Goal: Transaction & Acquisition: Purchase product/service

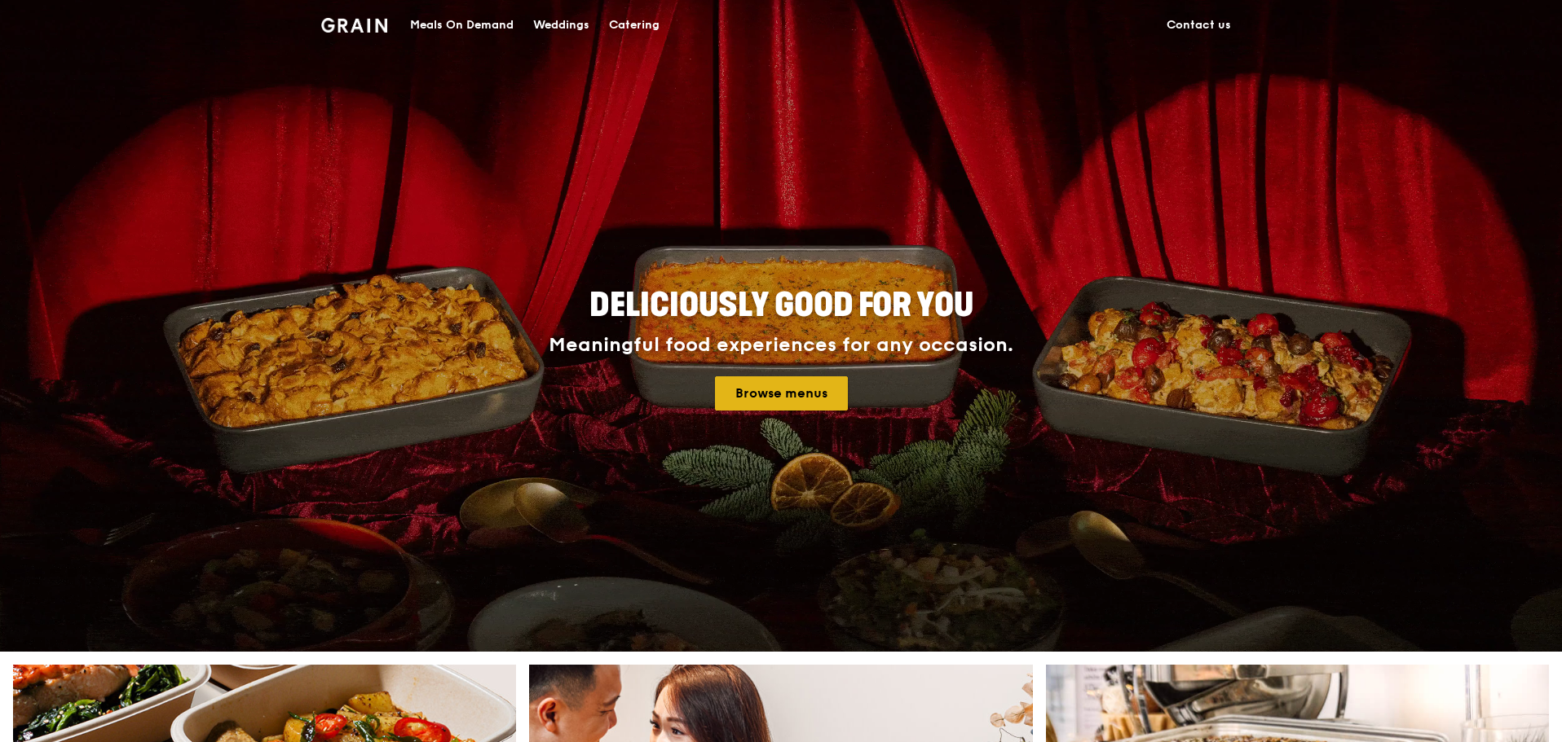
click at [782, 397] on link "Browse menus" at bounding box center [781, 394] width 133 height 34
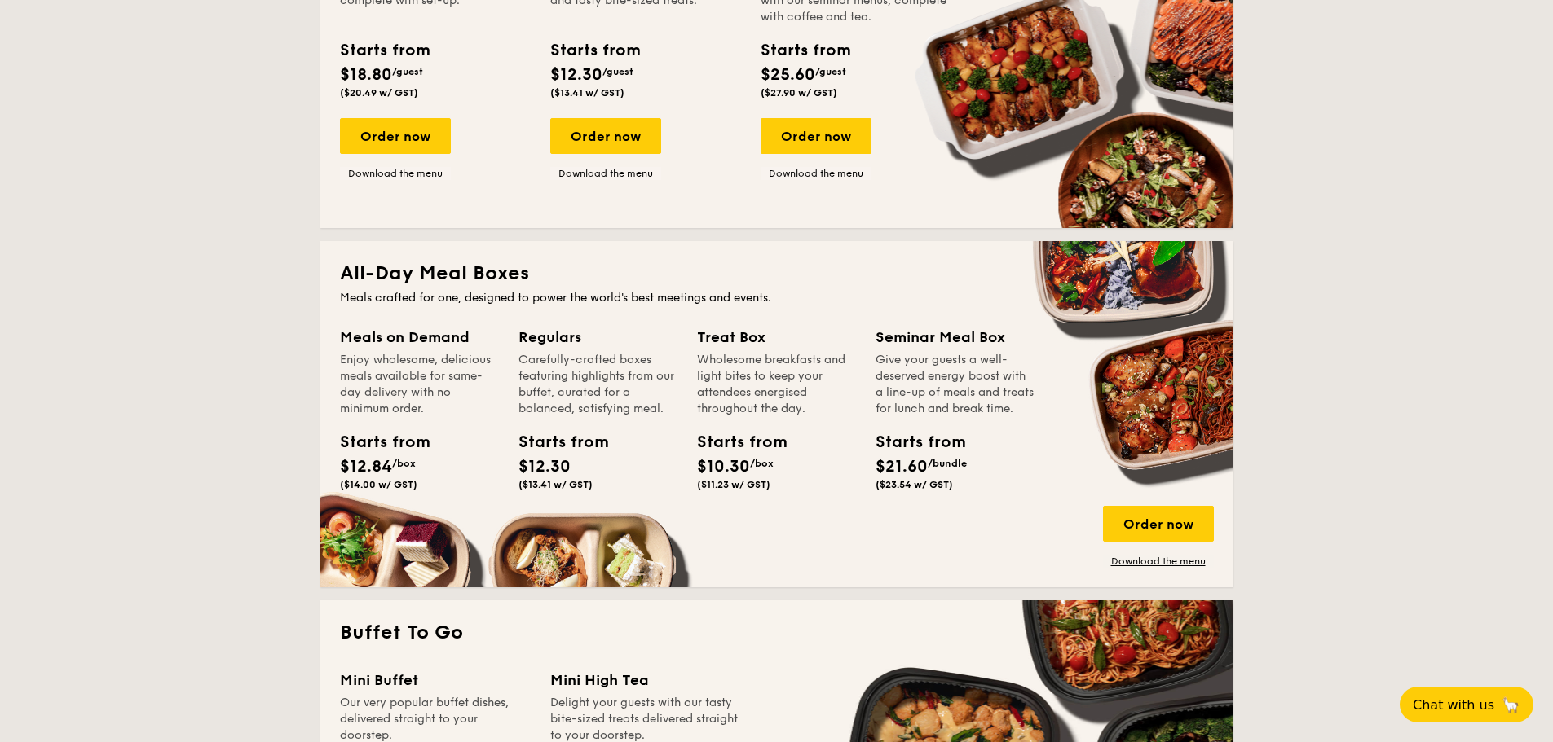
scroll to position [896, 0]
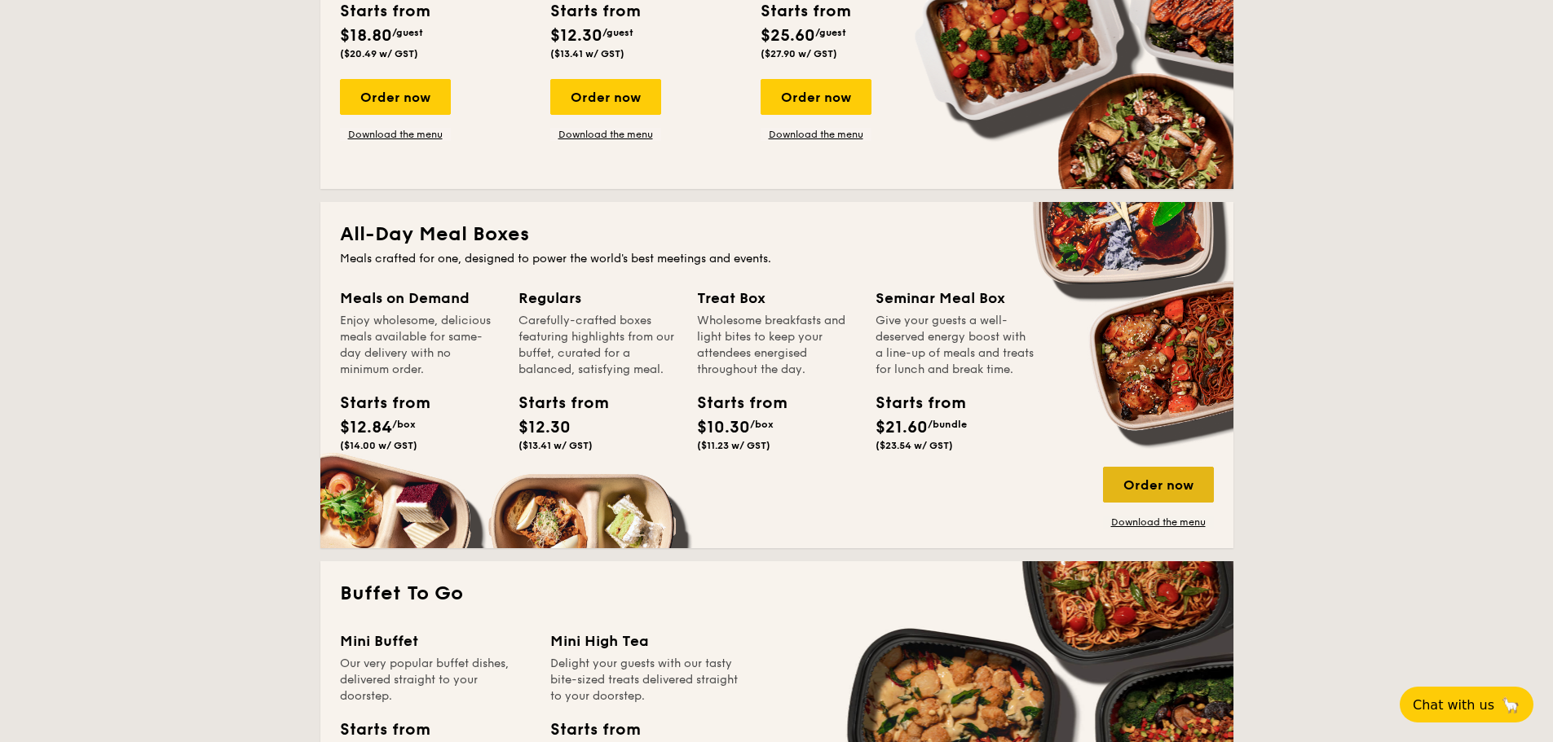
click at [1179, 478] on div "Order now" at bounding box center [1158, 485] width 111 height 36
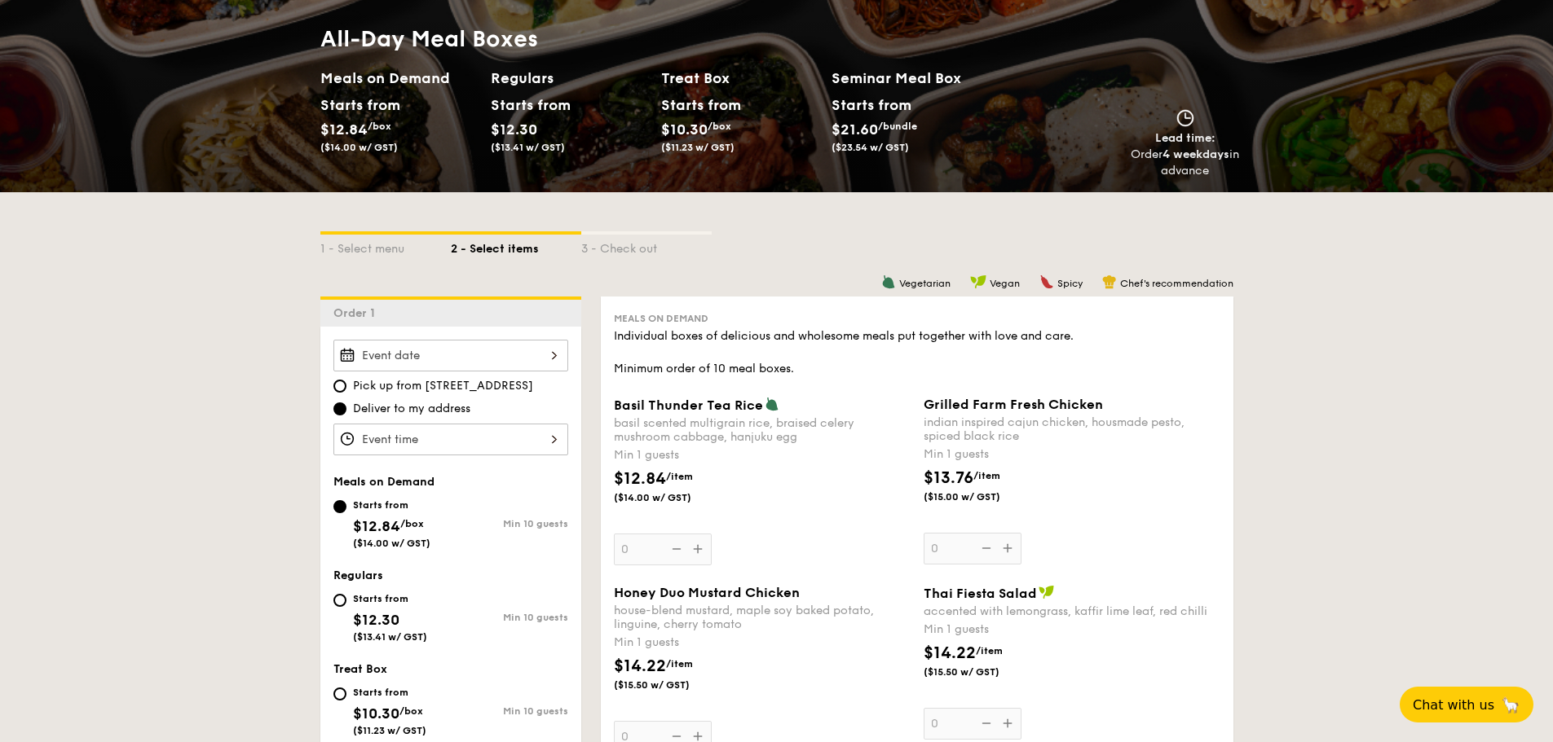
scroll to position [244, 0]
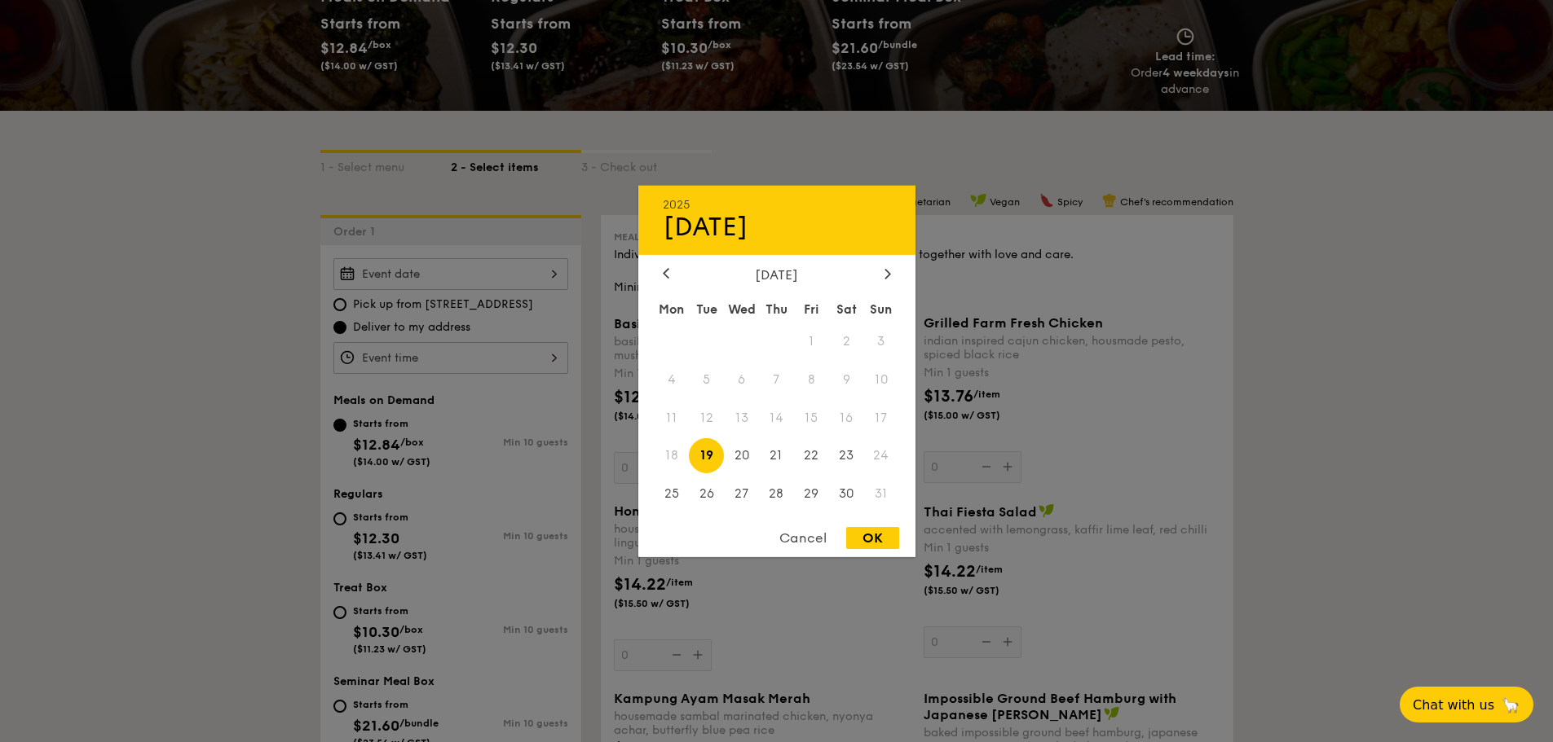
click at [457, 274] on div "2025 Aug 19 August 2025 Mon Tue Wed Thu Fri Sat Sun 1 2 3 4 5 6 7 8 9 10 11 12 …" at bounding box center [450, 274] width 235 height 32
click at [814, 495] on span "29" at bounding box center [811, 494] width 35 height 35
click at [869, 535] on div "OK" at bounding box center [872, 538] width 53 height 22
type input "Aug 29, 2025"
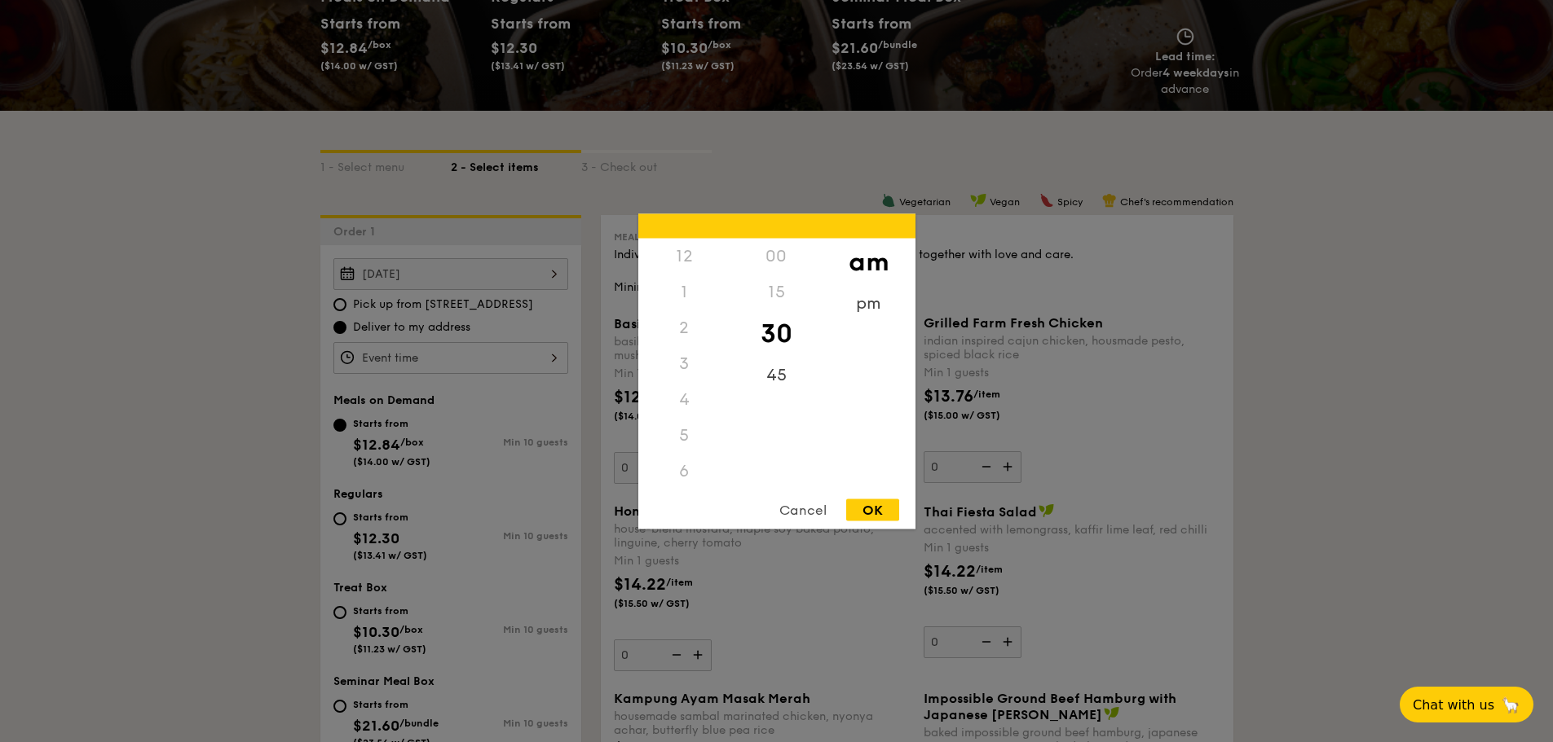
click at [526, 358] on div "12 1 2 3 4 5 6 7 8 9 10 11 00 15 30 45 am pm Cancel OK" at bounding box center [450, 358] width 235 height 32
click at [676, 480] on div "11" at bounding box center [684, 488] width 92 height 47
click at [874, 515] on div "OK" at bounding box center [872, 510] width 53 height 22
type input "11:30AM"
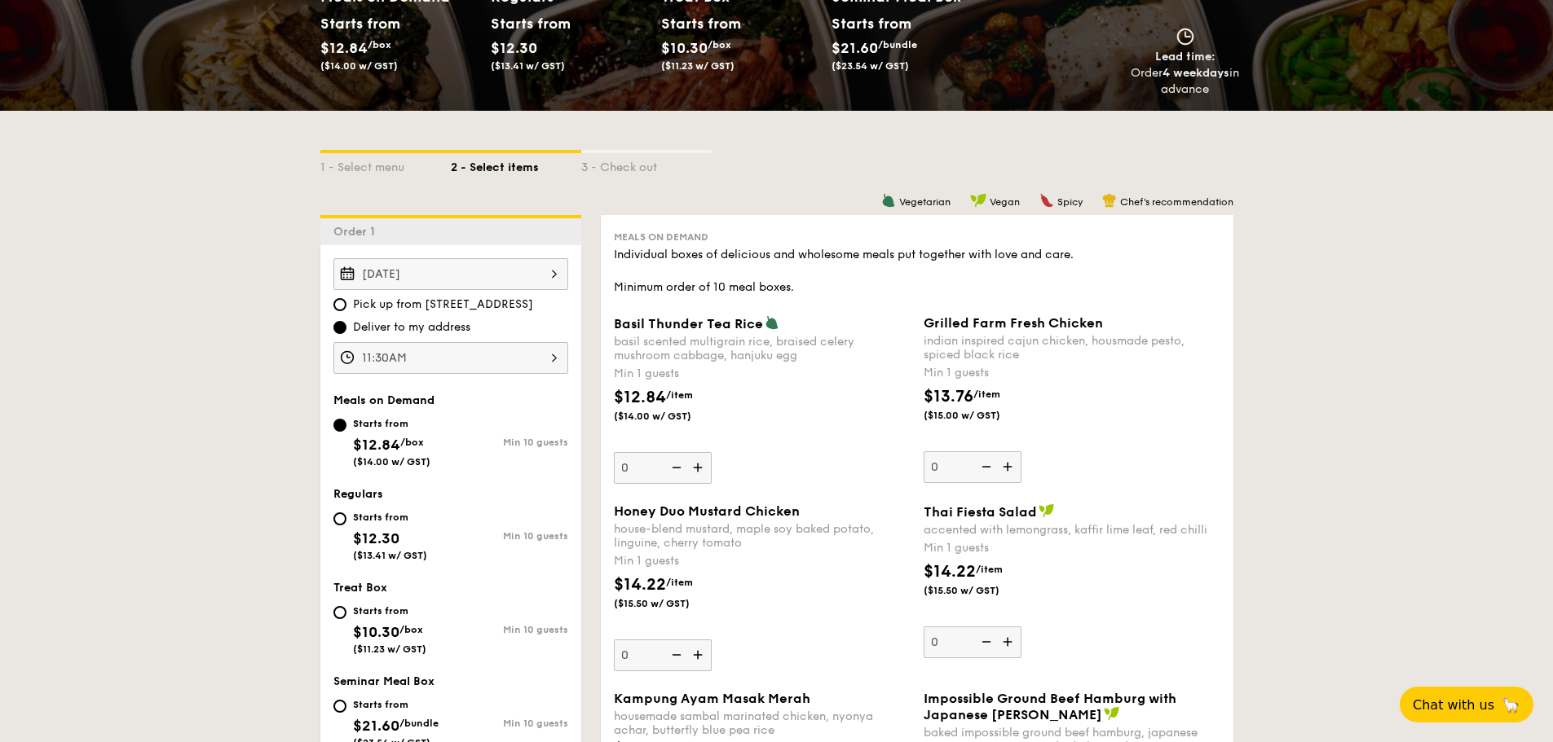
click at [412, 326] on span "Deliver to my address" at bounding box center [411, 327] width 117 height 16
click at [346, 326] on input "Deliver to my address" at bounding box center [339, 327] width 13 height 13
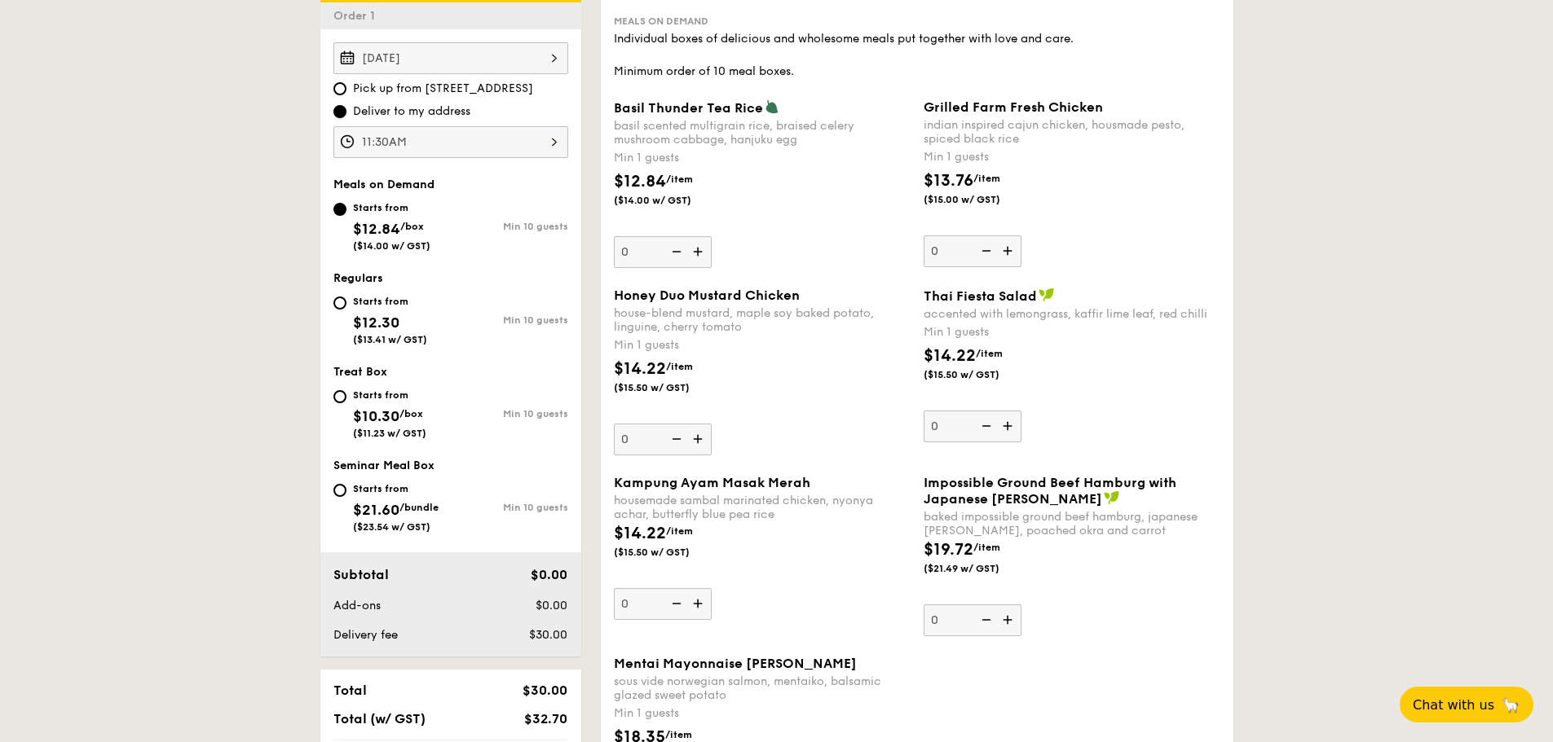
scroll to position [489, 0]
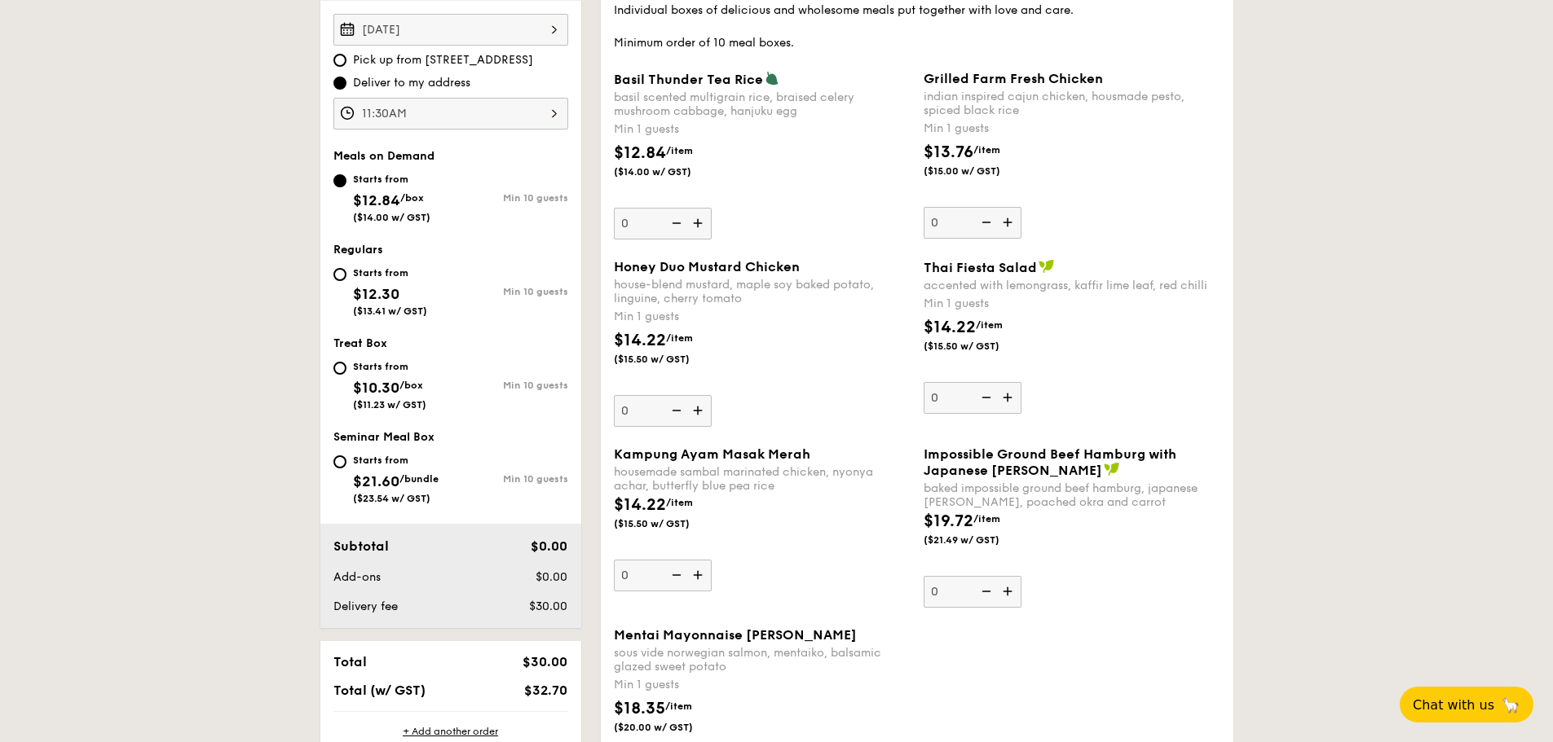
click at [348, 460] on div "Starts from $21.60 /bundle ($23.54 w/ GST)" at bounding box center [391, 478] width 117 height 54
click at [346, 460] on input "Starts from $21.60 /bundle ($23.54 w/ GST) Min 10 guests" at bounding box center [339, 462] width 13 height 13
radio input "true"
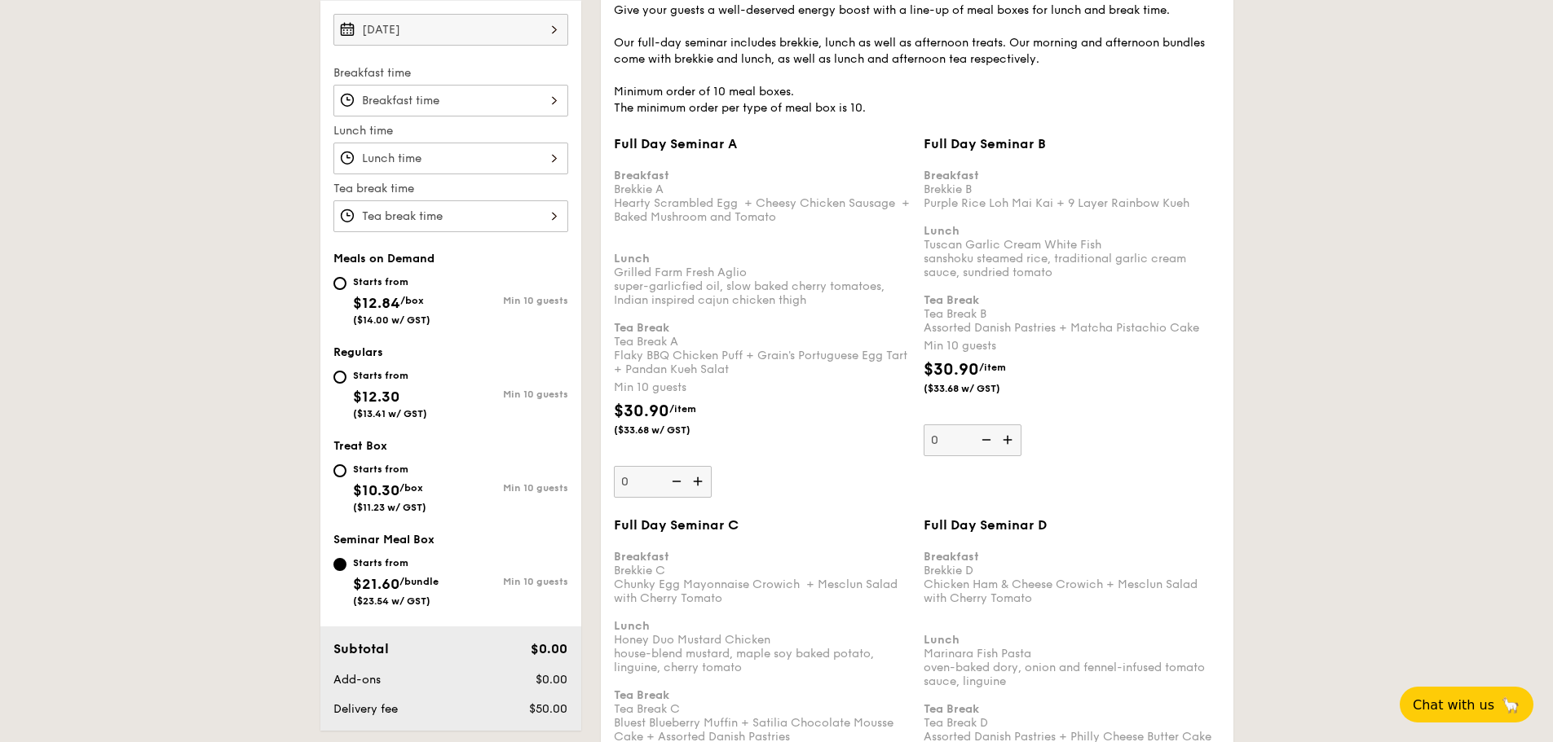
click at [341, 273] on div "Starts from $12.84 /box ($14.00 w/ GST)" at bounding box center [391, 299] width 117 height 54
click at [341, 277] on input "Starts from $12.84 /box ($14.00 w/ GST) Min 10 guests" at bounding box center [339, 283] width 13 height 13
radio input "true"
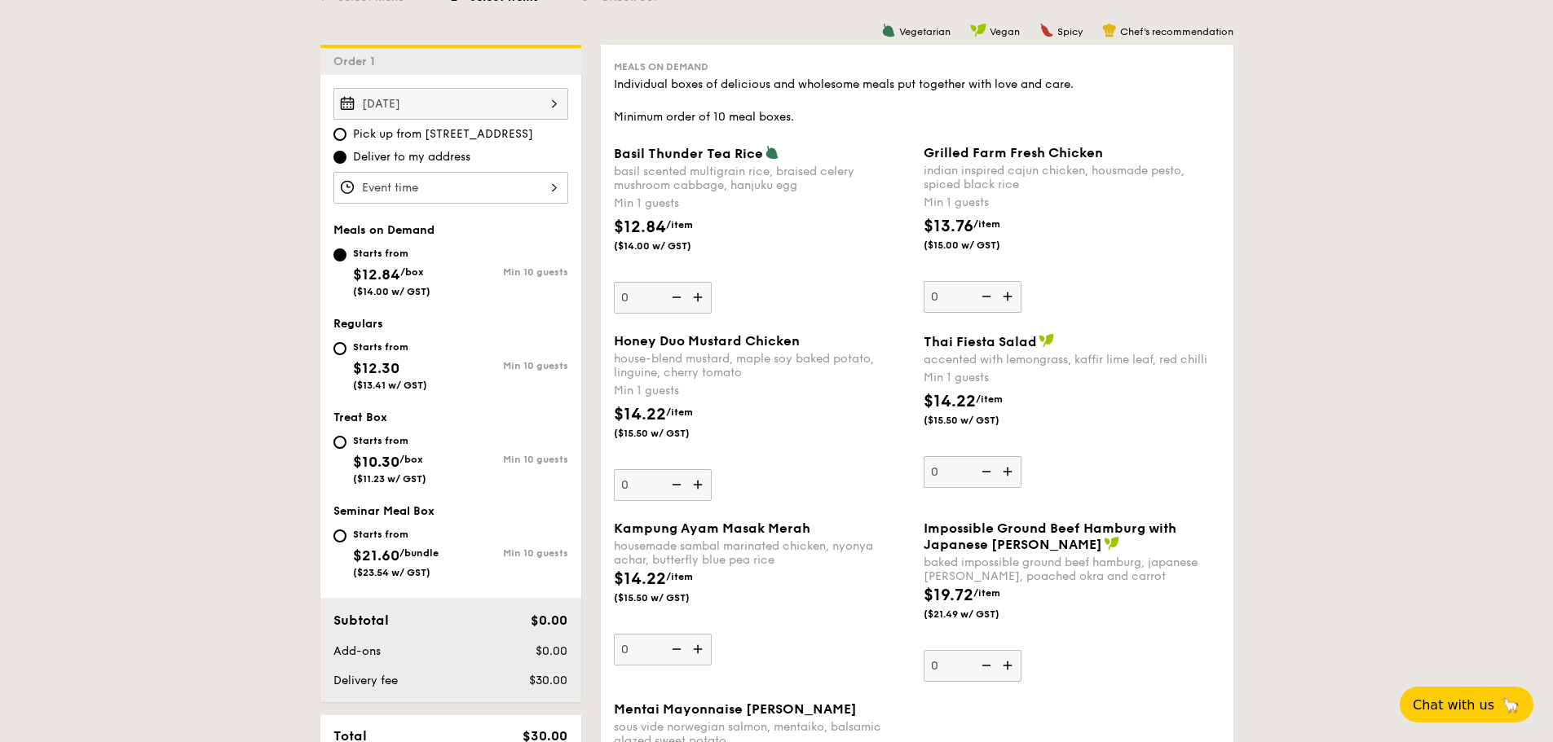
scroll to position [443, 0]
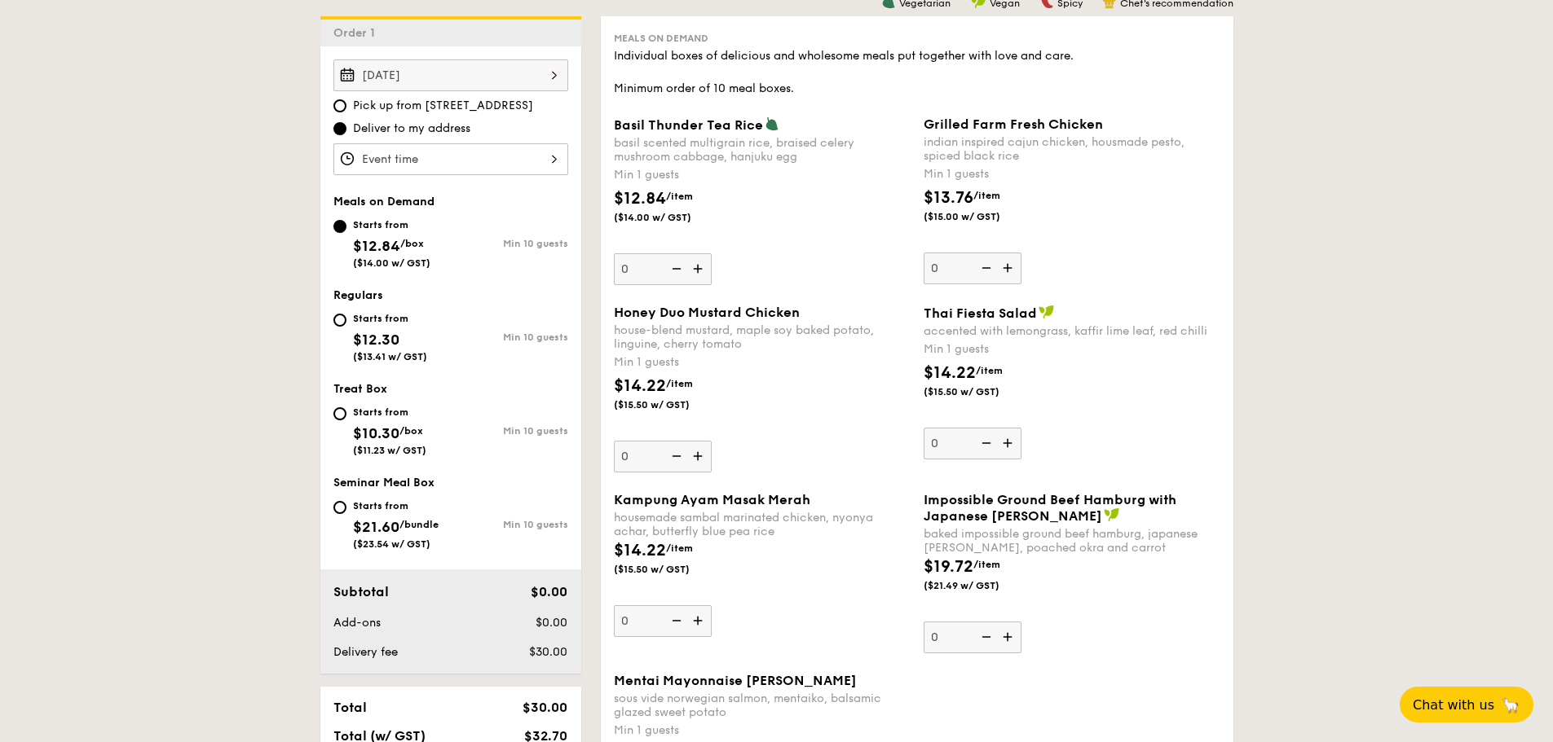
drag, startPoint x: 1198, startPoint y: 330, endPoint x: 926, endPoint y: 338, distance: 272.3
click at [926, 338] on div "Thai Fiesta Salad accented with lemongrass, kaffir lime leaf, red chilli Min 1 …" at bounding box center [1071, 382] width 297 height 155
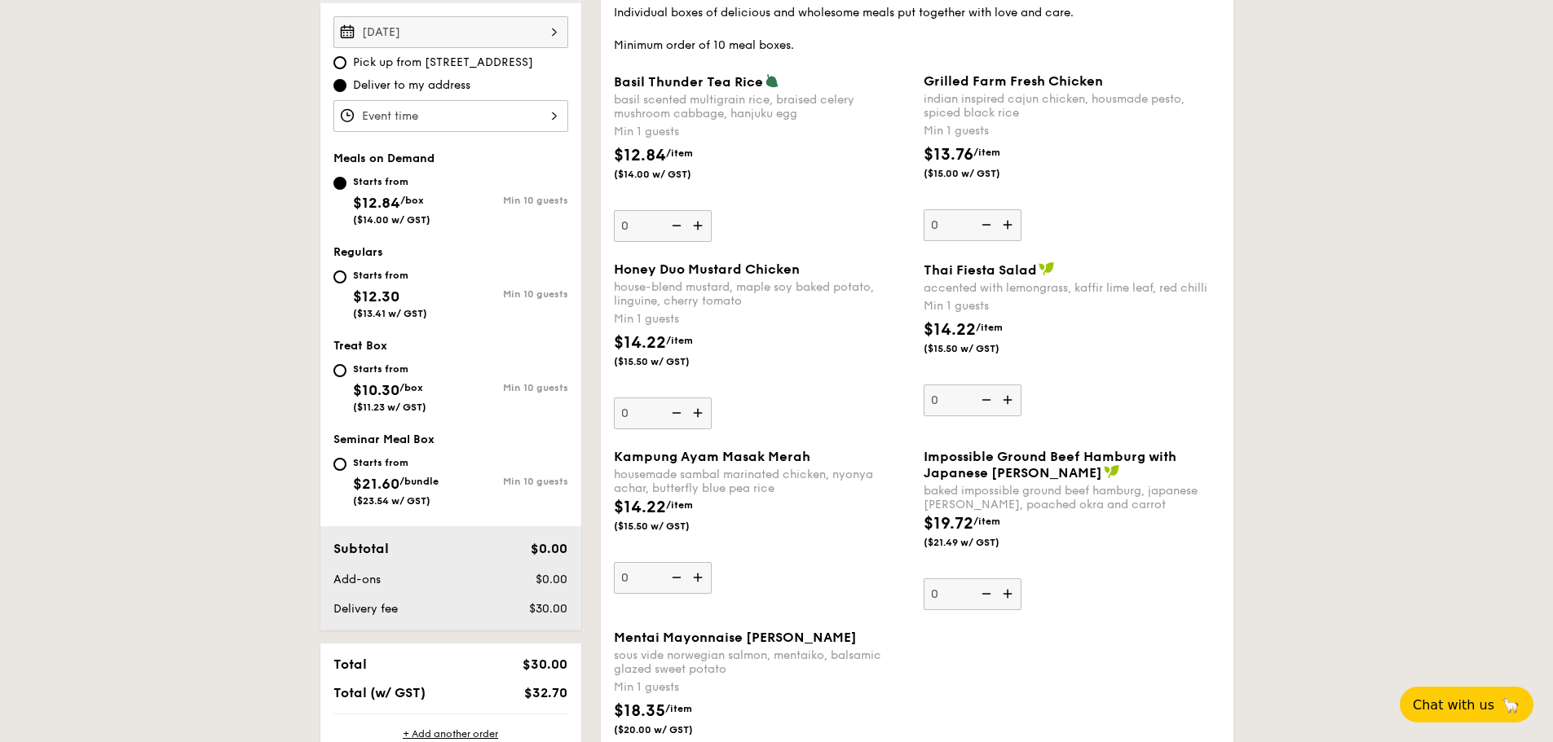
scroll to position [525, 0]
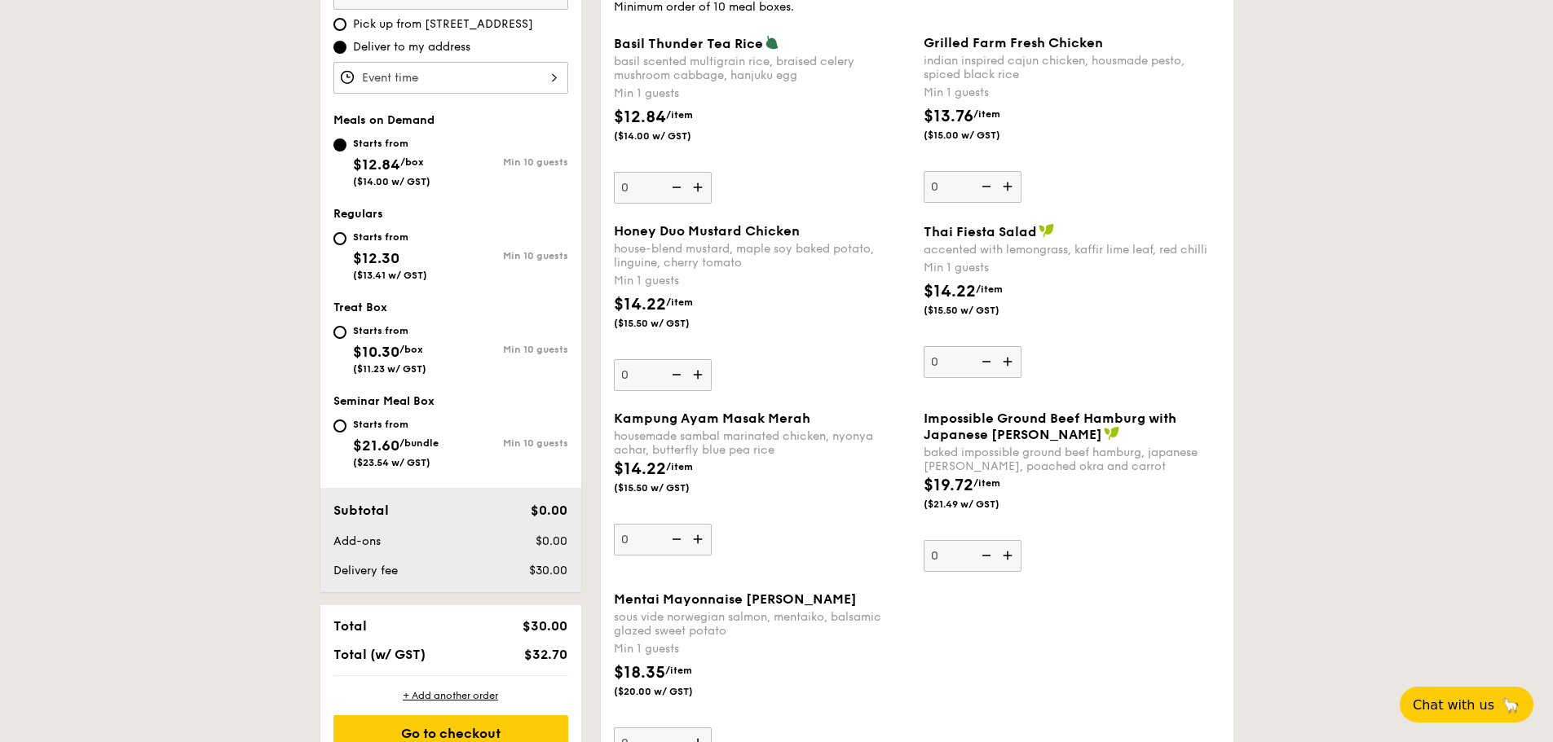
click at [1013, 556] on img at bounding box center [1009, 555] width 24 height 31
click at [1013, 556] on input "0" at bounding box center [972, 556] width 98 height 32
type input "1"
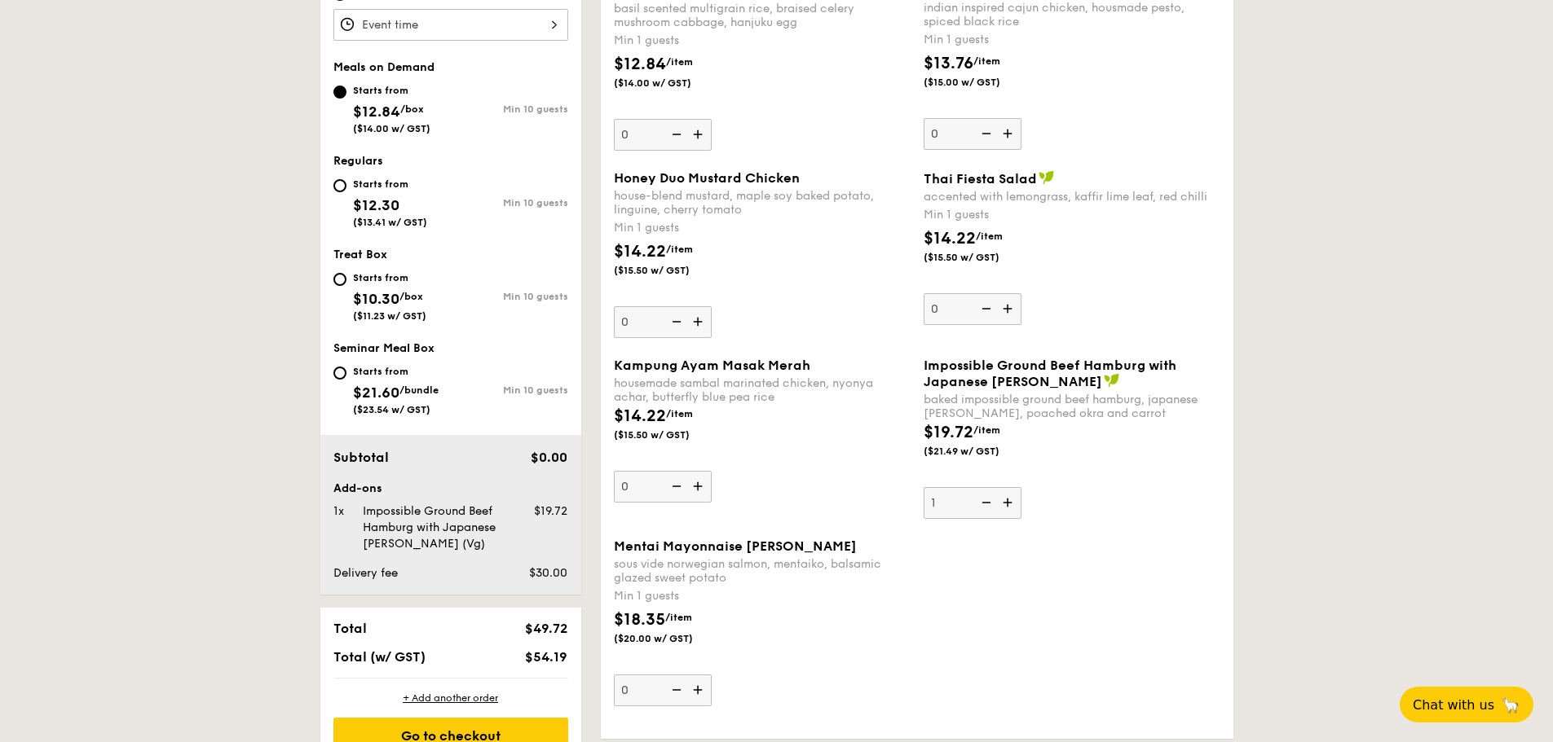
scroll to position [606, 0]
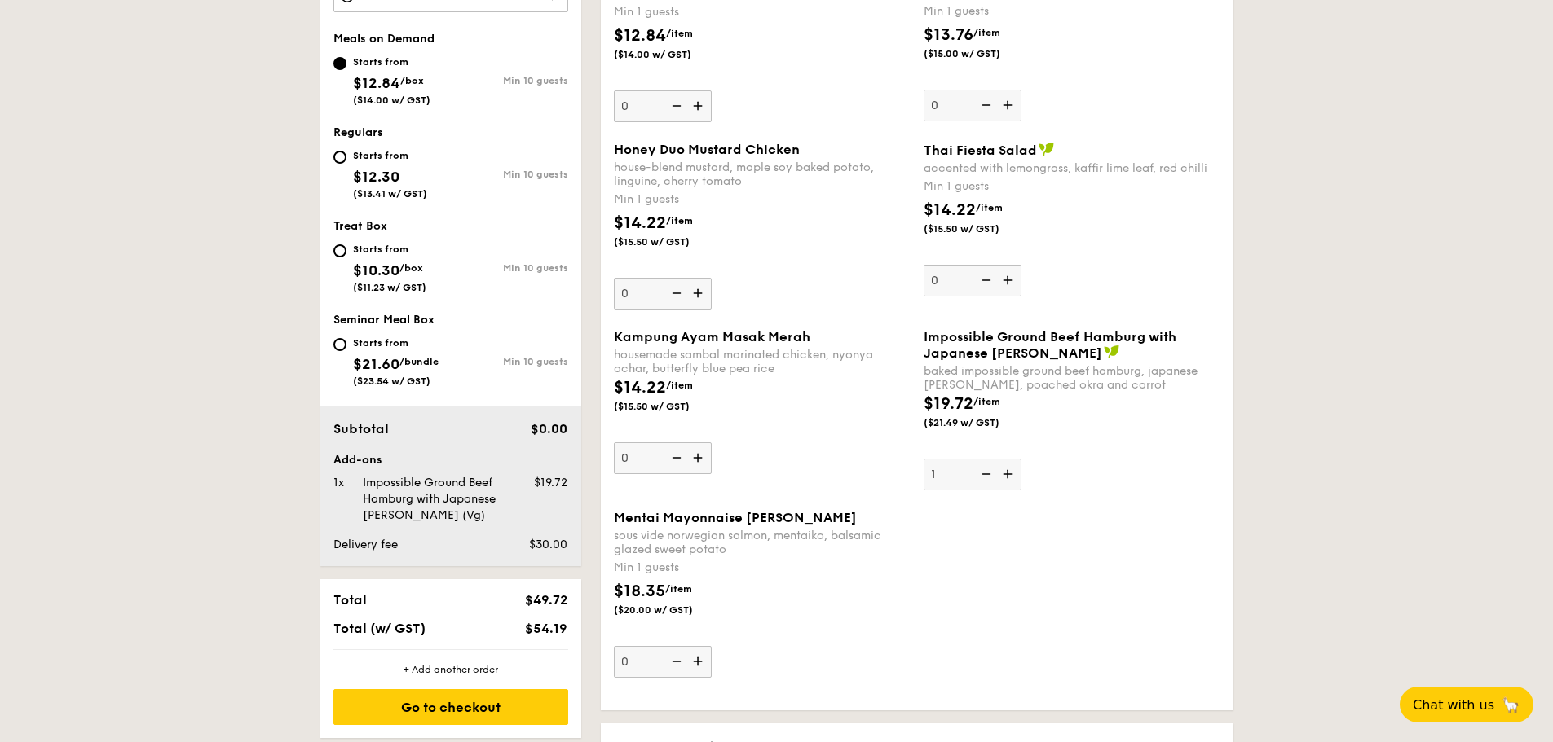
click at [698, 661] on img at bounding box center [699, 661] width 24 height 31
click at [698, 661] on input "0" at bounding box center [663, 662] width 98 height 32
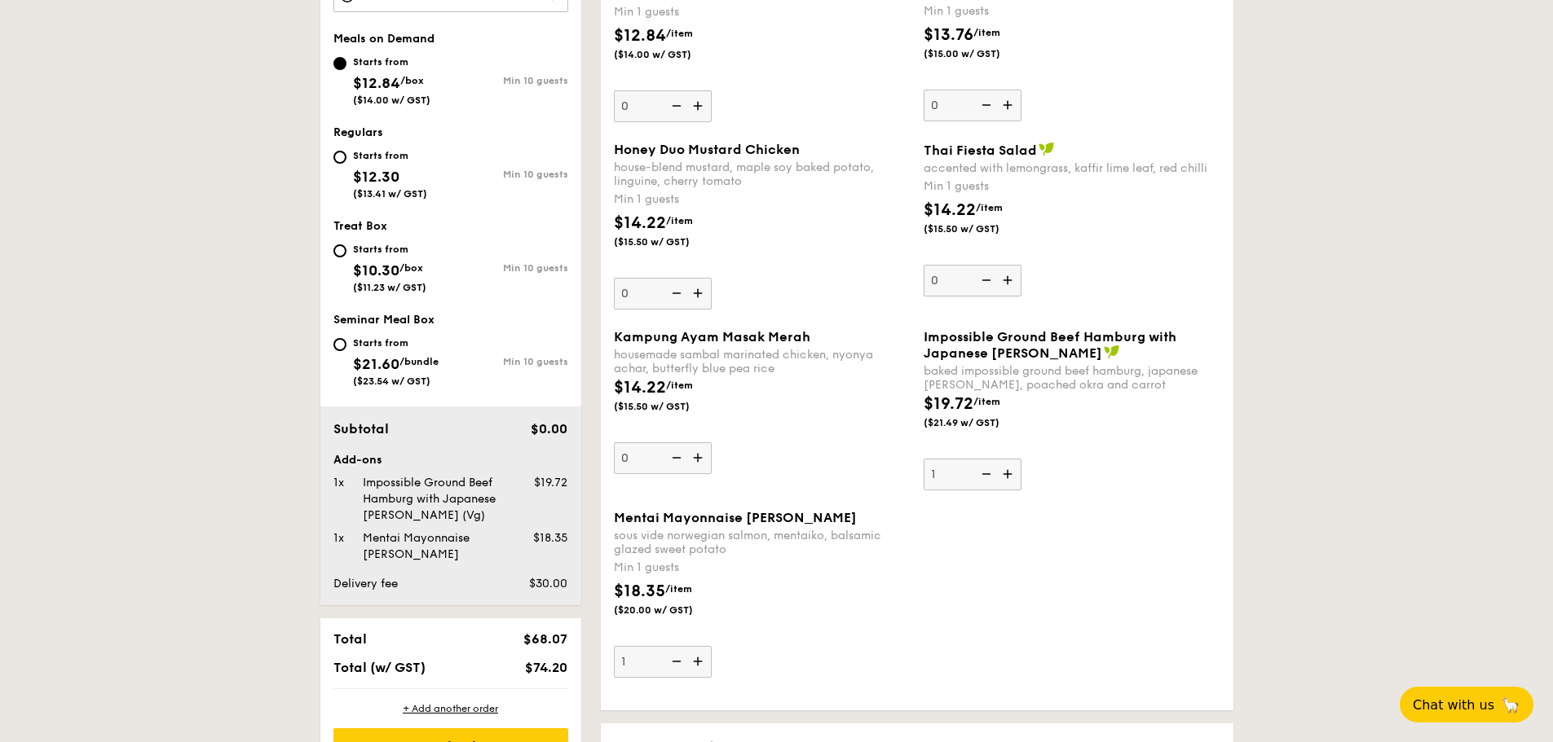
click at [698, 661] on img at bounding box center [699, 661] width 24 height 31
click at [698, 661] on input "1" at bounding box center [663, 662] width 98 height 32
click at [698, 661] on img at bounding box center [699, 661] width 24 height 31
click at [698, 661] on input "2" at bounding box center [663, 662] width 98 height 32
click at [698, 661] on img at bounding box center [699, 661] width 24 height 31
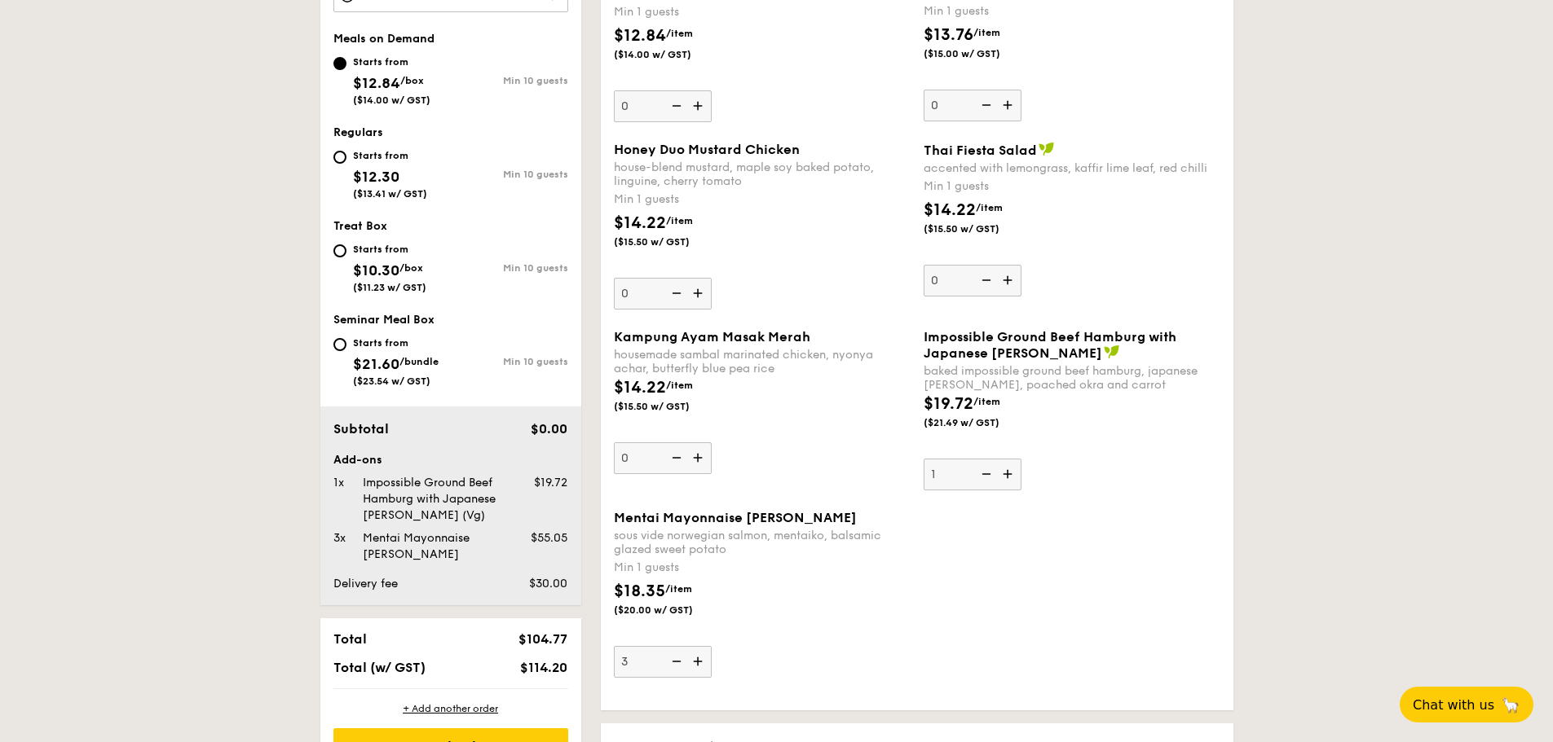
click at [698, 661] on input "3" at bounding box center [663, 662] width 98 height 32
click at [698, 661] on img at bounding box center [699, 661] width 24 height 31
click at [698, 661] on input "4" at bounding box center [663, 662] width 98 height 32
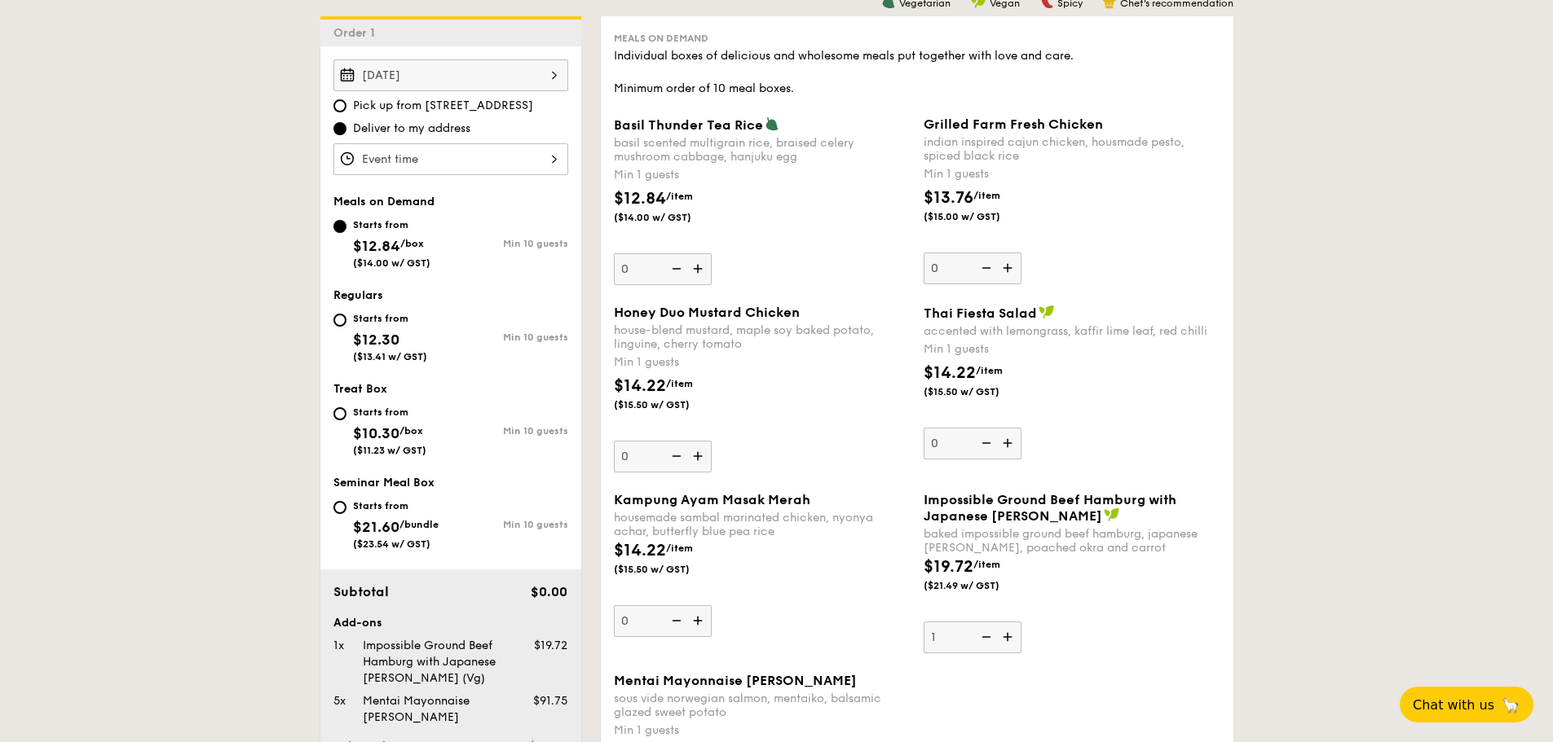
scroll to position [897, 0]
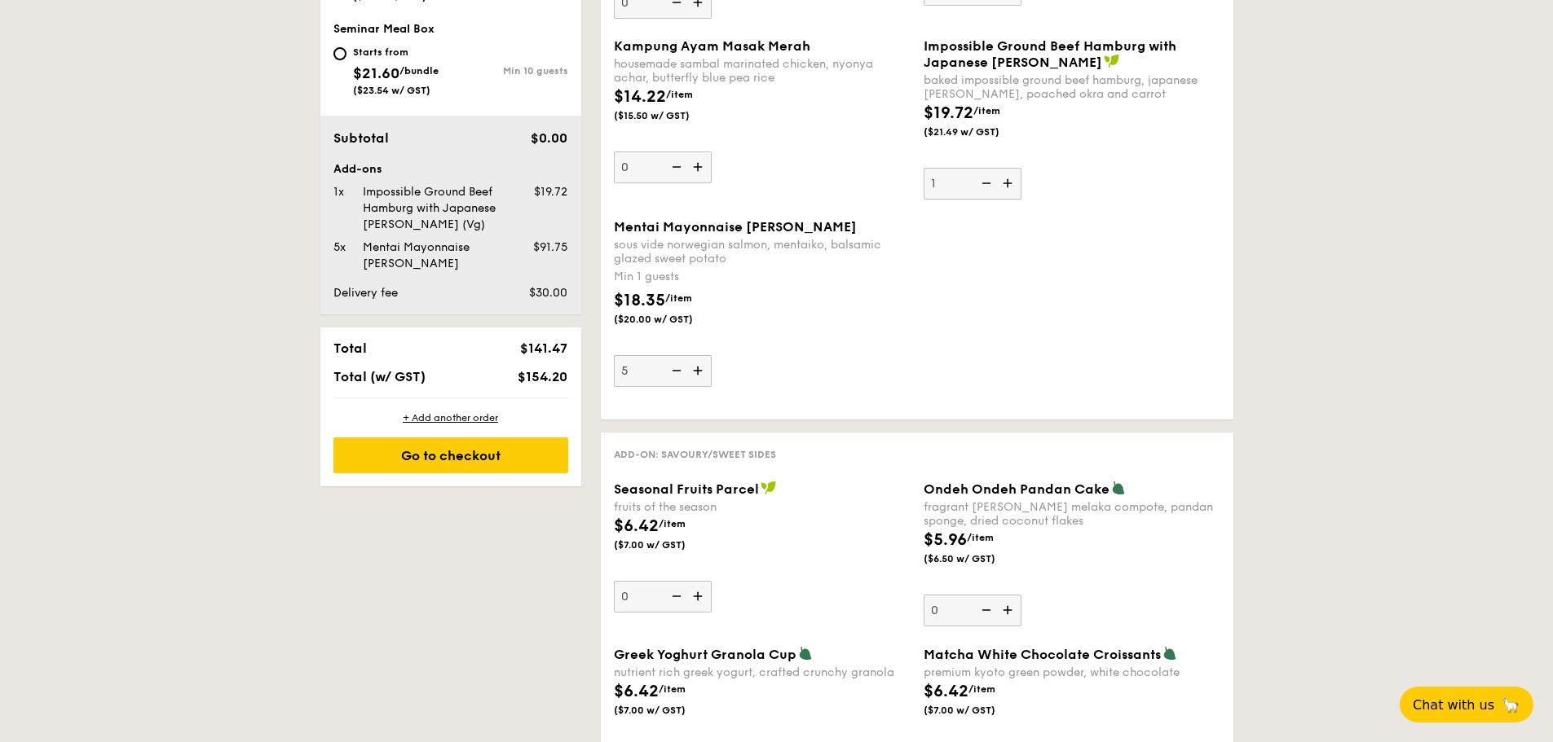
click at [700, 371] on img at bounding box center [699, 370] width 24 height 31
click at [700, 371] on input "5" at bounding box center [663, 371] width 98 height 32
click at [700, 371] on img at bounding box center [699, 370] width 24 height 31
click at [700, 371] on input "6" at bounding box center [663, 371] width 98 height 32
click at [700, 371] on img at bounding box center [699, 370] width 24 height 31
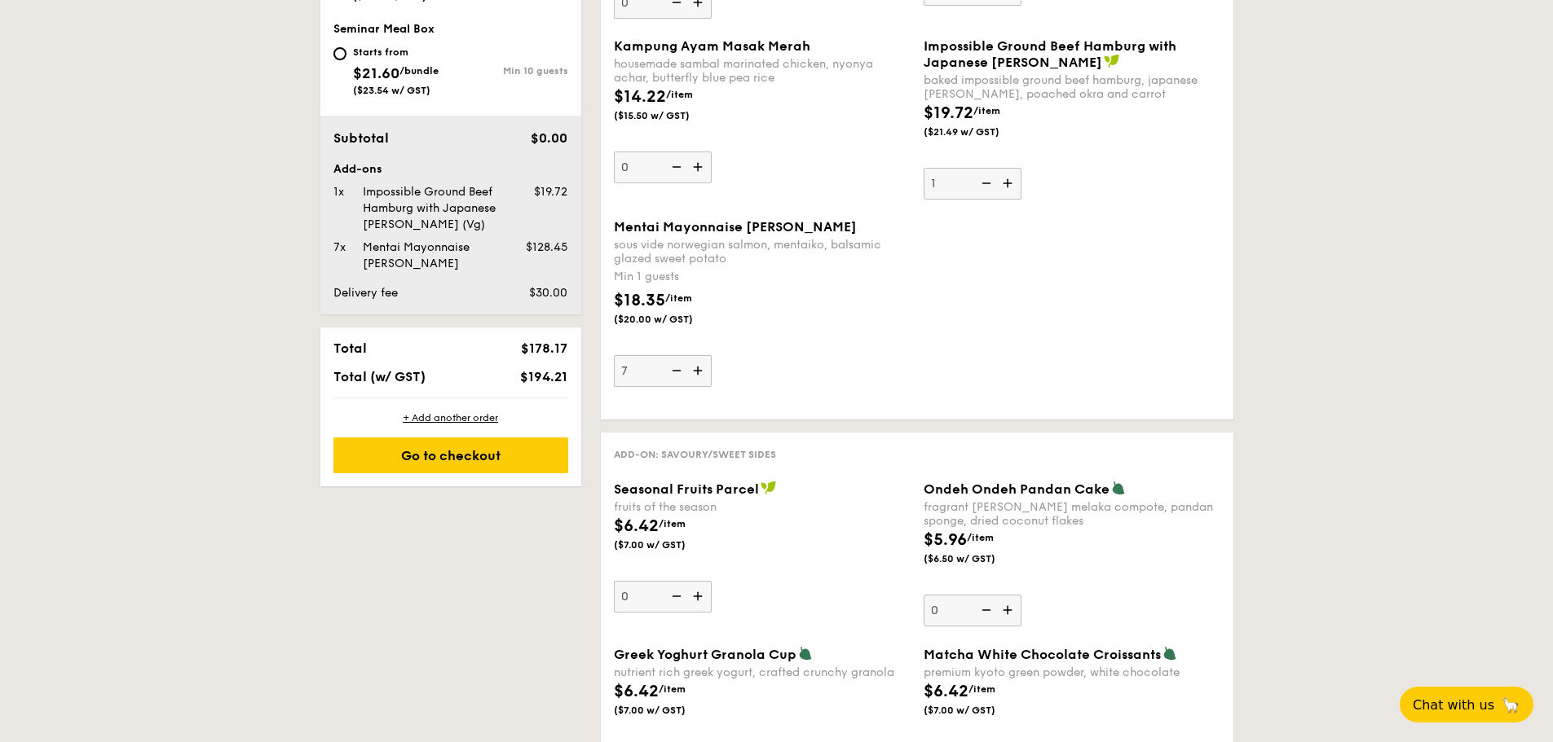
click at [700, 371] on input "7" at bounding box center [663, 371] width 98 height 32
click at [700, 371] on img at bounding box center [699, 370] width 24 height 31
click at [700, 371] on input "8" at bounding box center [663, 371] width 98 height 32
click at [700, 371] on img at bounding box center [699, 370] width 24 height 31
click at [700, 371] on input "9" at bounding box center [663, 371] width 98 height 32
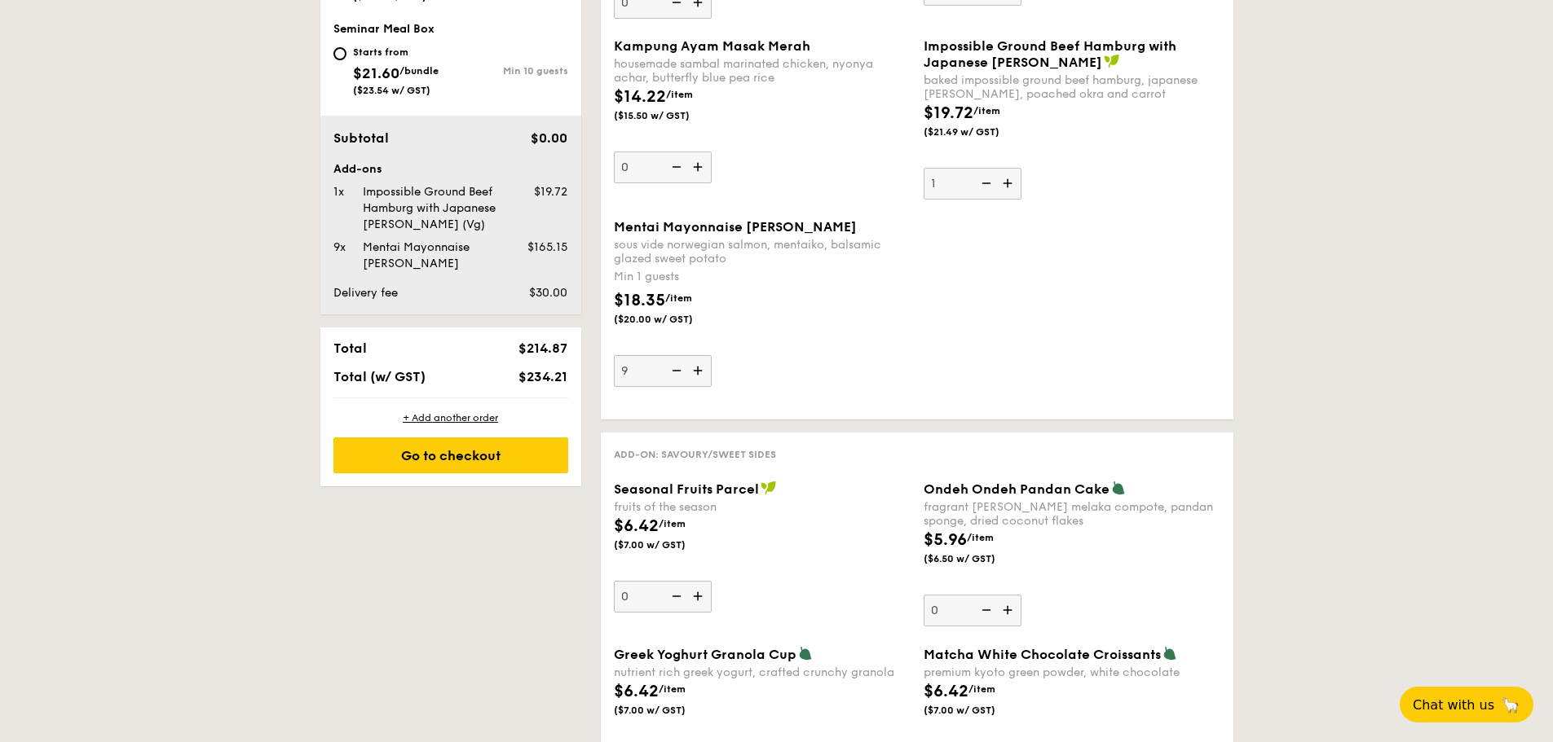
type input "10"
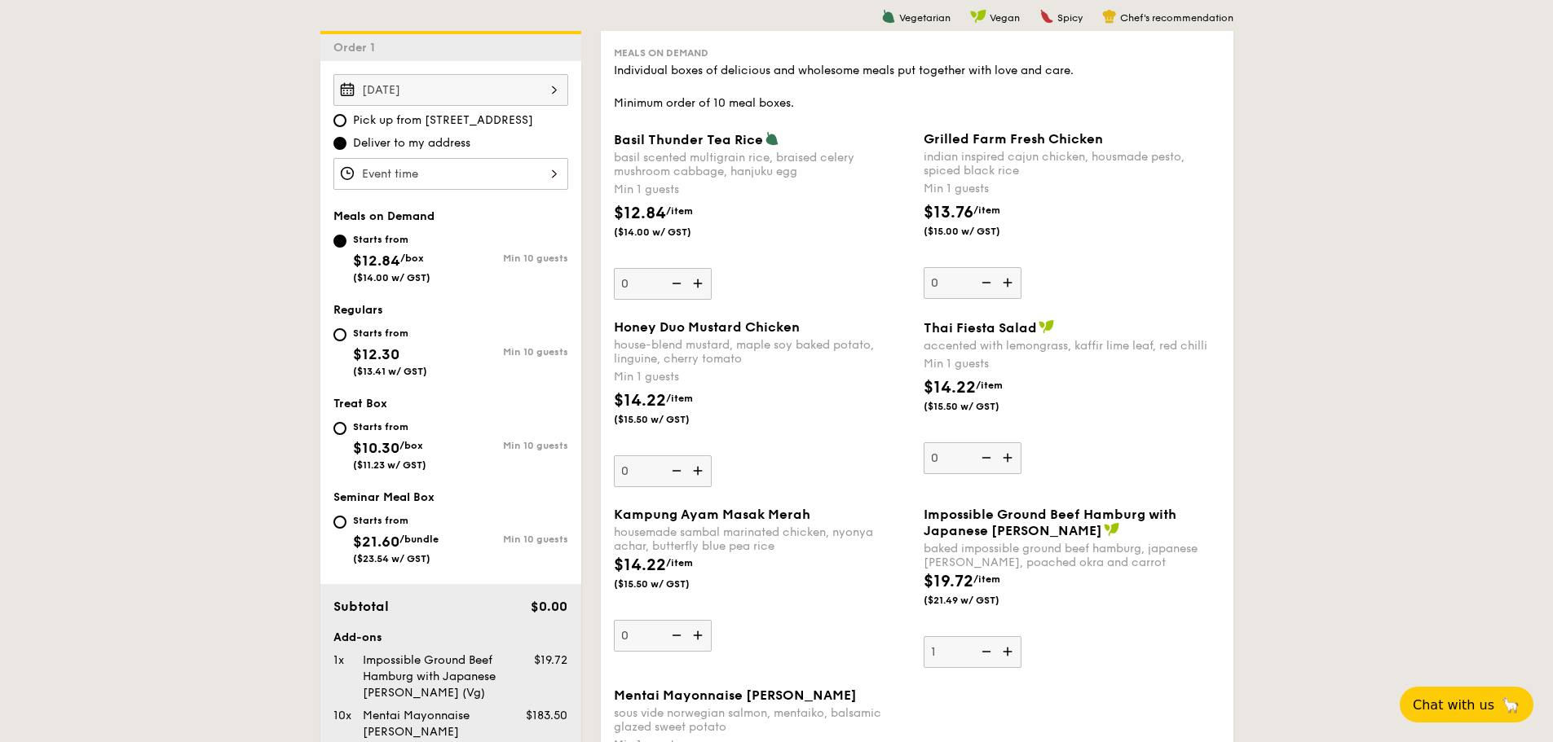
scroll to position [408, 0]
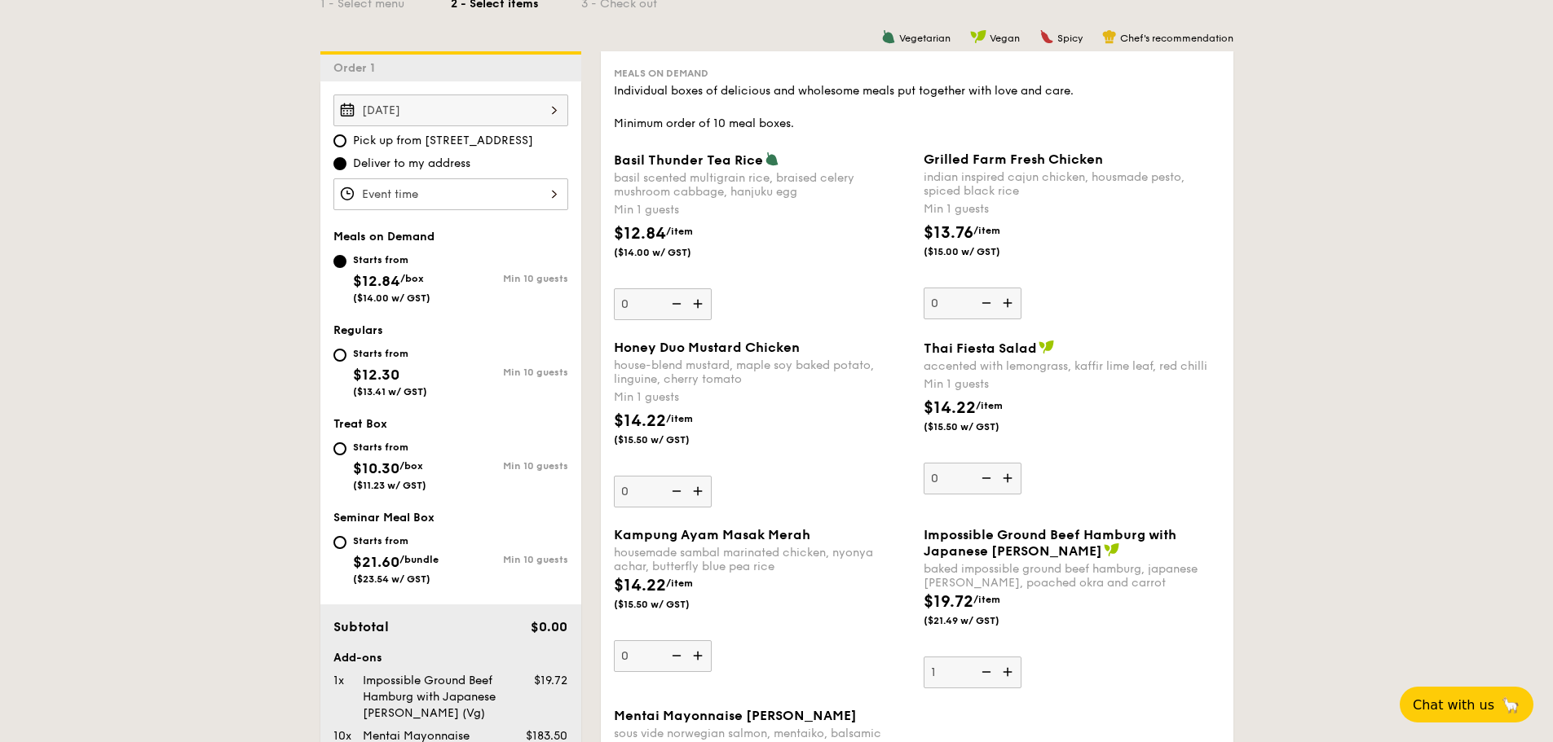
click at [699, 305] on img at bounding box center [699, 304] width 24 height 31
click at [699, 305] on input "0" at bounding box center [663, 305] width 98 height 32
click at [699, 305] on img at bounding box center [699, 304] width 24 height 31
click at [699, 305] on input "1" at bounding box center [663, 305] width 98 height 32
click at [699, 305] on img at bounding box center [699, 304] width 24 height 31
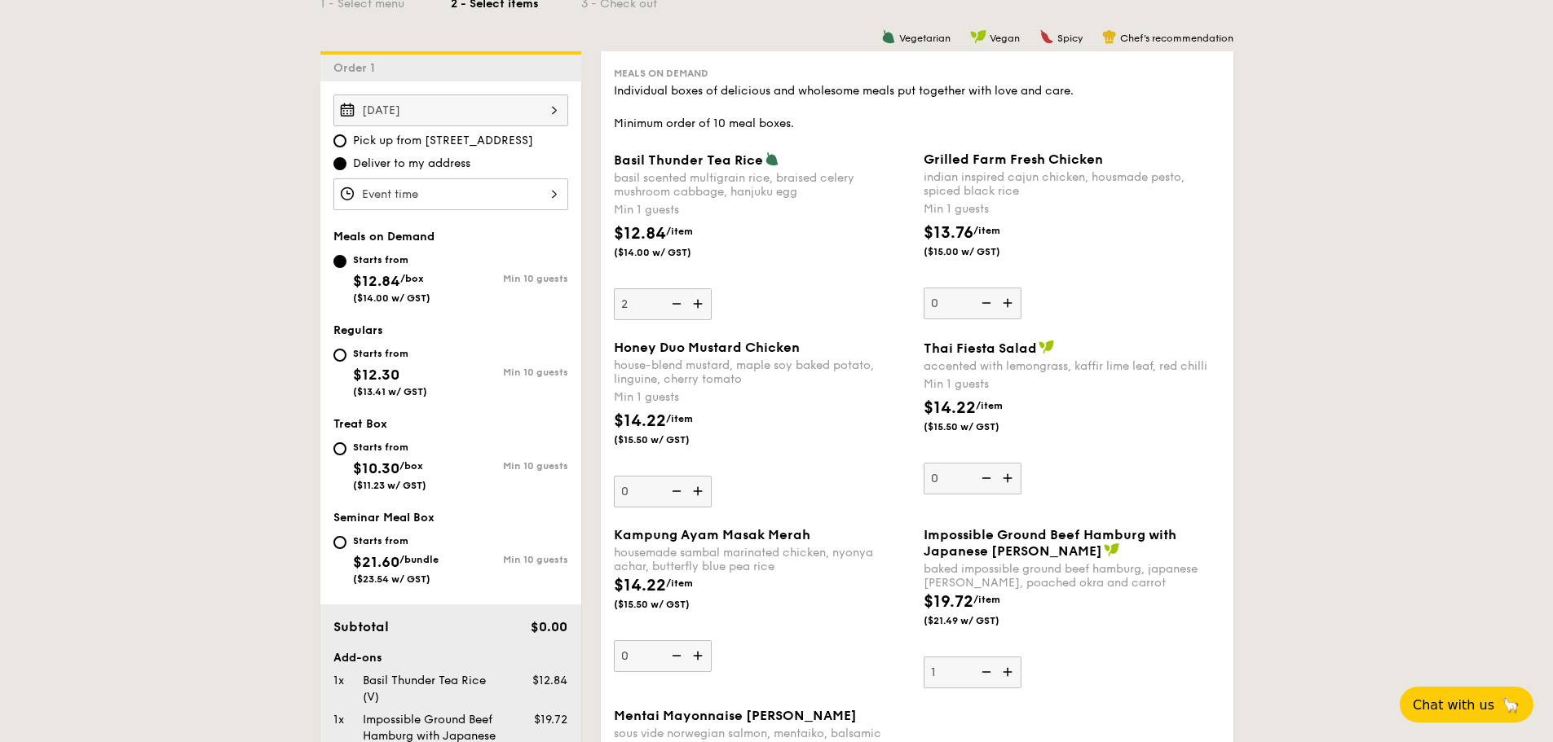
click at [699, 305] on input "2" at bounding box center [663, 305] width 98 height 32
click at [699, 305] on img at bounding box center [699, 304] width 24 height 31
click at [699, 305] on input "3" at bounding box center [663, 305] width 98 height 32
click at [699, 305] on img at bounding box center [699, 304] width 24 height 31
click at [699, 305] on input "4" at bounding box center [663, 305] width 98 height 32
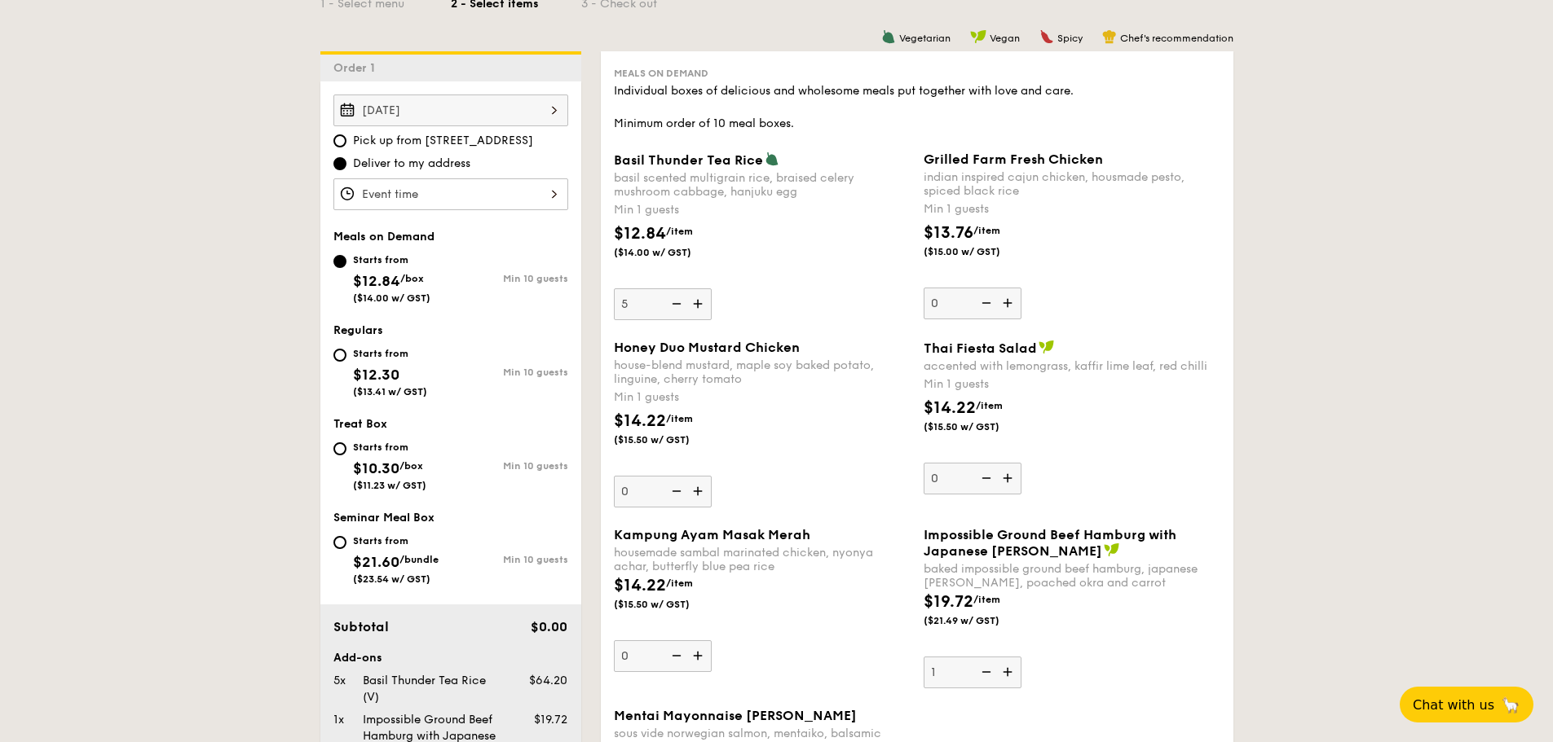
click at [699, 305] on img at bounding box center [699, 304] width 24 height 31
click at [699, 305] on input "5" at bounding box center [663, 305] width 98 height 32
click at [676, 307] on img at bounding box center [675, 304] width 24 height 31
click at [676, 307] on input "6" at bounding box center [663, 305] width 98 height 32
click at [676, 307] on img at bounding box center [675, 304] width 24 height 31
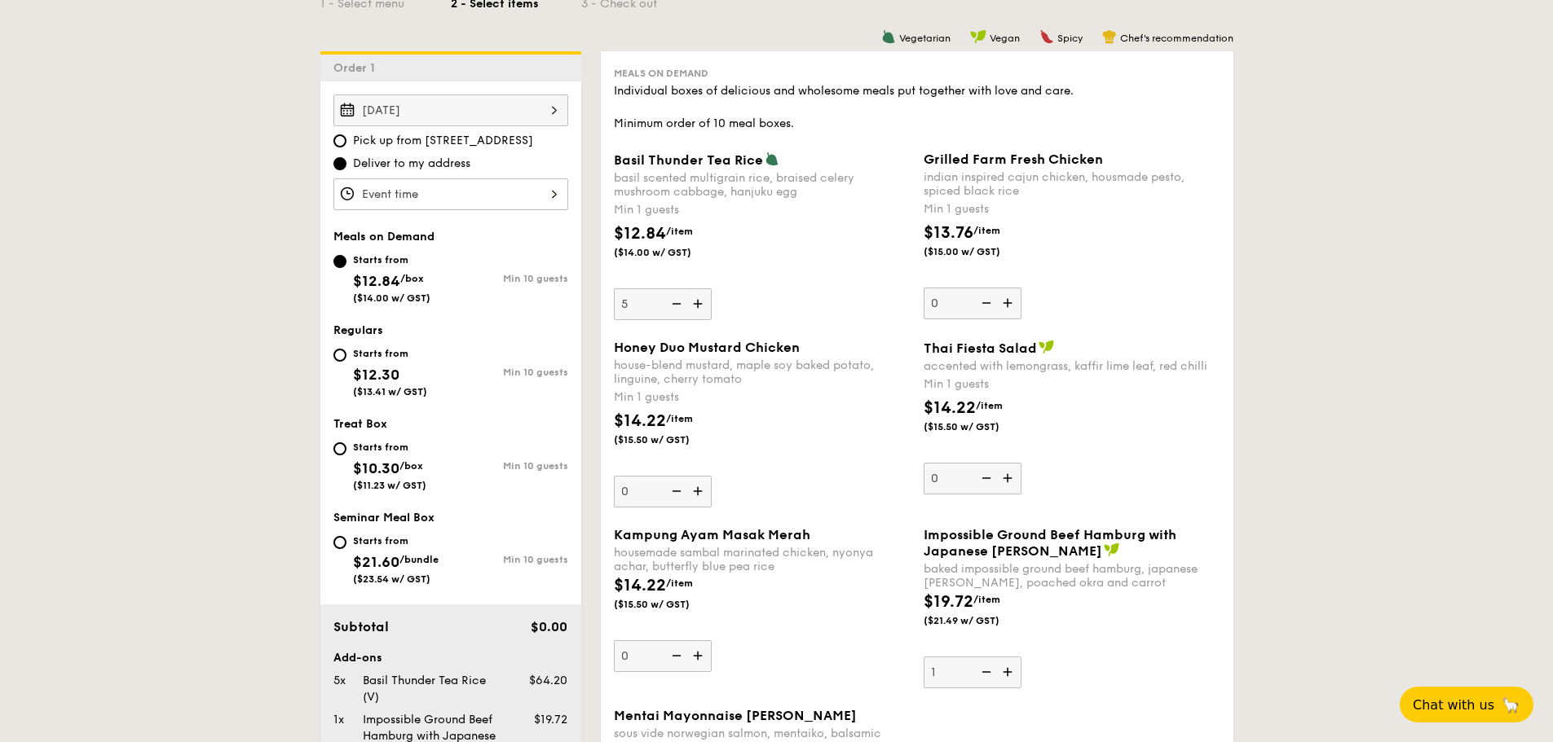
click at [676, 307] on input "5" at bounding box center [663, 305] width 98 height 32
click at [676, 307] on img at bounding box center [675, 304] width 24 height 31
click at [676, 307] on input "4" at bounding box center [663, 305] width 98 height 32
click at [676, 307] on img at bounding box center [675, 304] width 24 height 31
click at [676, 307] on input "3" at bounding box center [663, 305] width 98 height 32
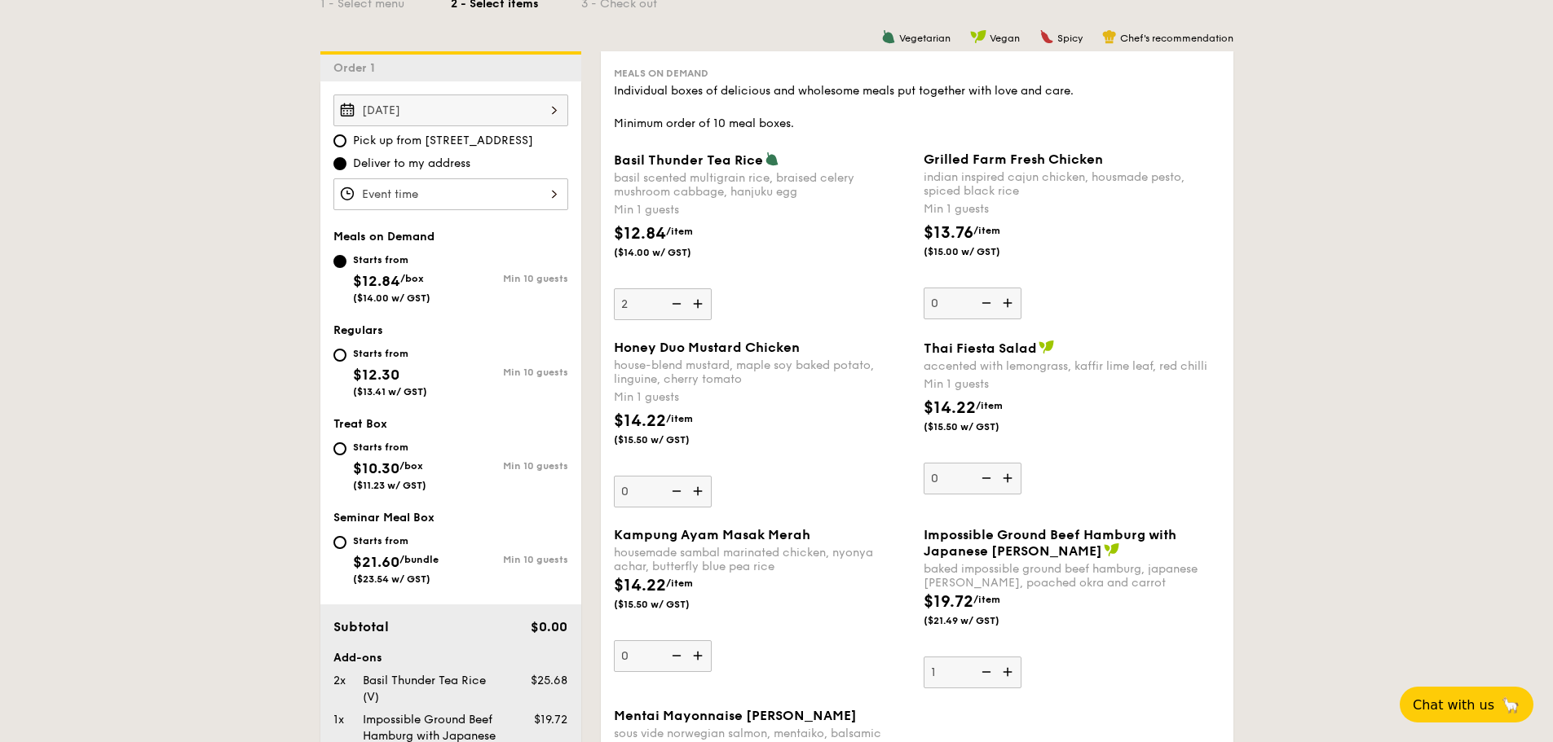
click at [676, 307] on img at bounding box center [675, 304] width 24 height 31
click at [676, 307] on input "2" at bounding box center [663, 305] width 98 height 32
click at [676, 307] on img at bounding box center [675, 304] width 24 height 31
click at [676, 307] on input "1" at bounding box center [663, 305] width 98 height 32
type input "0"
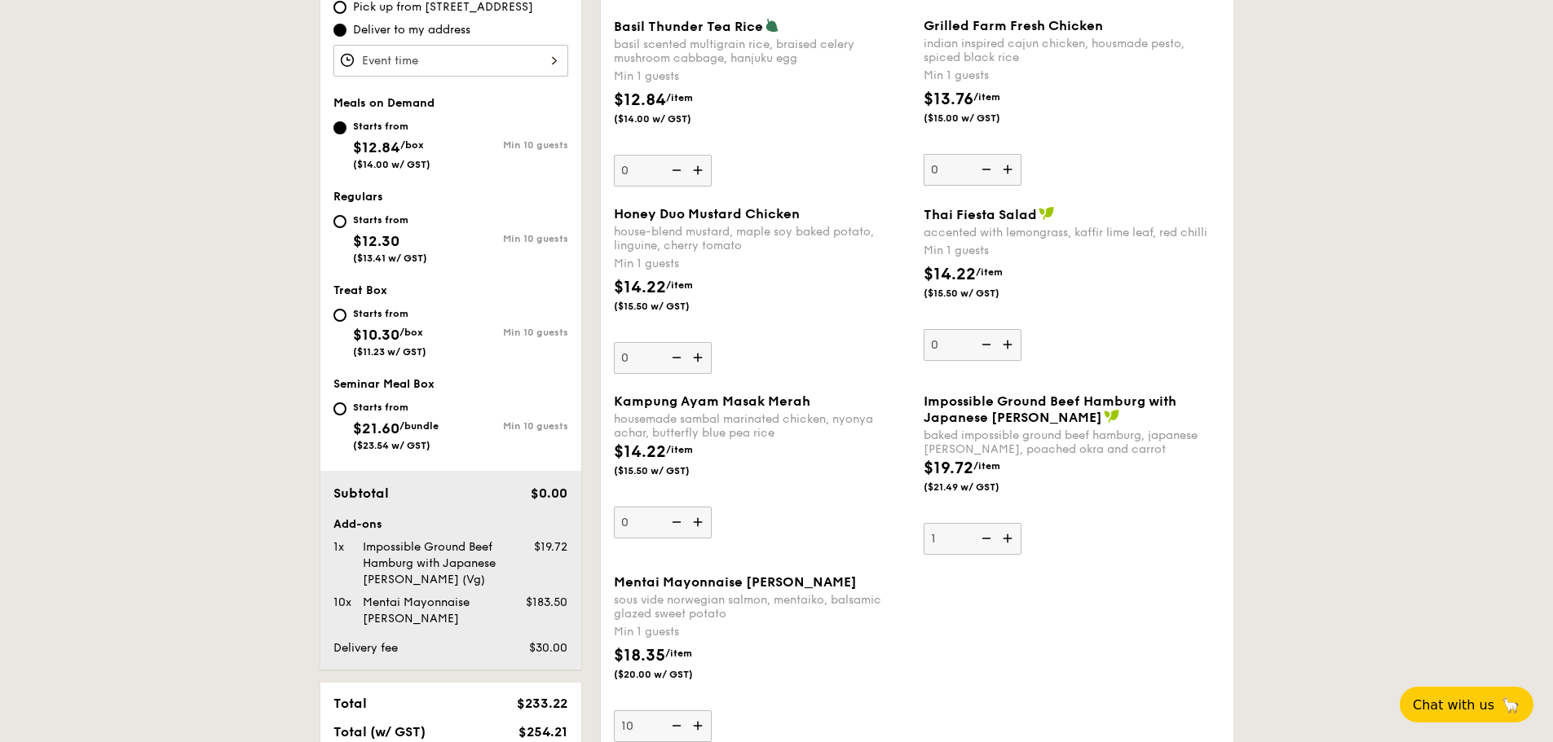
scroll to position [571, 0]
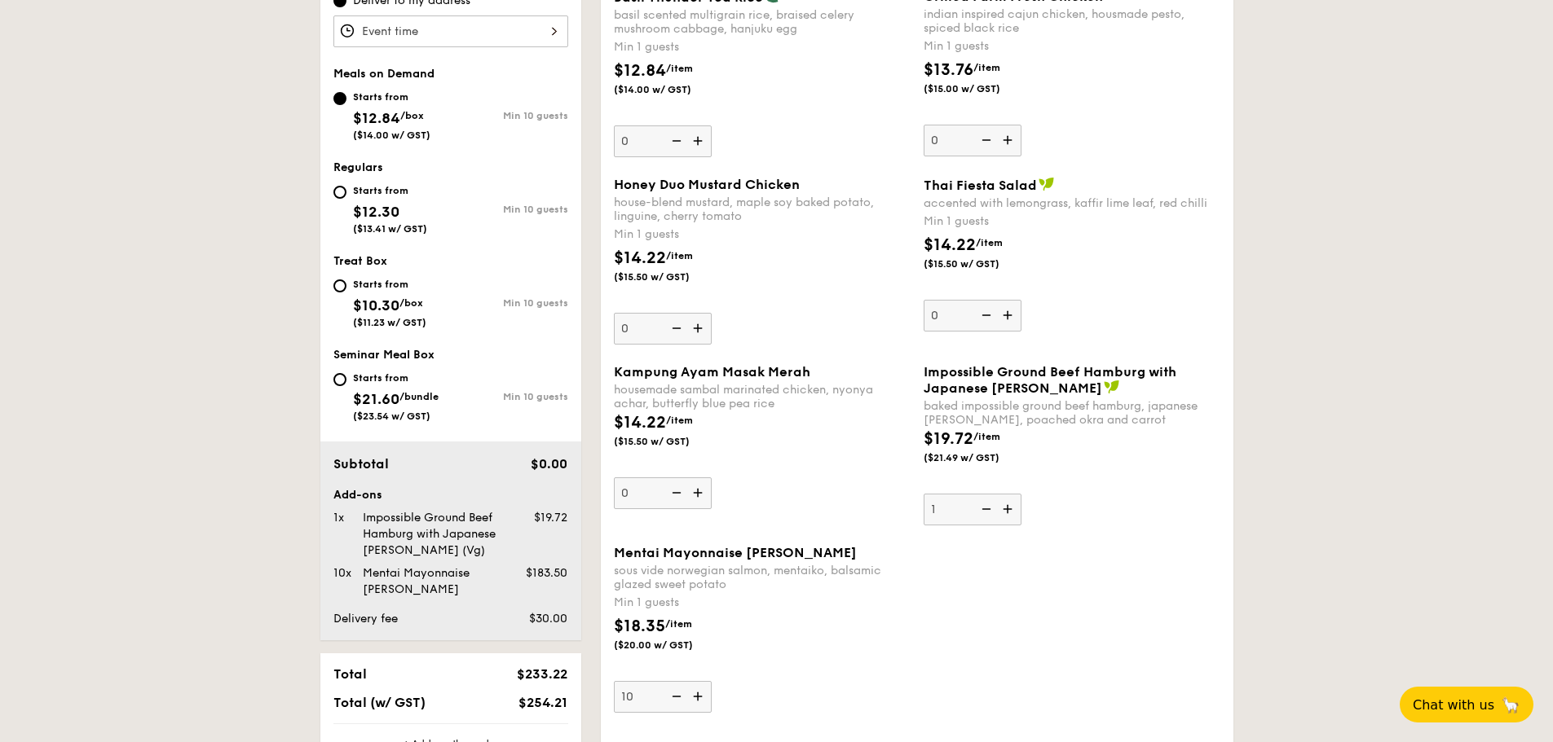
click at [700, 492] on img at bounding box center [699, 493] width 24 height 31
click at [700, 492] on input "0" at bounding box center [663, 494] width 98 height 32
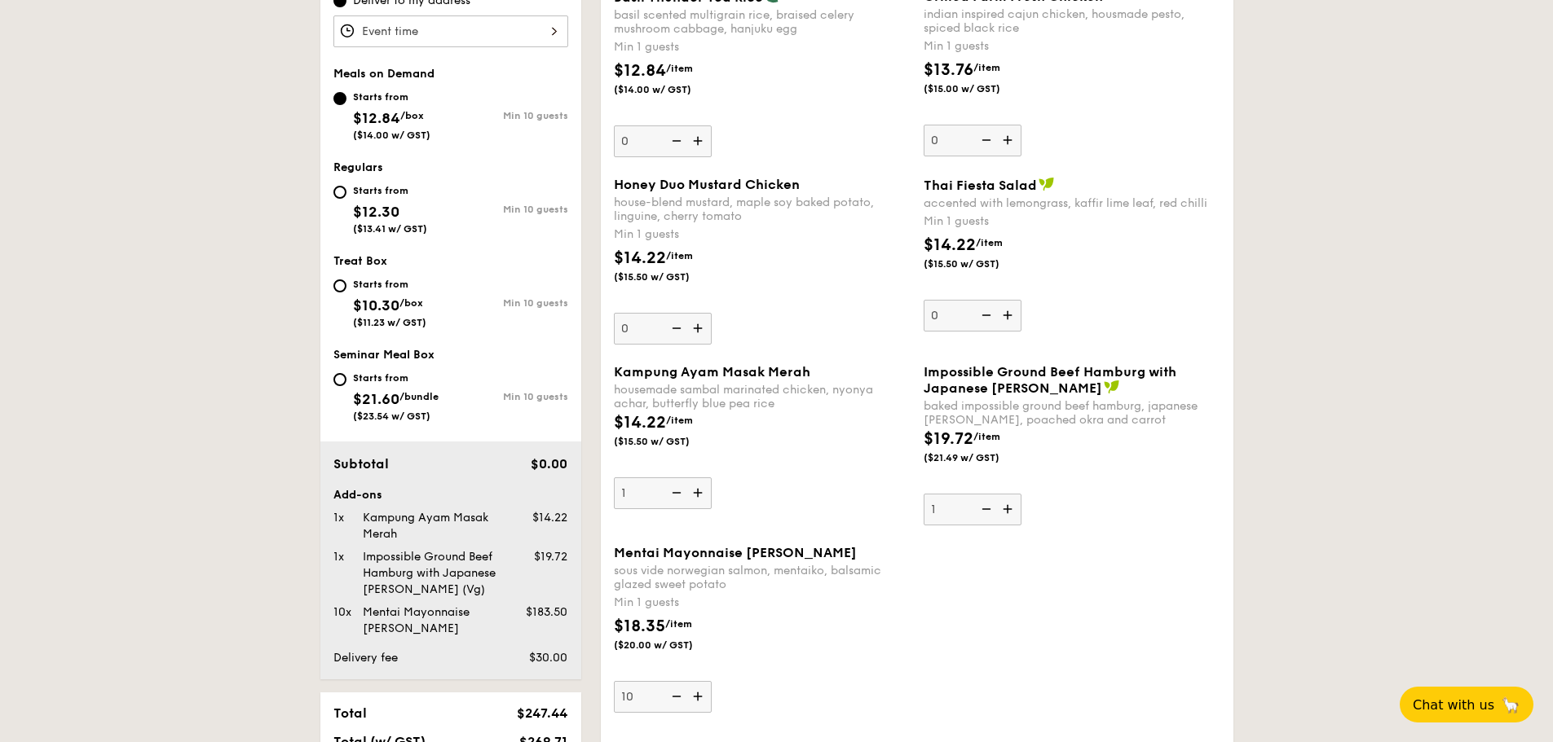
click at [700, 492] on img at bounding box center [699, 493] width 24 height 31
click at [700, 492] on input "1" at bounding box center [663, 494] width 98 height 32
click at [700, 492] on img at bounding box center [699, 493] width 24 height 31
click at [700, 492] on input "2" at bounding box center [663, 494] width 98 height 32
click at [700, 492] on img at bounding box center [699, 493] width 24 height 31
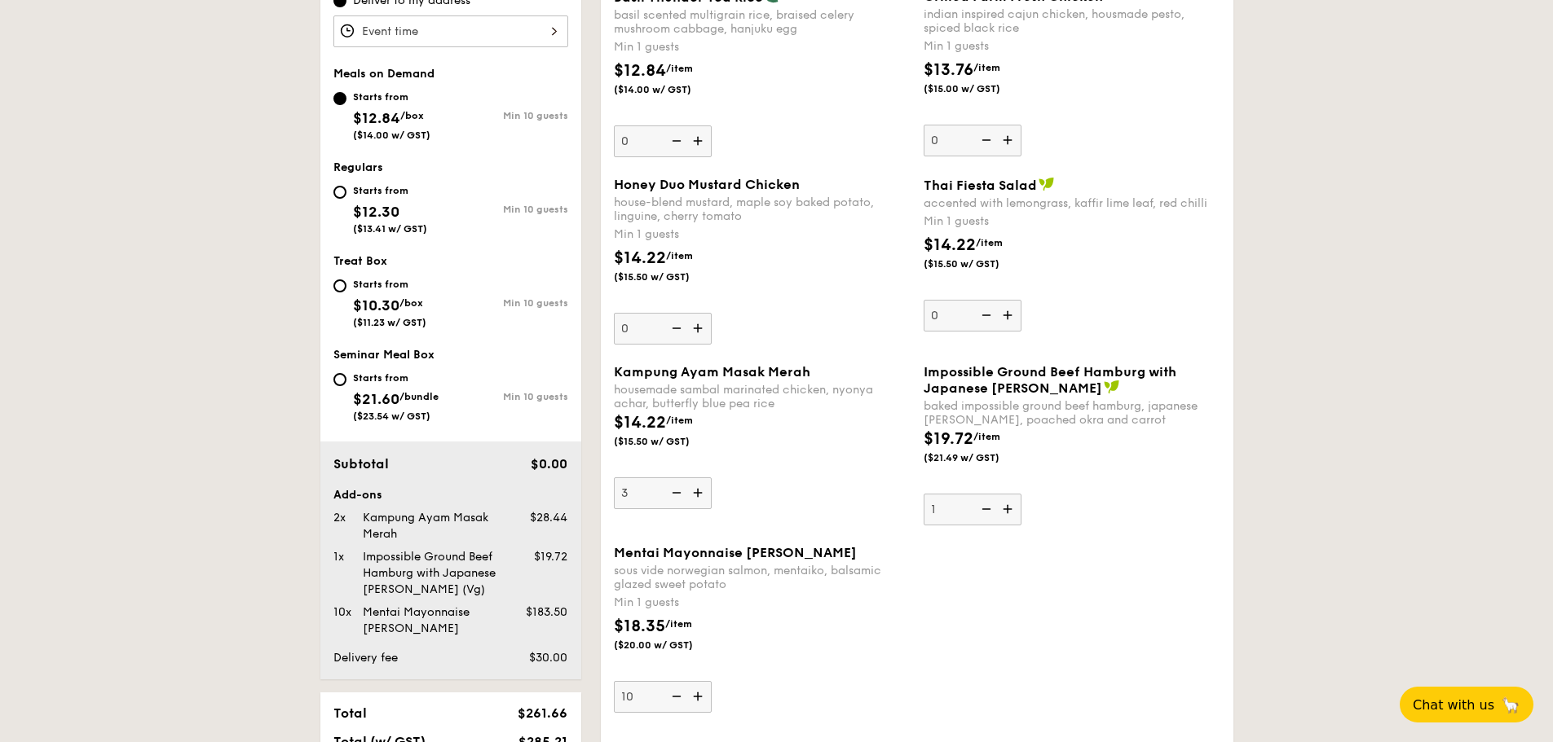
click at [700, 492] on input "3" at bounding box center [663, 494] width 98 height 32
click at [700, 492] on img at bounding box center [699, 493] width 24 height 31
click at [700, 492] on input "4" at bounding box center [663, 494] width 98 height 32
click at [700, 492] on img at bounding box center [699, 493] width 24 height 31
click at [700, 492] on input "5" at bounding box center [663, 494] width 98 height 32
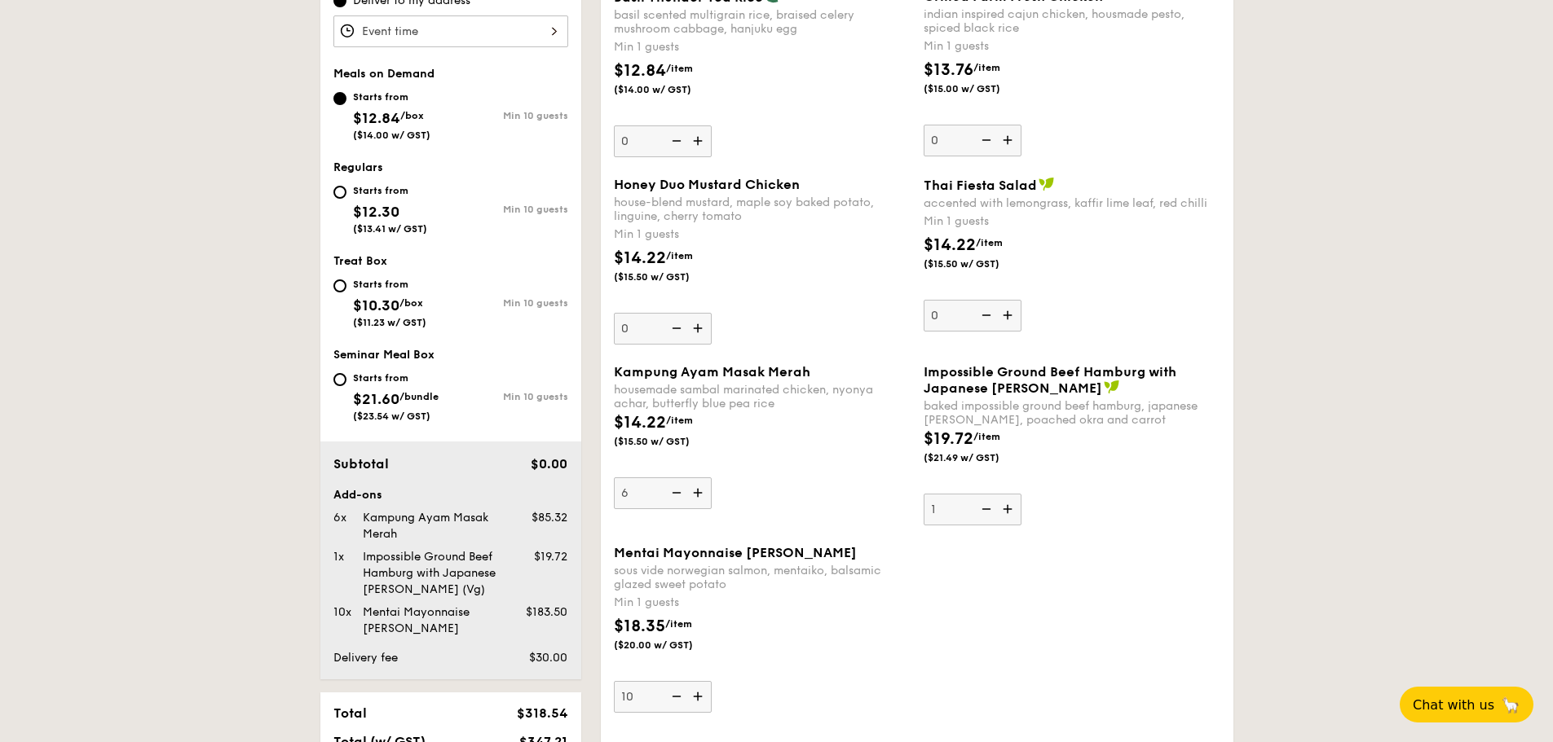
click at [700, 492] on img at bounding box center [699, 493] width 24 height 31
click at [700, 492] on input "6" at bounding box center [663, 494] width 98 height 32
click at [700, 492] on img at bounding box center [699, 493] width 24 height 31
click at [700, 492] on input "7" at bounding box center [663, 494] width 98 height 32
click at [700, 492] on img at bounding box center [699, 493] width 24 height 31
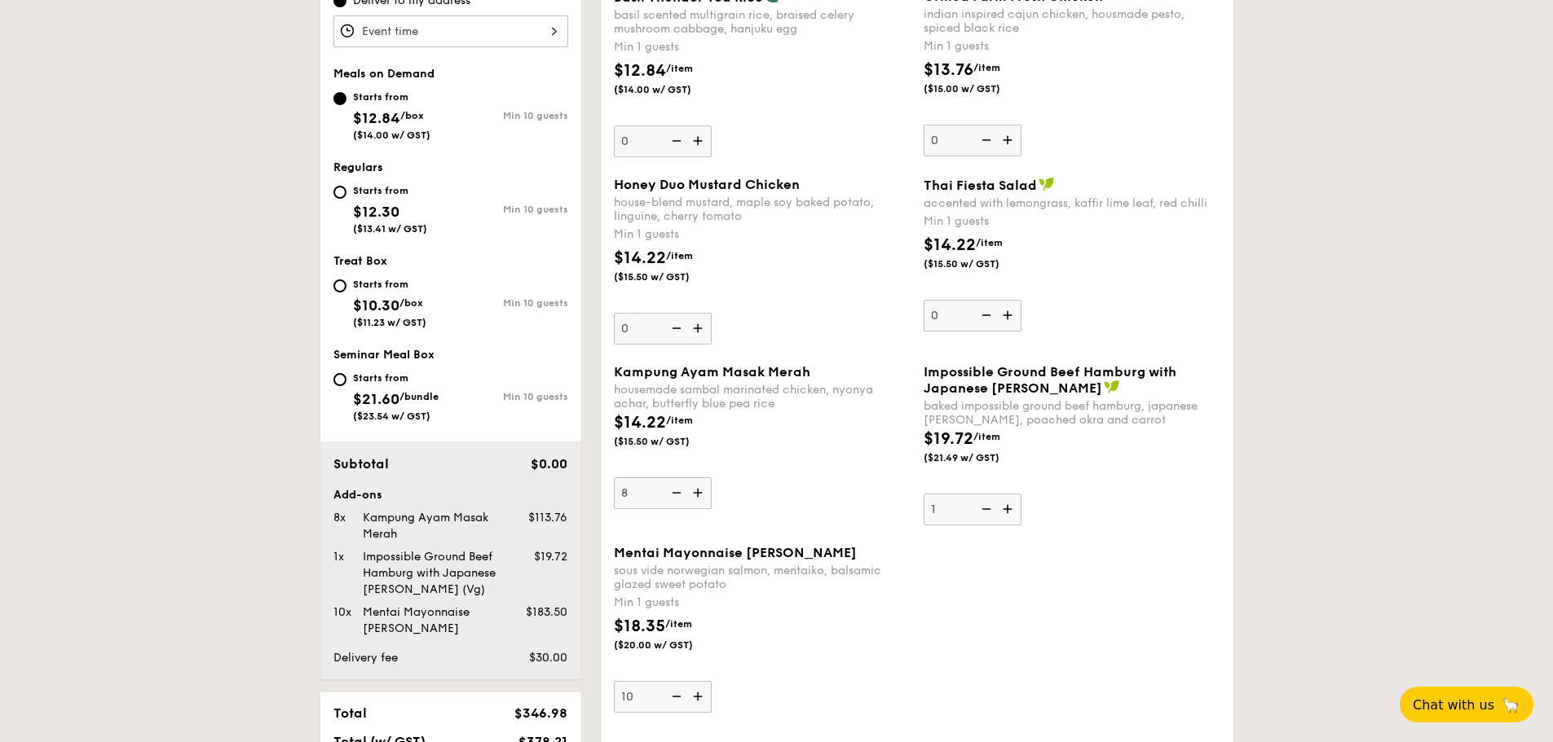
click at [700, 492] on input "8" at bounding box center [663, 494] width 98 height 32
click at [700, 492] on img at bounding box center [699, 493] width 24 height 31
click at [700, 492] on input "9" at bounding box center [663, 494] width 98 height 32
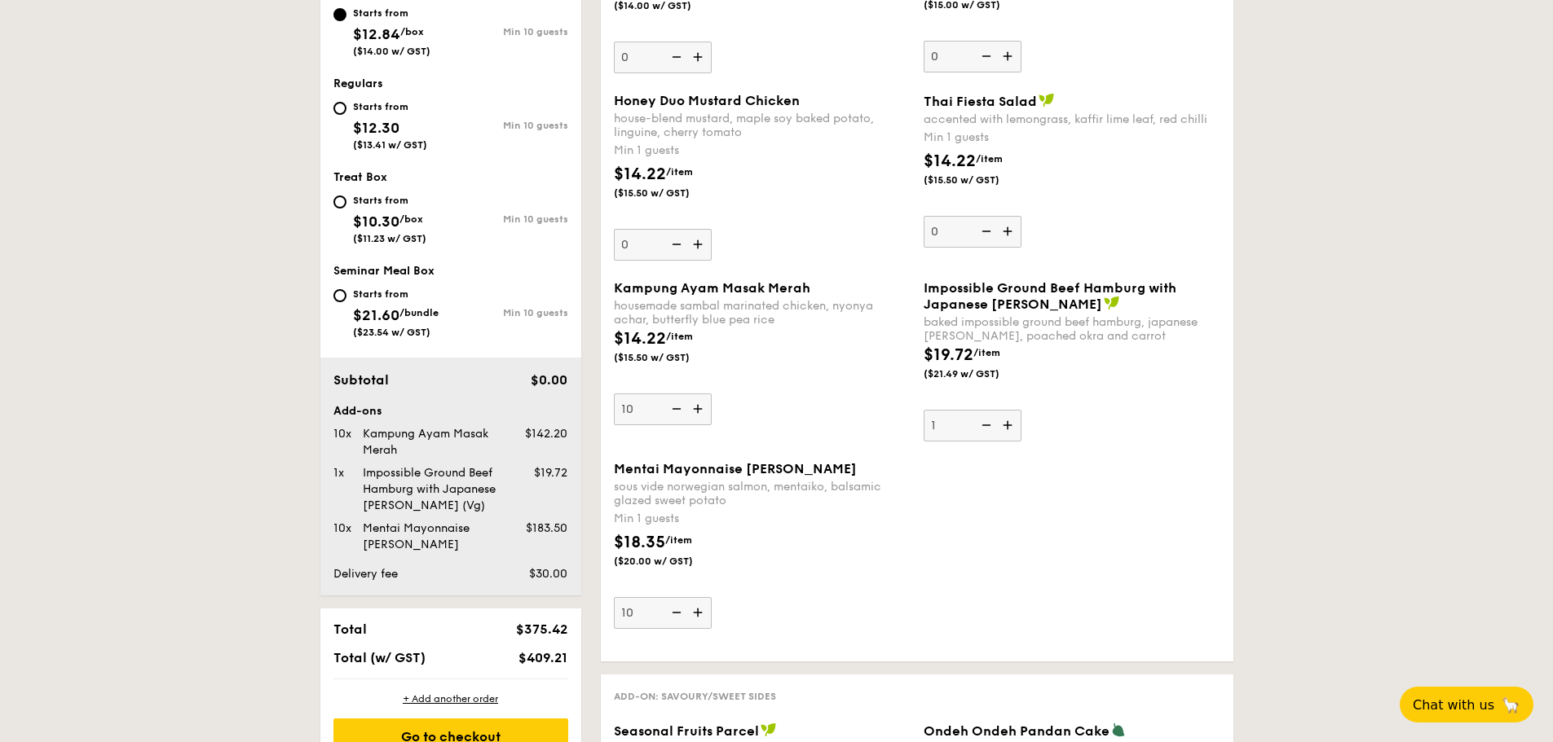
scroll to position [653, 0]
click at [698, 406] on img at bounding box center [699, 411] width 24 height 31
click at [698, 406] on input "10" at bounding box center [663, 412] width 98 height 32
type input "11"
click at [698, 606] on img at bounding box center [699, 615] width 24 height 31
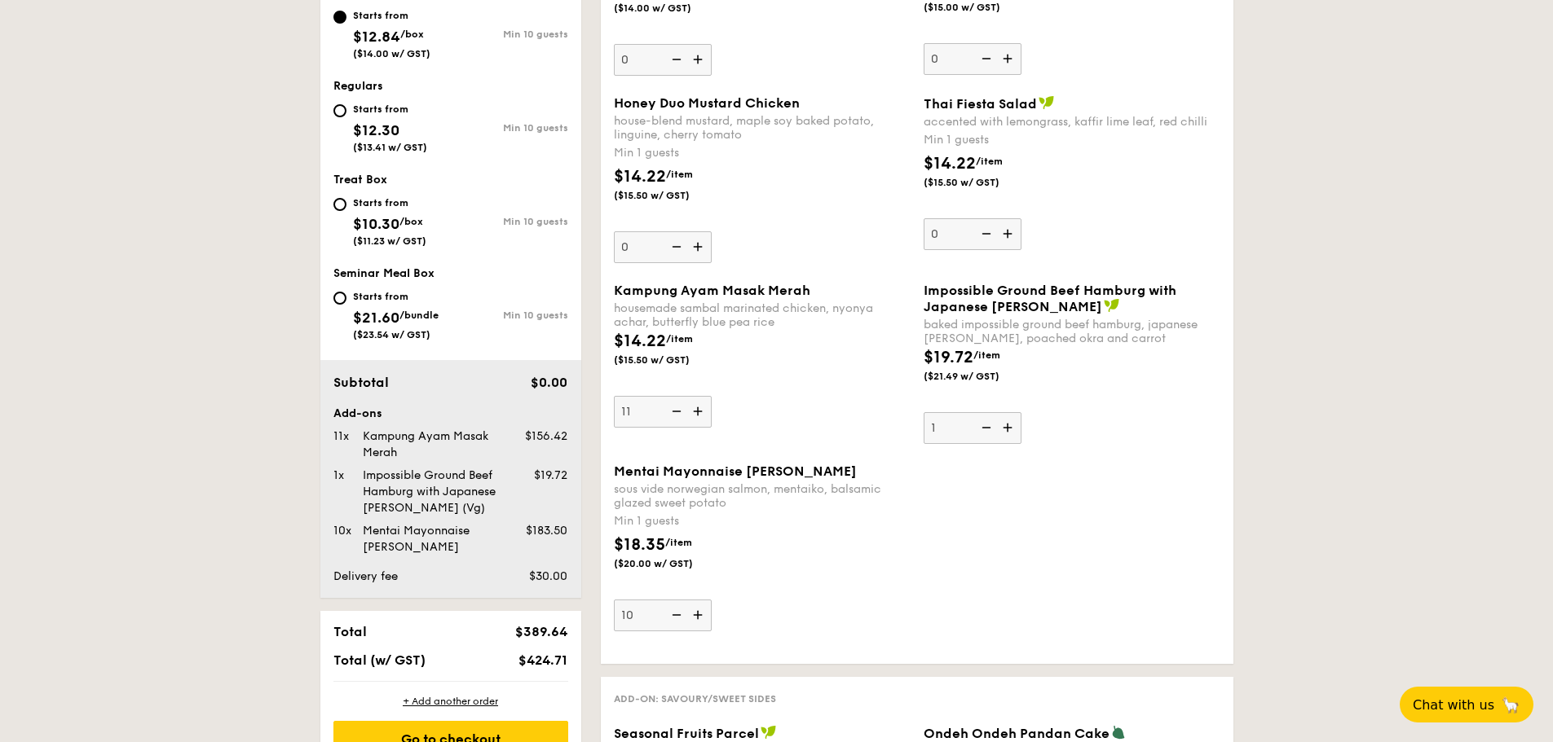
click at [698, 606] on input "10" at bounding box center [663, 616] width 98 height 32
type input "11"
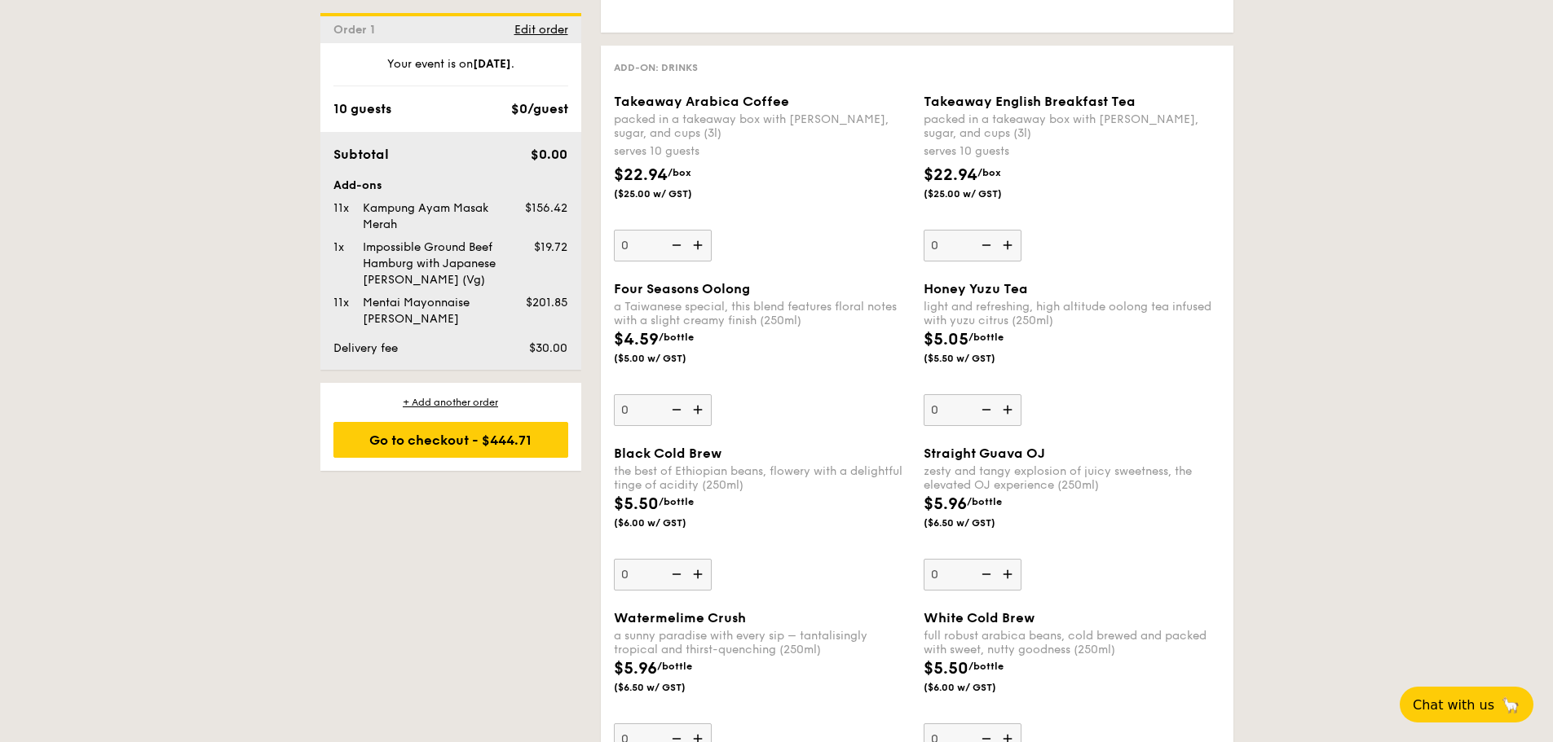
scroll to position [2120, 0]
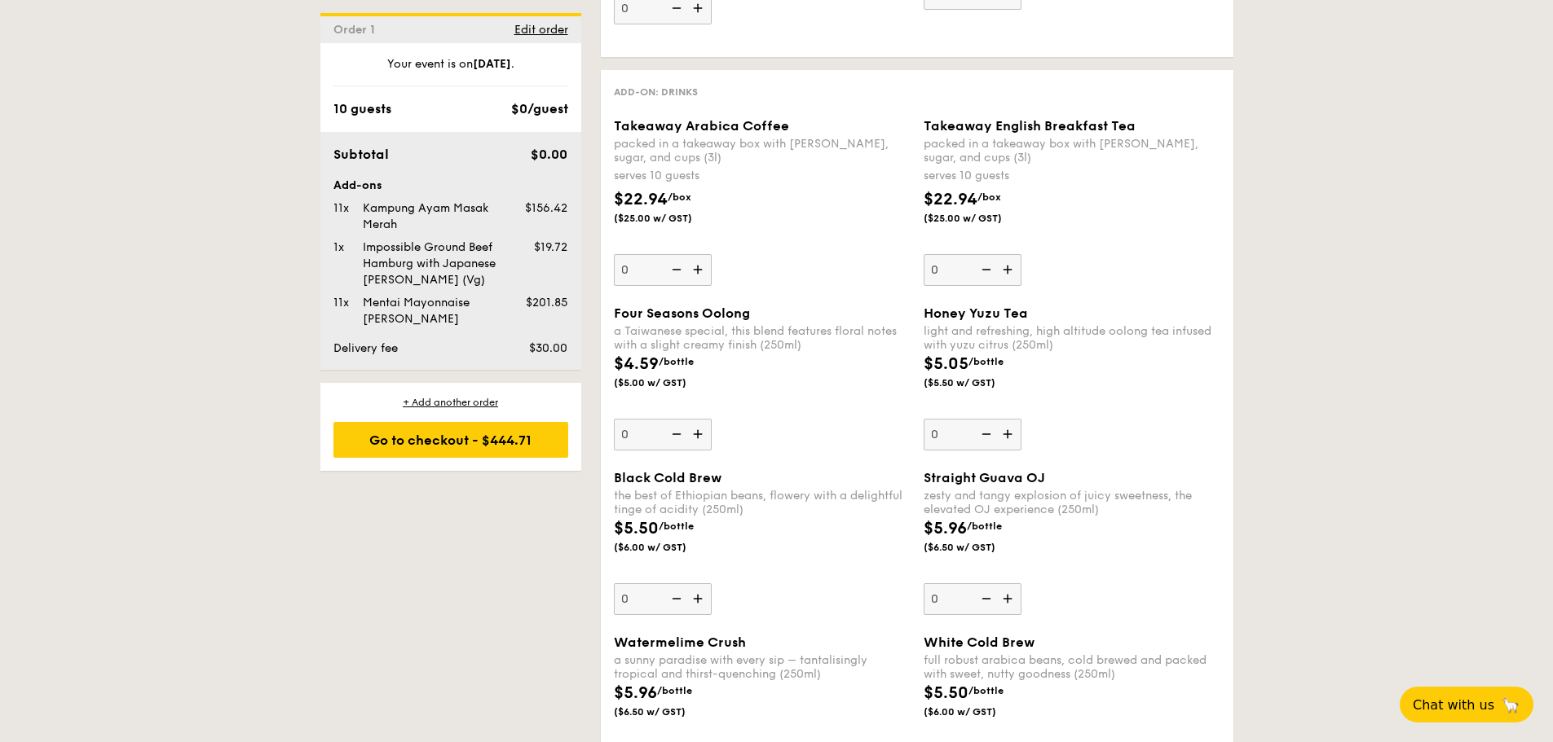
click at [1011, 438] on img at bounding box center [1009, 434] width 24 height 31
click at [1011, 438] on input "0" at bounding box center [972, 435] width 98 height 32
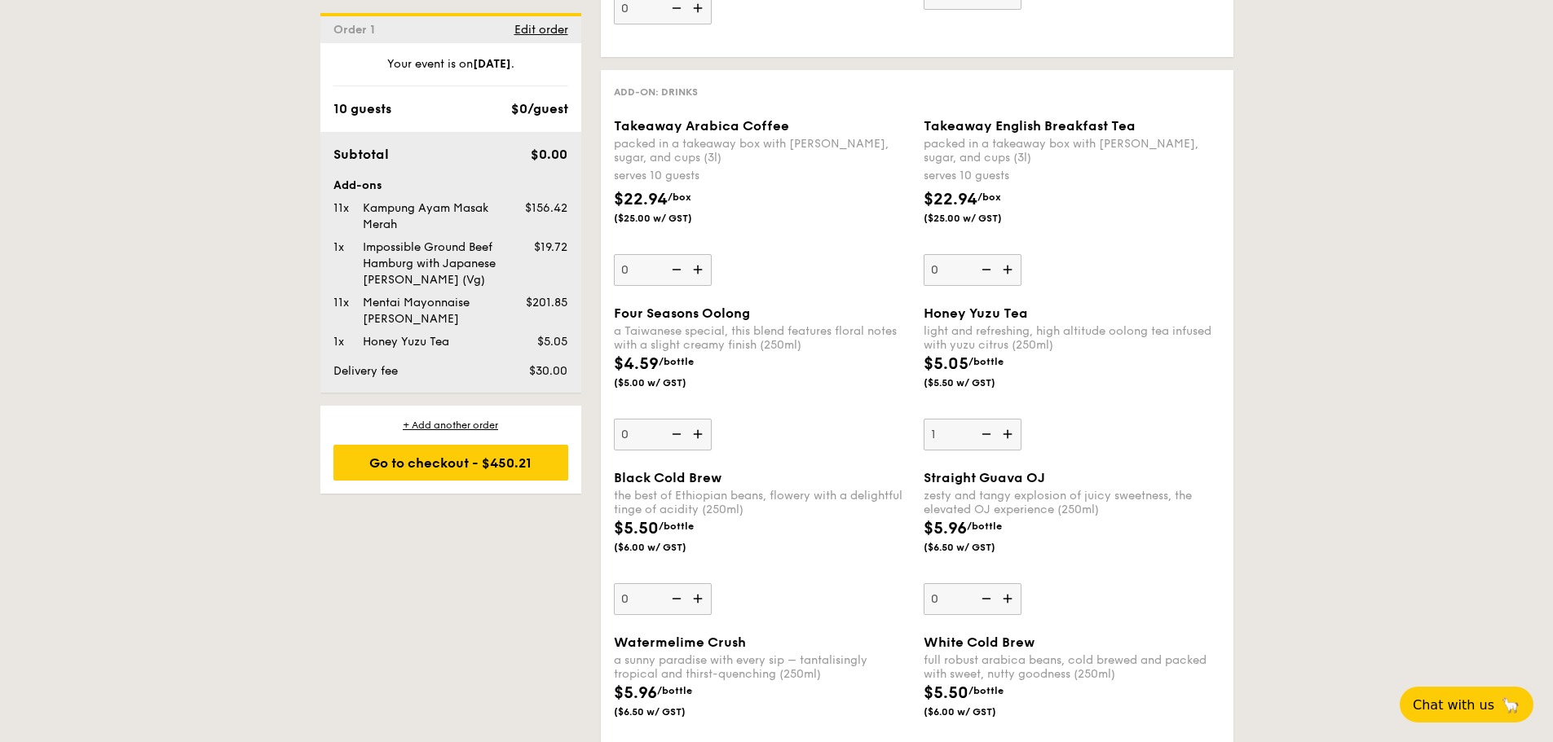
click at [1011, 438] on img at bounding box center [1009, 434] width 24 height 31
click at [1011, 438] on input "1" at bounding box center [972, 435] width 98 height 32
click at [1011, 438] on img at bounding box center [1009, 434] width 24 height 31
click at [1011, 438] on input "2" at bounding box center [972, 435] width 98 height 32
click at [1011, 438] on img at bounding box center [1009, 434] width 24 height 31
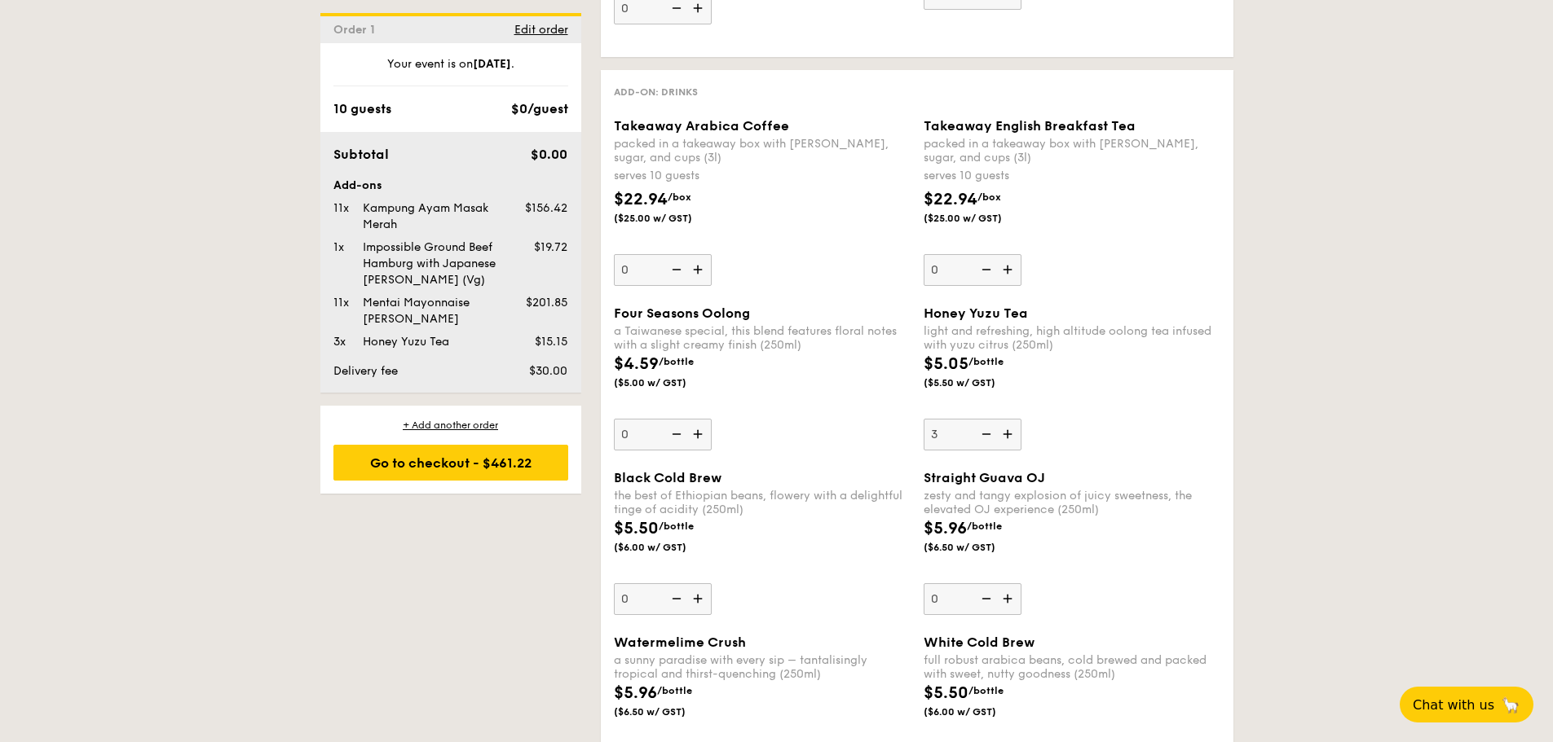
click at [1011, 438] on input "3" at bounding box center [972, 435] width 98 height 32
click at [1011, 438] on img at bounding box center [1009, 434] width 24 height 31
click at [1011, 438] on input "4" at bounding box center [972, 435] width 98 height 32
click at [1011, 438] on img at bounding box center [1009, 434] width 24 height 31
click at [1011, 438] on input "5" at bounding box center [972, 435] width 98 height 32
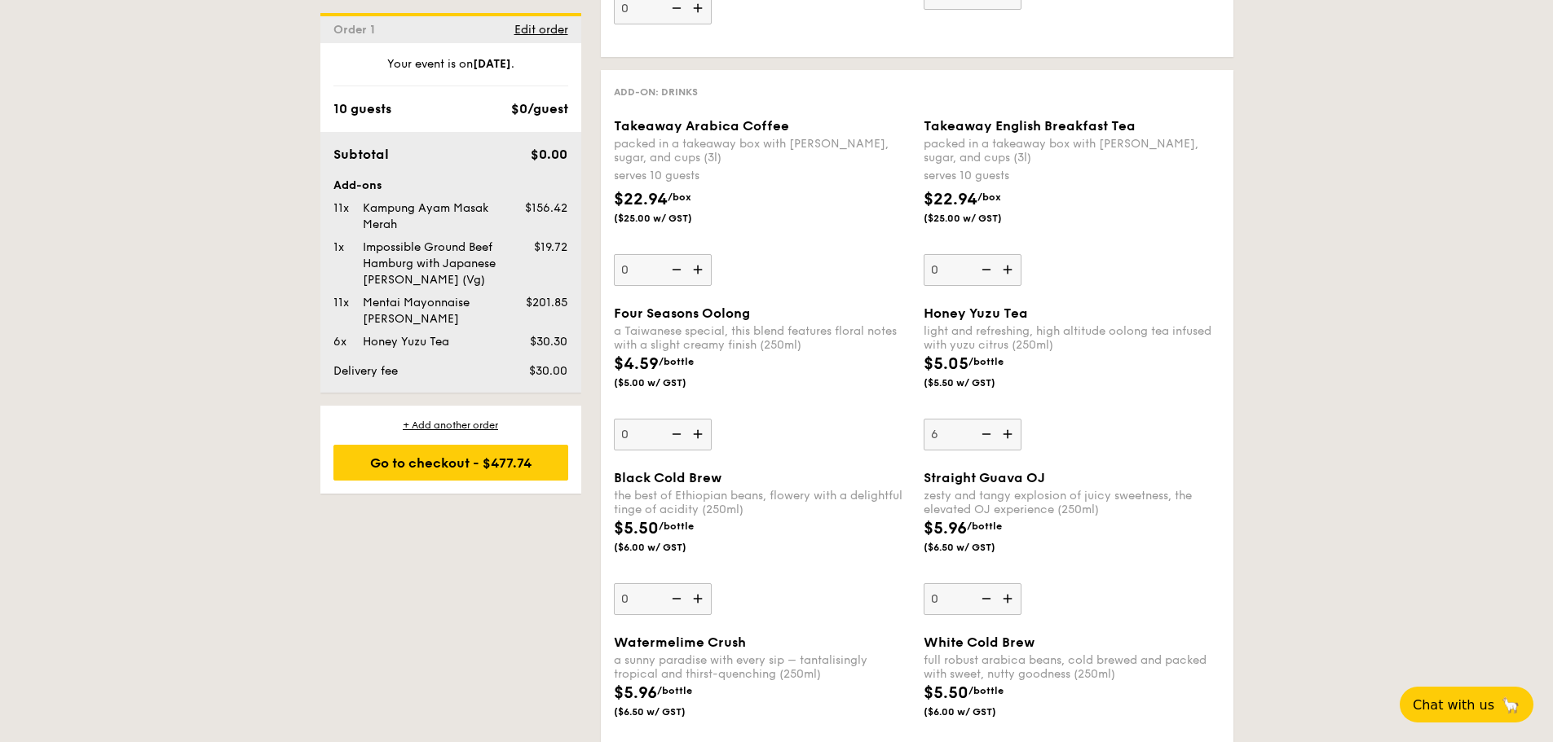
click at [1011, 438] on img at bounding box center [1009, 434] width 24 height 31
click at [1011, 438] on input "6" at bounding box center [972, 435] width 98 height 32
click at [1011, 438] on img at bounding box center [1009, 434] width 24 height 31
click at [1011, 438] on input "7" at bounding box center [972, 435] width 98 height 32
click at [1011, 438] on img at bounding box center [1009, 434] width 24 height 31
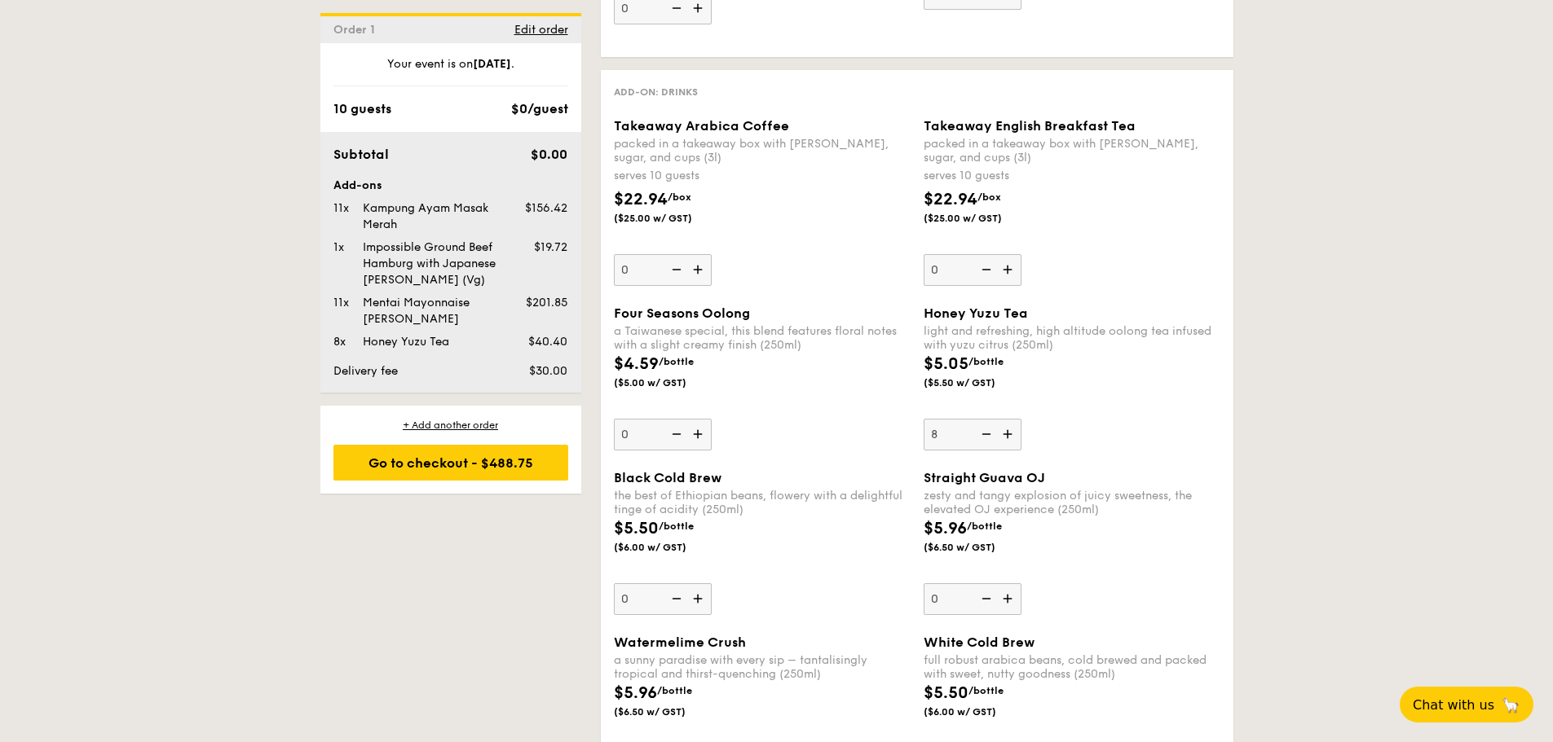
click at [1011, 438] on input "8" at bounding box center [972, 435] width 98 height 32
click at [1011, 438] on img at bounding box center [1009, 434] width 24 height 31
click at [1011, 438] on input "9" at bounding box center [972, 435] width 98 height 32
click at [1013, 431] on img at bounding box center [1009, 434] width 24 height 31
click at [1013, 431] on input "10" at bounding box center [972, 435] width 98 height 32
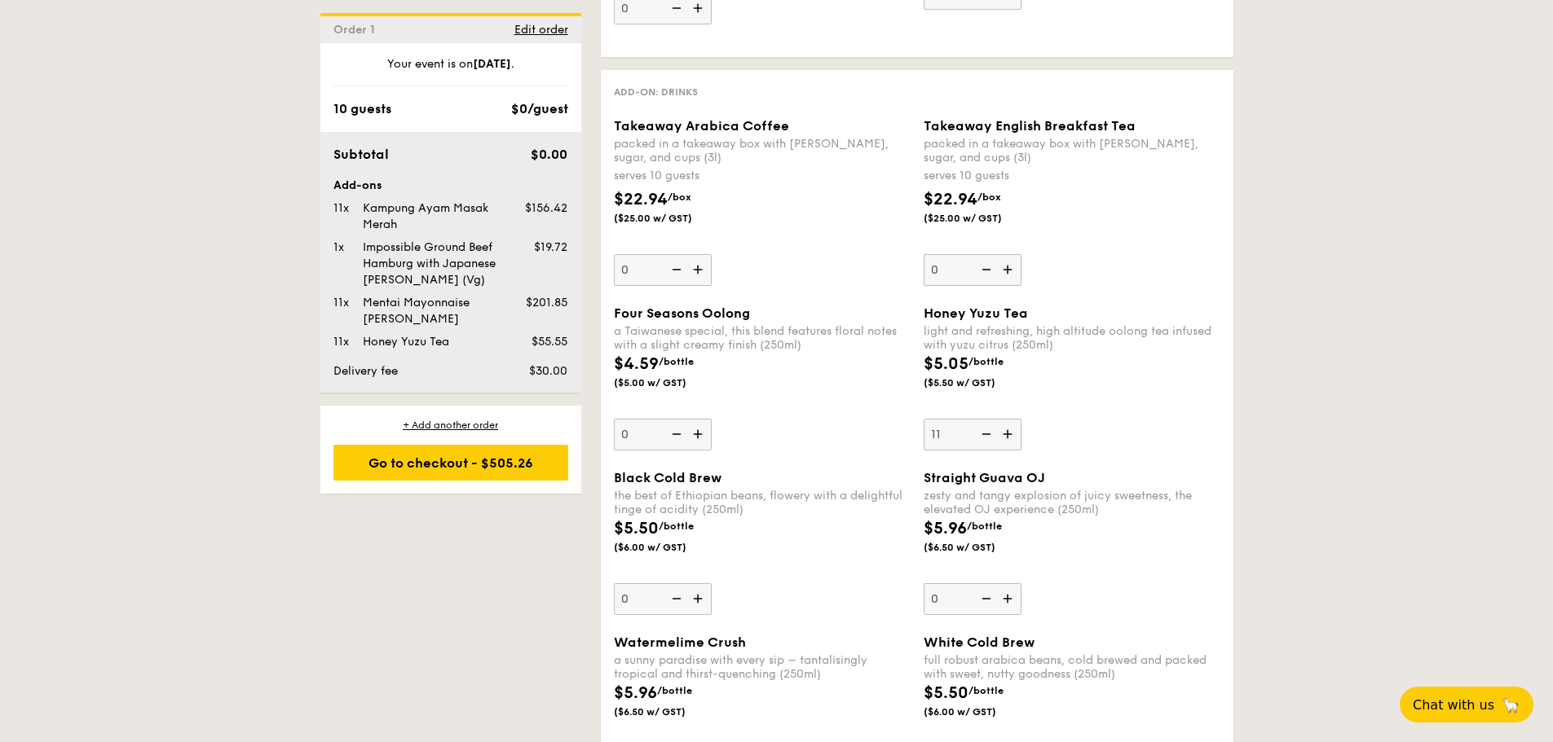
click at [1013, 431] on img at bounding box center [1009, 434] width 24 height 31
click at [1013, 431] on input "11" at bounding box center [972, 435] width 98 height 32
click at [1013, 431] on img at bounding box center [1009, 434] width 24 height 31
click at [1013, 431] on input "12" at bounding box center [972, 435] width 98 height 32
click at [1013, 431] on img at bounding box center [1009, 434] width 24 height 31
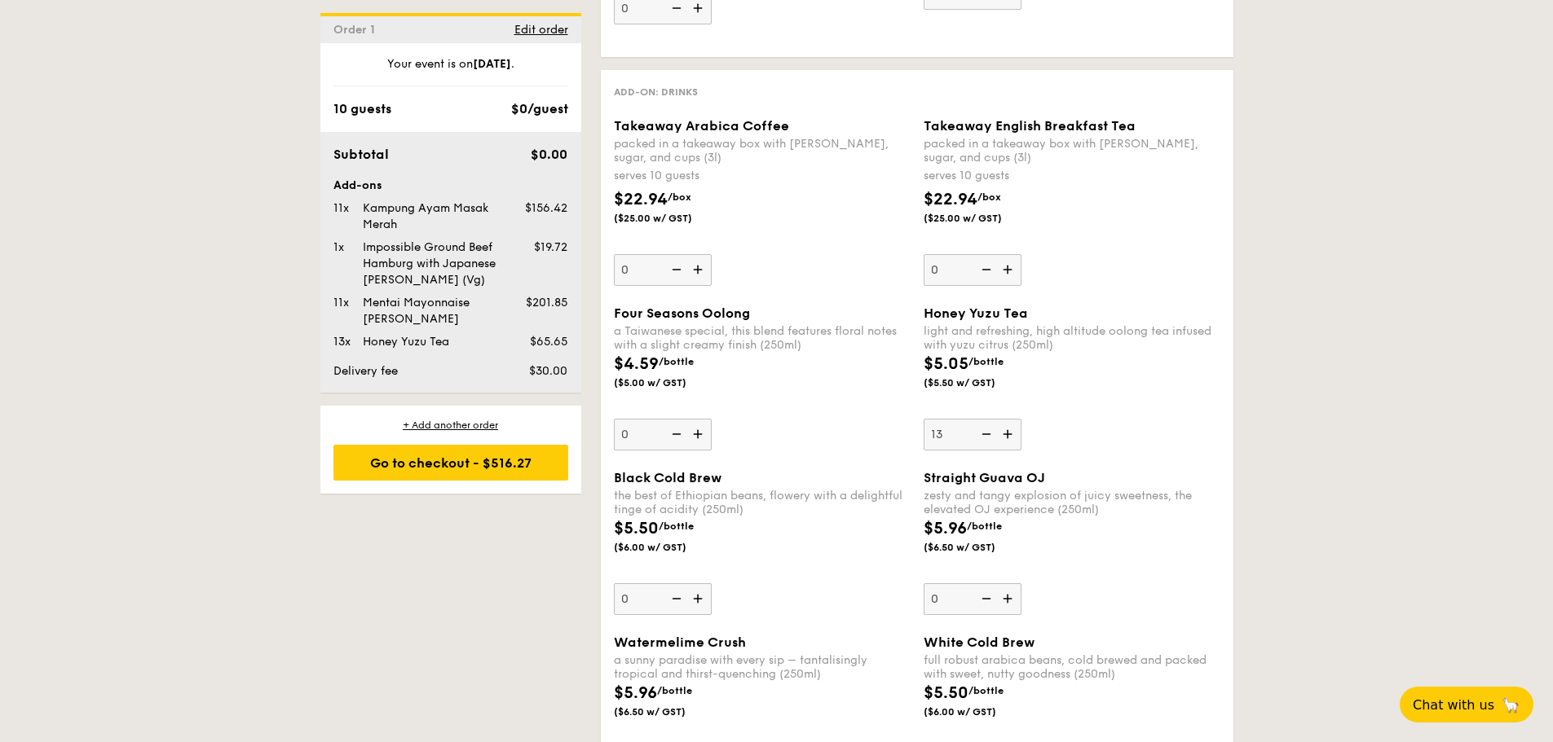
click at [1013, 431] on input "13" at bounding box center [972, 435] width 98 height 32
click at [1013, 431] on img at bounding box center [1009, 434] width 24 height 31
click at [1013, 431] on input "14" at bounding box center [972, 435] width 98 height 32
click at [1013, 431] on img at bounding box center [1009, 434] width 24 height 31
click at [1013, 431] on input "15" at bounding box center [972, 435] width 98 height 32
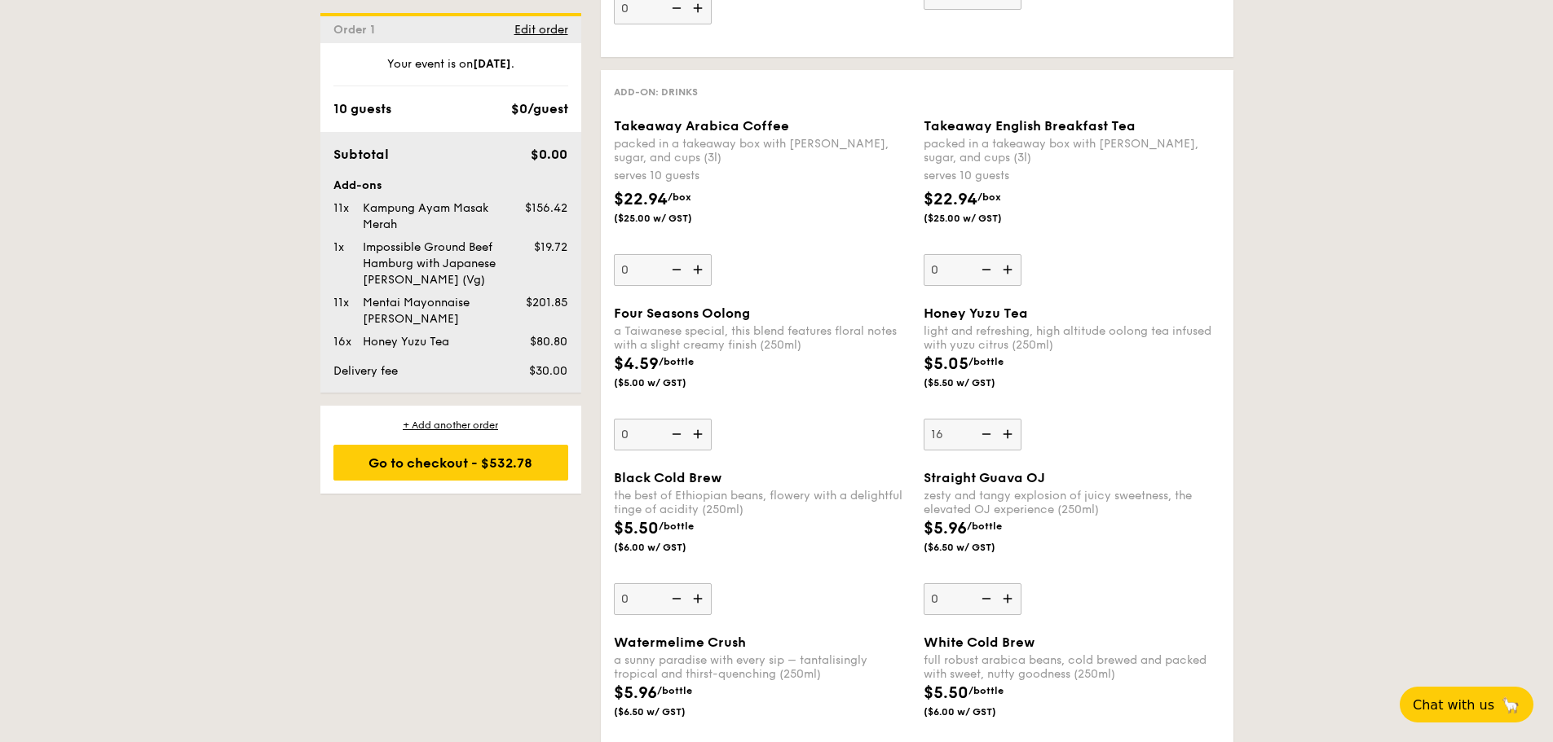
click at [1013, 431] on img at bounding box center [1009, 434] width 24 height 31
click at [1013, 431] on input "16" at bounding box center [972, 435] width 98 height 32
click at [1013, 431] on img at bounding box center [1009, 434] width 24 height 31
click at [1013, 431] on input "17" at bounding box center [972, 435] width 98 height 32
click at [1013, 431] on img at bounding box center [1009, 434] width 24 height 31
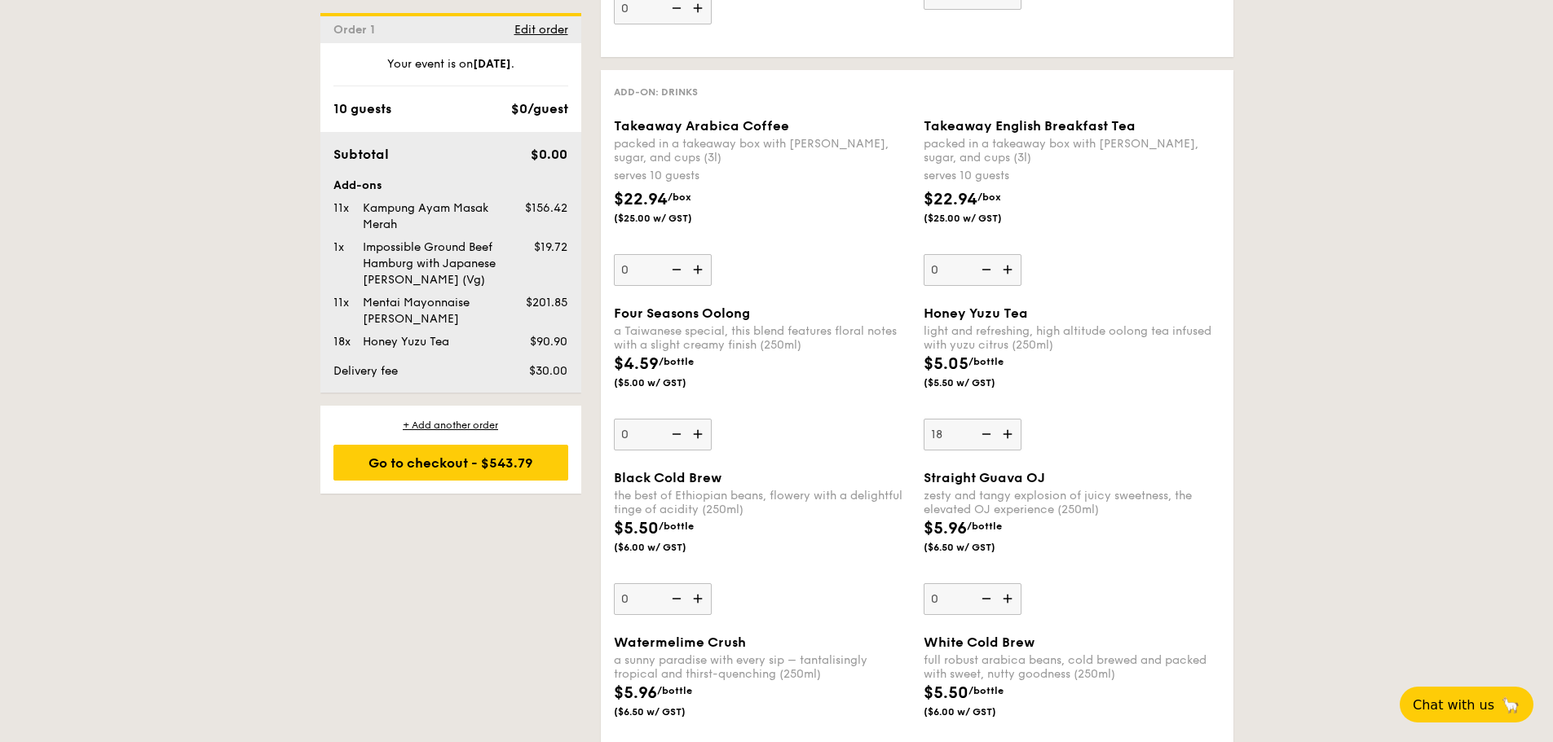
click at [1013, 431] on input "18" at bounding box center [972, 435] width 98 height 32
click at [1013, 431] on img at bounding box center [1009, 434] width 24 height 31
click at [1013, 431] on input "19" at bounding box center [972, 435] width 98 height 32
click at [1013, 431] on img at bounding box center [1009, 434] width 24 height 31
click at [1013, 431] on input "20" at bounding box center [972, 435] width 98 height 32
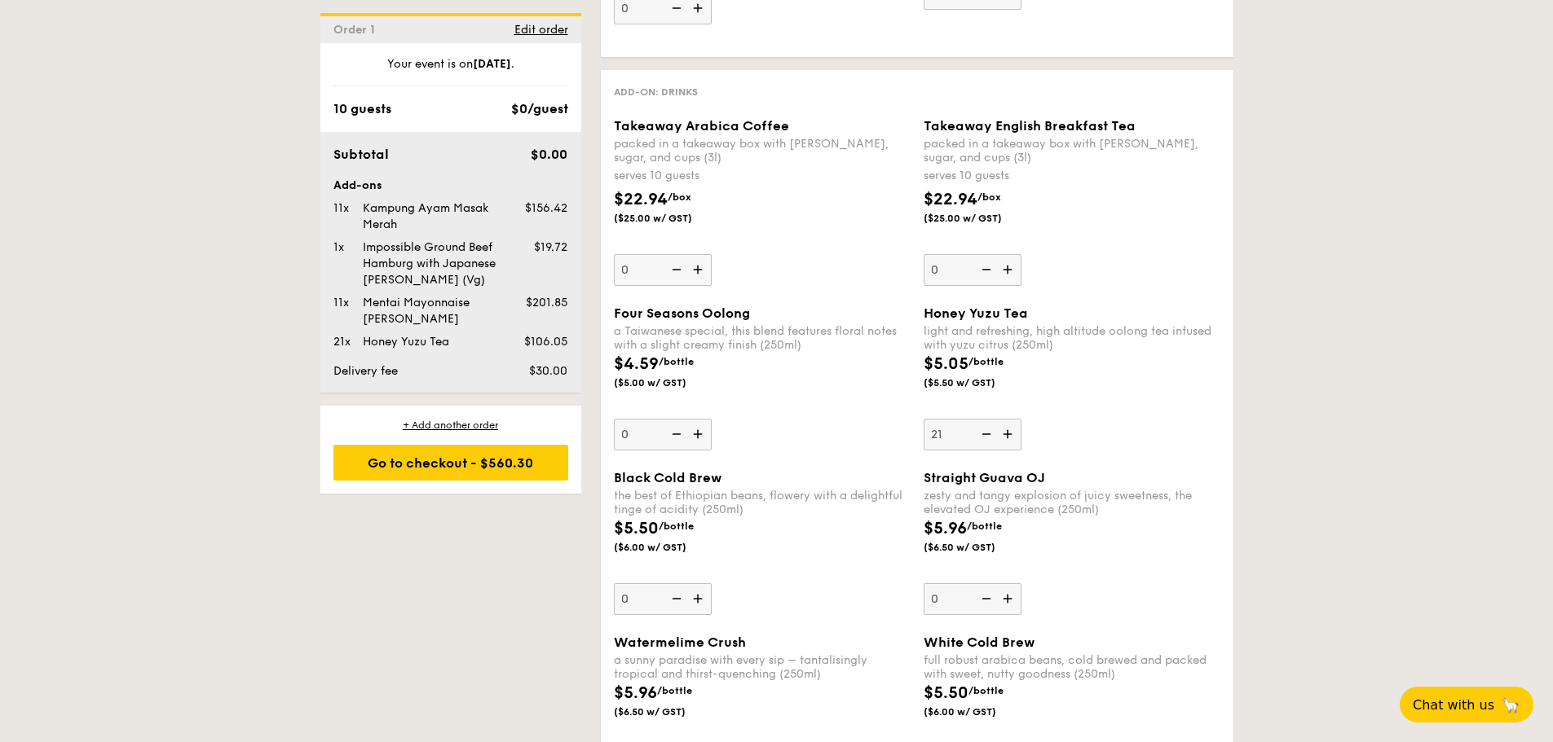
click at [1013, 431] on img at bounding box center [1009, 434] width 24 height 31
click at [1013, 431] on input "21" at bounding box center [972, 435] width 98 height 32
type input "22"
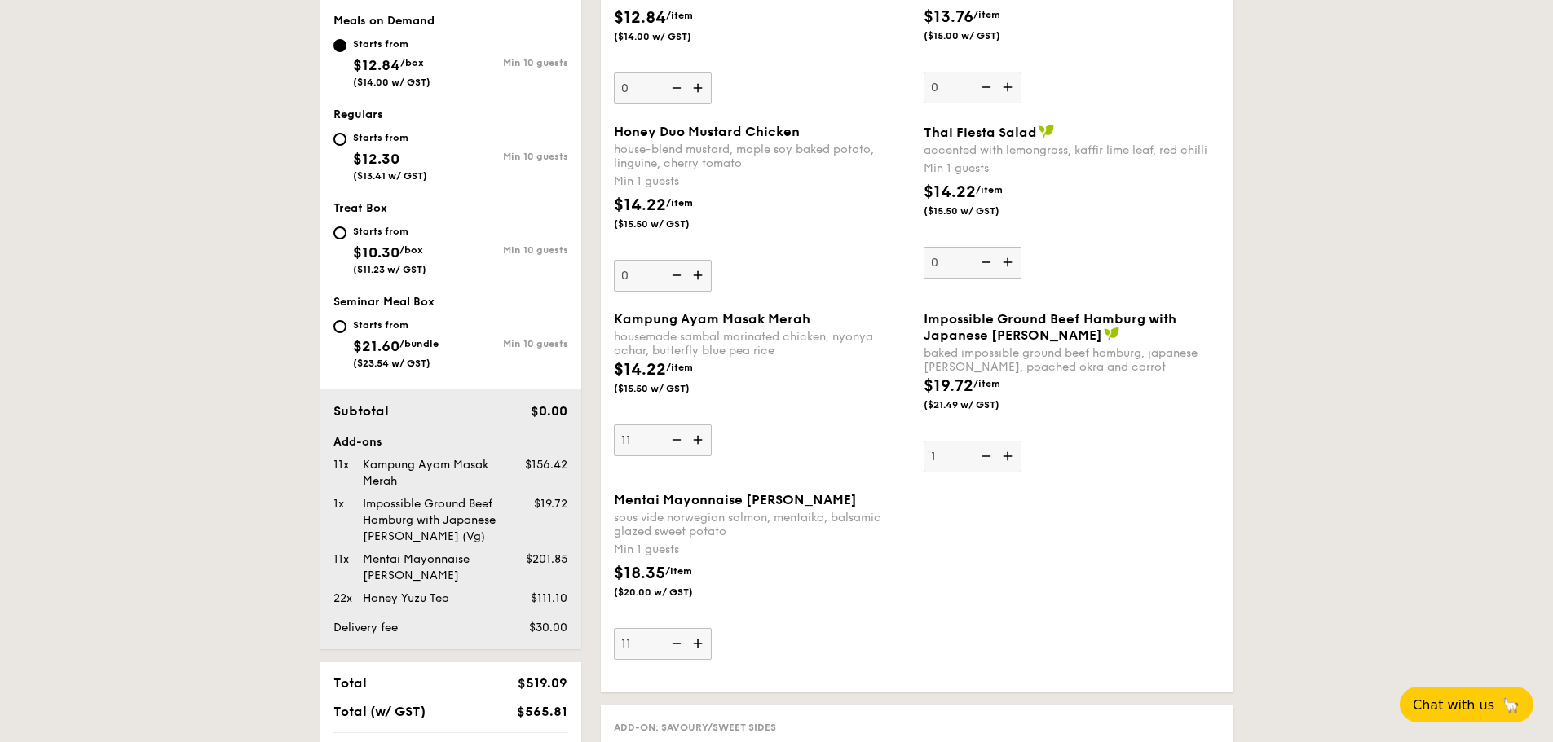
scroll to position [653, 0]
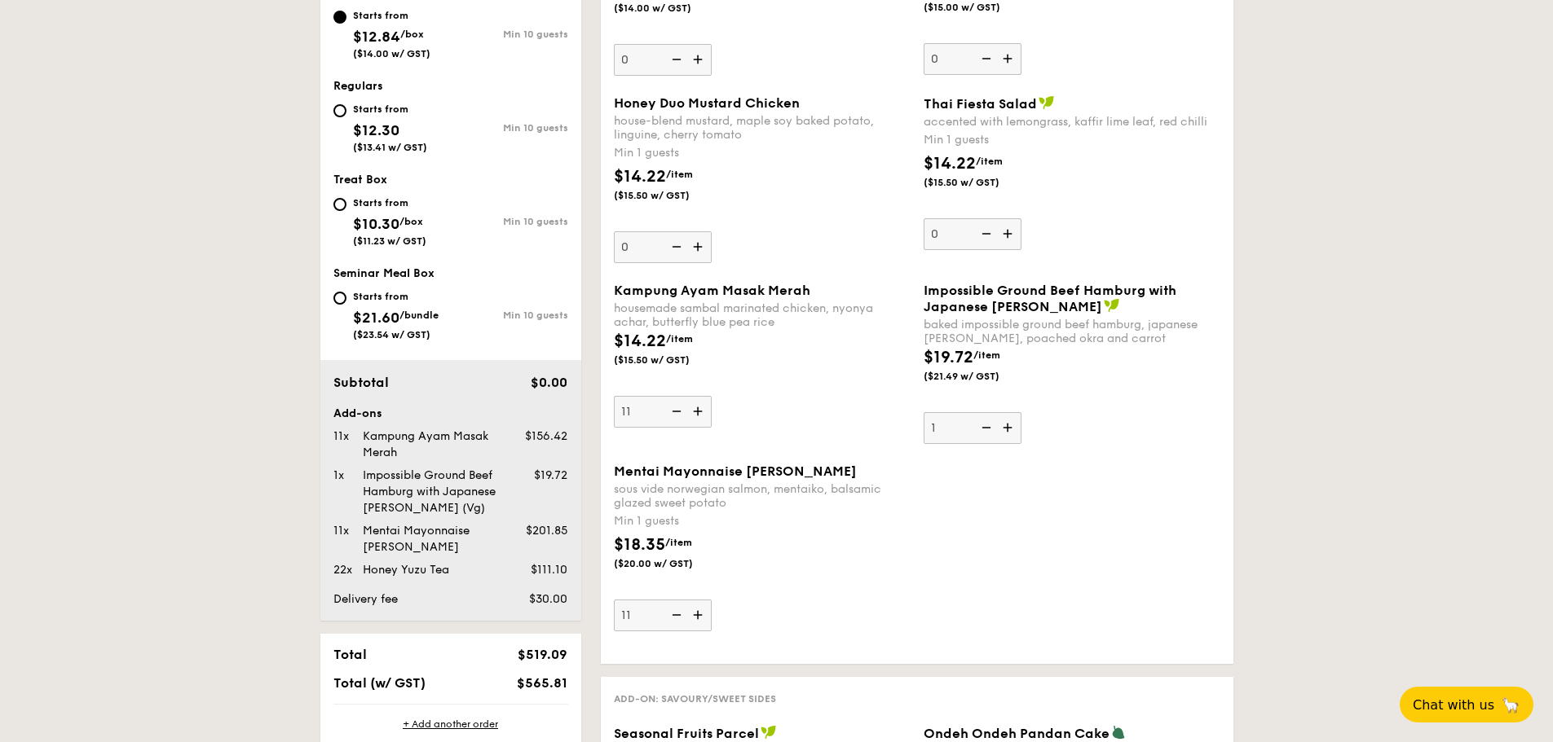
click at [672, 618] on img at bounding box center [675, 615] width 24 height 31
click at [672, 618] on input "11" at bounding box center [663, 616] width 98 height 32
type input "10"
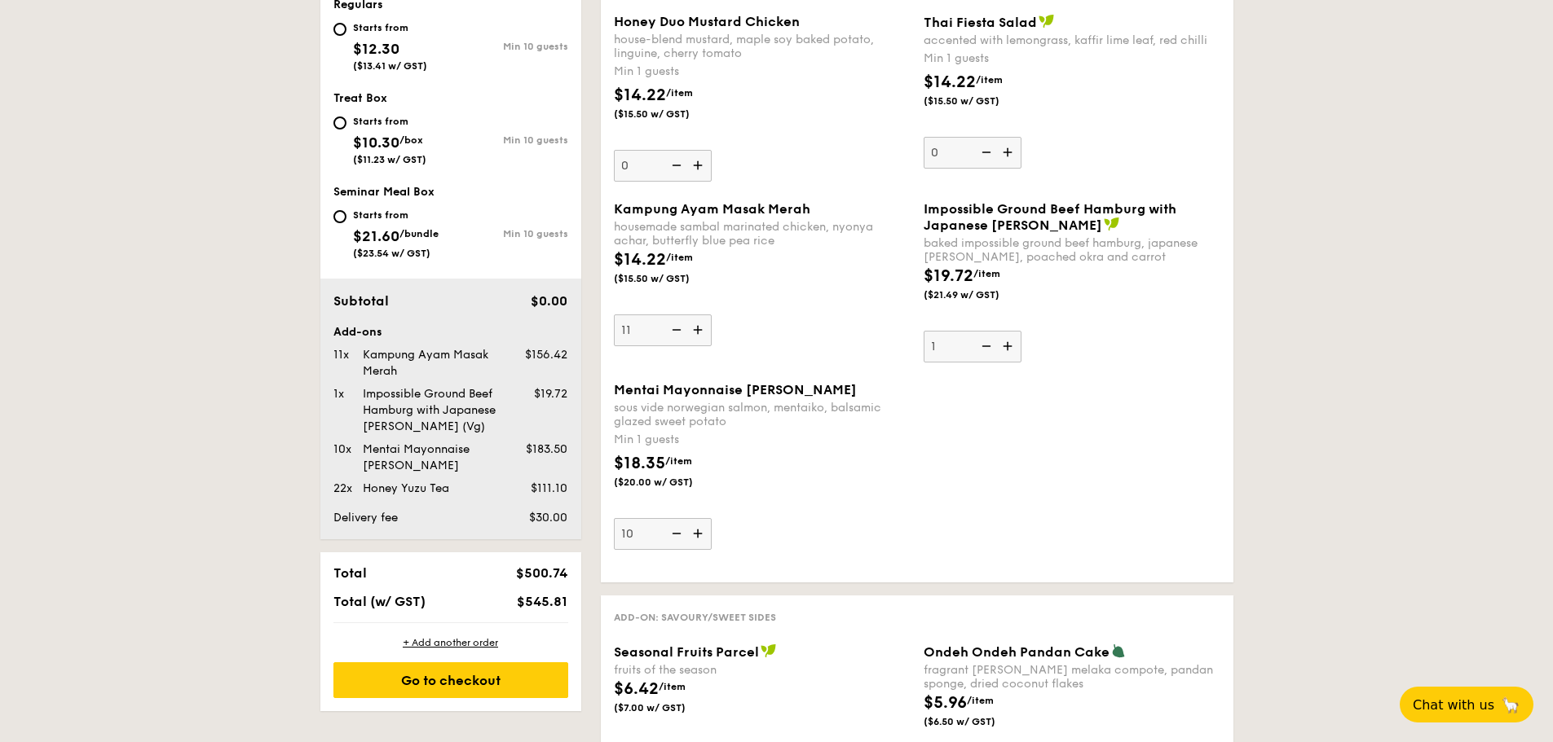
scroll to position [816, 0]
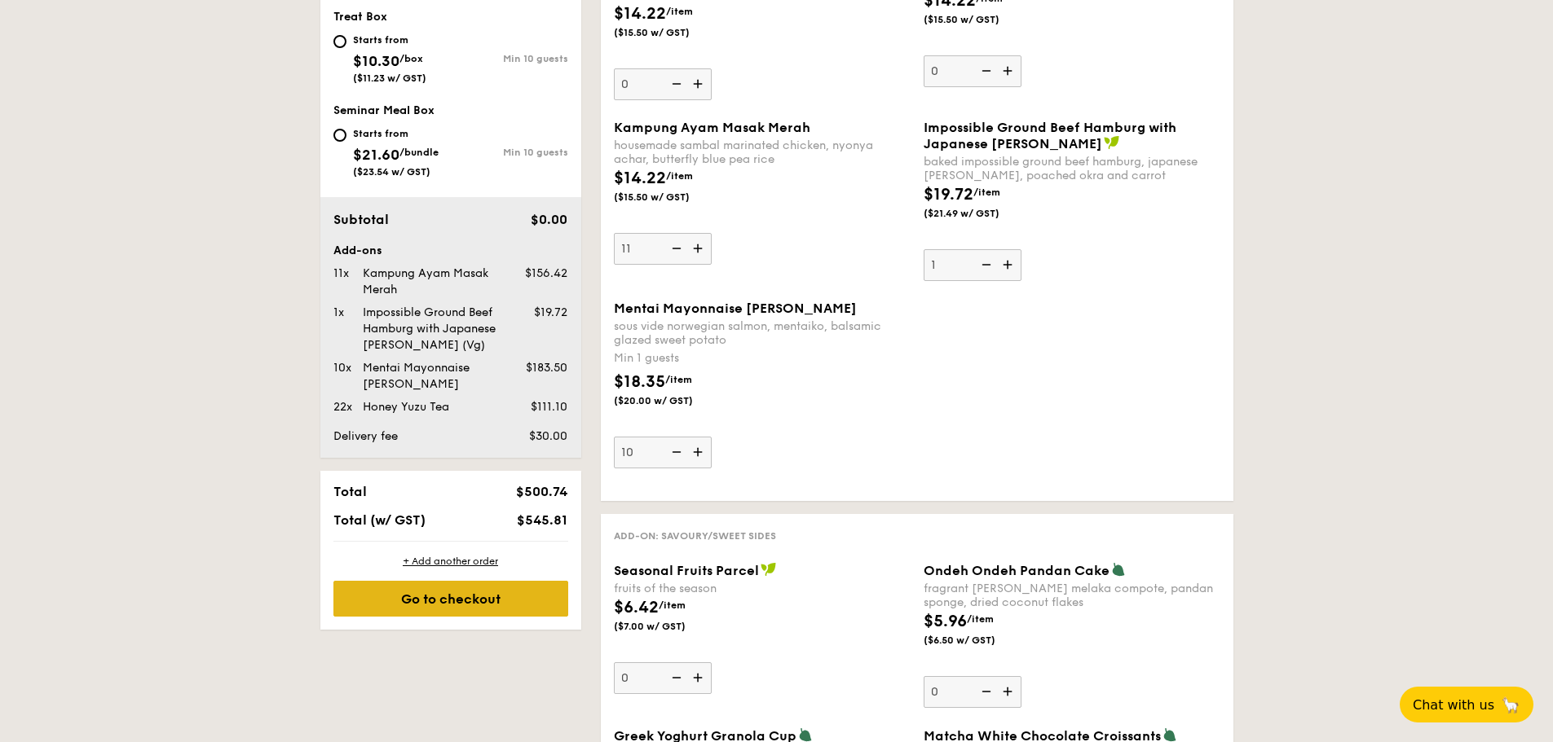
click at [443, 605] on div "Go to checkout" at bounding box center [450, 599] width 235 height 36
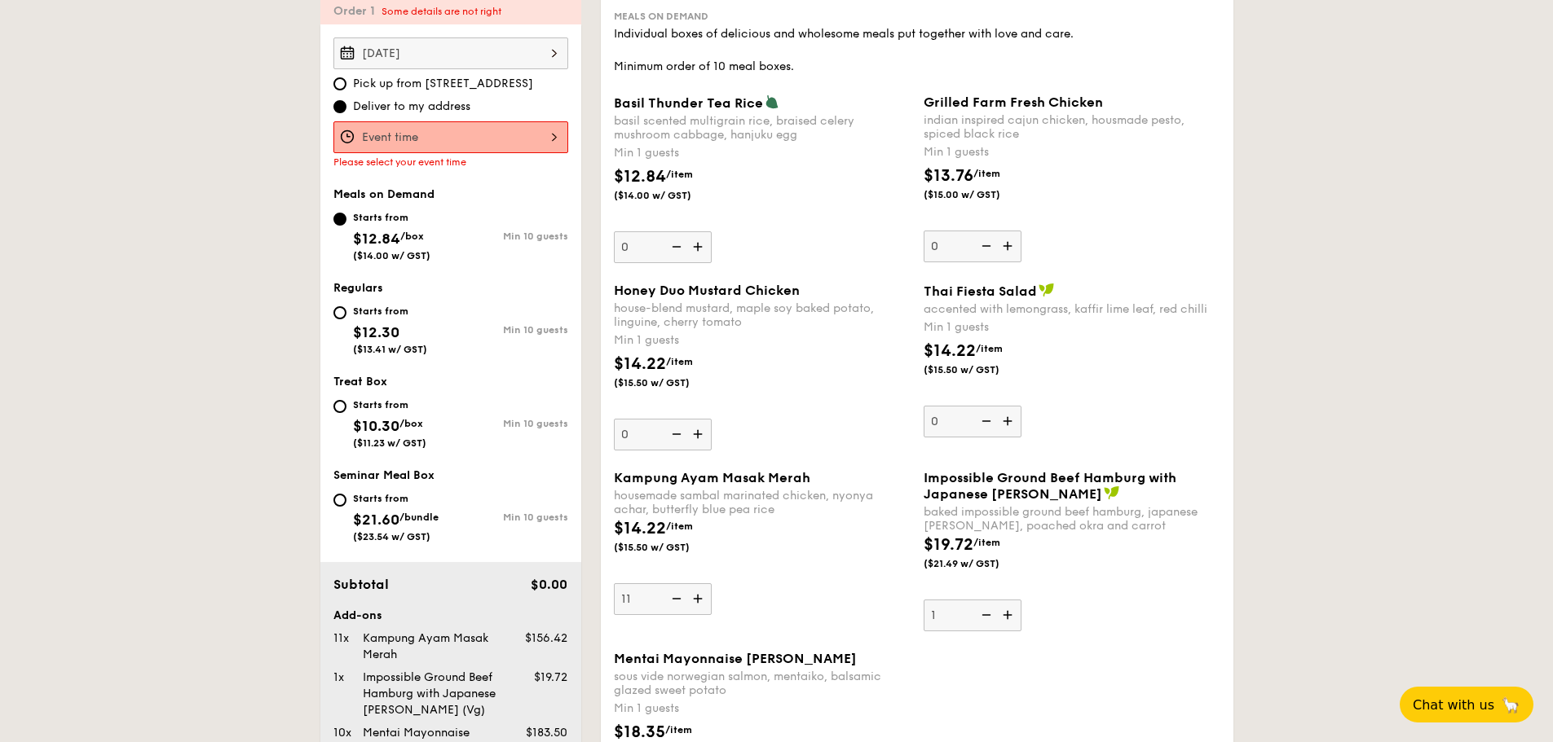
scroll to position [435, 0]
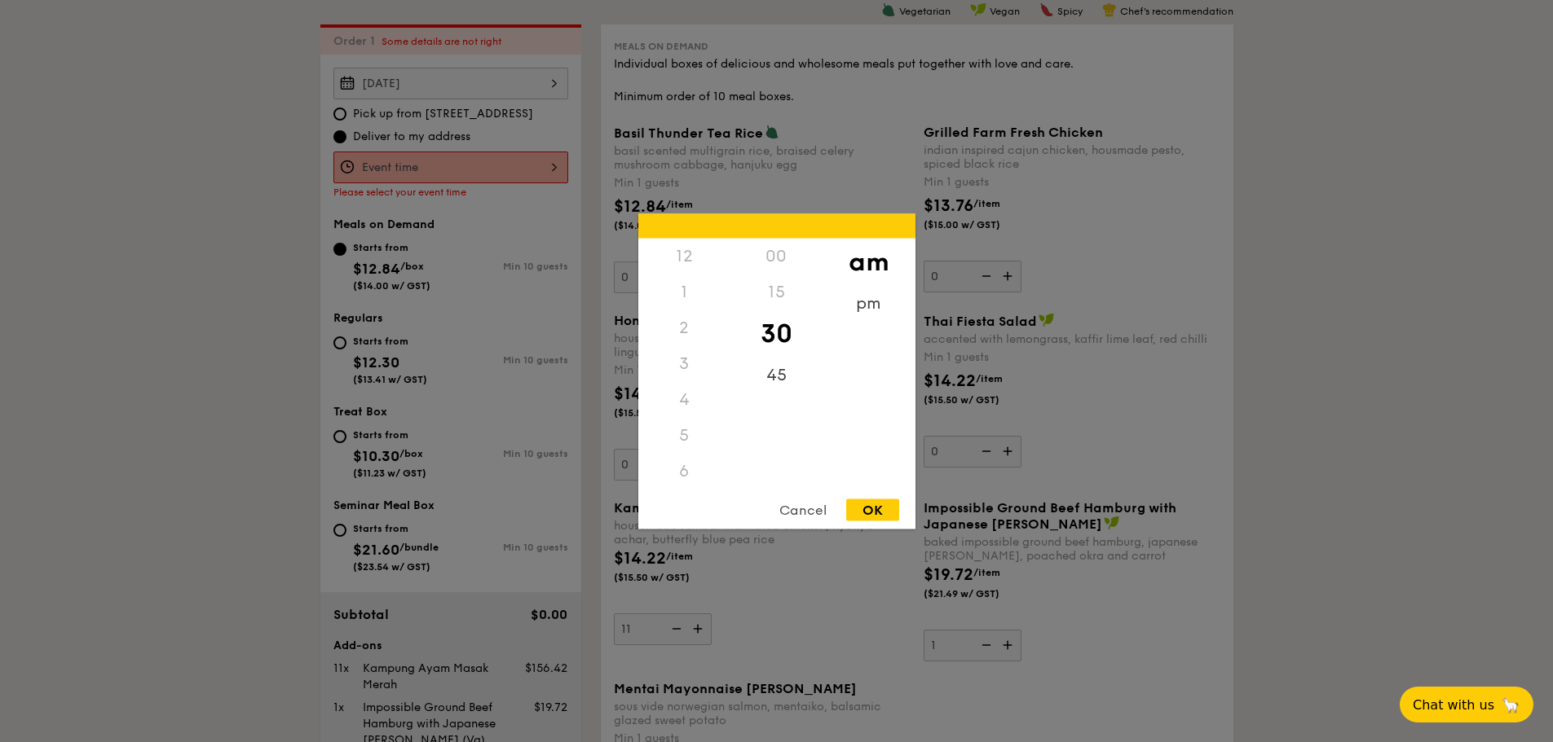
click at [510, 166] on div "12 1 2 3 4 5 6 7 8 9 10 11 00 15 30 45 am pm Cancel OK" at bounding box center [450, 168] width 235 height 32
drag, startPoint x: 684, startPoint y: 452, endPoint x: 684, endPoint y: 421, distance: 31.8
click at [684, 421] on div "10" at bounding box center [684, 440] width 92 height 47
click at [684, 476] on div "11" at bounding box center [684, 488] width 92 height 47
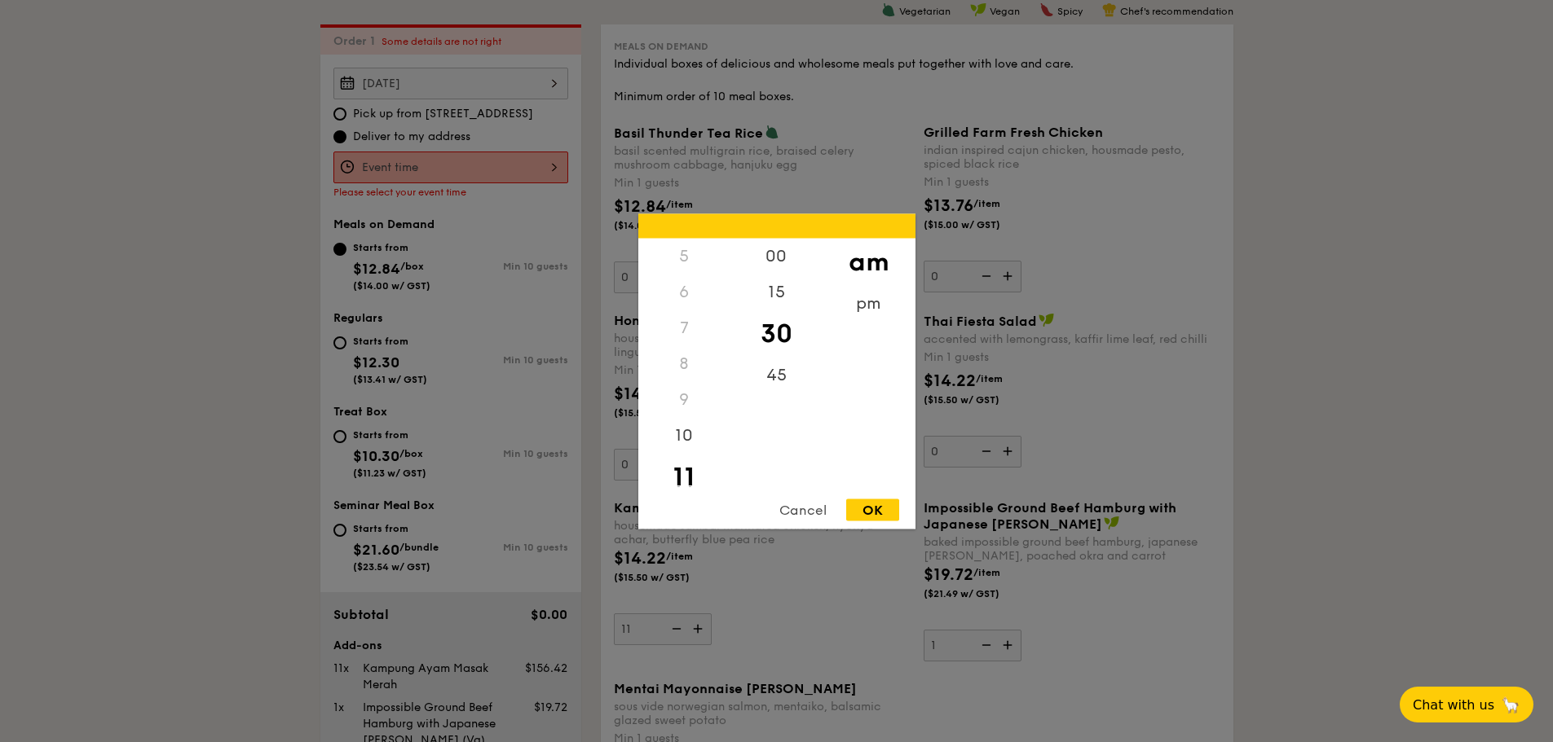
click at [876, 513] on div "OK" at bounding box center [872, 510] width 53 height 22
type input "11:30AM"
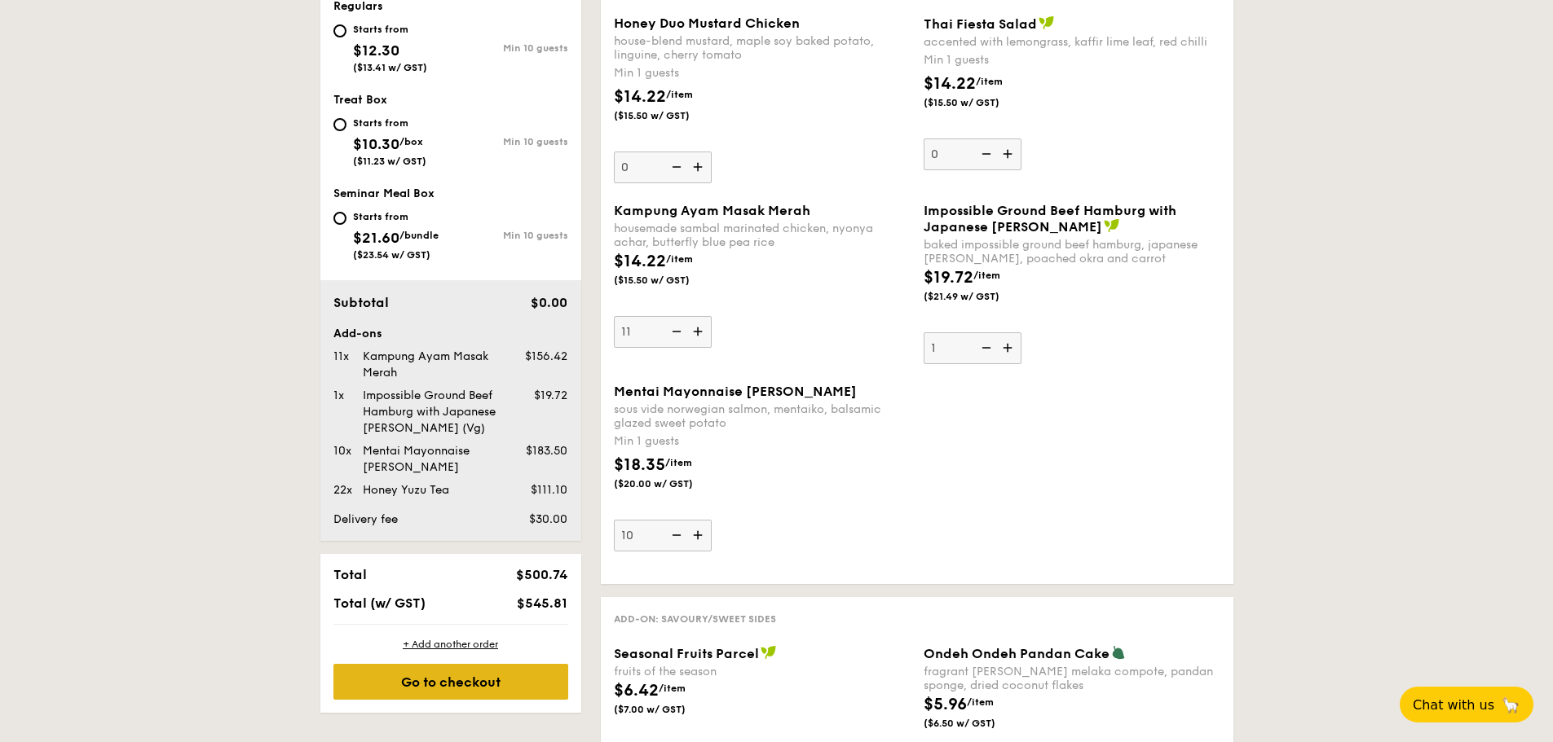
scroll to position [761, 0]
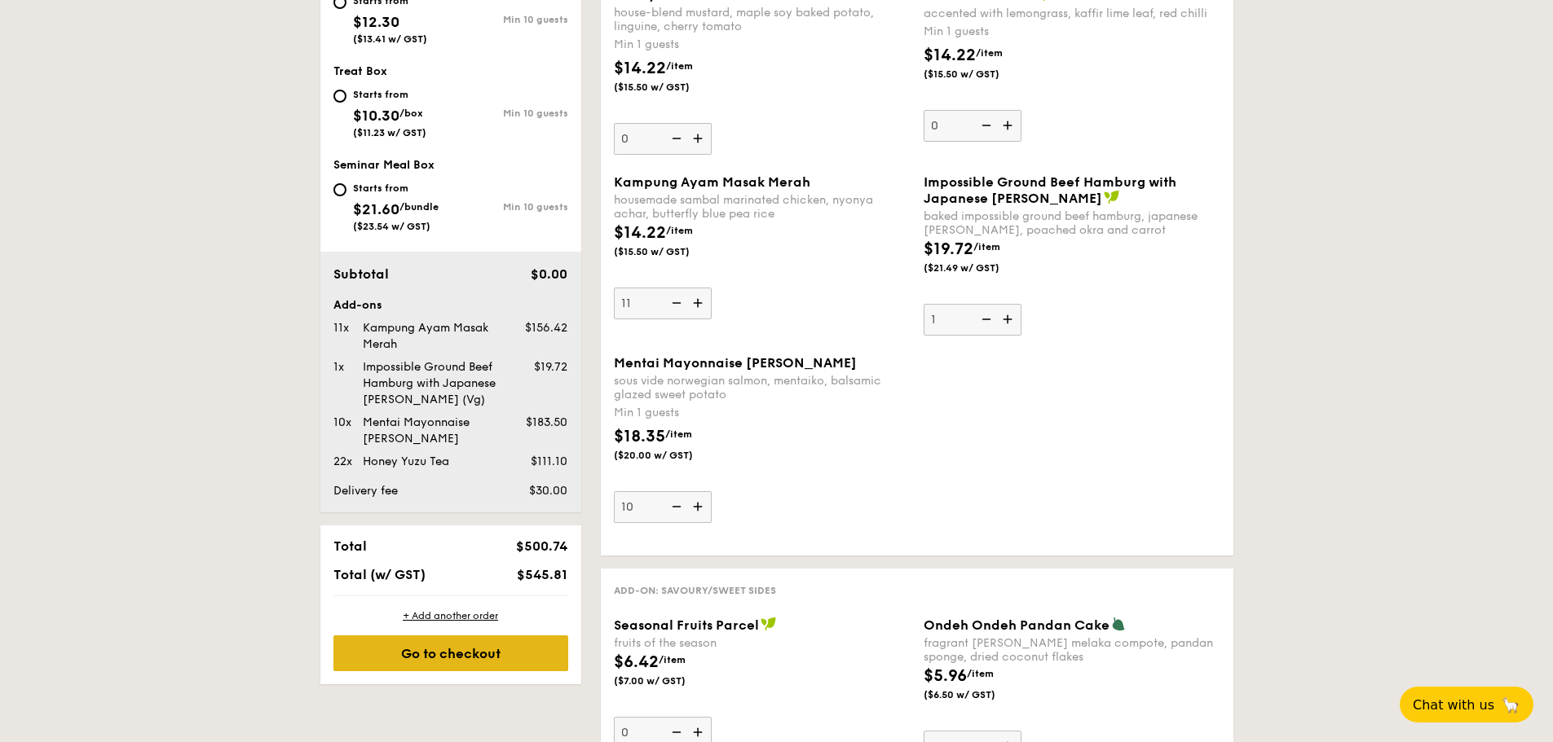
click at [439, 654] on div "Go to checkout" at bounding box center [450, 654] width 235 height 36
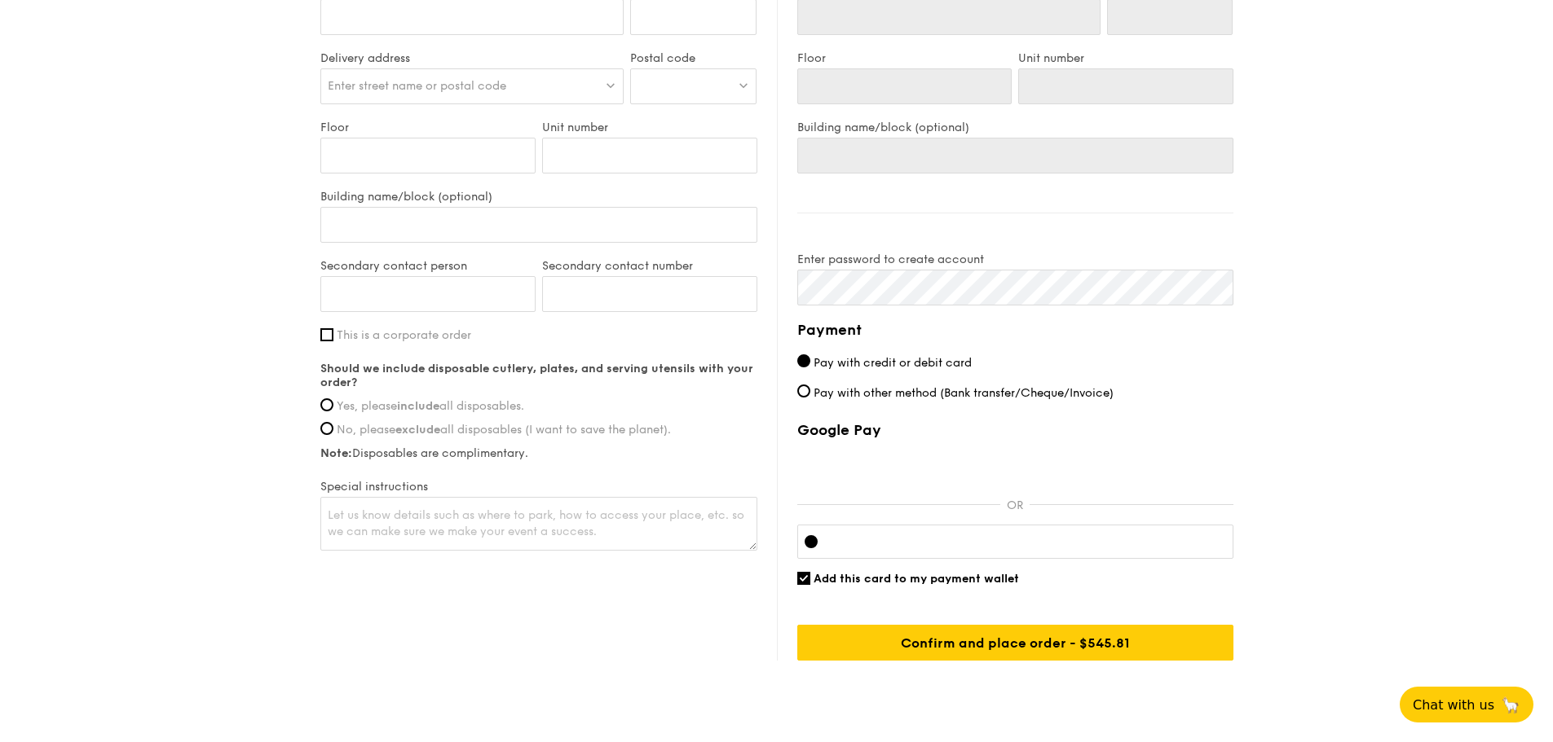
scroll to position [896, 0]
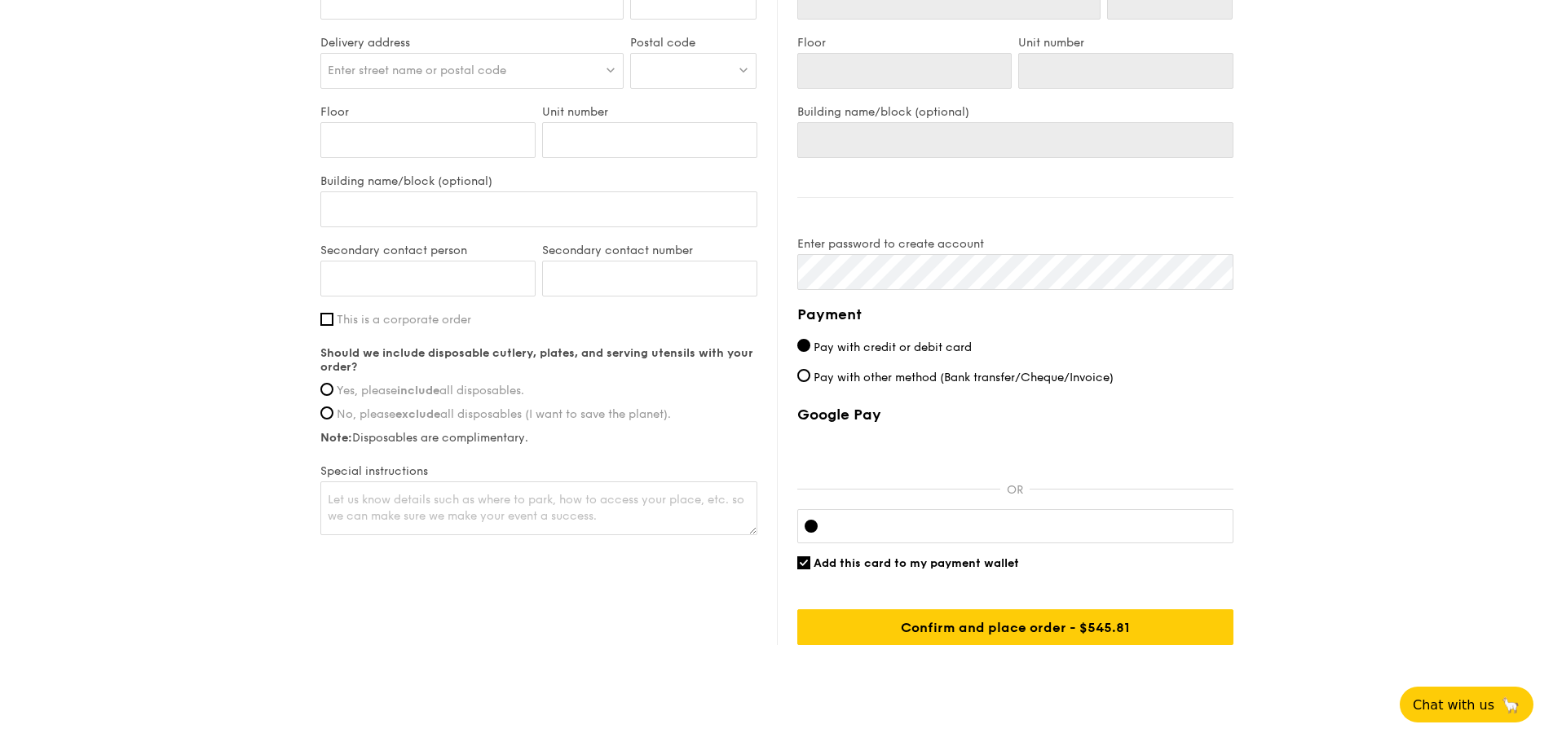
click at [863, 371] on span "Pay with other method (Bank transfer/Cheque/Invoice)" at bounding box center [963, 378] width 300 height 14
click at [810, 369] on input "Pay with other method (Bank transfer/Cheque/Invoice)" at bounding box center [803, 375] width 13 height 13
radio input "true"
click at [910, 341] on span "Pay with credit or debit card" at bounding box center [892, 348] width 158 height 14
click at [810, 339] on input "Pay with credit or debit card" at bounding box center [803, 345] width 13 height 13
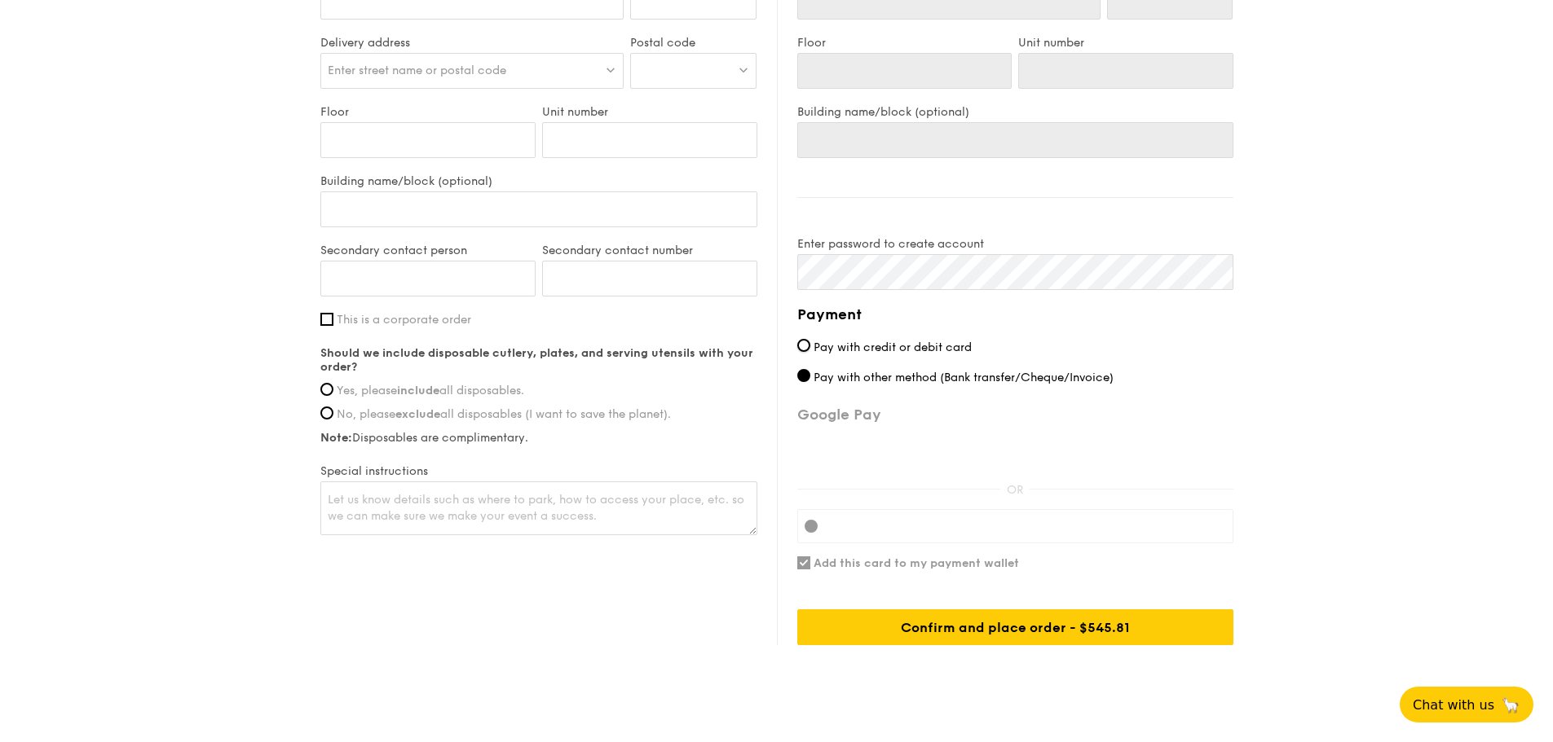
radio input "true"
click at [909, 371] on span "Pay with other method (Bank transfer/Cheque/Invoice)" at bounding box center [963, 378] width 300 height 14
click at [810, 369] on input "Pay with other method (Bank transfer/Cheque/Invoice)" at bounding box center [803, 375] width 13 height 13
radio input "true"
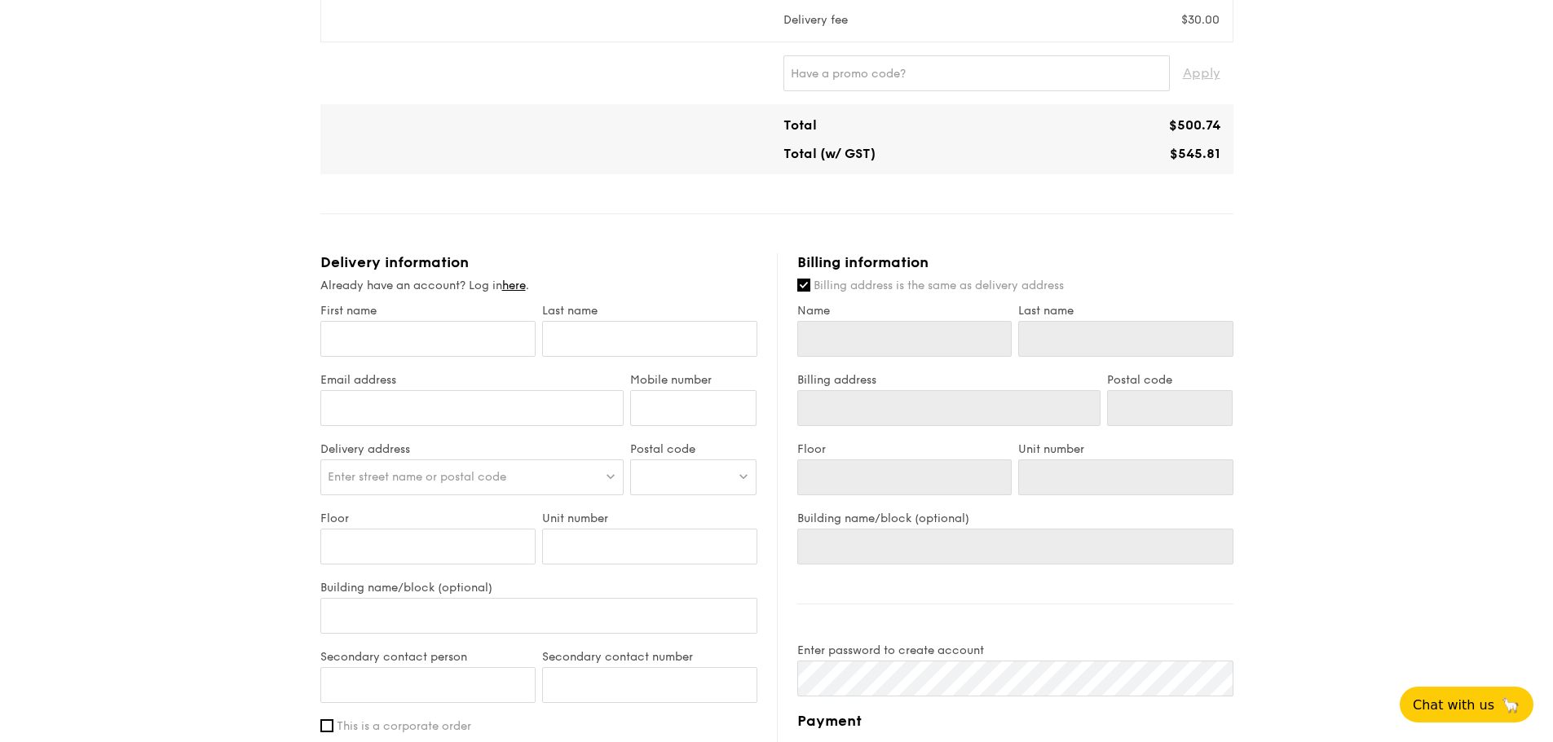
scroll to position [489, 0]
click at [477, 322] on input "First name" at bounding box center [427, 340] width 215 height 36
type input "V"
type input "Ver"
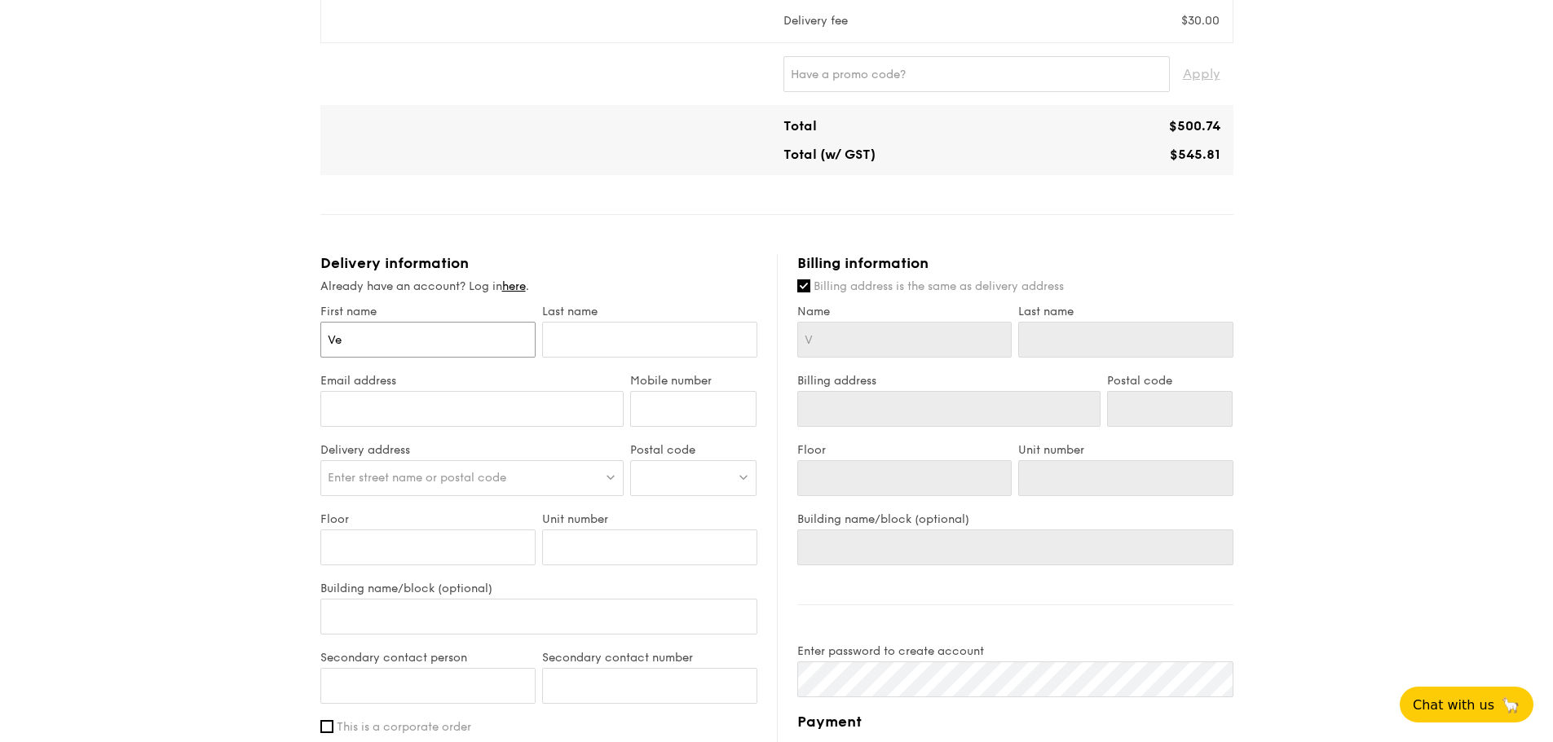
type input "Ver"
type input "Vera"
type input "L"
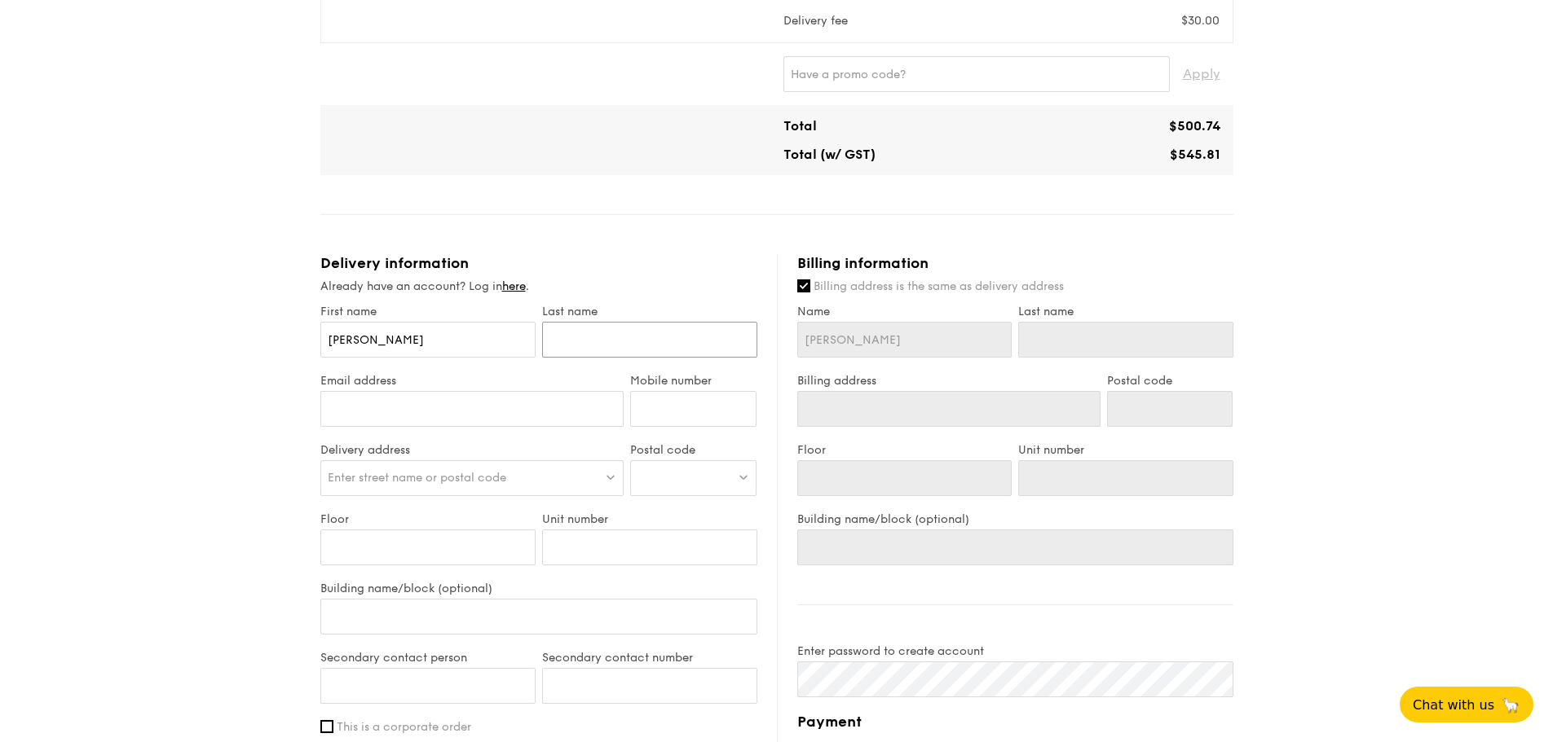
type input "L"
type input "Li"
type input "Lim"
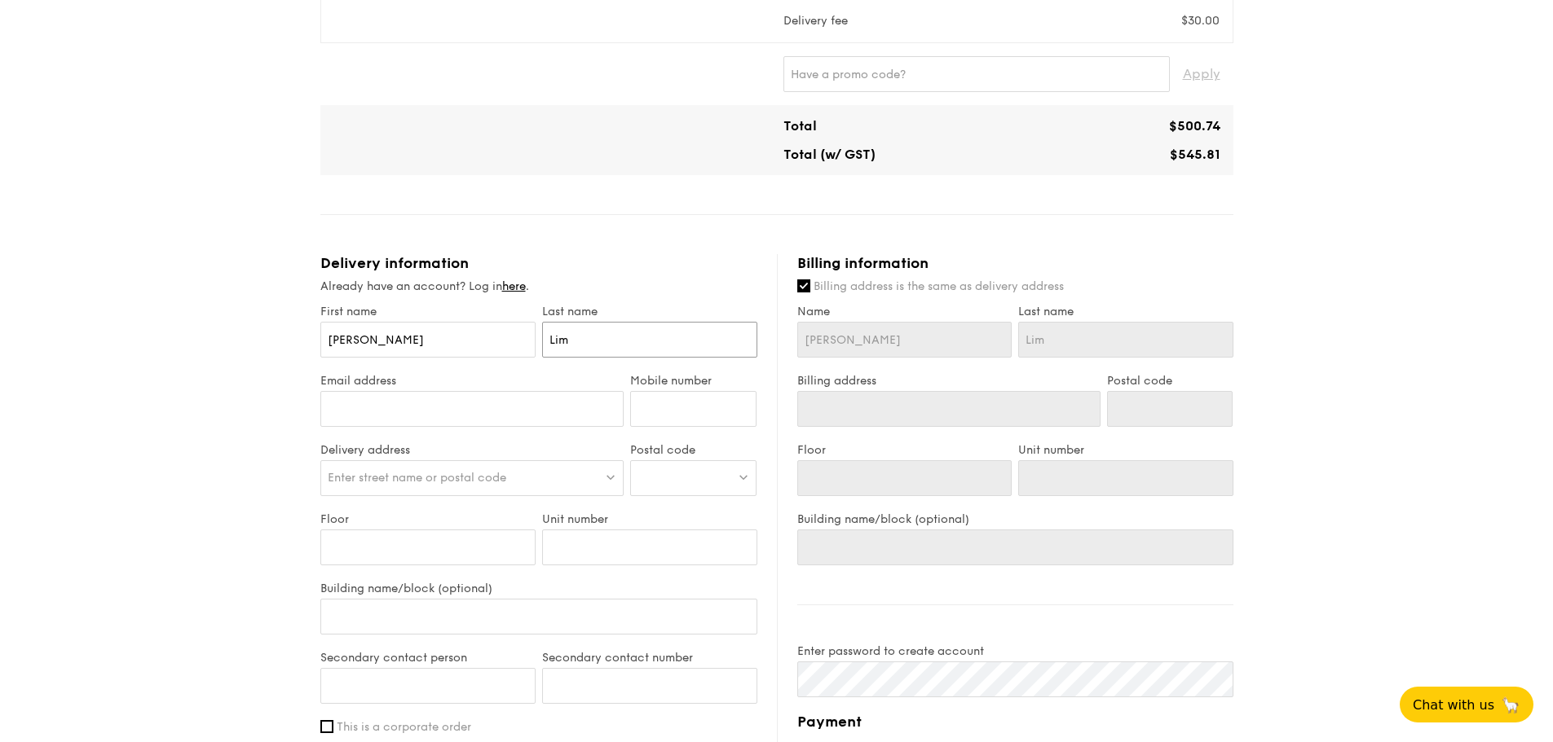
type input "Lim"
type input "vera.lim@se.com"
type input "82993254"
click at [487, 471] on span "Enter street name or postal code" at bounding box center [417, 478] width 178 height 14
type input "50 Kallang Ave, Singapore 339505"
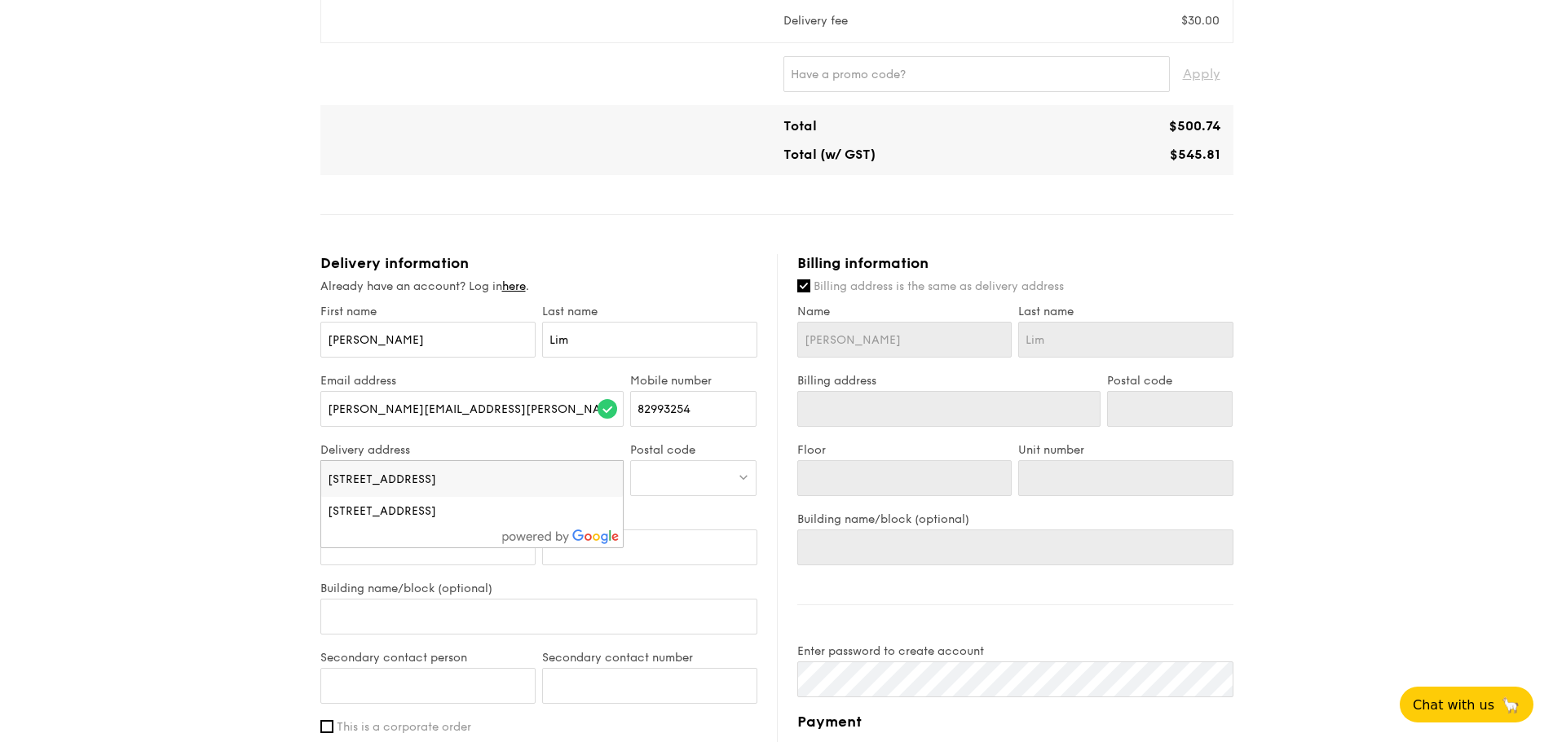
click at [673, 461] on div at bounding box center [693, 478] width 126 height 36
click at [565, 460] on div "Enter street name or postal code" at bounding box center [472, 478] width 304 height 36
click at [488, 504] on div "50 Kallang Ave, Singapore 339505, Singapore" at bounding box center [436, 512] width 217 height 16
type input "50 Kallang Ave"
type input "339505"
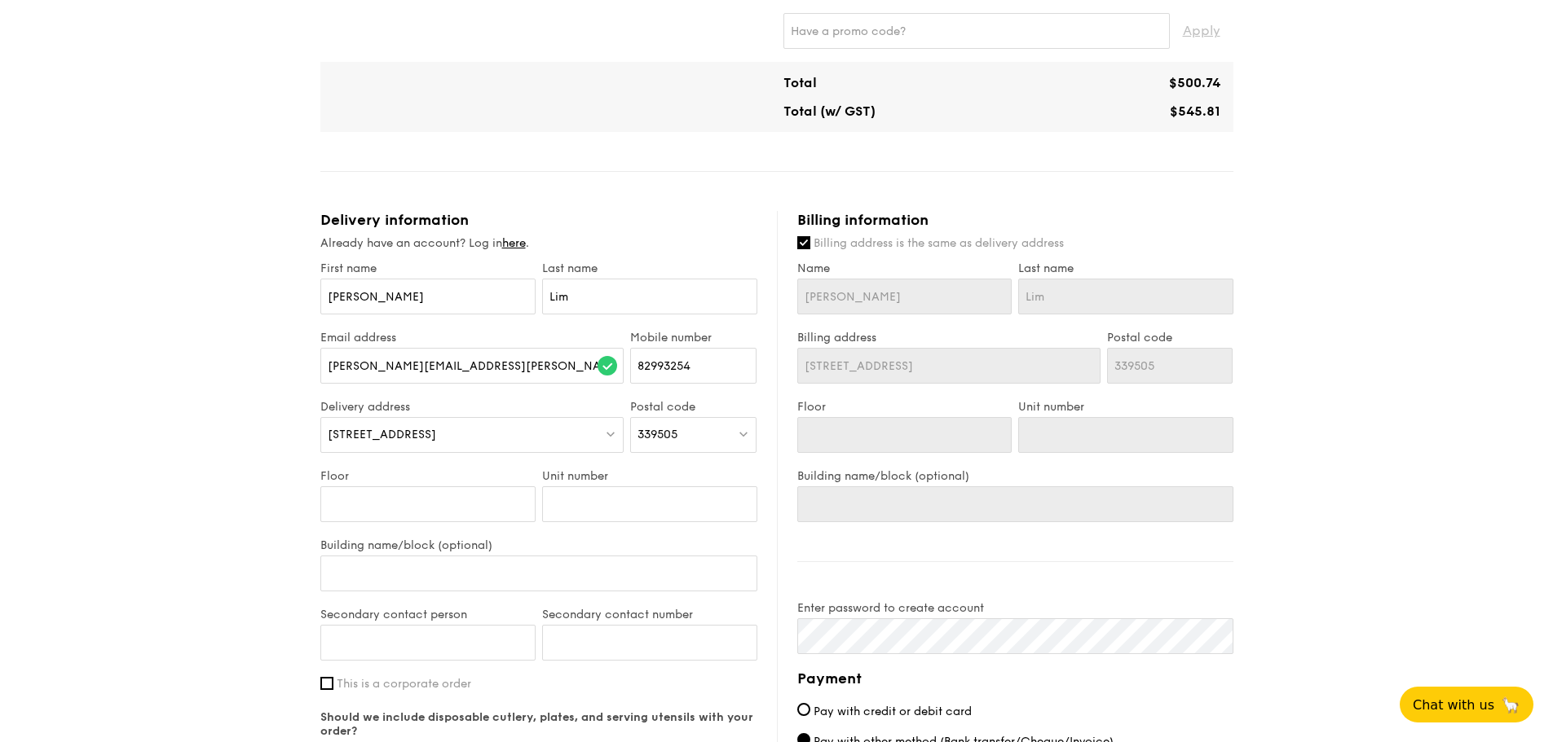
scroll to position [570, 0]
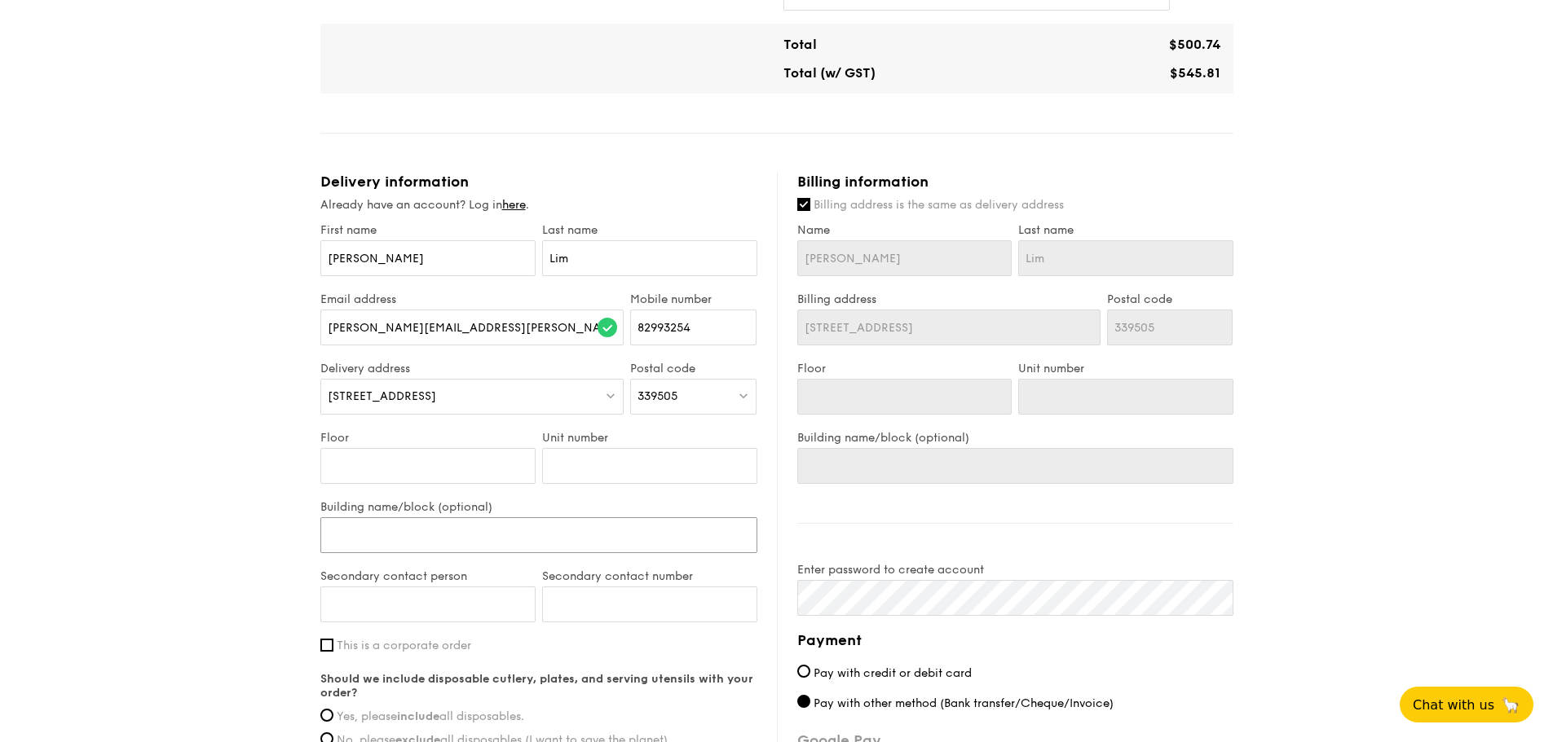
click at [467, 518] on input "Building name/block (optional)" at bounding box center [538, 536] width 437 height 36
type input "L"
type input "Lo"
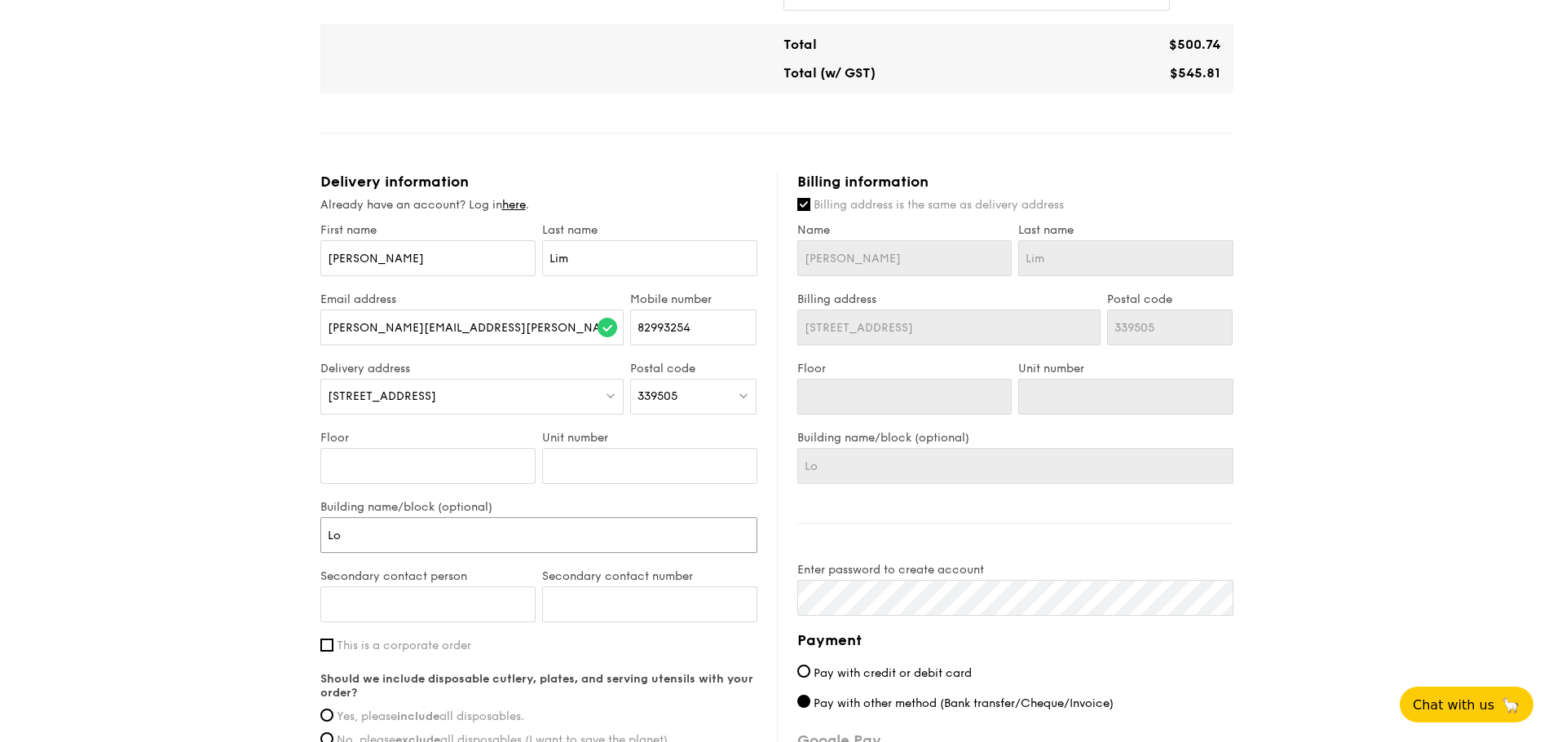
type input "L"
type input "M"
type input "Me"
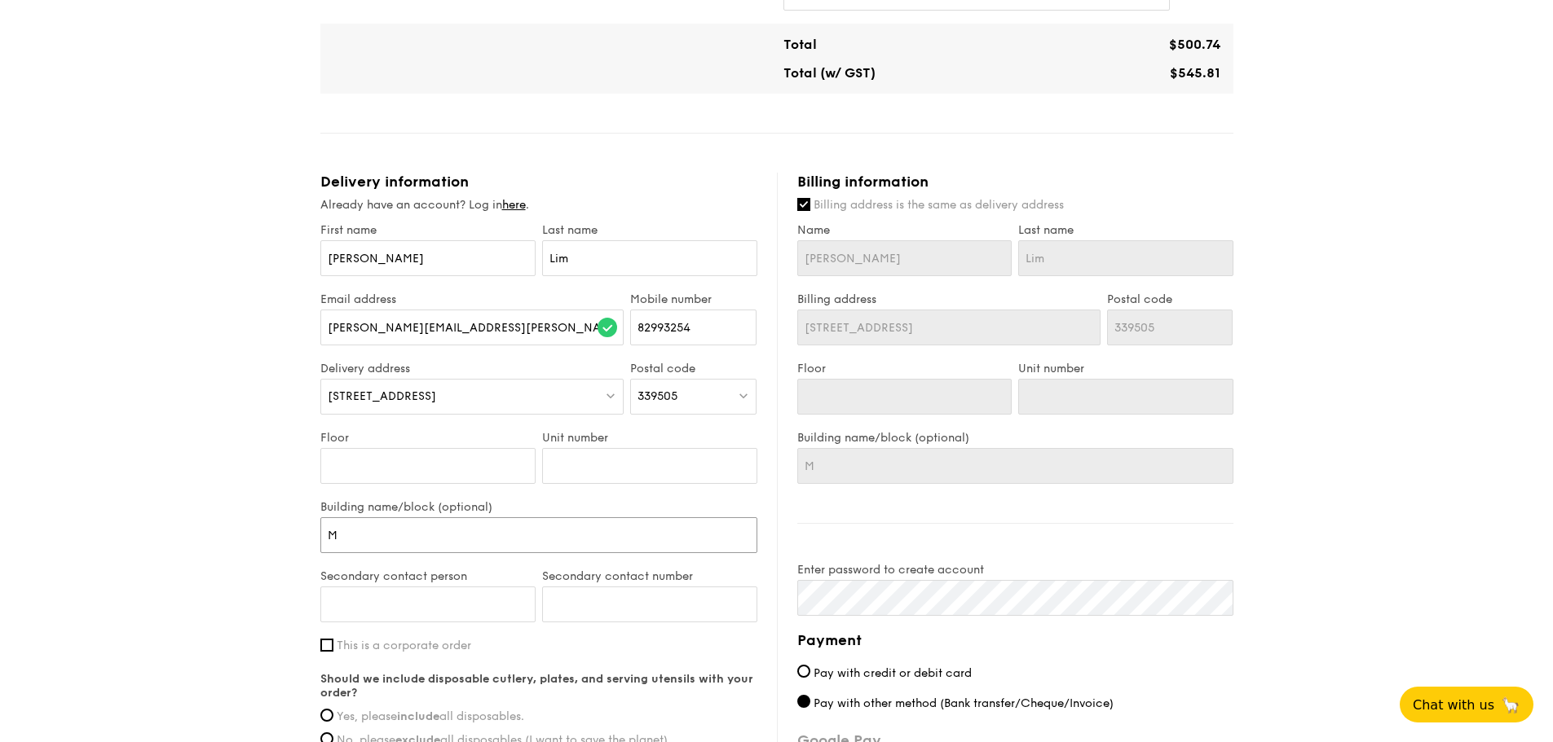
type input "Me"
type input "Mee"
type input "Meet"
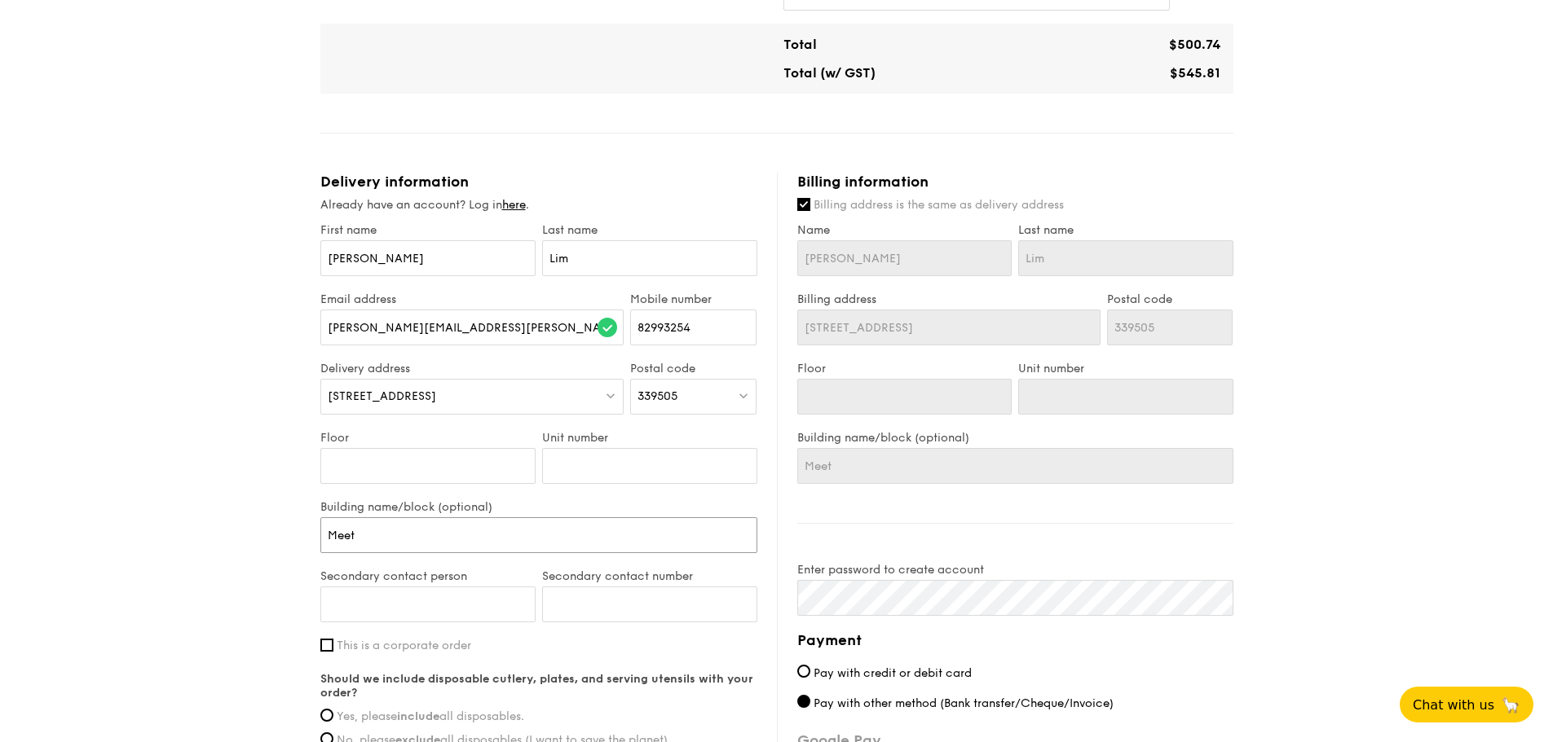
type input "Meet"
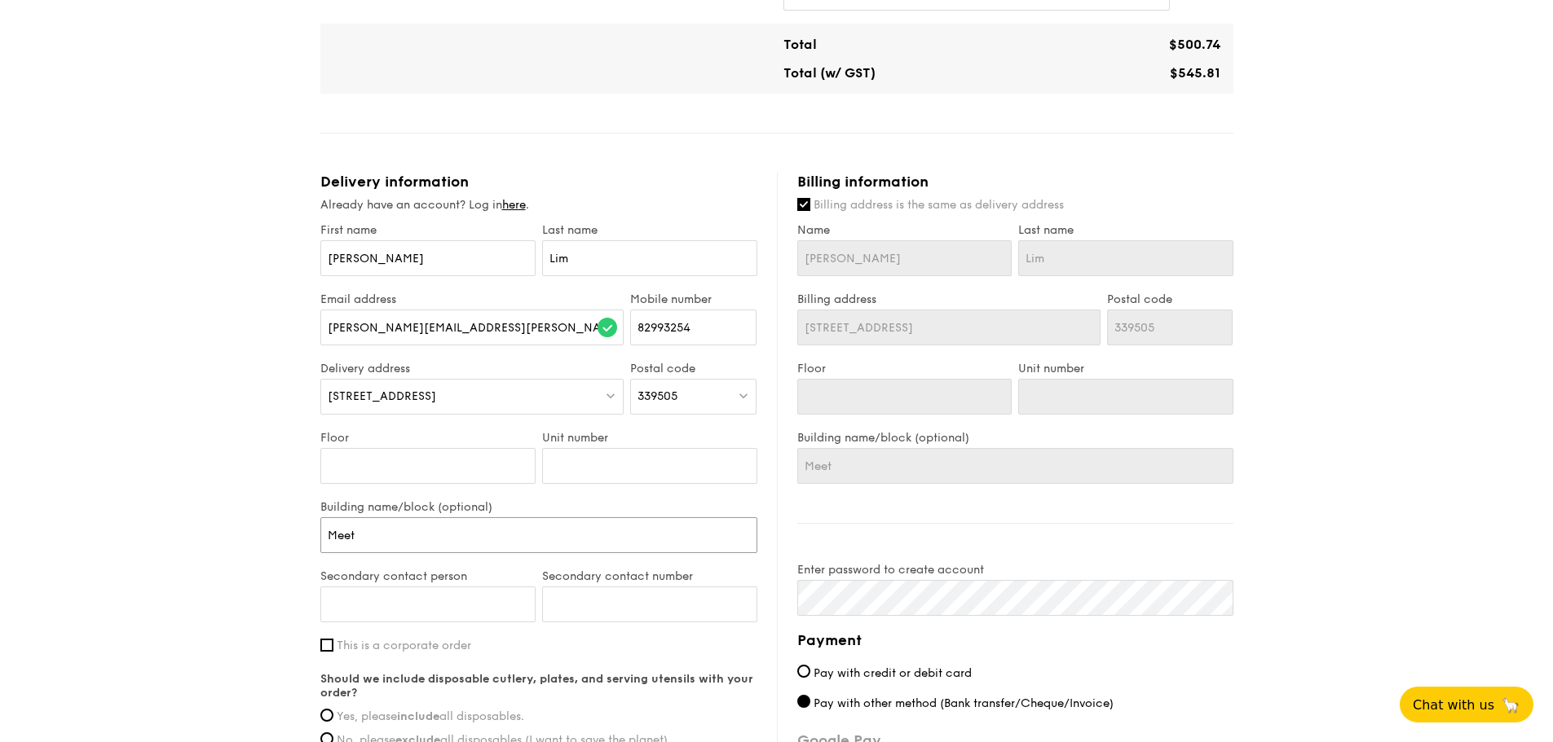
type input "Meet"
type input "Meet a"
type input "Meet at"
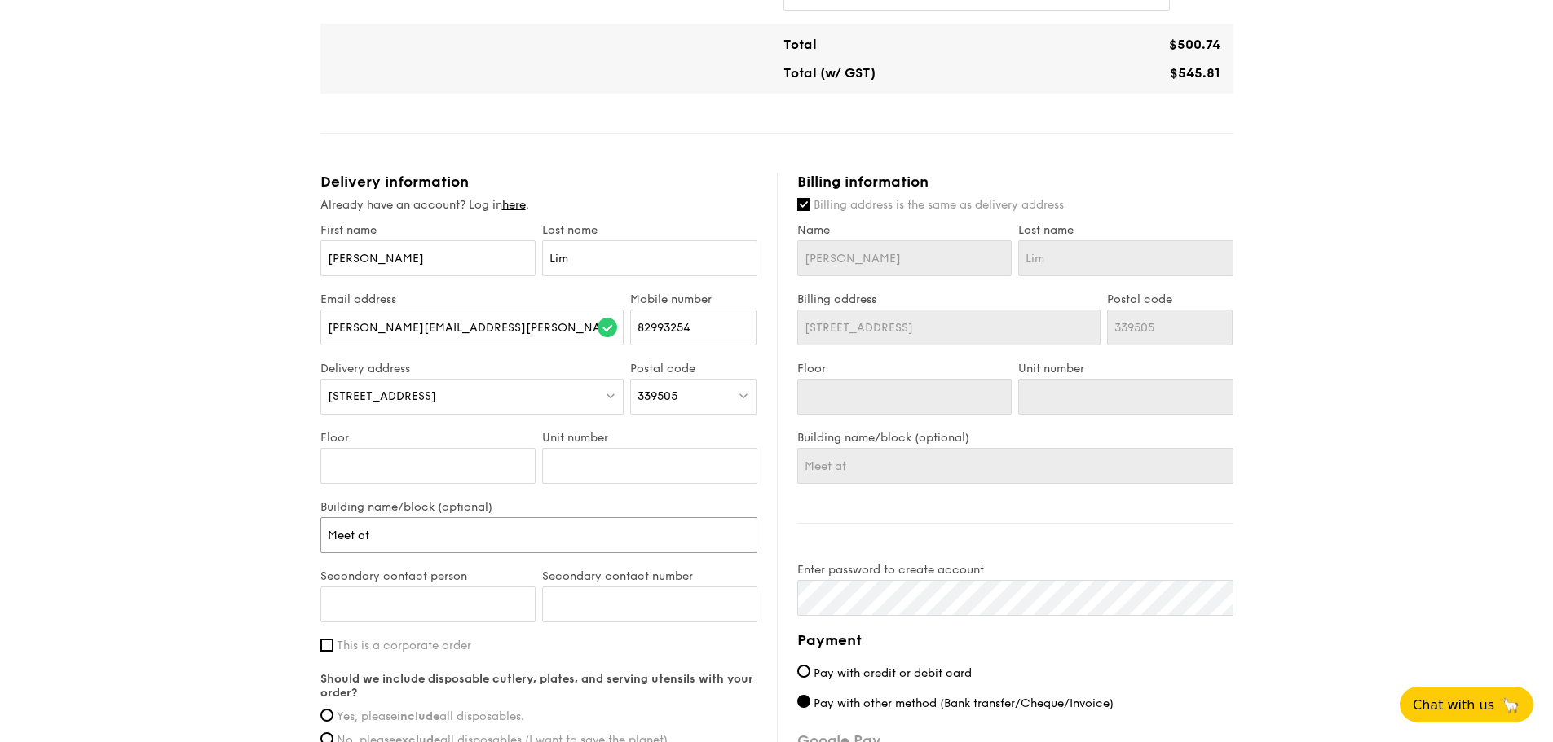
type input "Meet at"
type input "Meet at R"
type input "Meet at Re"
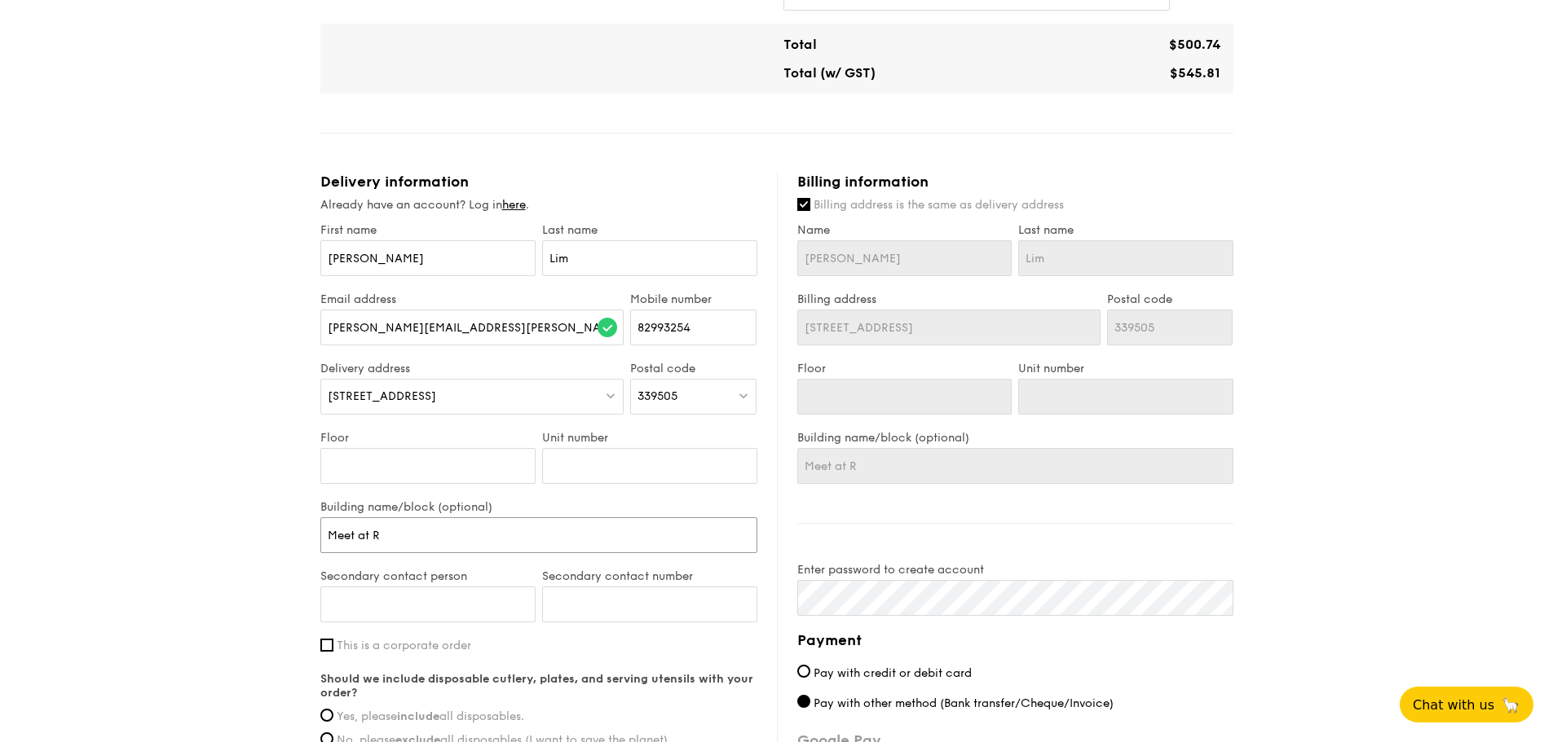
type input "Meet at Re"
type input "Meet at R"
type input "Meet at"
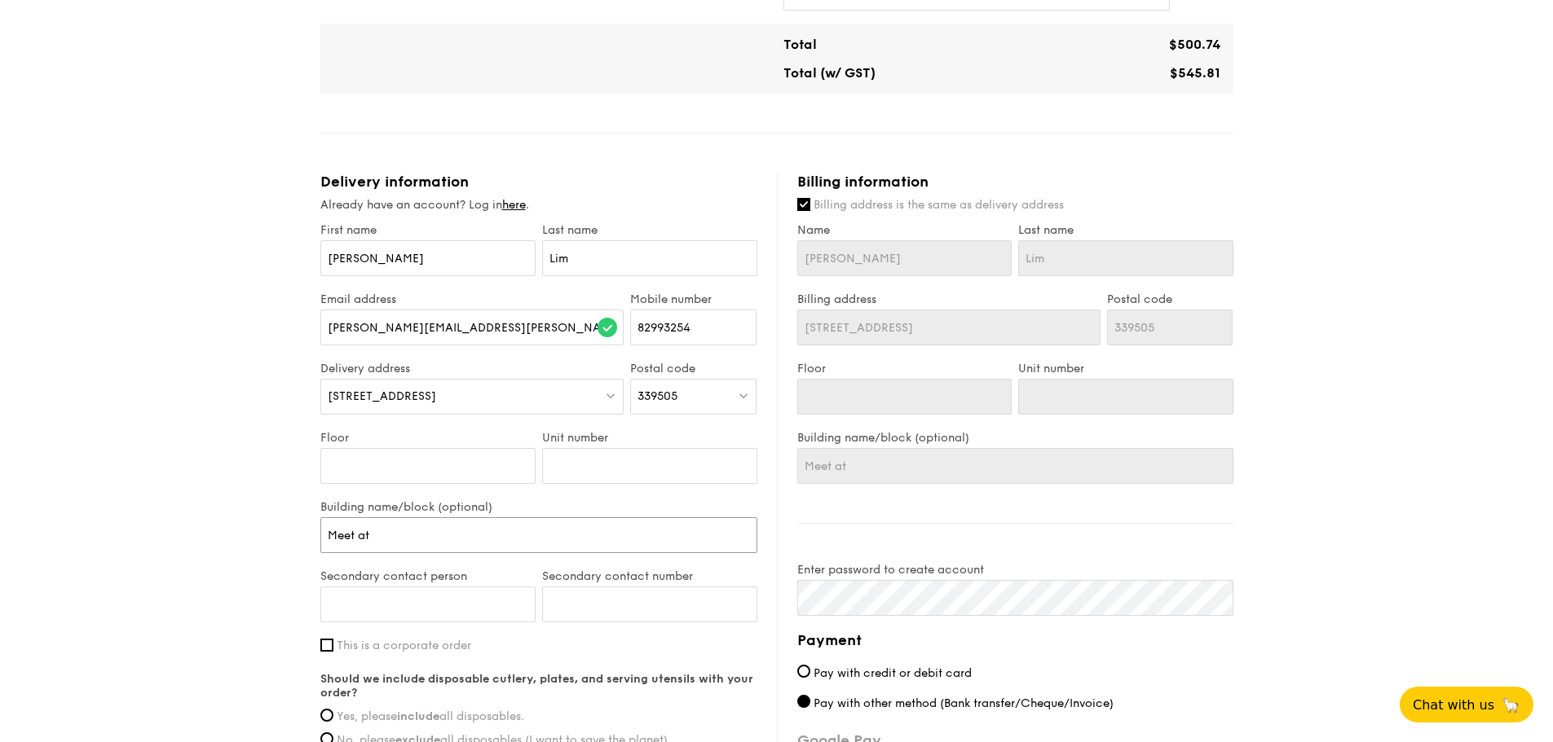
type input "Meet at r"
type input "Meet at re"
type input "Meet at rec"
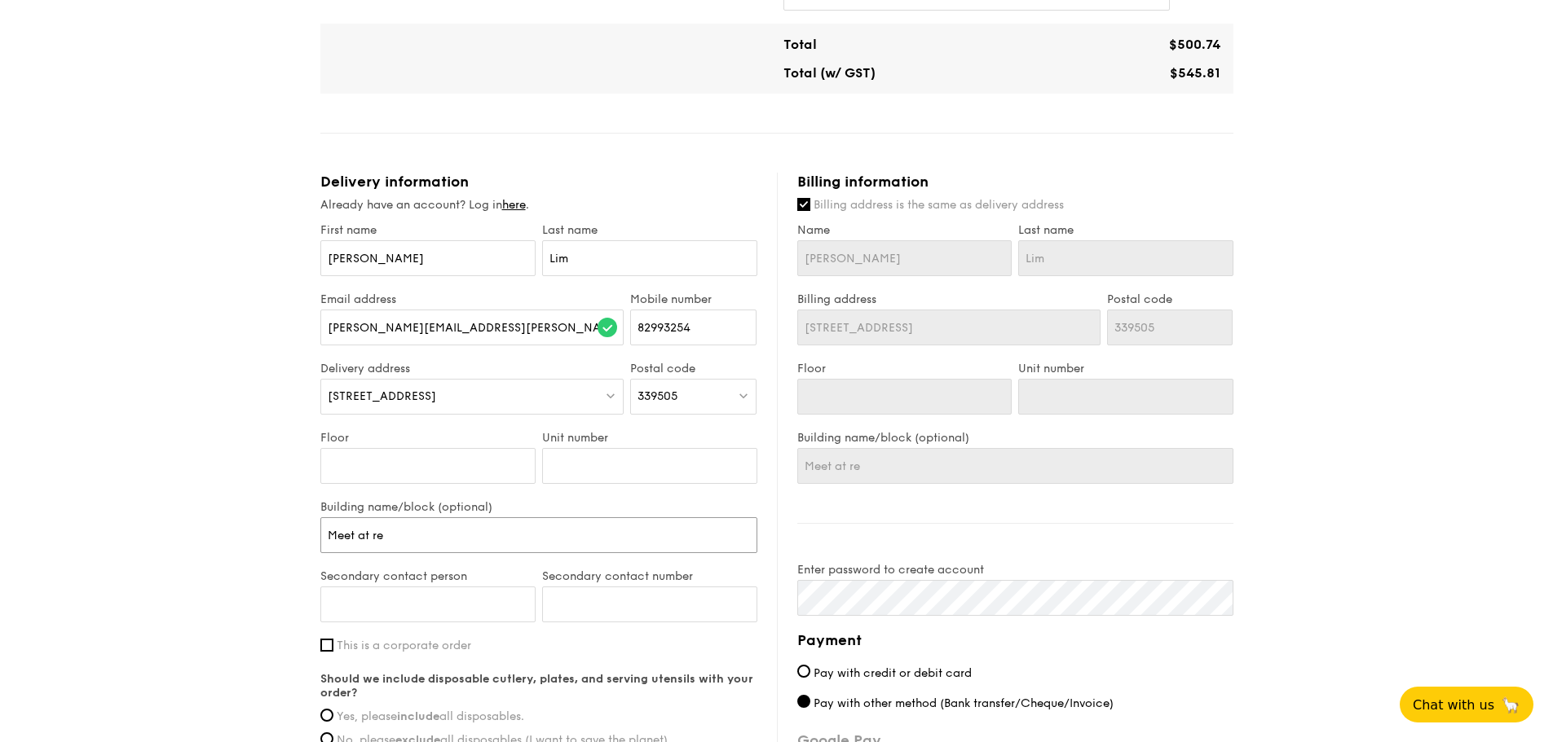
type input "Meet at rec"
type input "Meet at rece"
type input "Meet at rec"
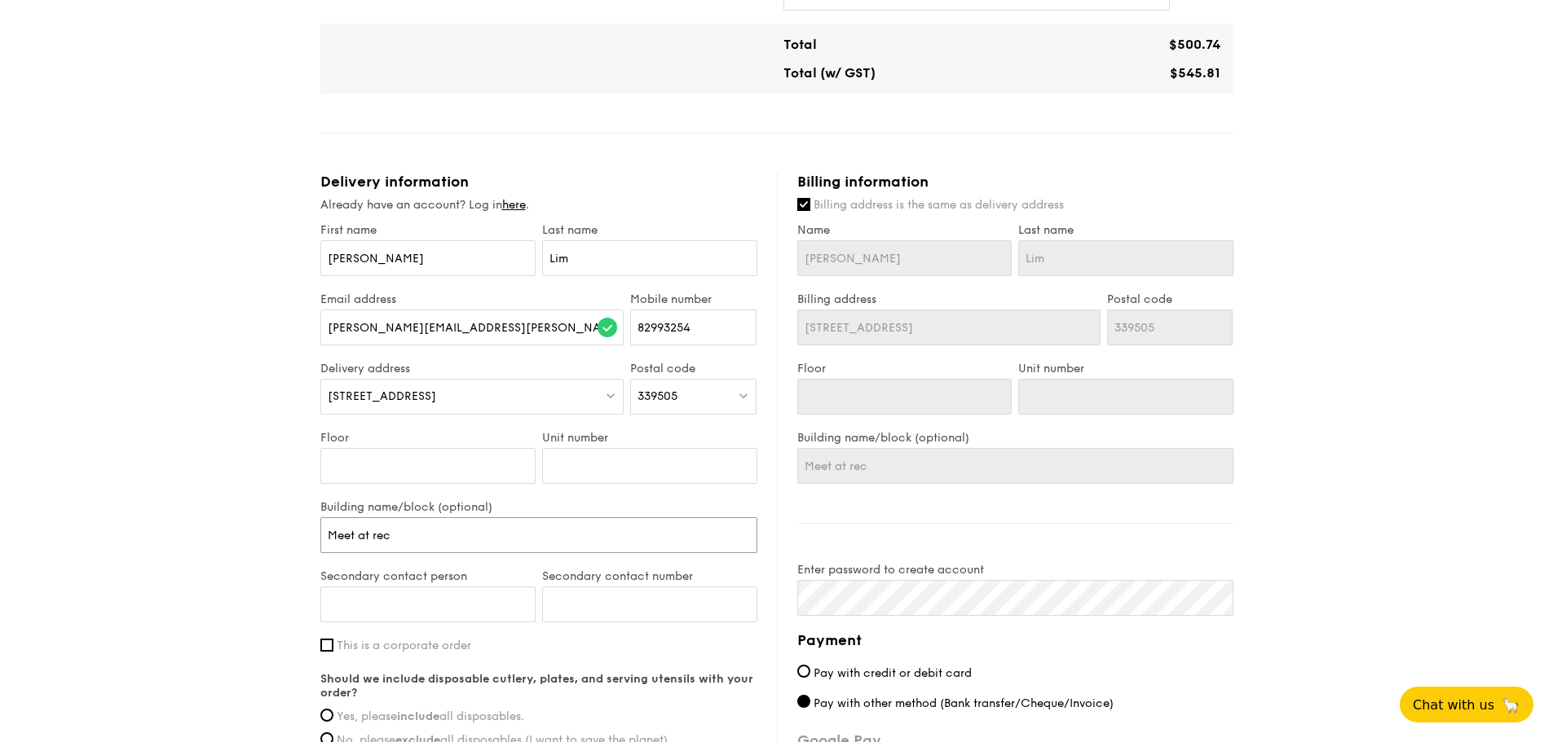
type input "Meet at re"
type input "Meet at r"
type input "Meet at"
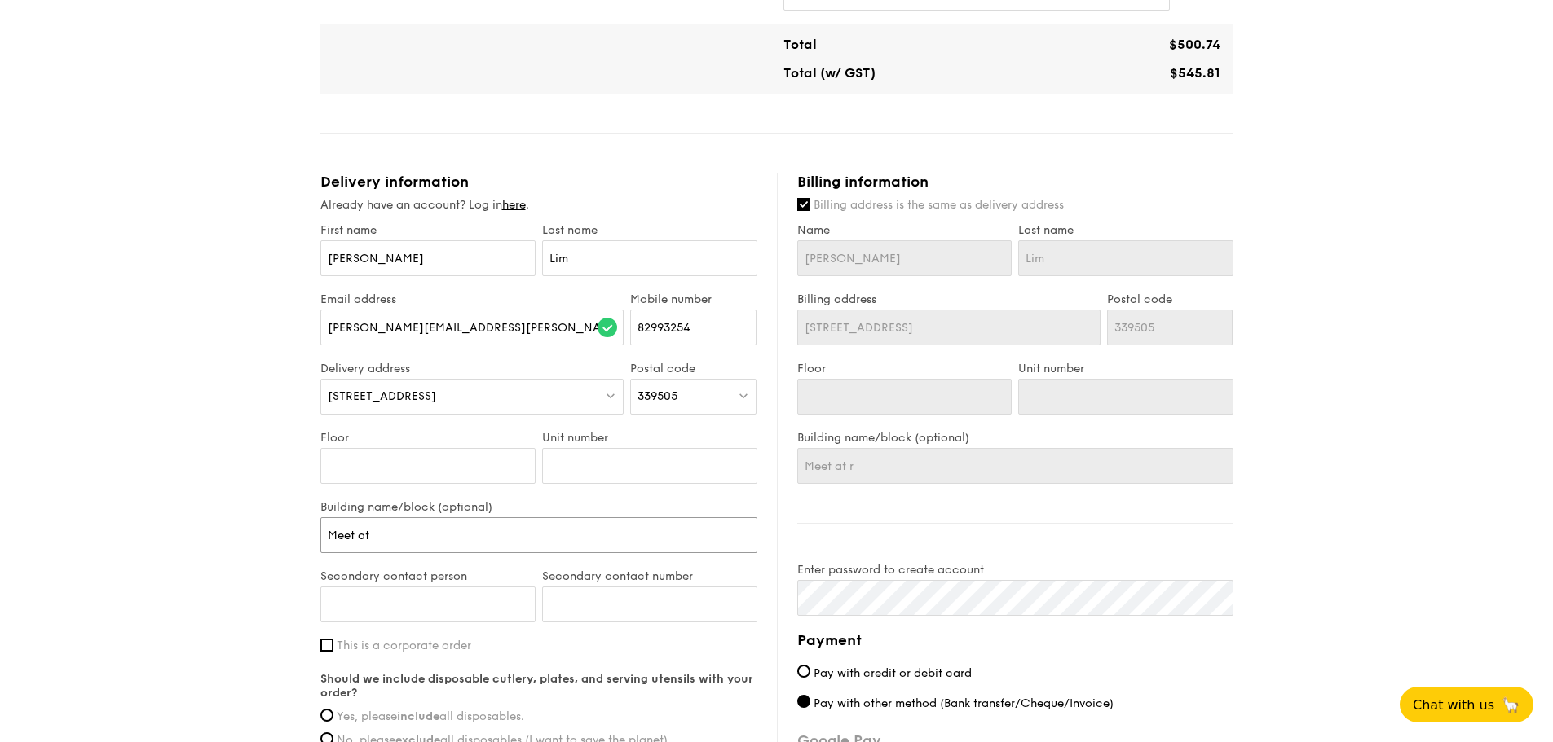
type input "Meet at"
type input "Meet at l"
type input "Meet at lo"
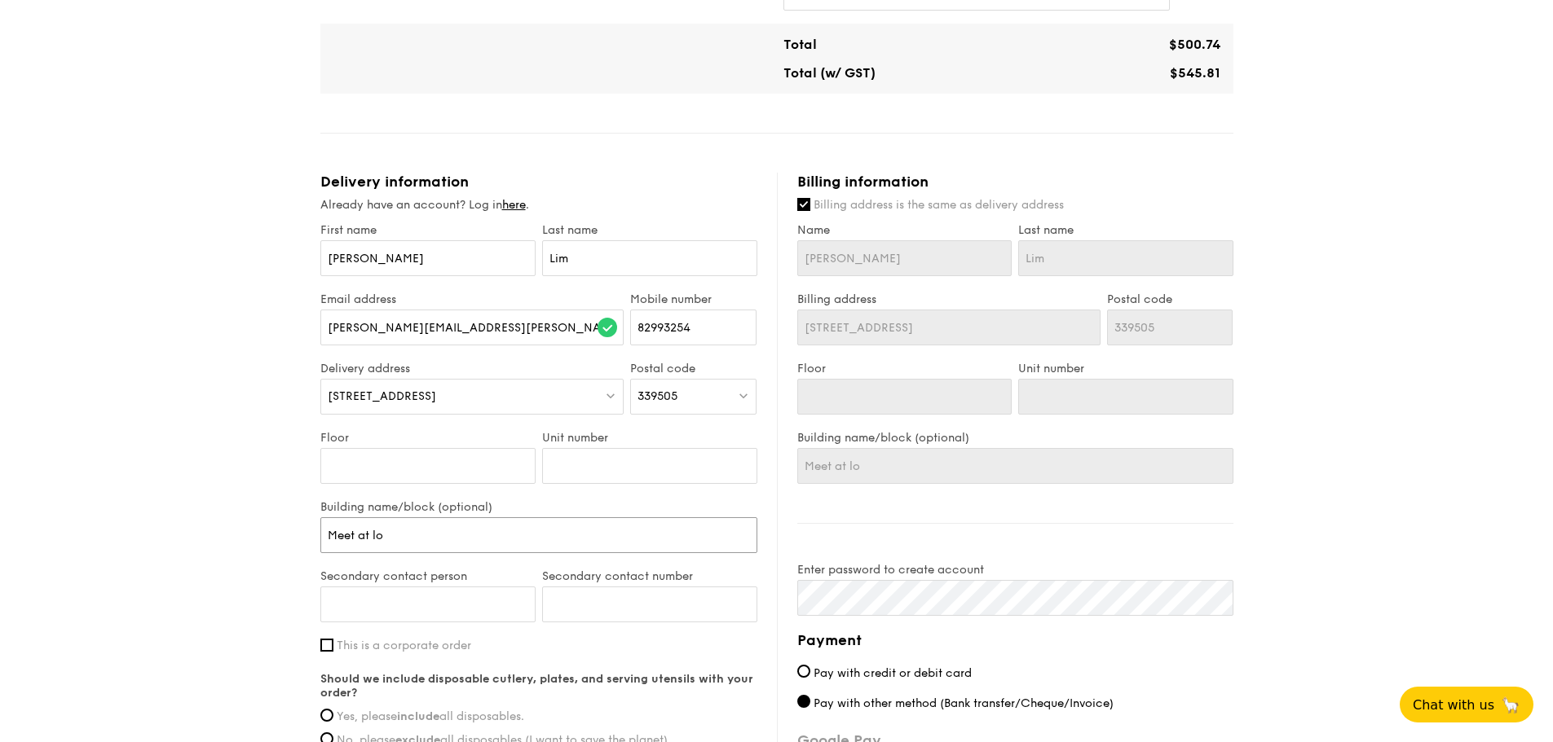
type input "Meet at lob"
type input "Meet at lobb"
type input "Meet at lobby"
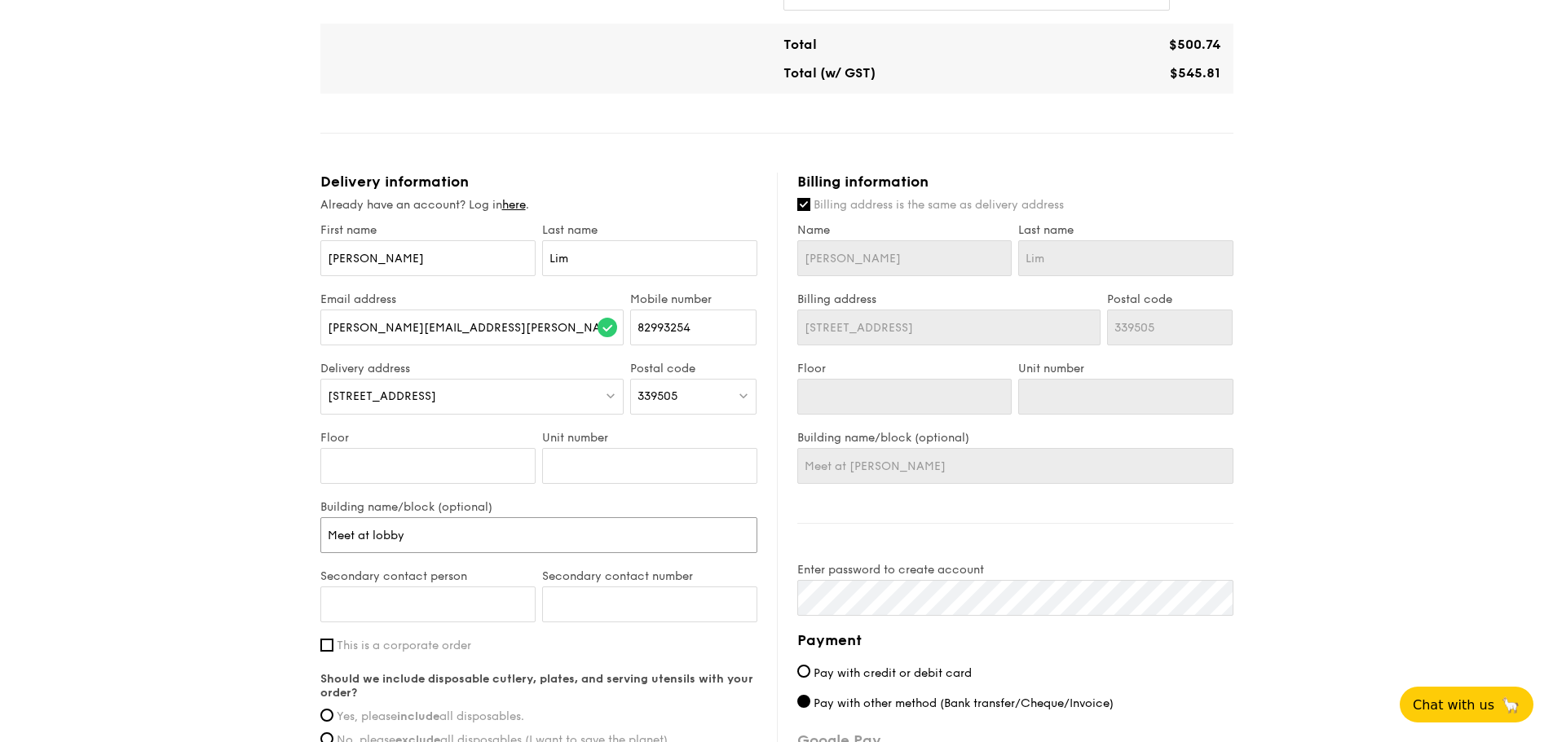
type input "Meet at lobby"
type input "Meet at lobby re"
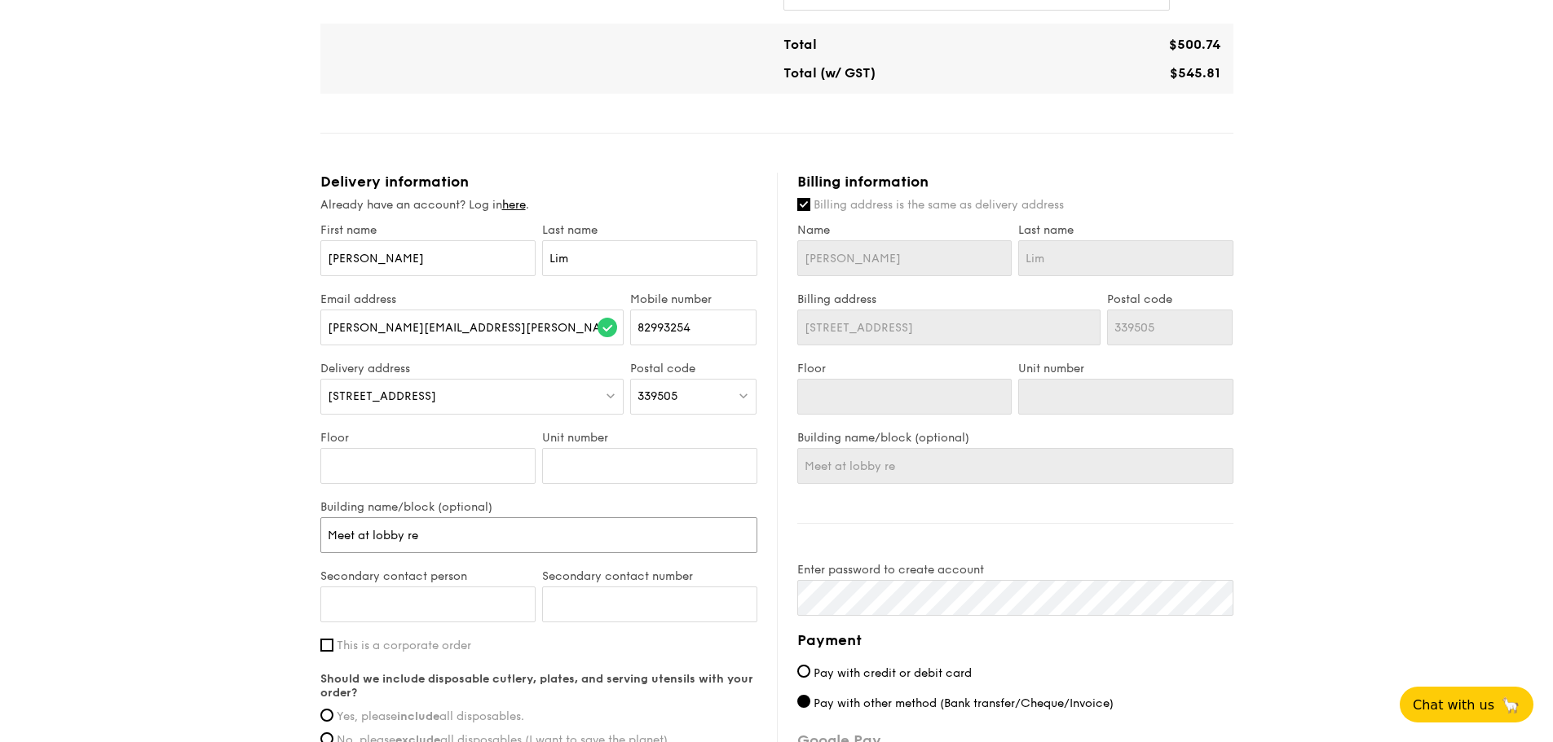
type input "Meet at lobby rec"
type input "Meet at lobby rece"
type input "Meet at lobby recep"
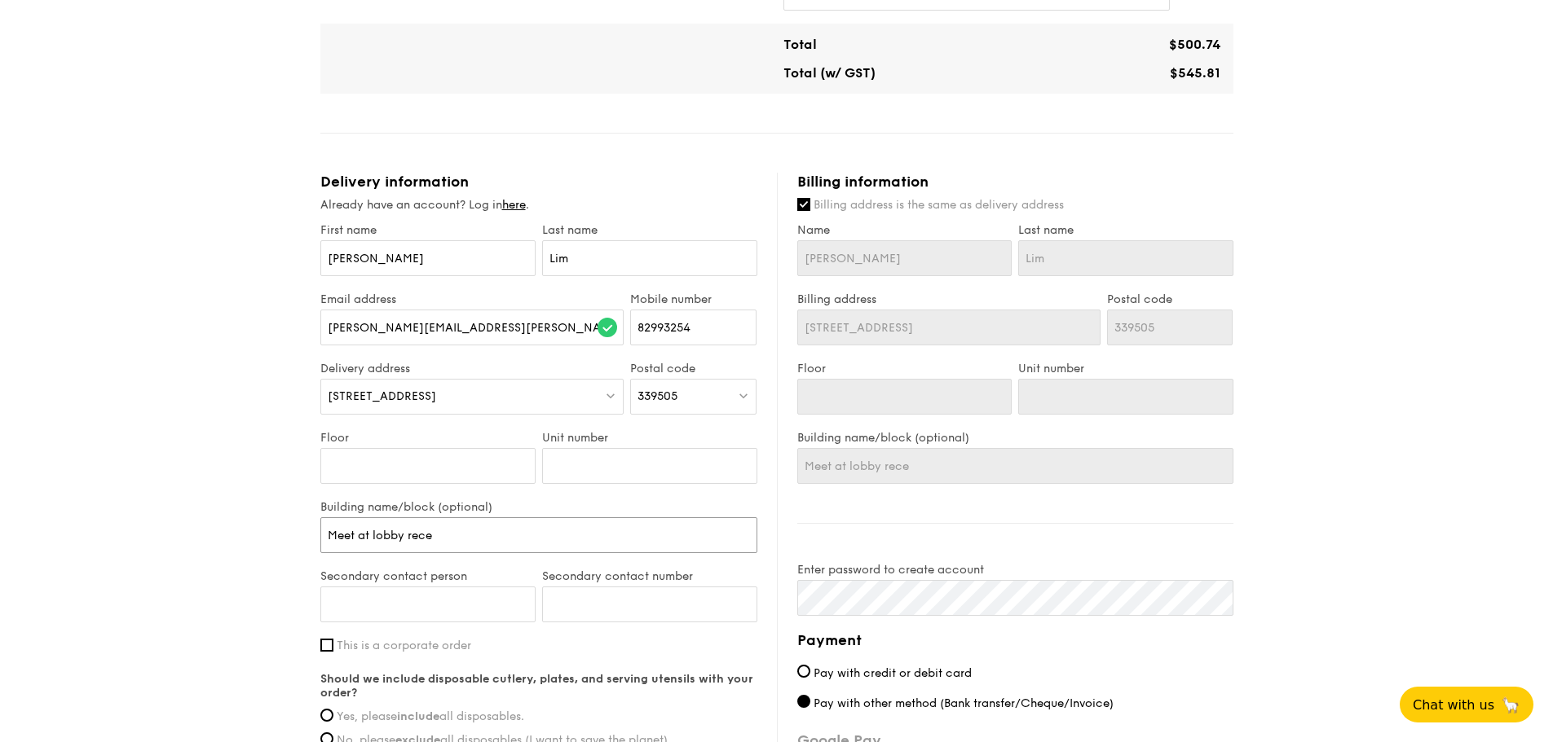
type input "Meet at lobby recep"
type input "Meet at lobby recept"
type input "Meet at lobby recepti"
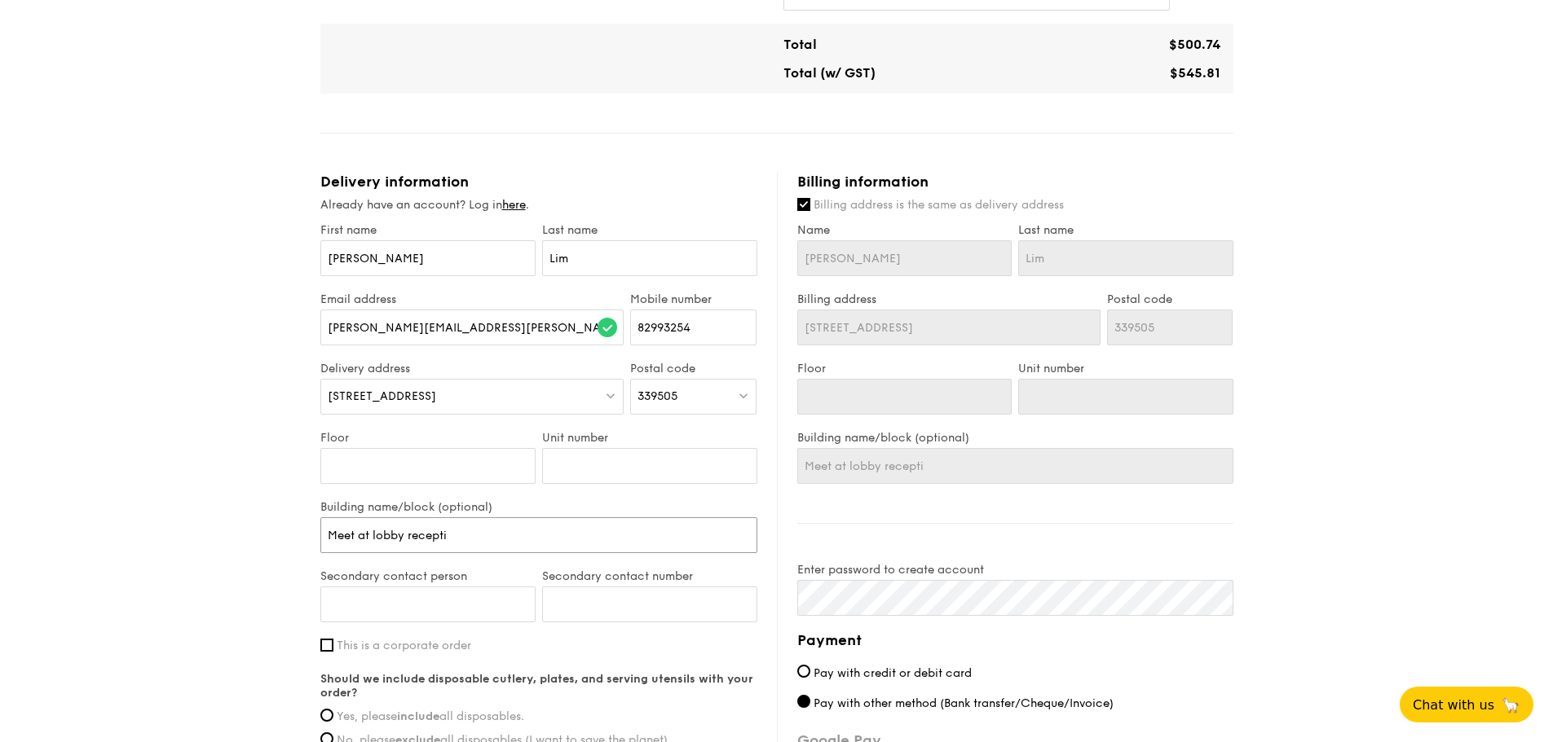
type input "Meet at lobby receptio"
type input "Meet at lobby reception"
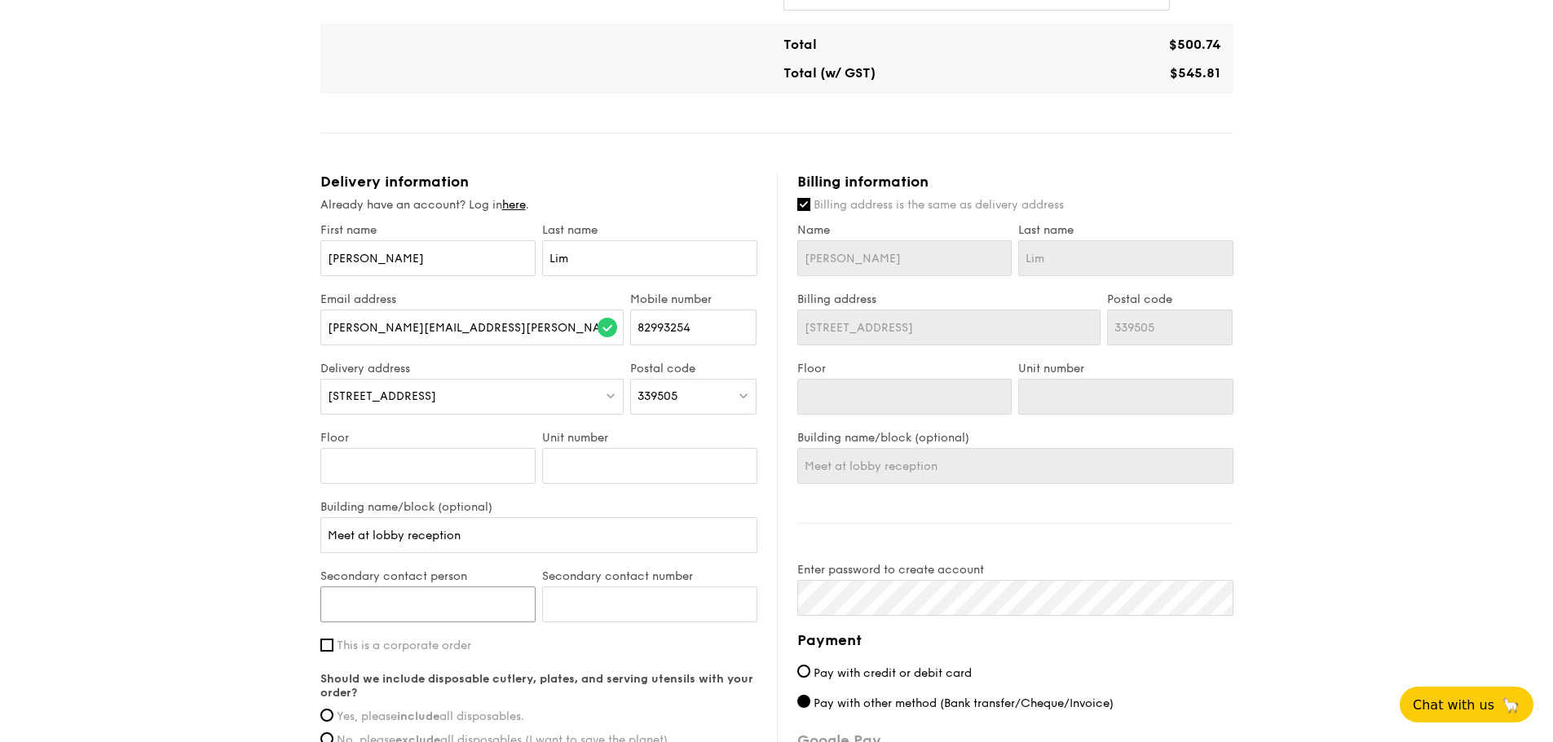
click at [480, 587] on input "Secondary contact person" at bounding box center [427, 605] width 215 height 36
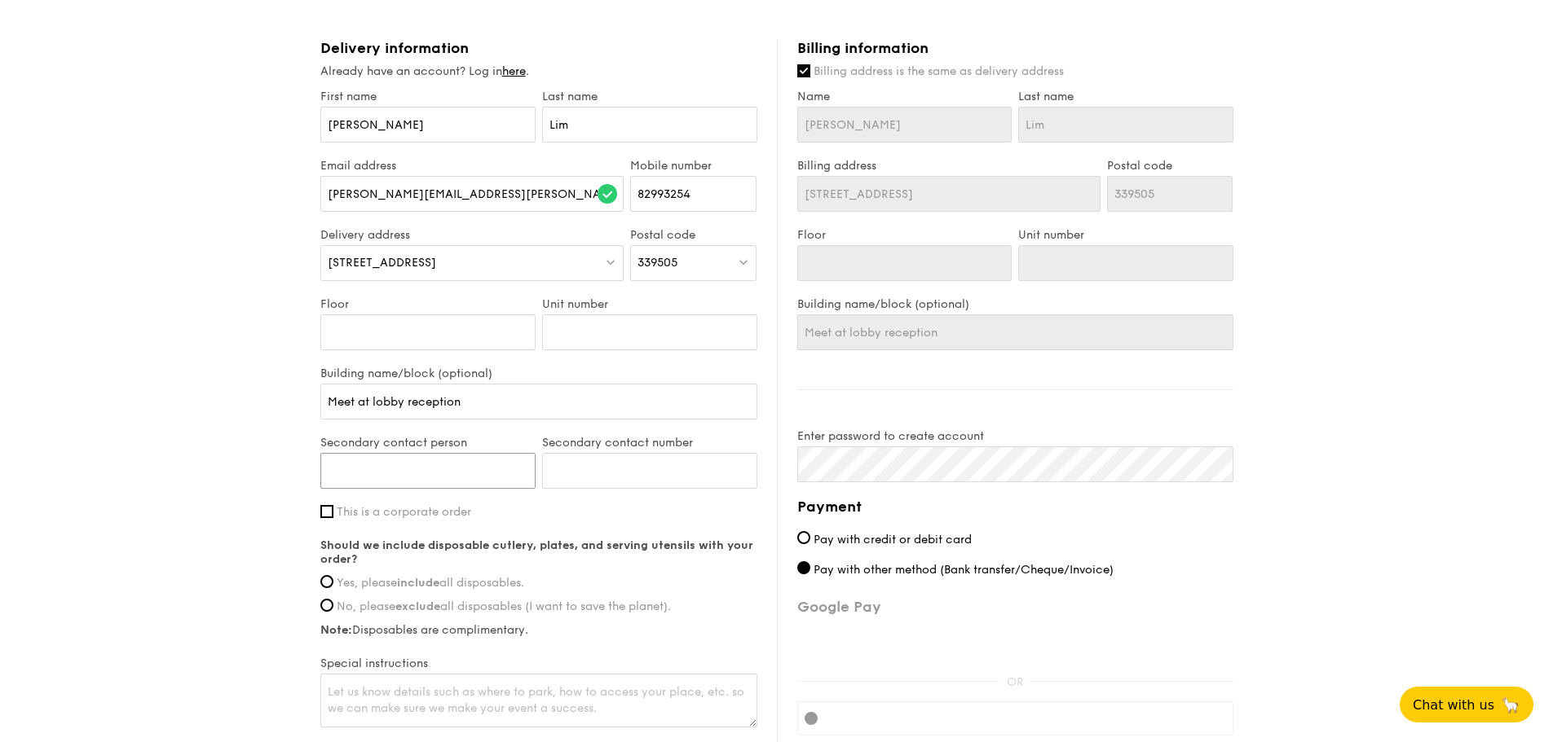
scroll to position [733, 0]
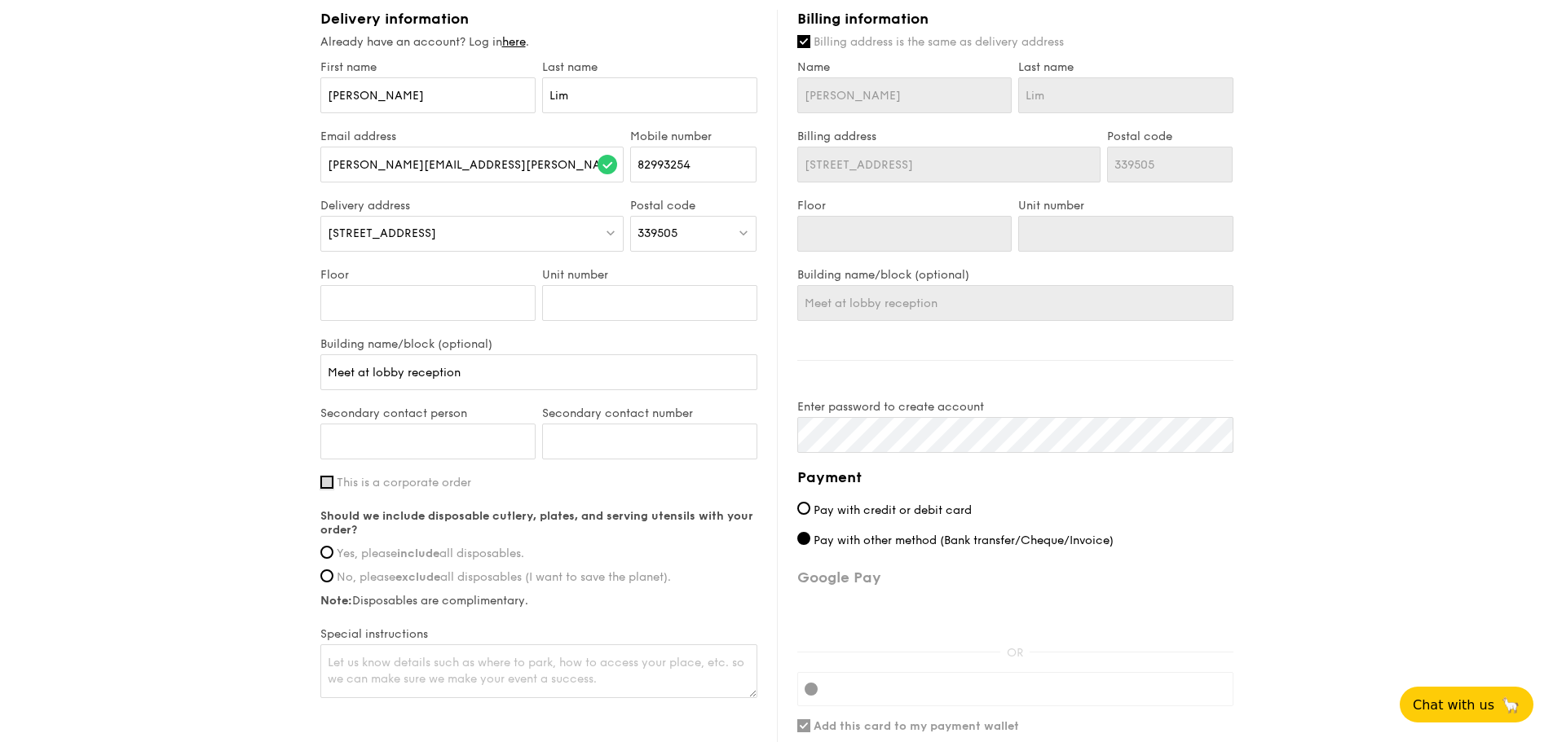
click at [324, 476] on input "This is a corporate order" at bounding box center [326, 482] width 13 height 13
checkbox input "true"
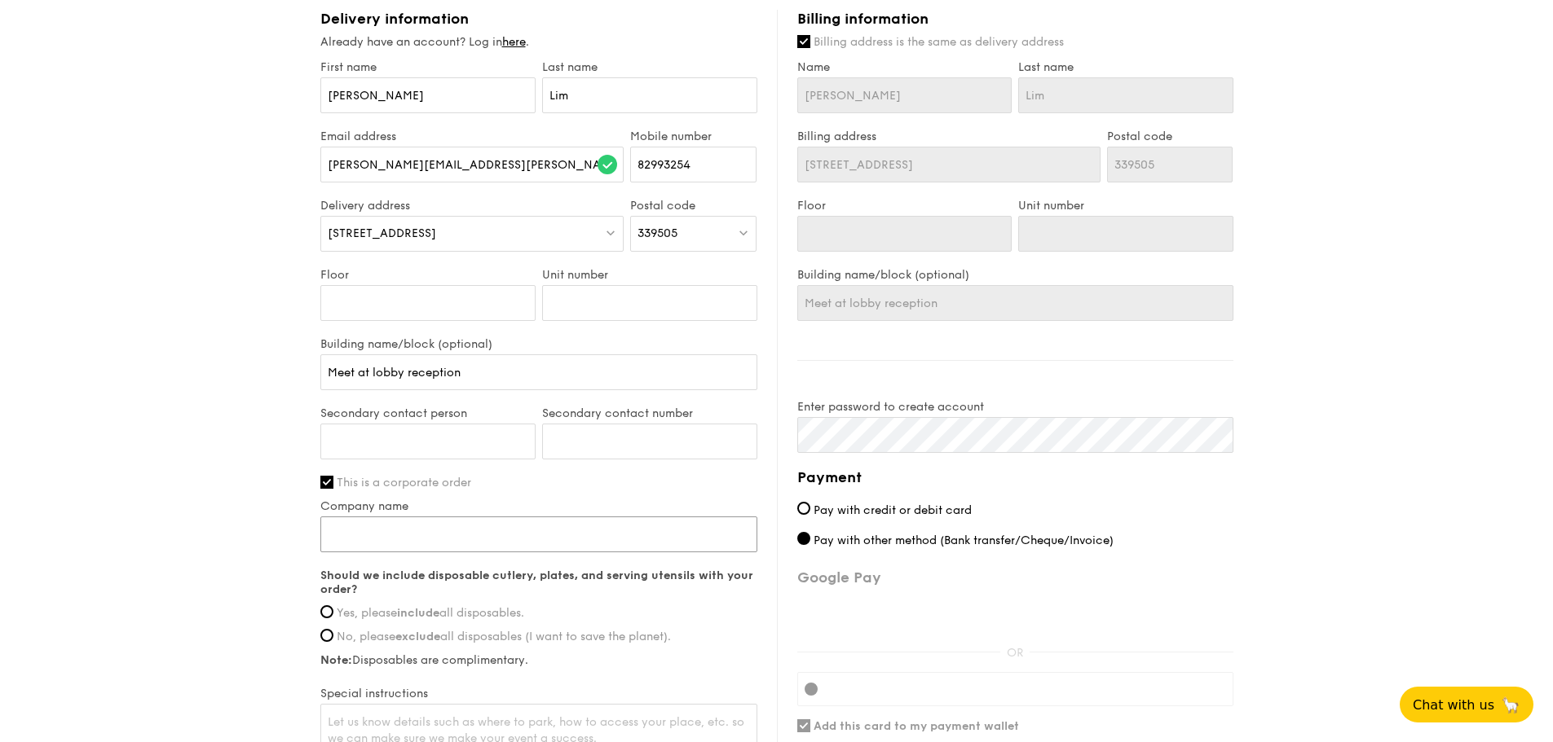
click at [415, 517] on input "Company name" at bounding box center [538, 535] width 437 height 36
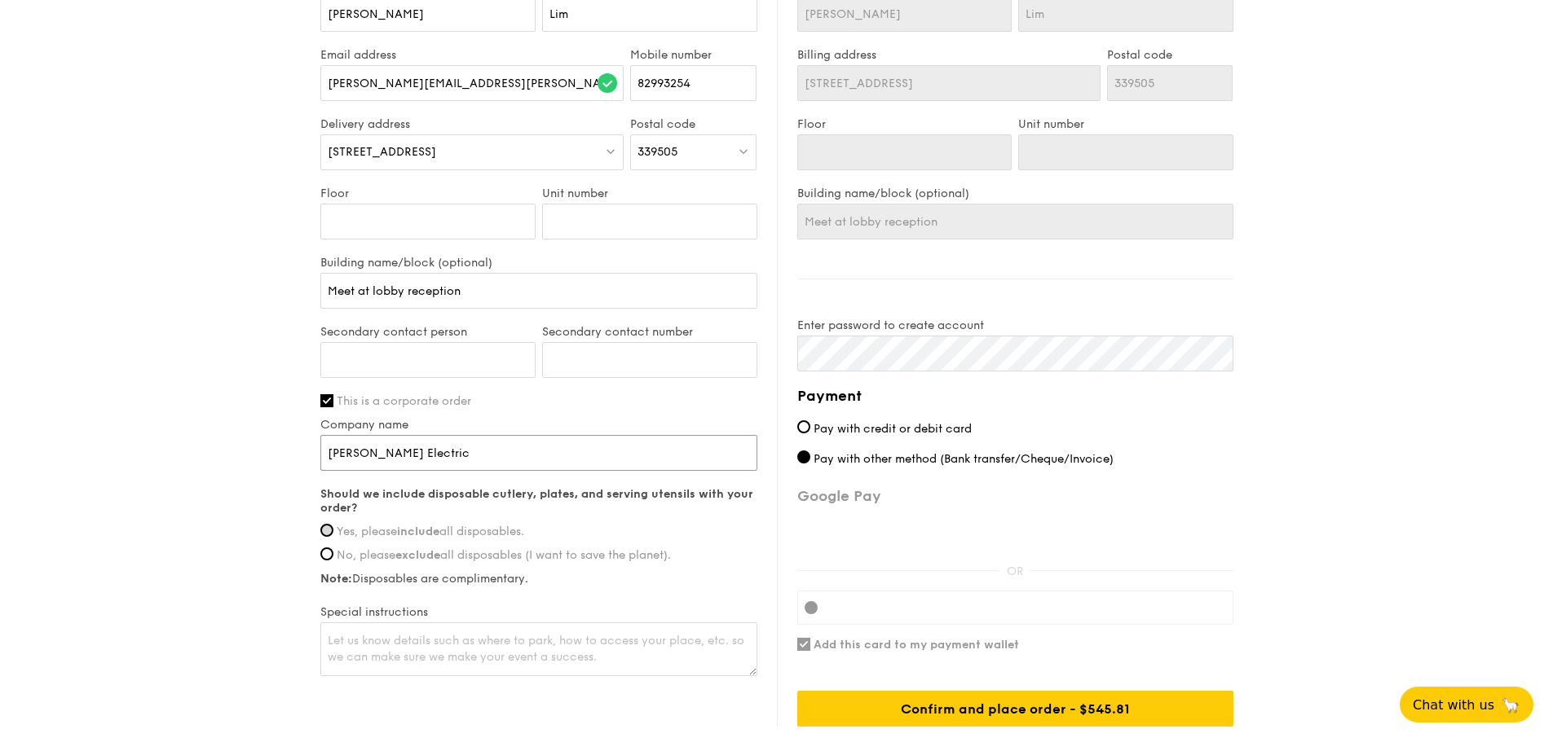
type input "Schneider Electric"
click at [323, 524] on input "Yes, please include all disposables." at bounding box center [326, 530] width 13 height 13
radio input "true"
click at [969, 691] on div "Confirm and place order - $545.81" at bounding box center [1015, 709] width 436 height 36
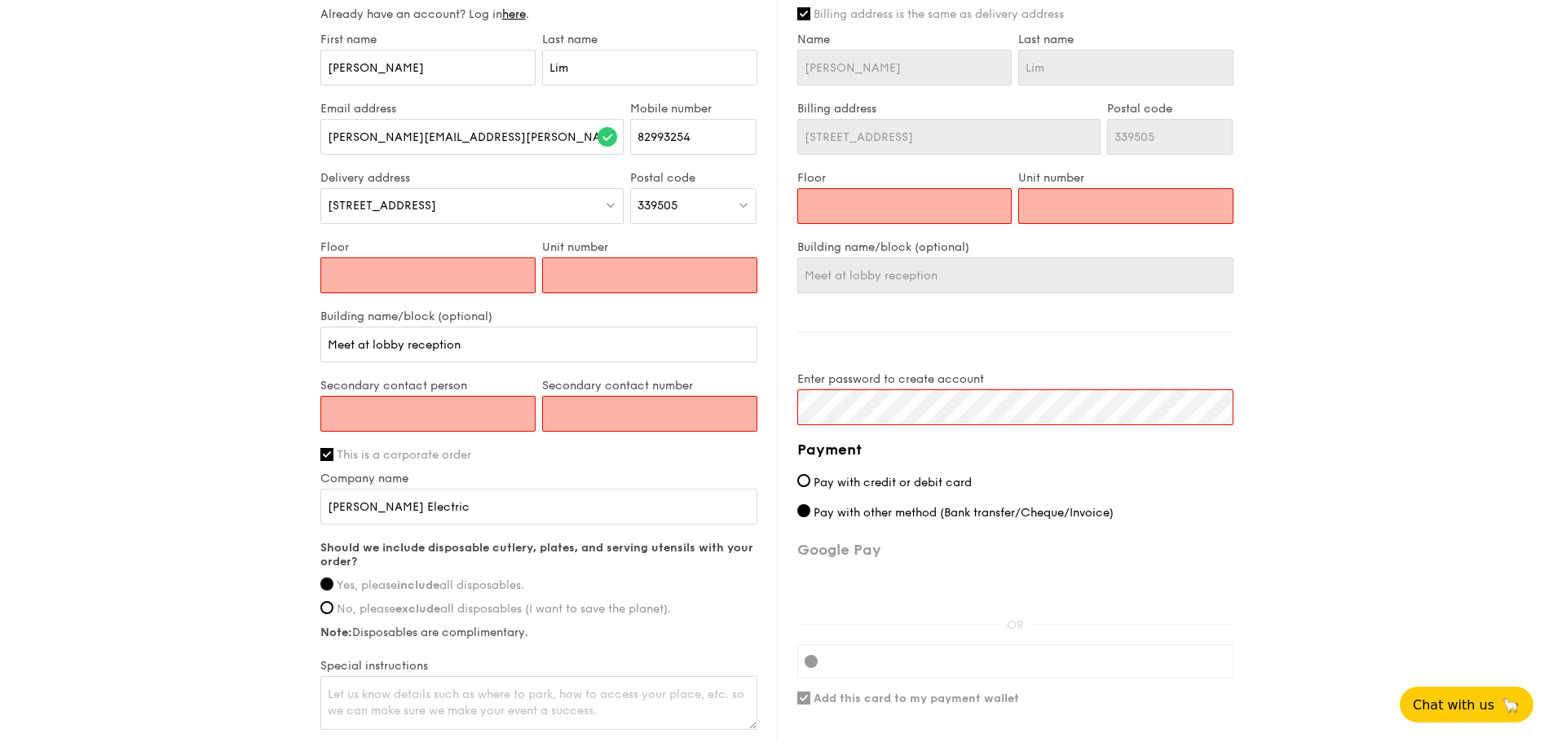
scroll to position [733, 0]
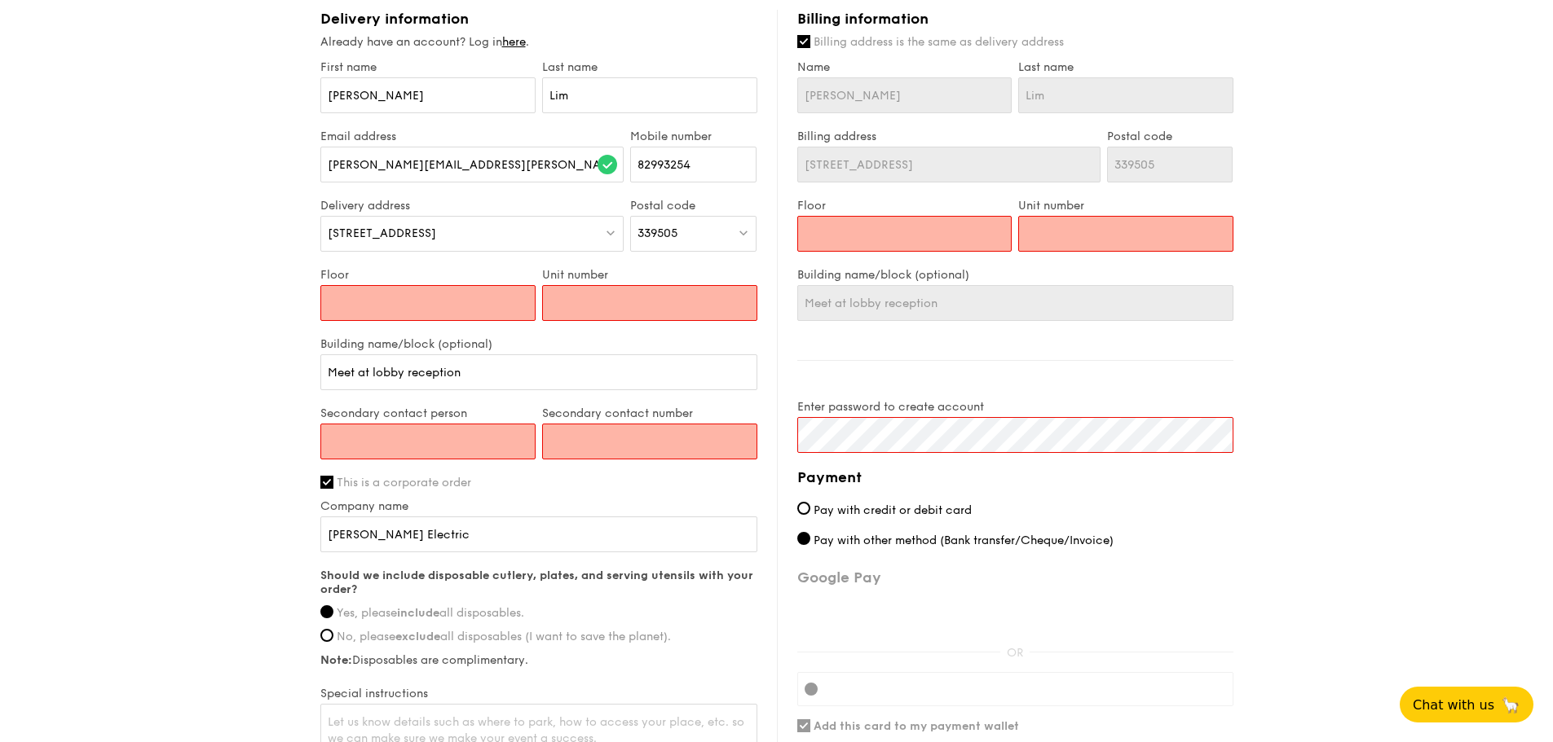
type input "1"
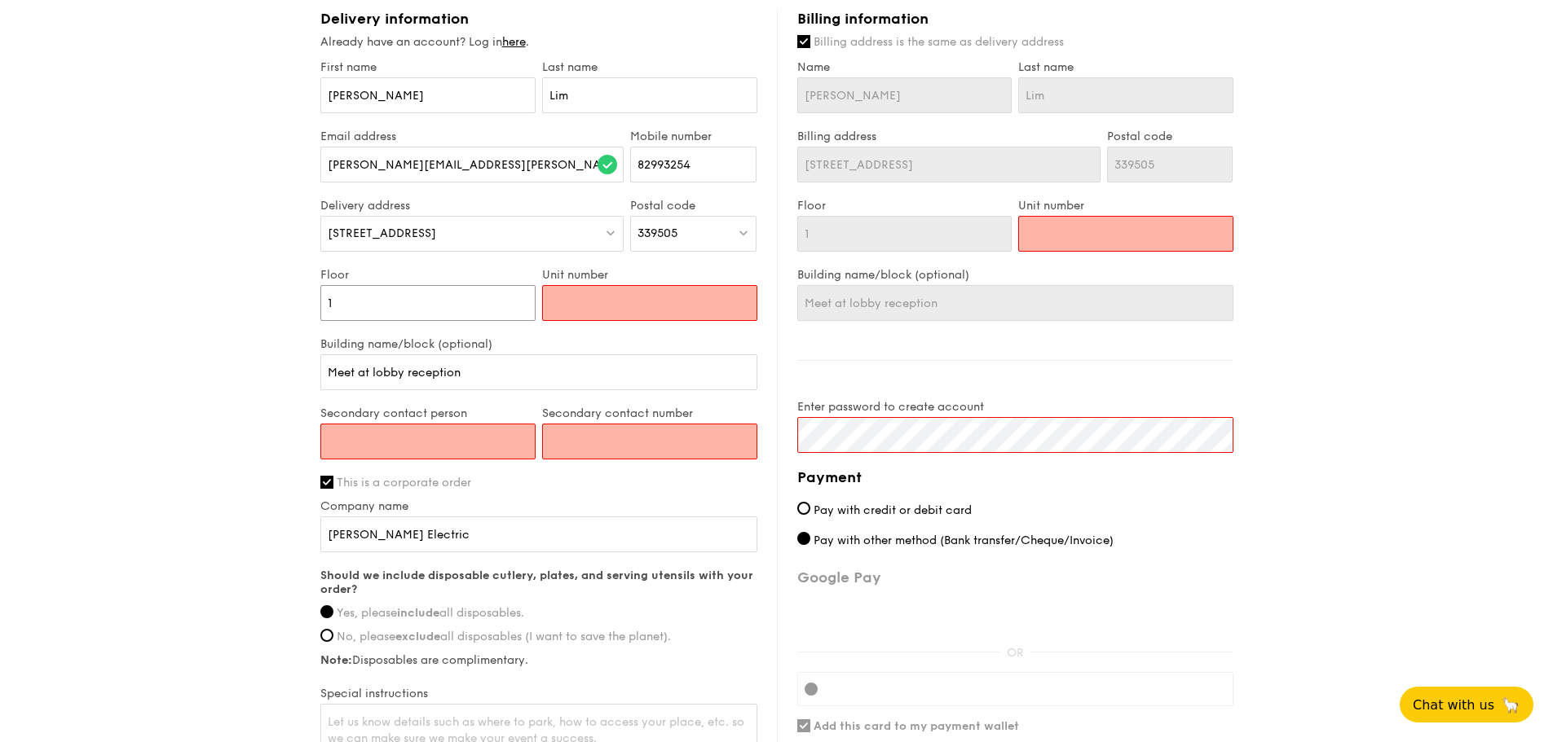
type input "1"
click at [609, 287] on input "Unit number" at bounding box center [649, 303] width 215 height 36
type input "0"
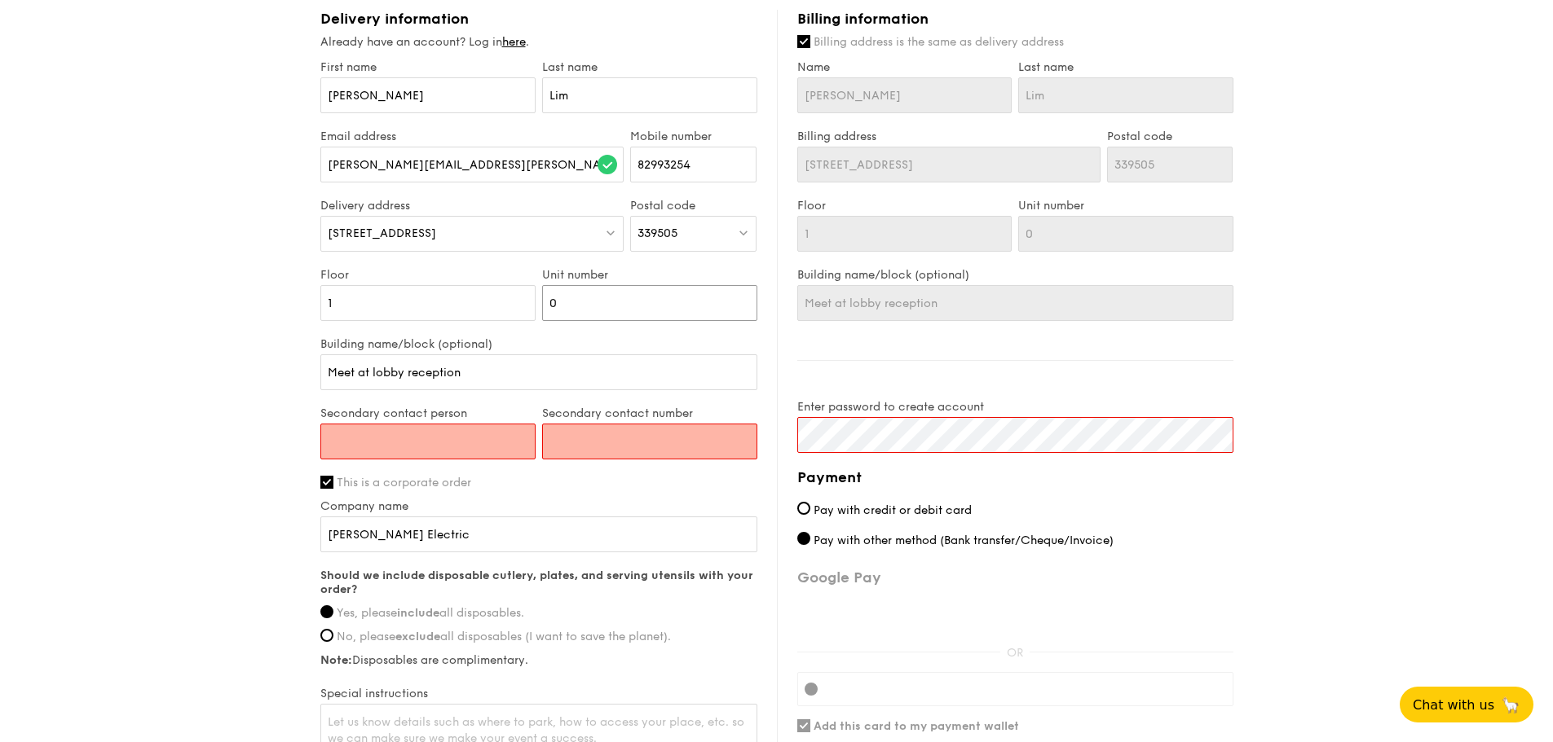
type input "0"
click at [434, 426] on input "Secondary contact person" at bounding box center [427, 442] width 215 height 36
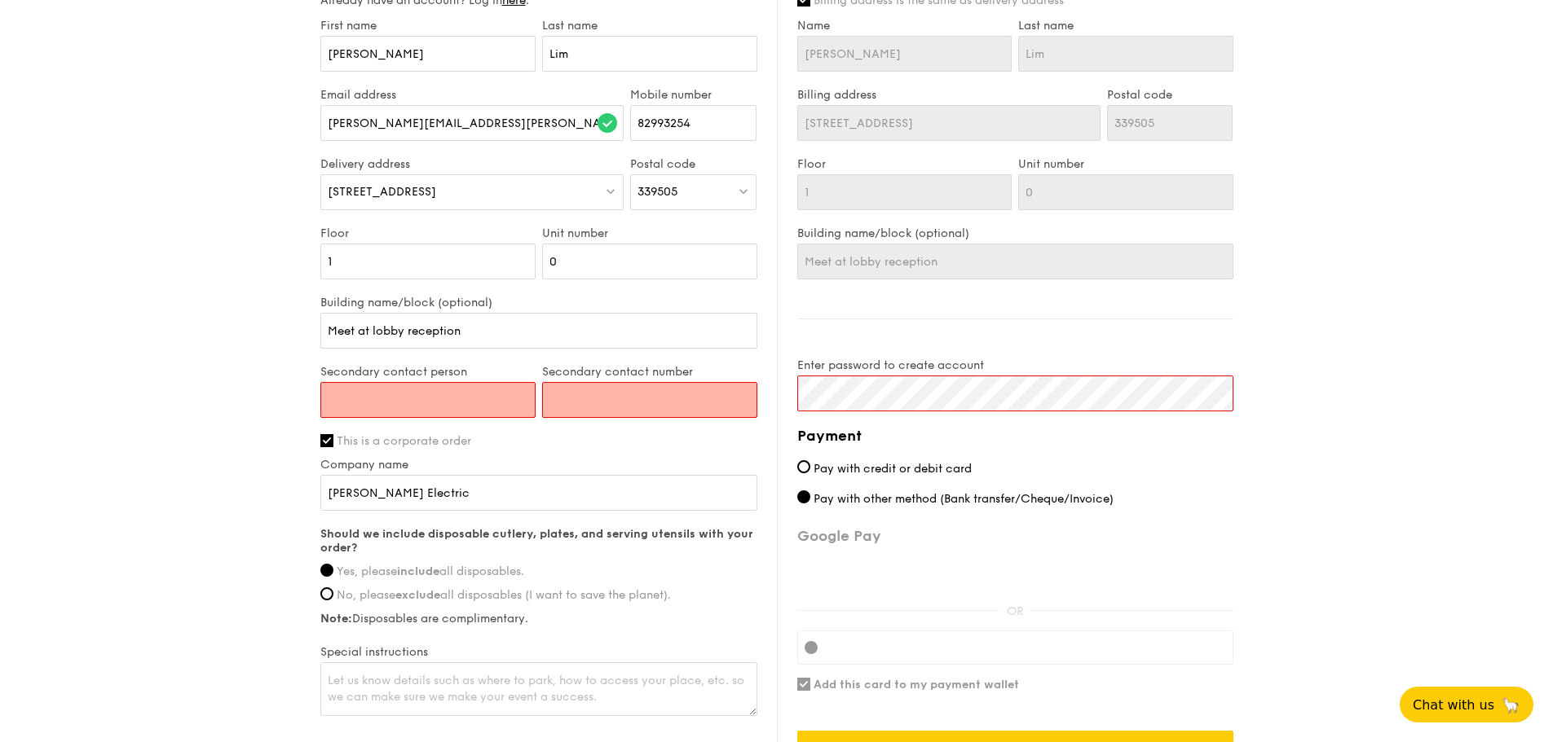
scroll to position [815, 0]
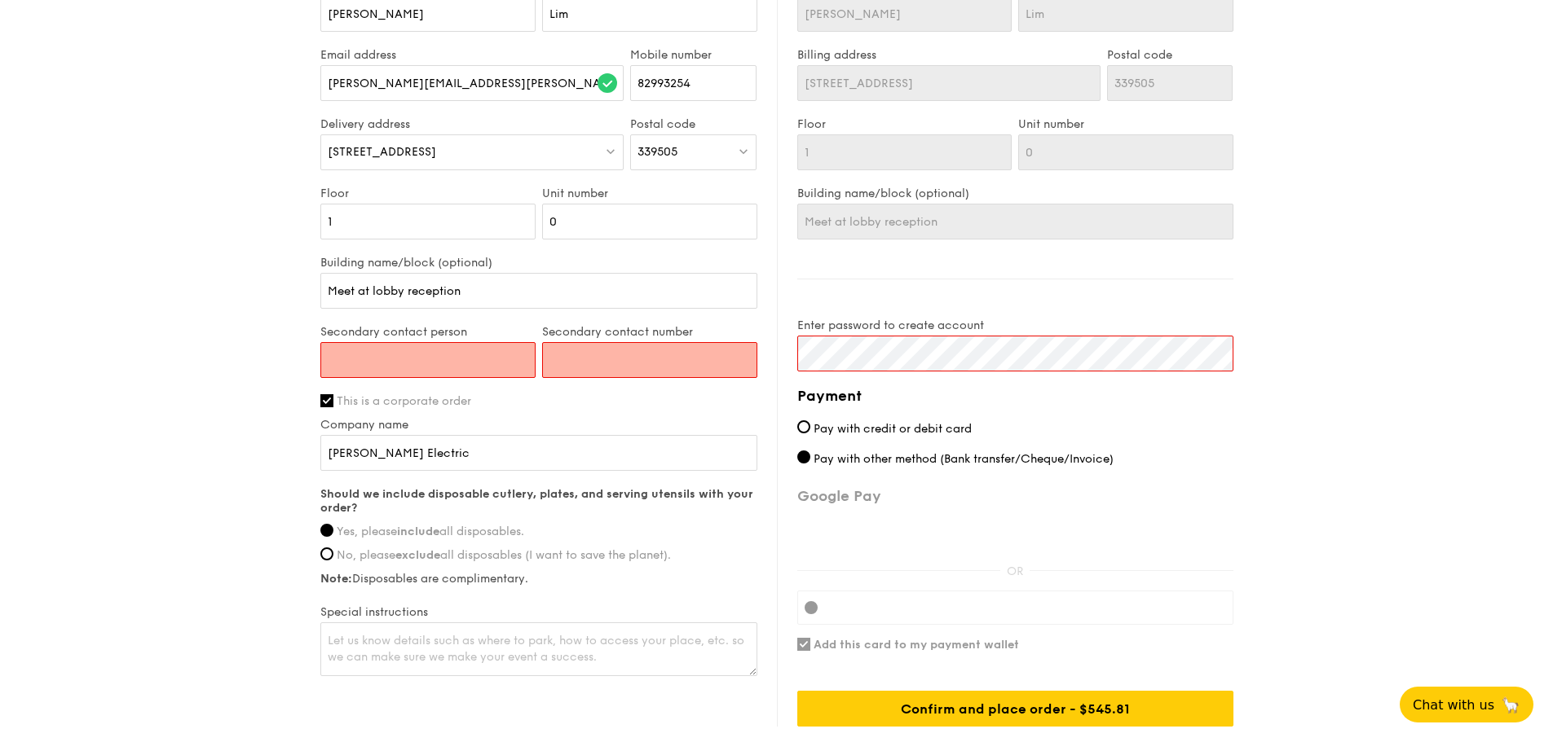
click at [820, 422] on span "Pay with credit or debit card" at bounding box center [892, 429] width 158 height 14
click at [810, 421] on input "Pay with credit or debit card" at bounding box center [803, 427] width 13 height 13
radio input "true"
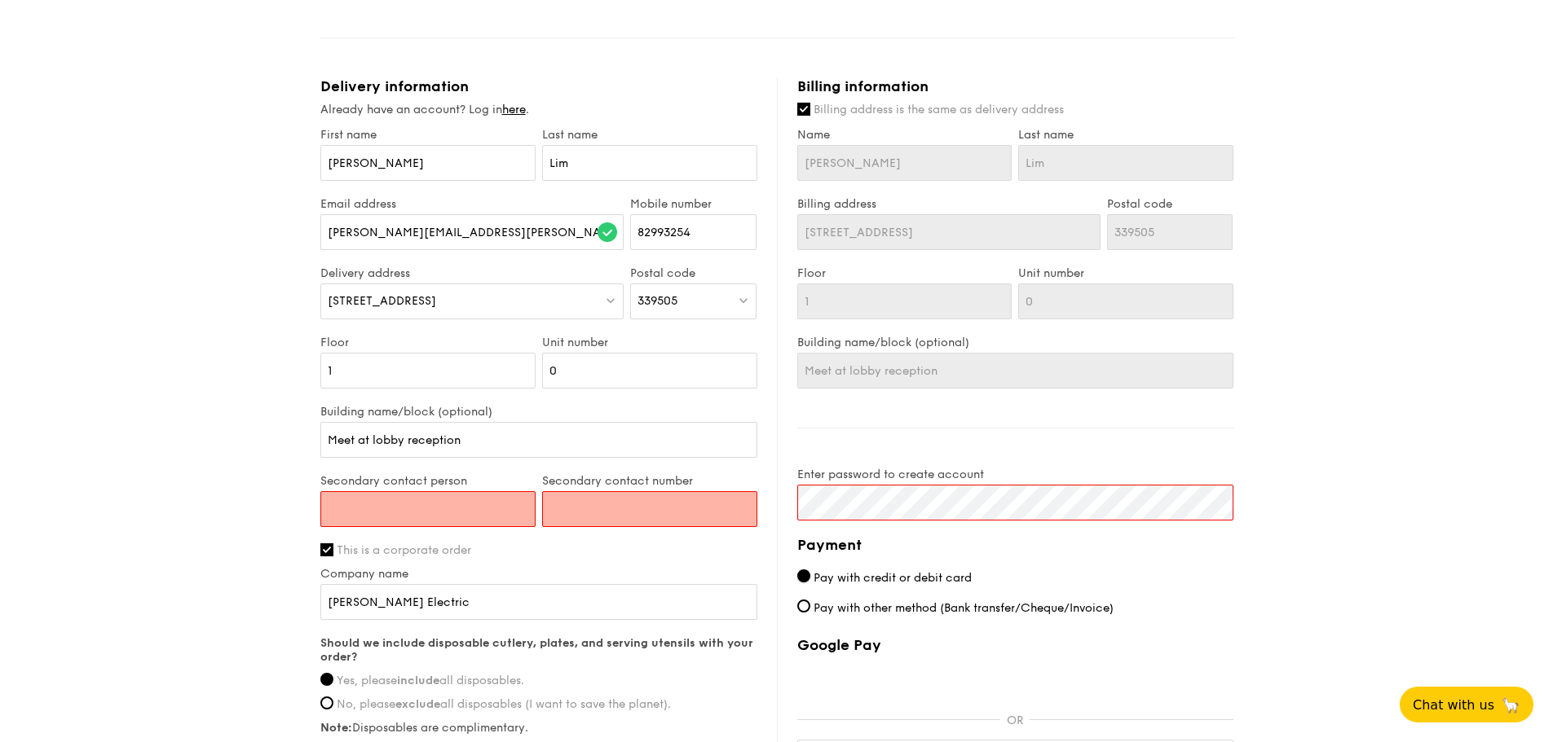
scroll to position [652, 0]
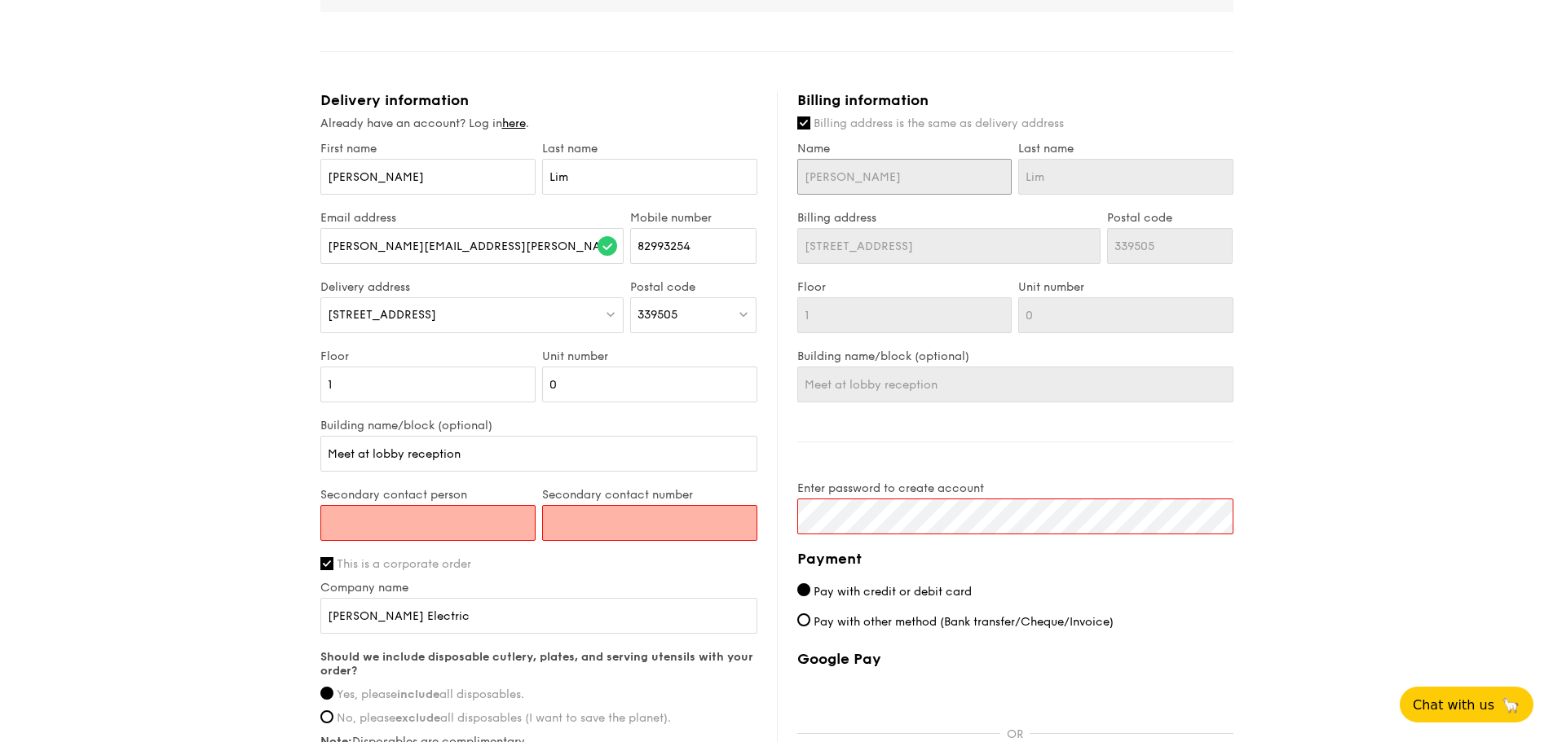
click at [914, 160] on input "Vera" at bounding box center [904, 177] width 215 height 36
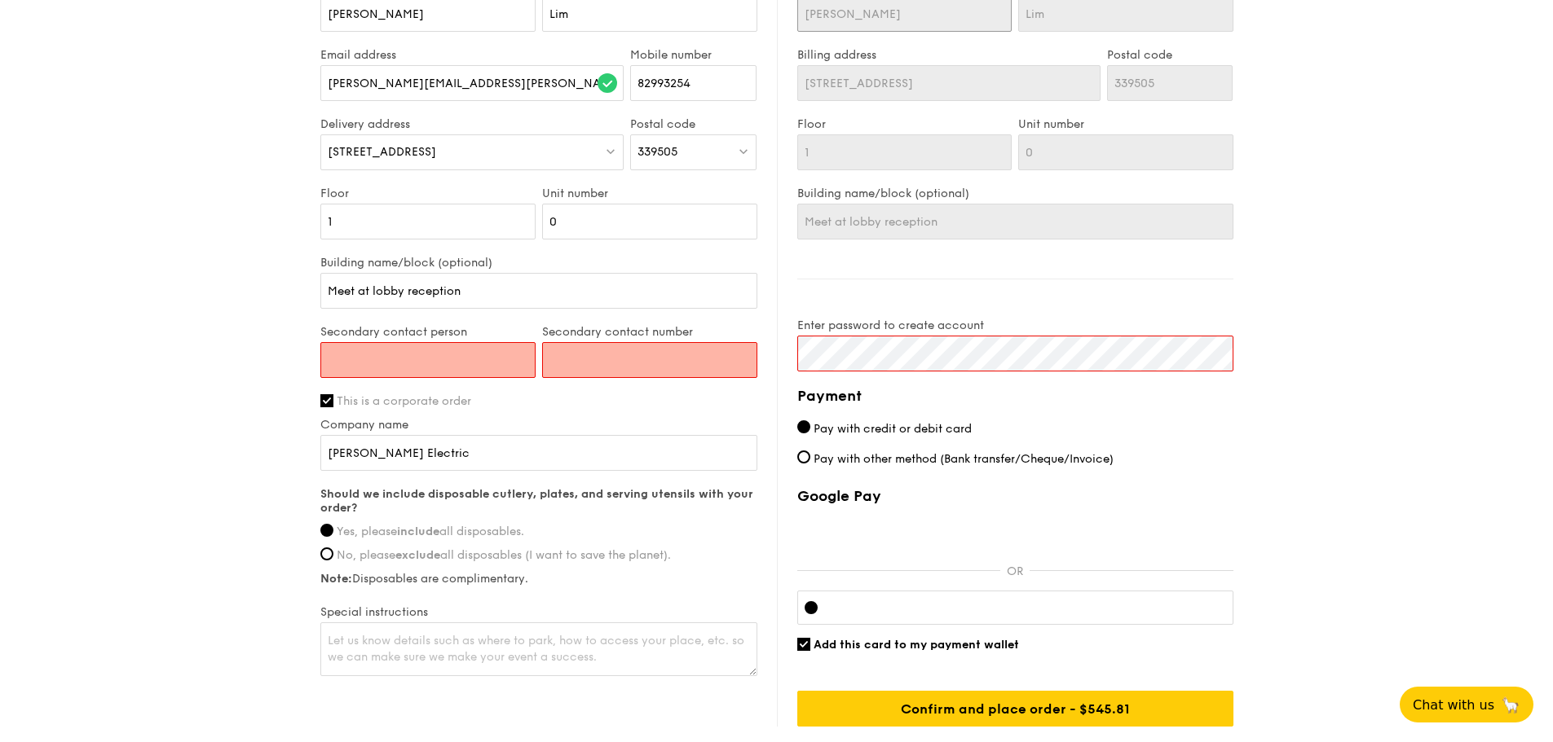
scroll to position [733, 0]
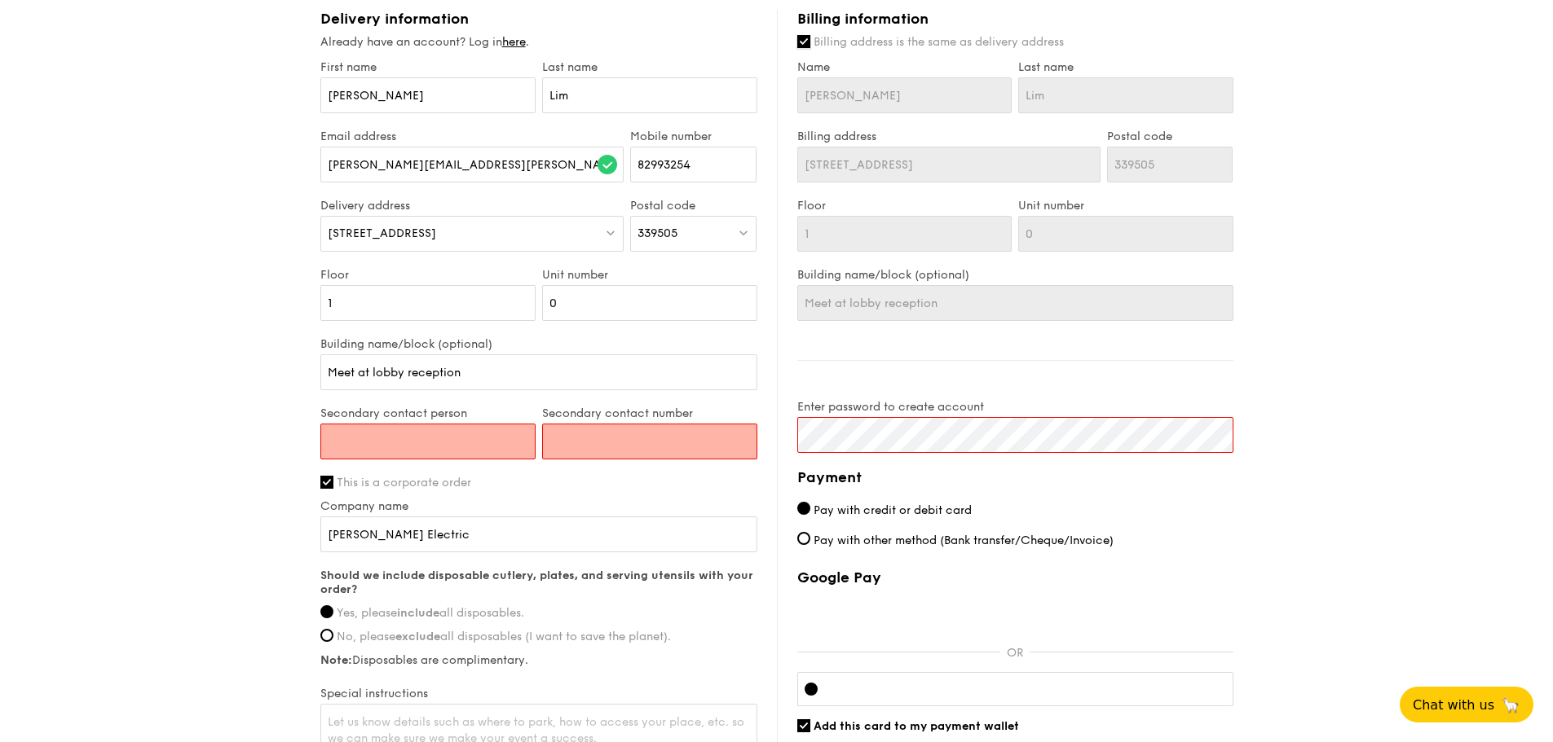
click at [801, 35] on input "Billing address is the same as delivery address" at bounding box center [803, 41] width 13 height 13
checkbox input "false"
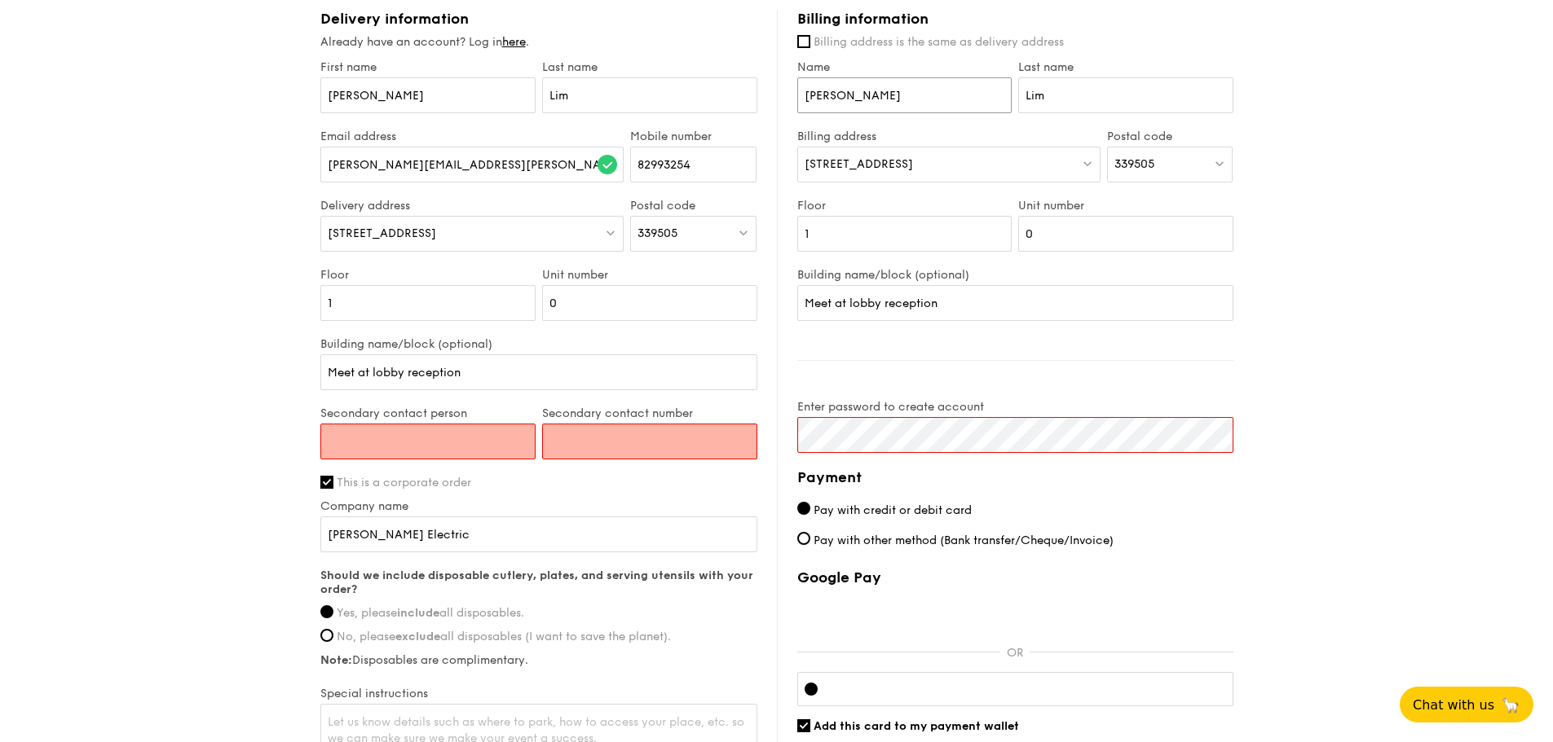
drag, startPoint x: 864, startPoint y: 83, endPoint x: 800, endPoint y: 81, distance: 64.4
click at [800, 81] on input "Vera" at bounding box center [904, 95] width 215 height 36
click at [1039, 87] on input "Lim" at bounding box center [1125, 95] width 215 height 36
click at [1035, 86] on input "Lim" at bounding box center [1125, 95] width 215 height 36
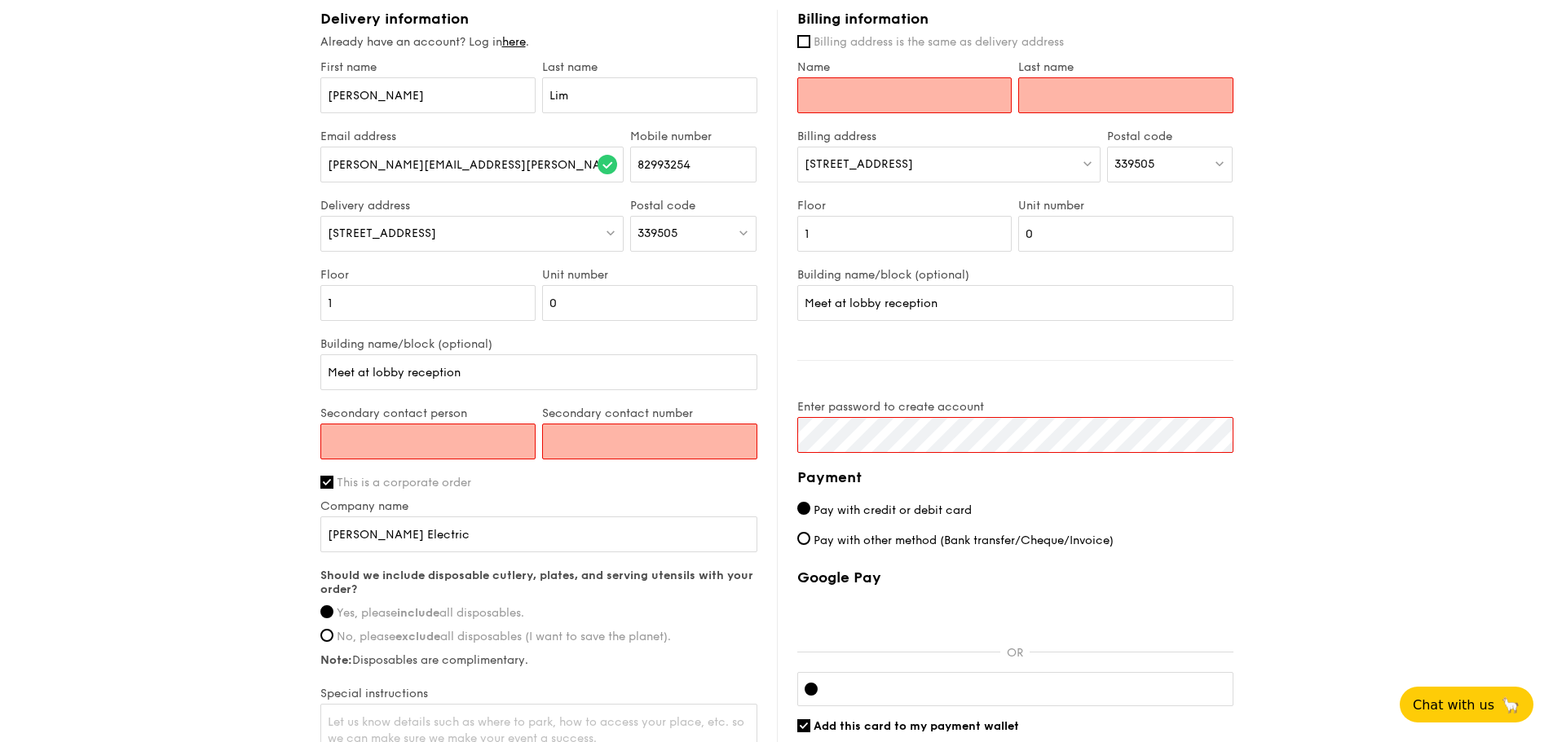
click at [888, 83] on input "Name" at bounding box center [904, 95] width 215 height 36
type input "Terence"
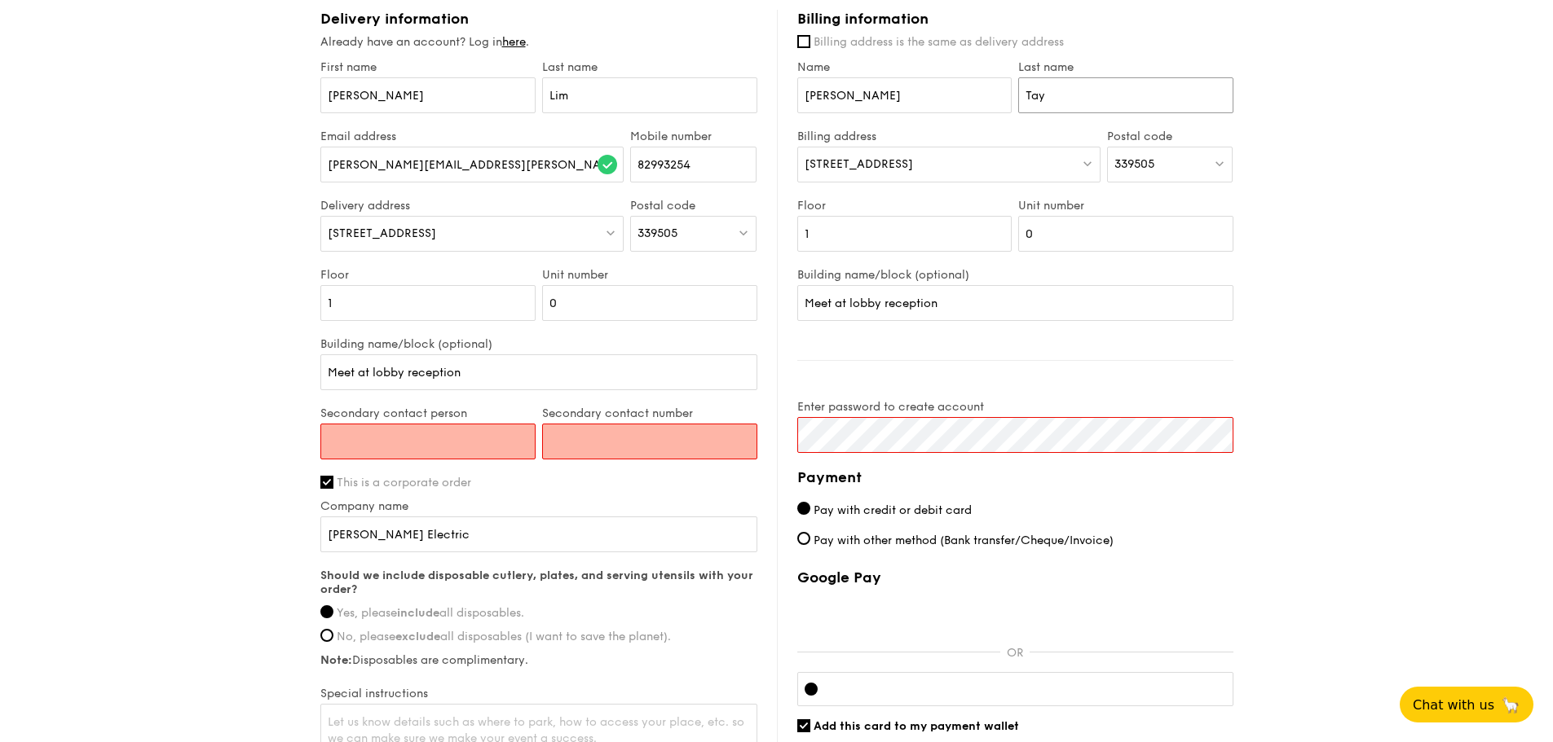
type input "Tay"
click at [862, 157] on span "50 Kallang Ave" at bounding box center [858, 164] width 108 height 14
click at [1283, 149] on div "1 - Select menu 2 - Select items 3 - Check out Meals on Demand Serving time: Au…" at bounding box center [776, 70] width 1553 height 1607
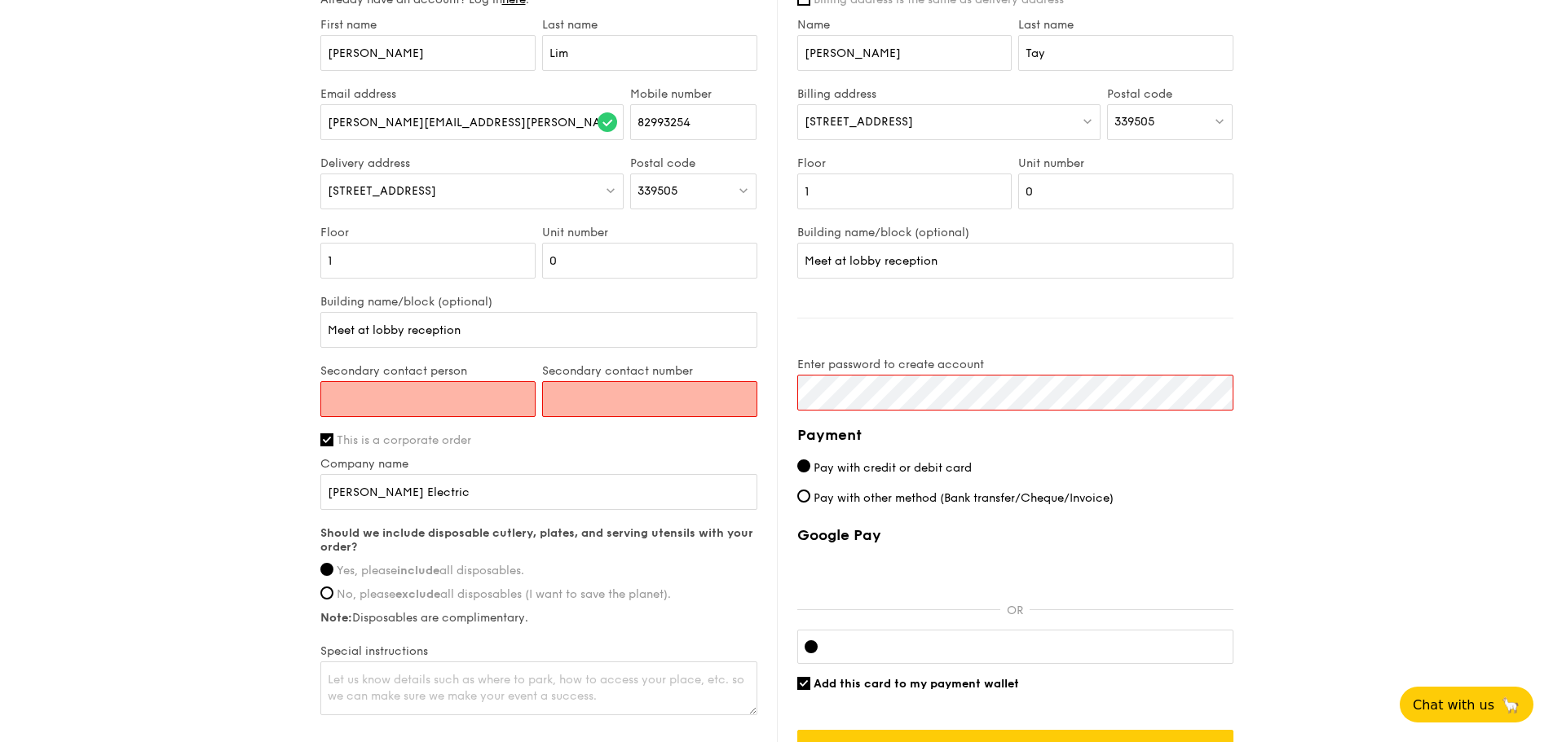
scroll to position [815, 0]
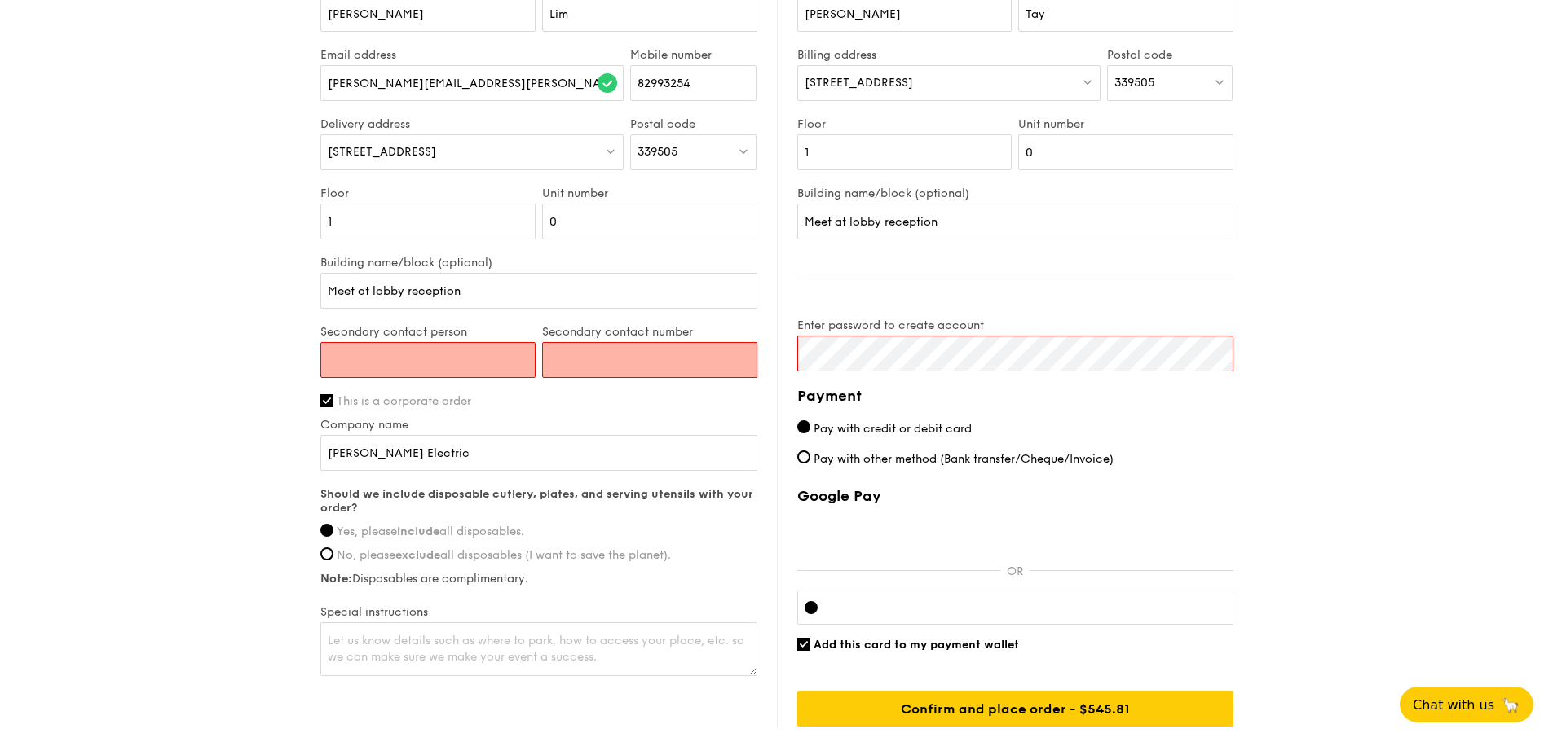
click at [482, 347] on input "Secondary contact person" at bounding box center [427, 360] width 215 height 36
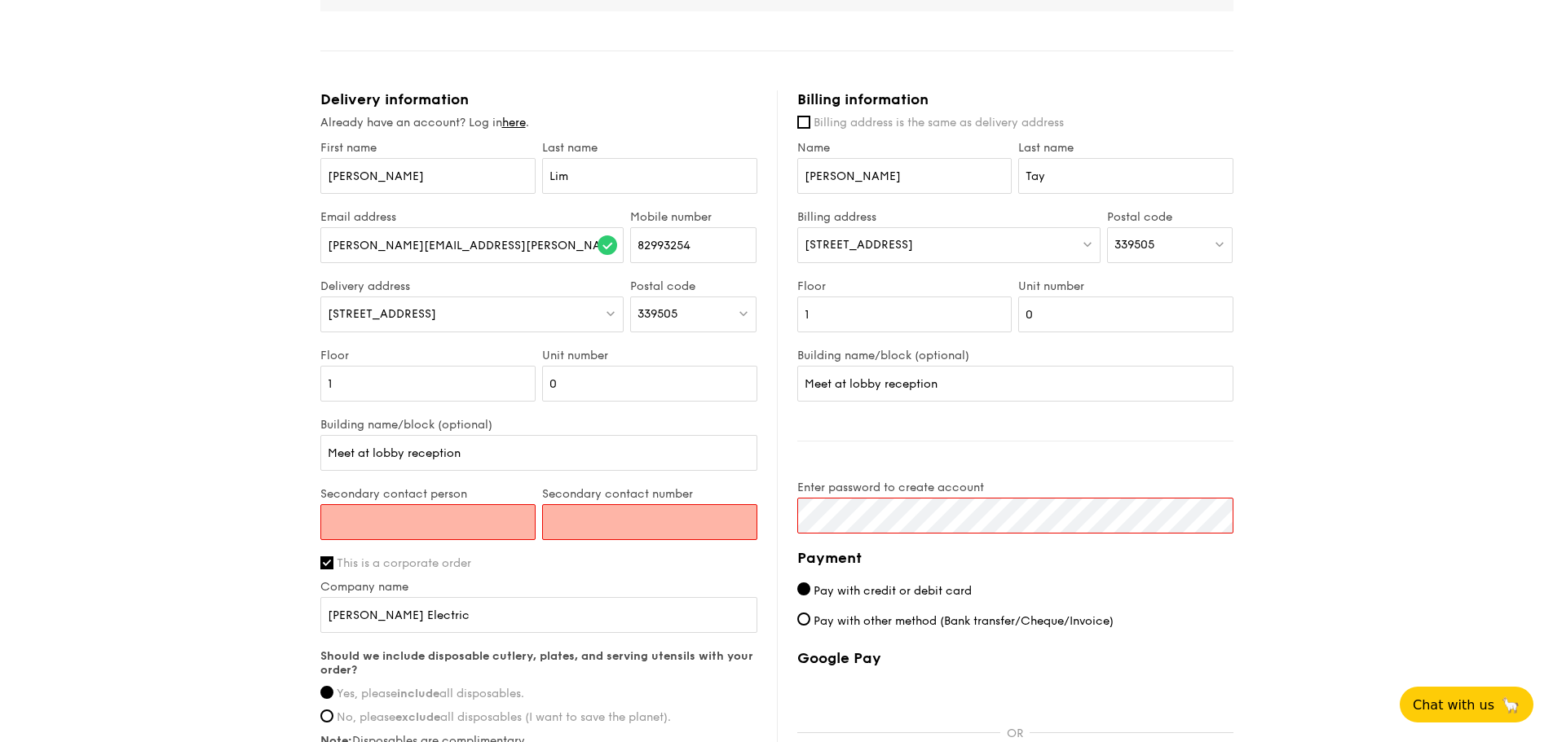
scroll to position [652, 0]
type input "98174215"
click at [368, 505] on input "98174215" at bounding box center [427, 523] width 215 height 36
click at [598, 510] on input "Secondary contact number" at bounding box center [649, 523] width 215 height 36
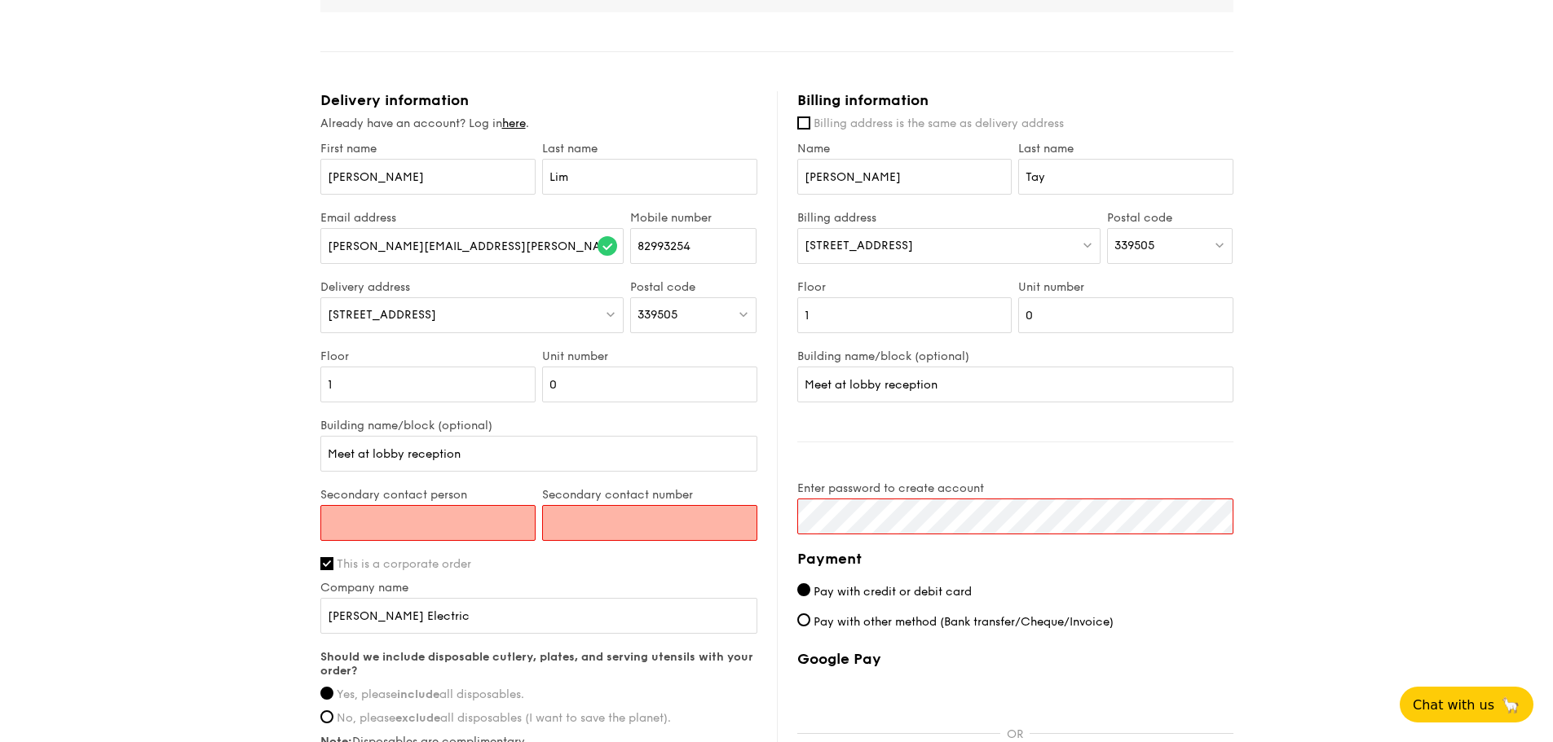
paste input "98174215"
type input "98174215"
click at [443, 511] on input "Secondary contact person" at bounding box center [427, 523] width 215 height 36
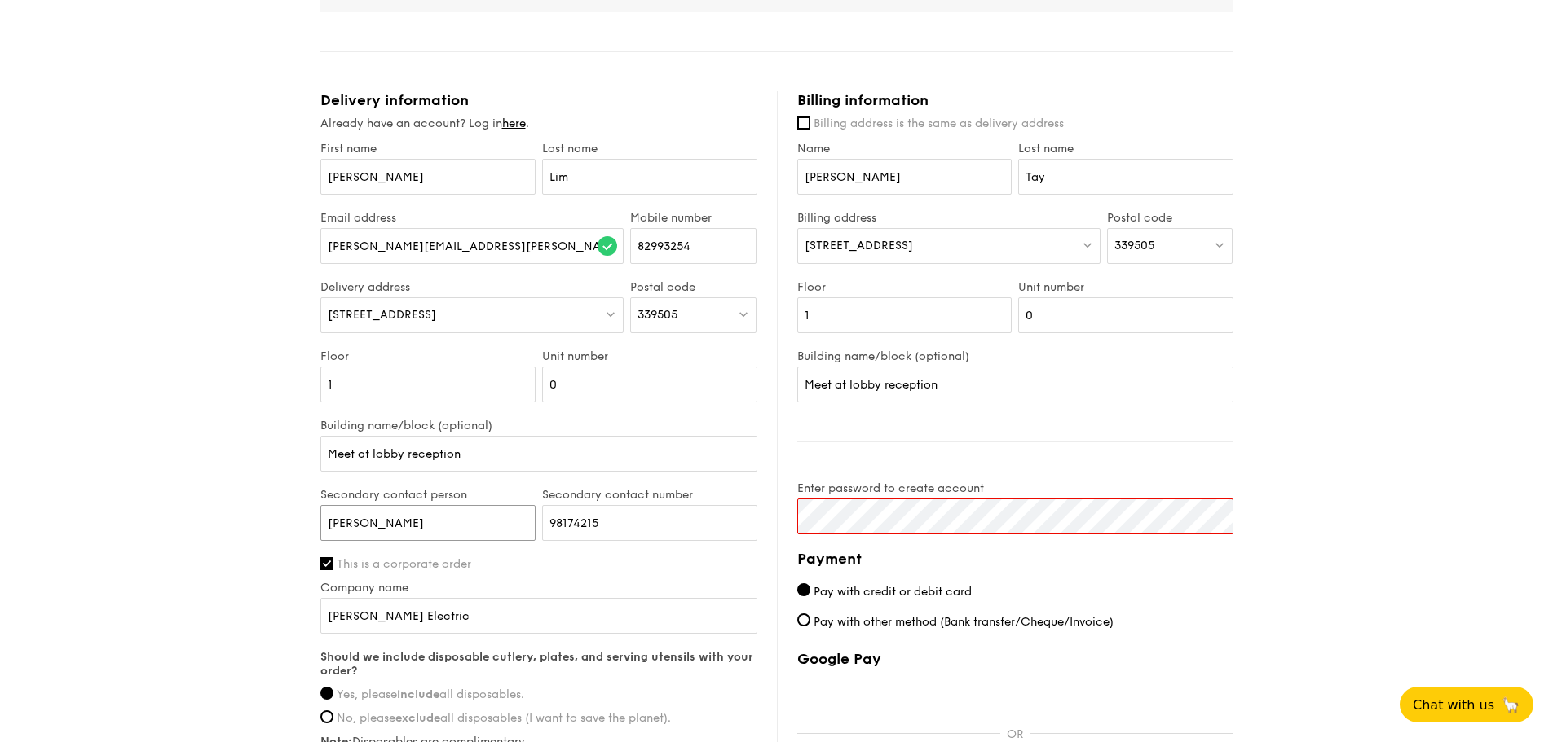
type input "Terence Tay"
click at [760, 499] on div "Delivery information Already have an account? Log in here . First name Vera Las…" at bounding box center [776, 490] width 913 height 799
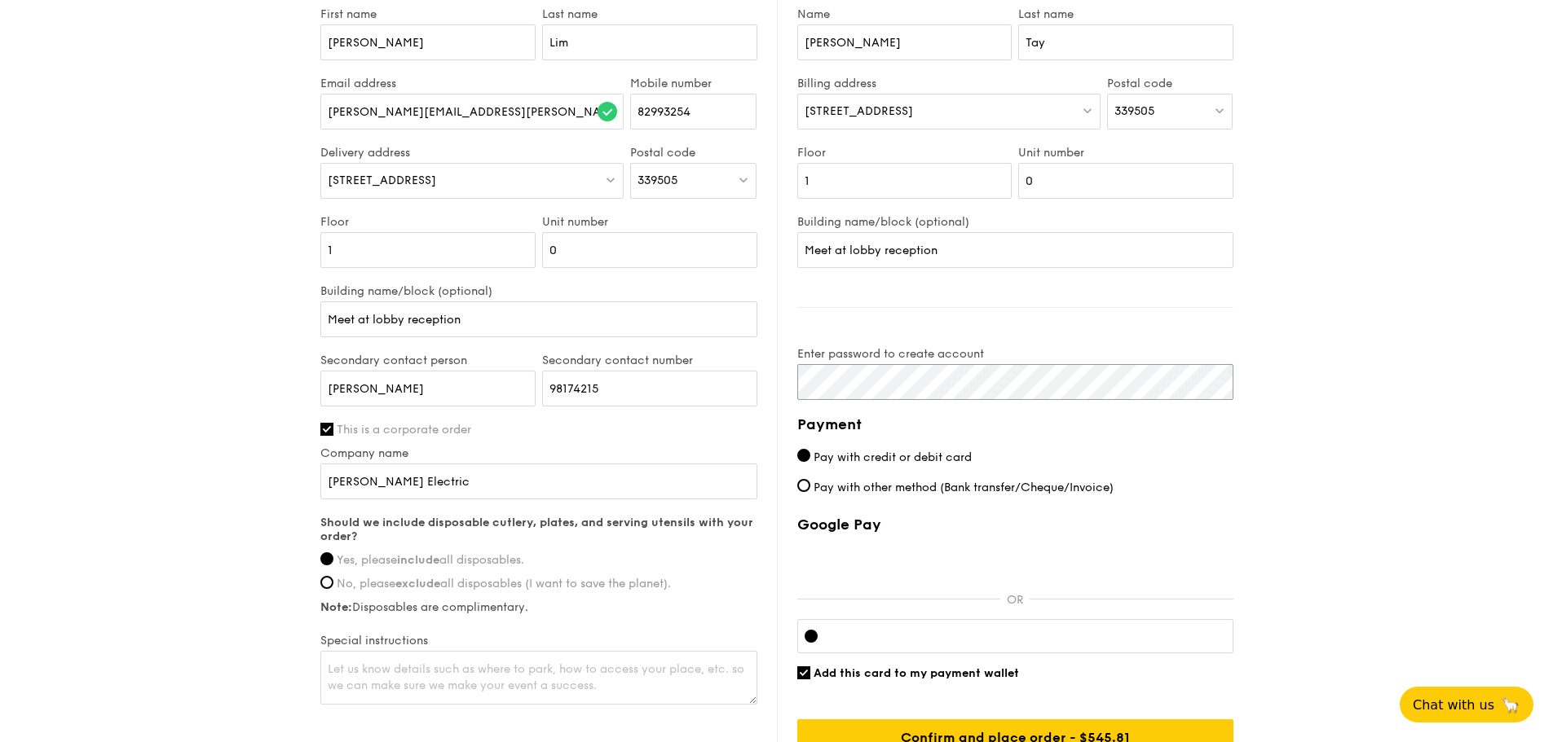
scroll to position [815, 0]
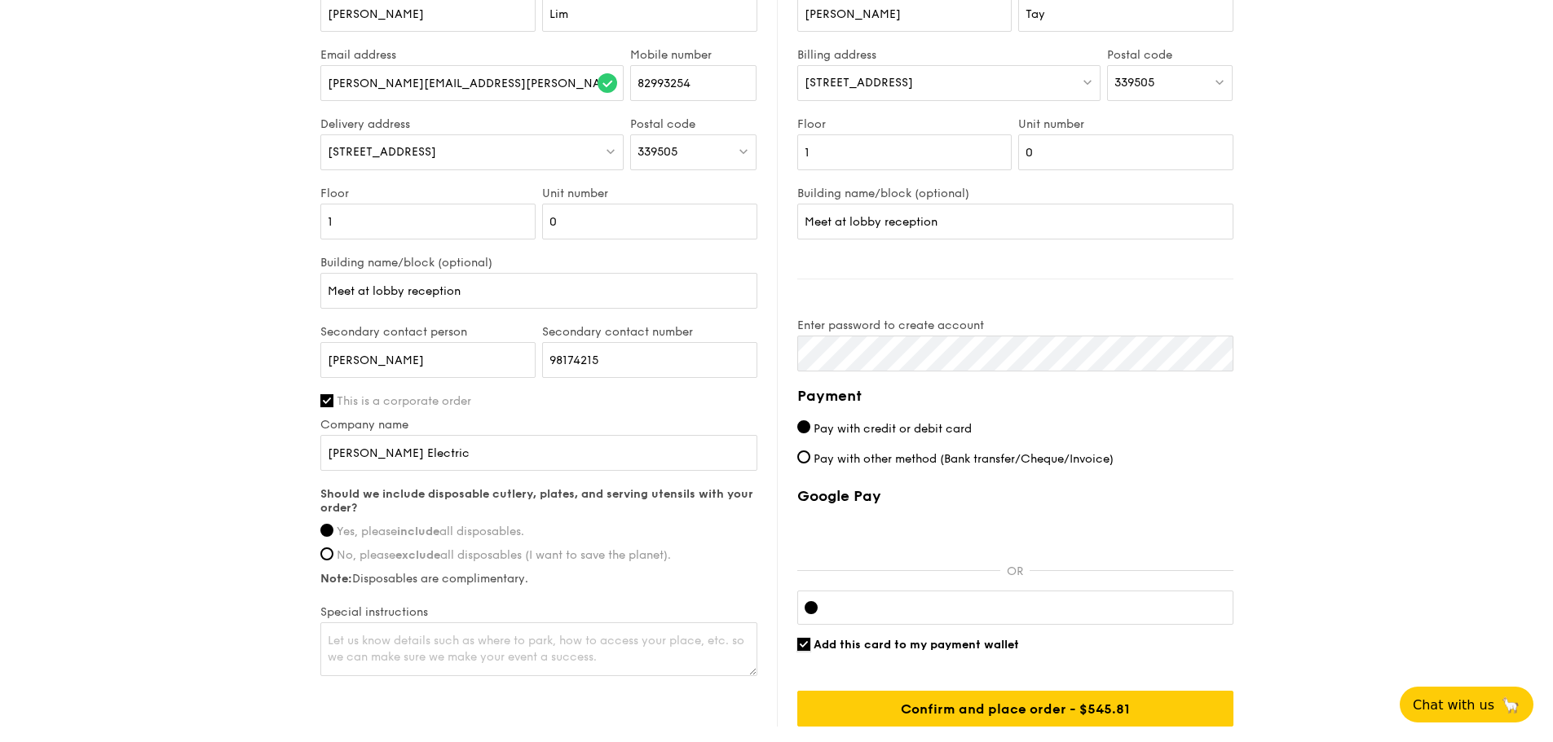
click at [804, 638] on input "Add this card to my payment wallet" at bounding box center [803, 644] width 13 height 13
checkbox input "false"
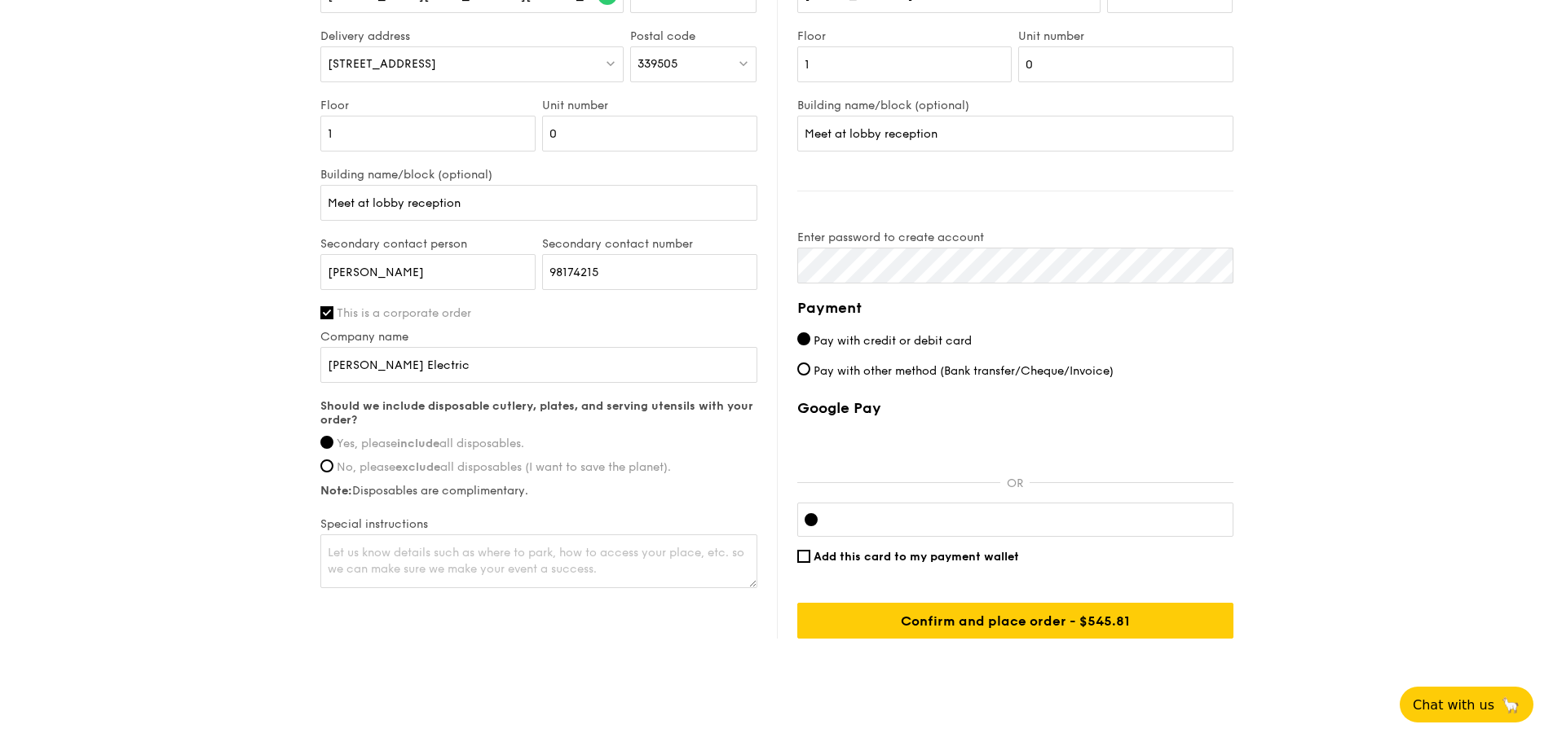
scroll to position [914, 0]
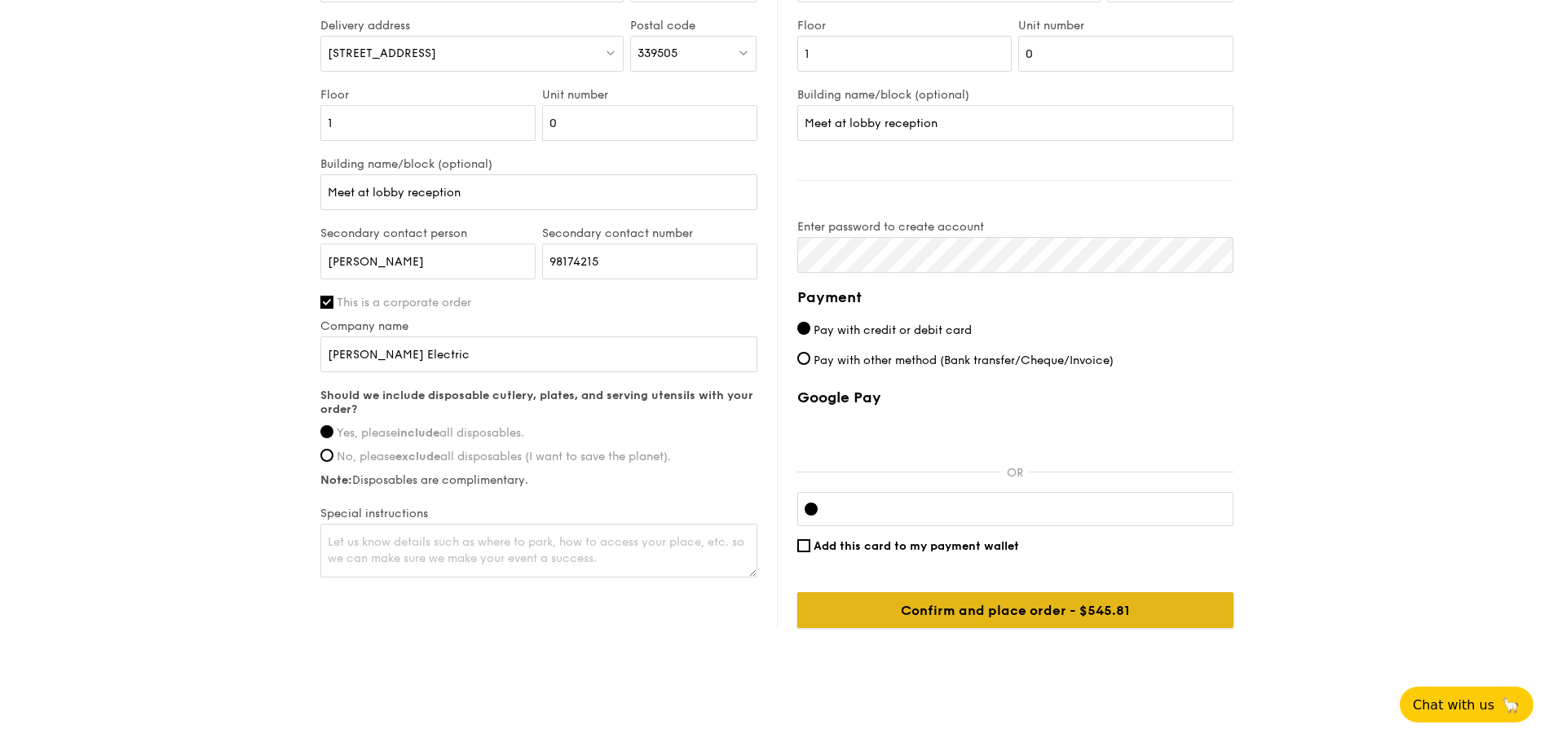
click at [984, 592] on input "Confirm and place order - $545.81" at bounding box center [1015, 610] width 436 height 36
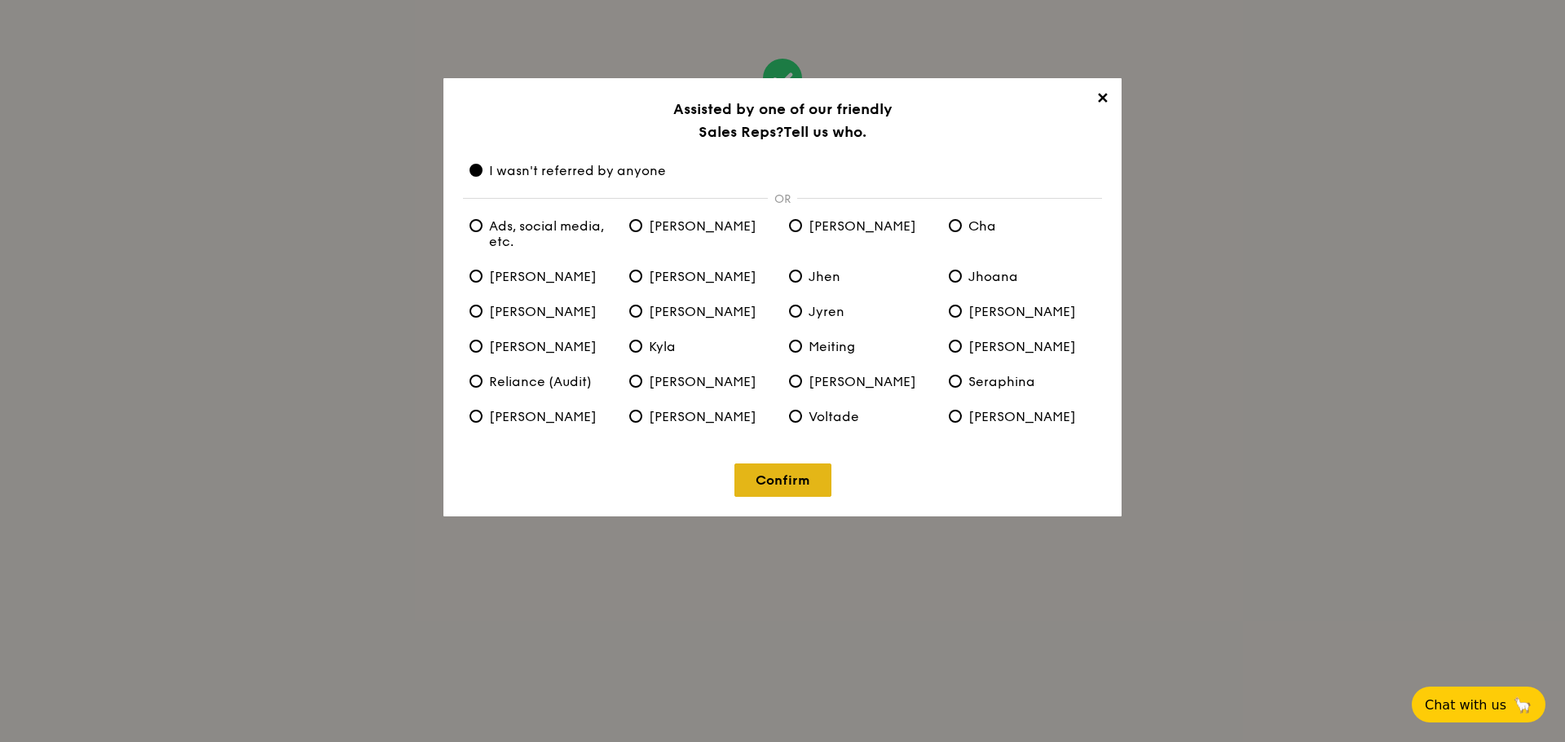
click at [789, 474] on link "Confirm" at bounding box center [782, 480] width 97 height 33
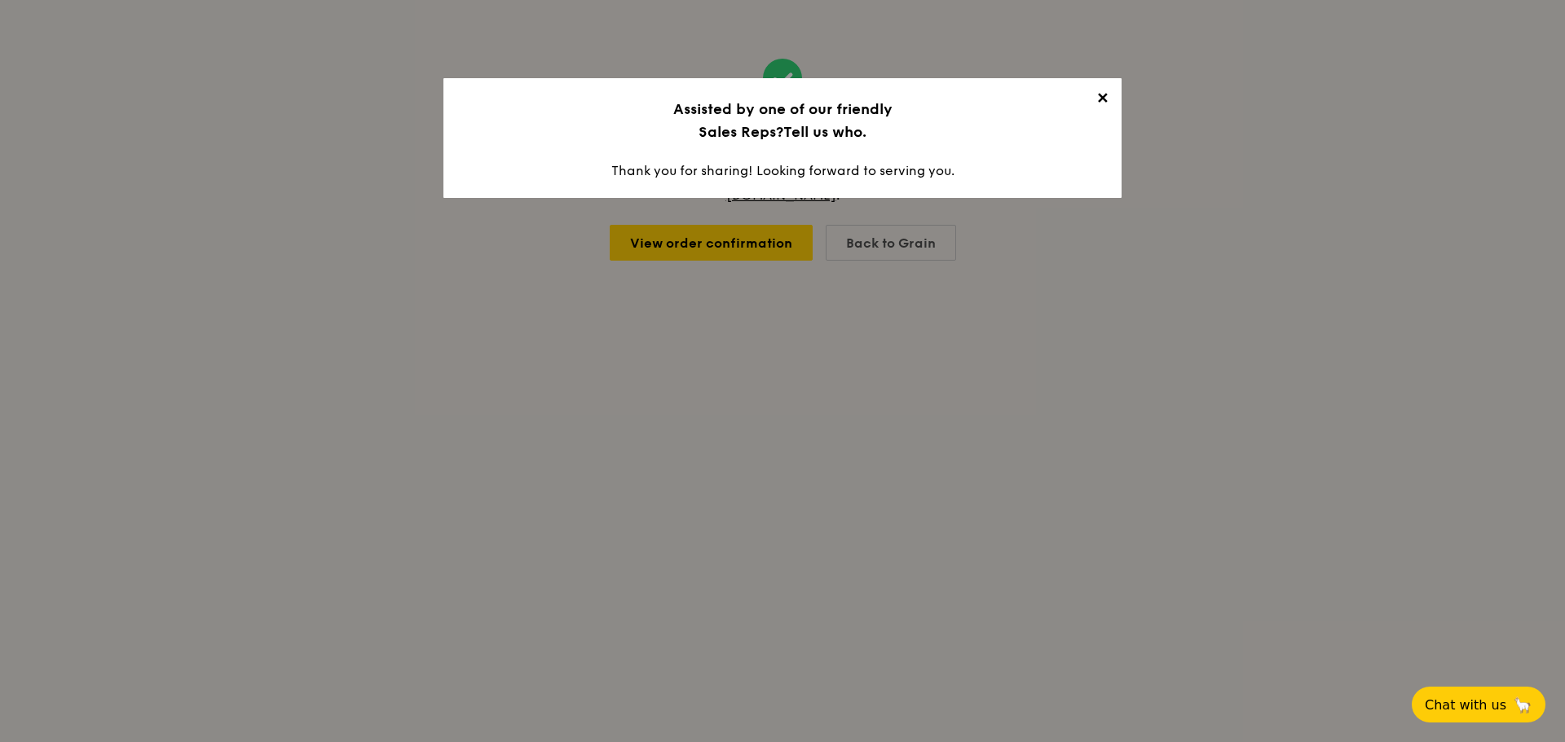
click at [1100, 102] on span "✕" at bounding box center [1101, 101] width 23 height 23
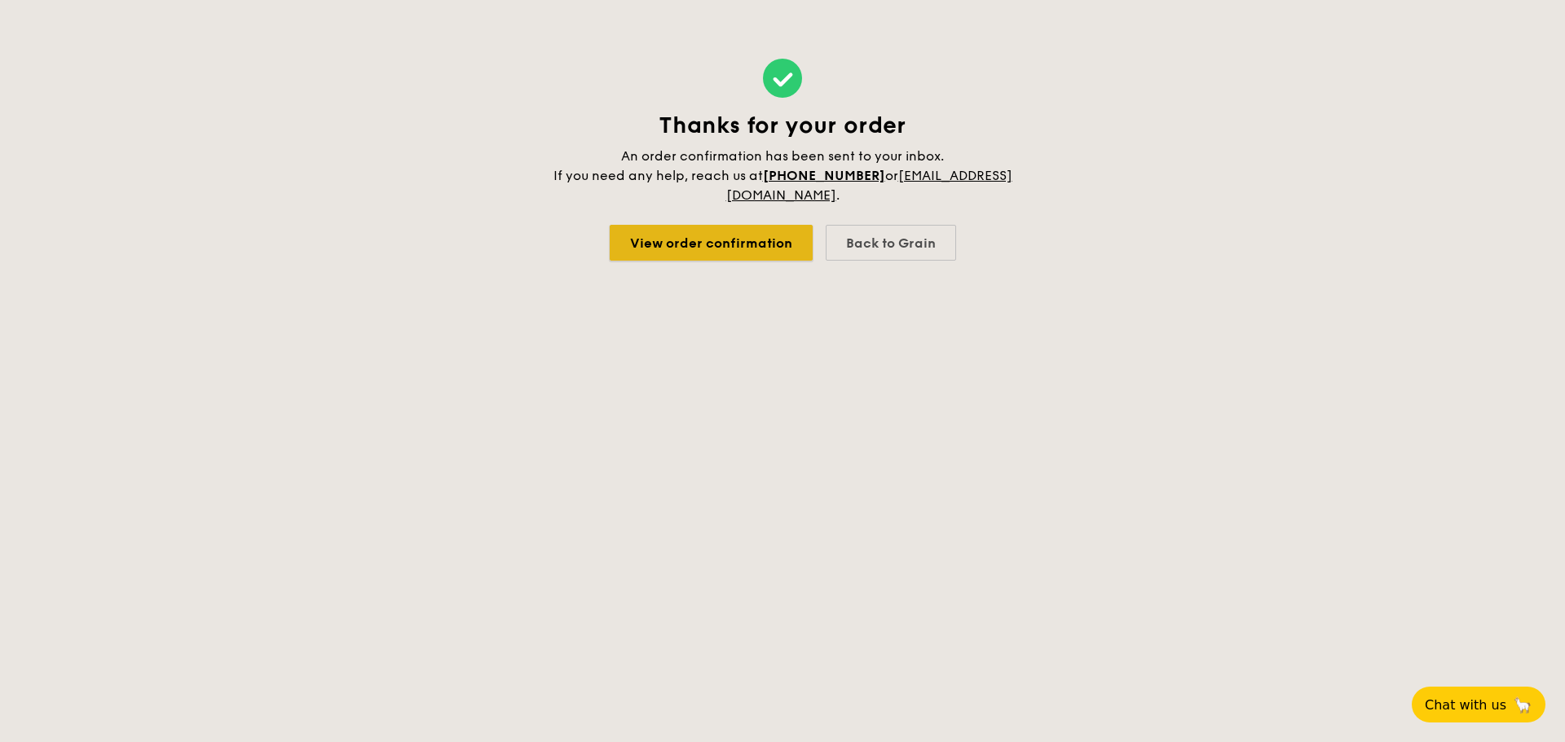
click at [757, 242] on link "View order confirmation" at bounding box center [711, 243] width 203 height 36
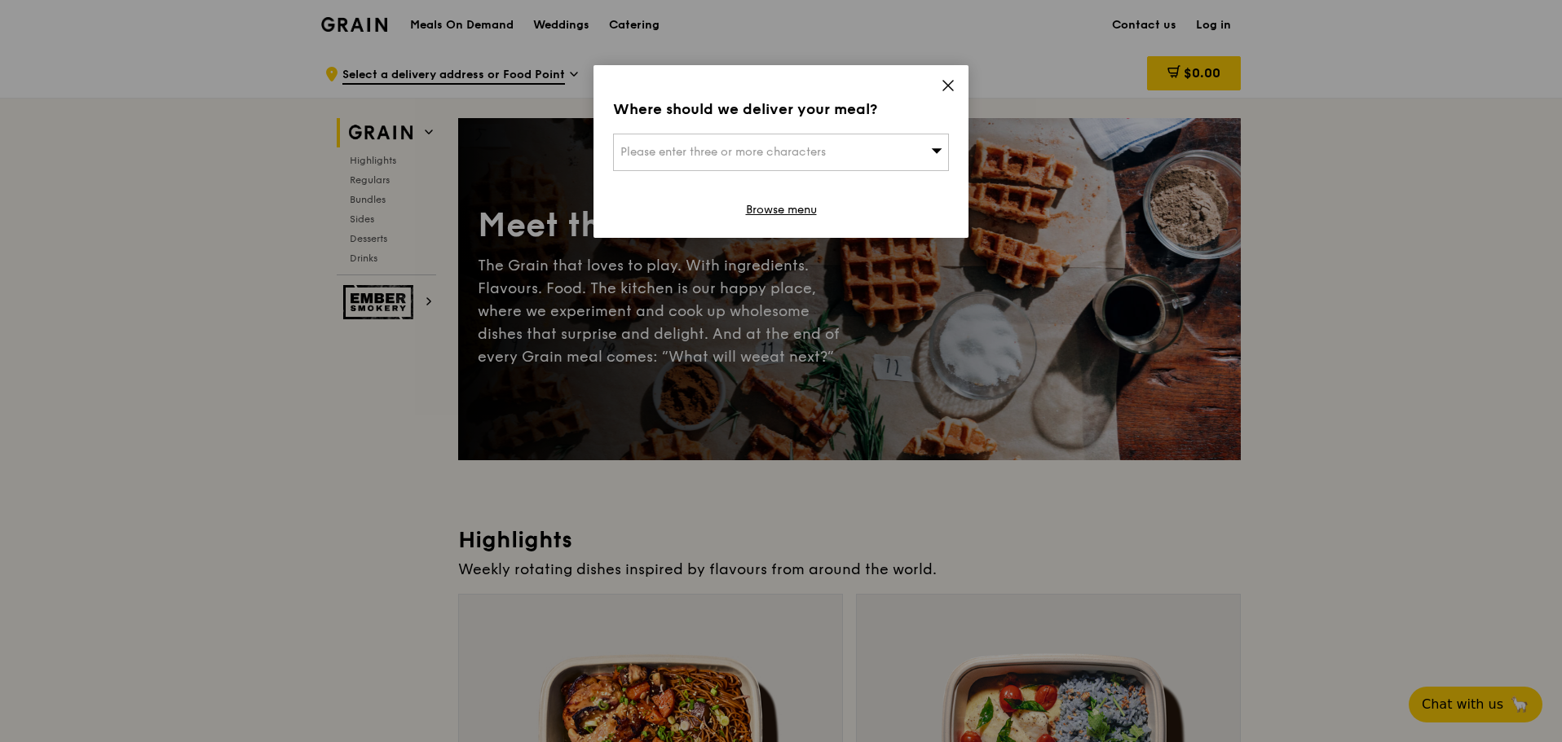
click at [788, 210] on link "Browse menu" at bounding box center [781, 210] width 71 height 16
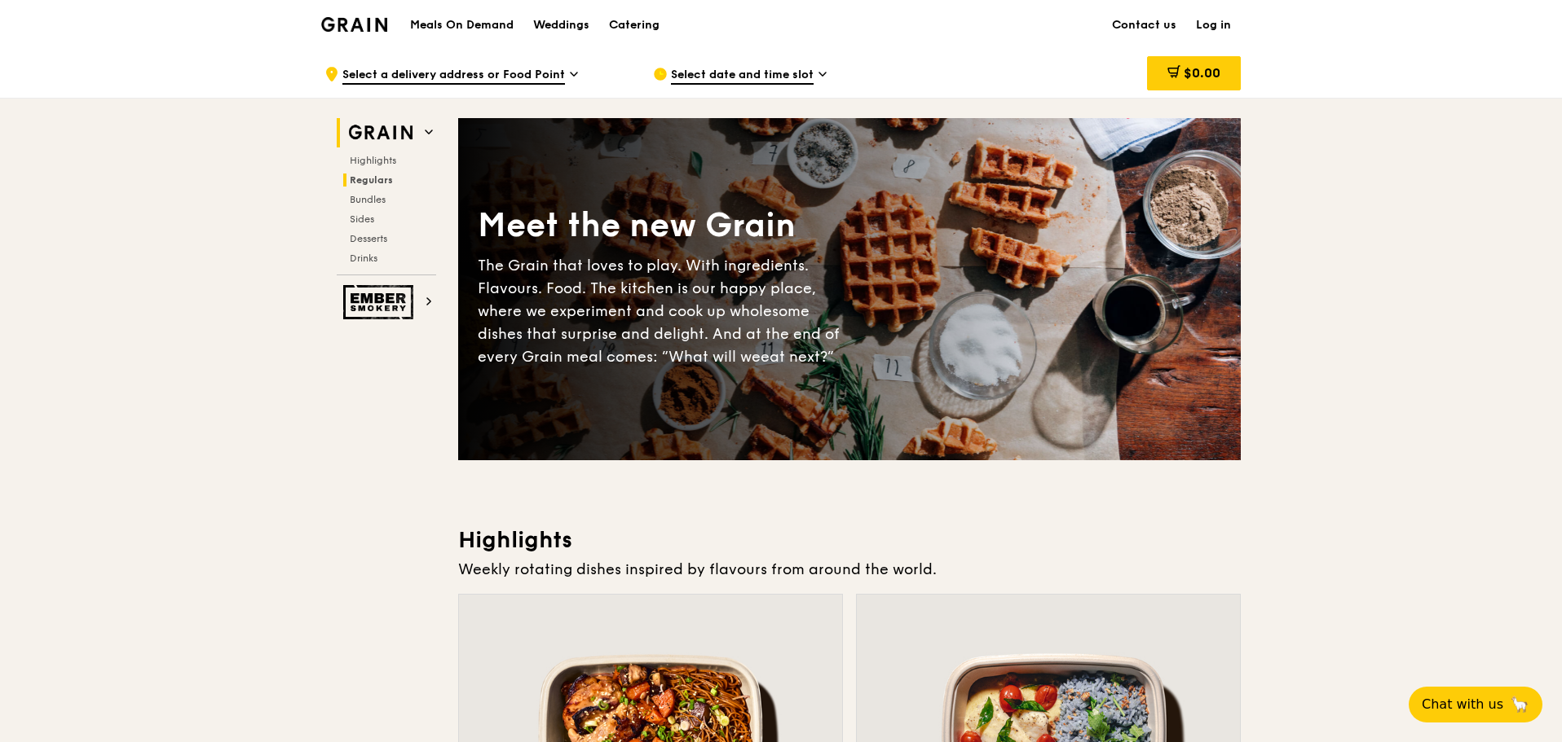
click at [368, 177] on span "Regulars" at bounding box center [371, 179] width 43 height 11
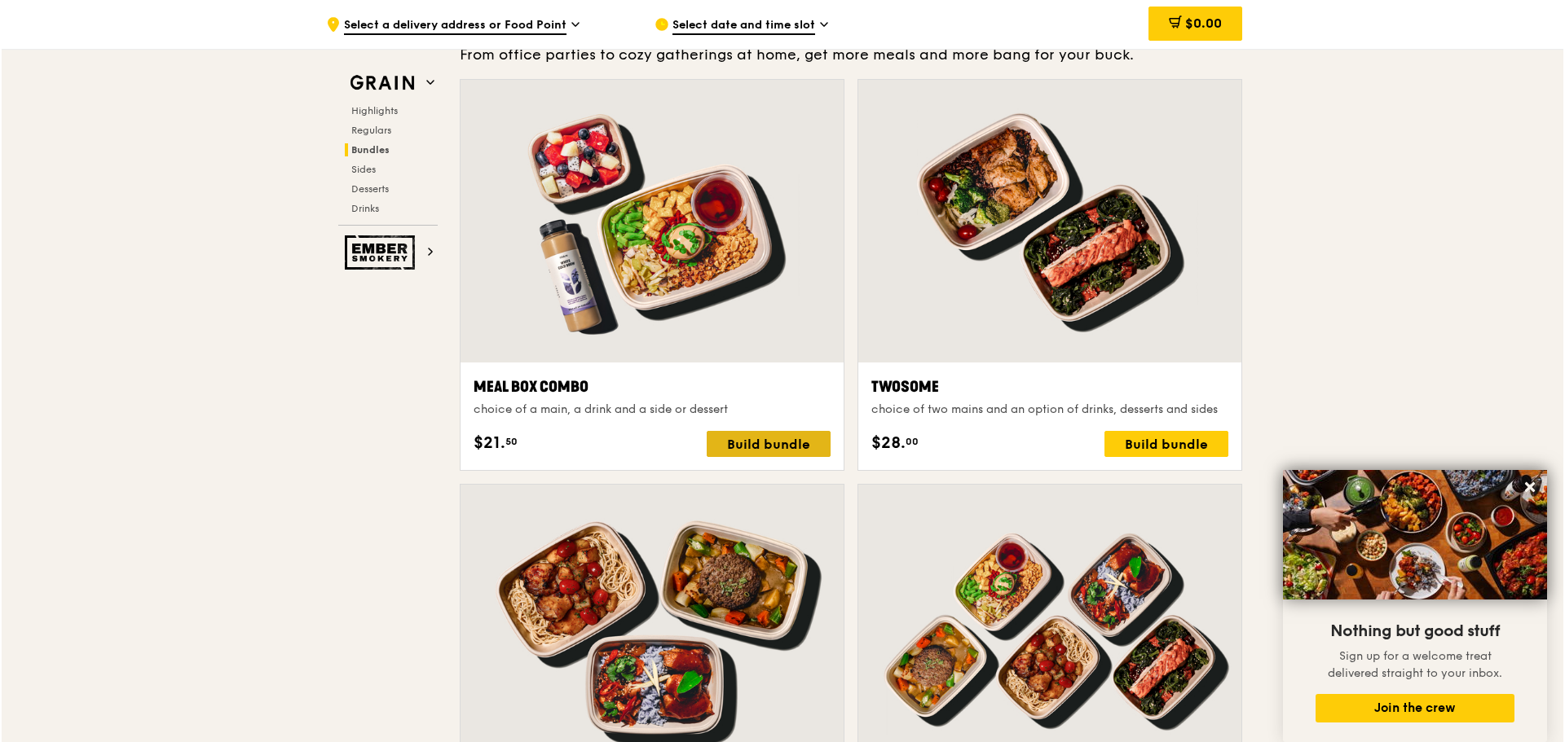
scroll to position [2360, 0]
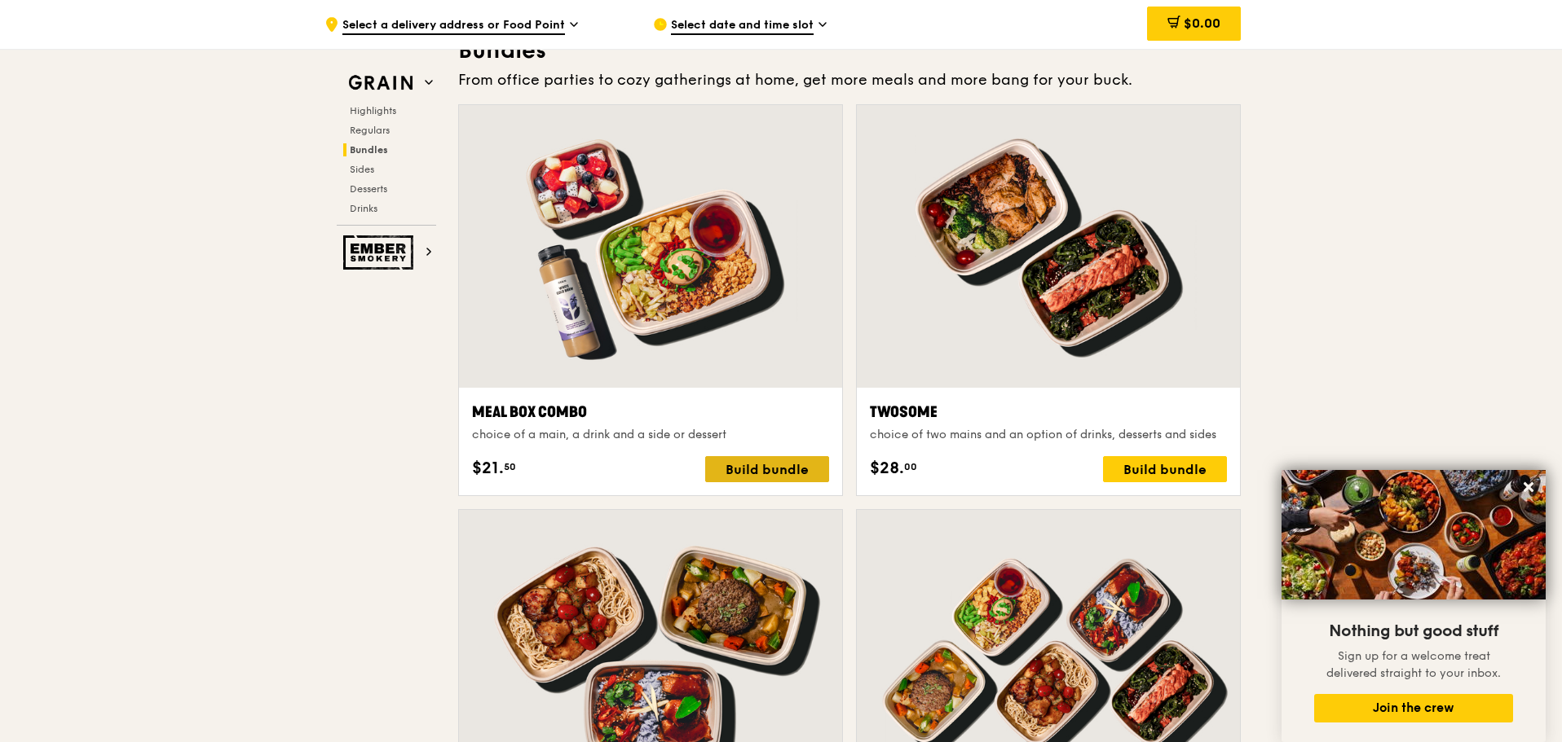
click at [773, 468] on div "Build bundle" at bounding box center [767, 469] width 124 height 26
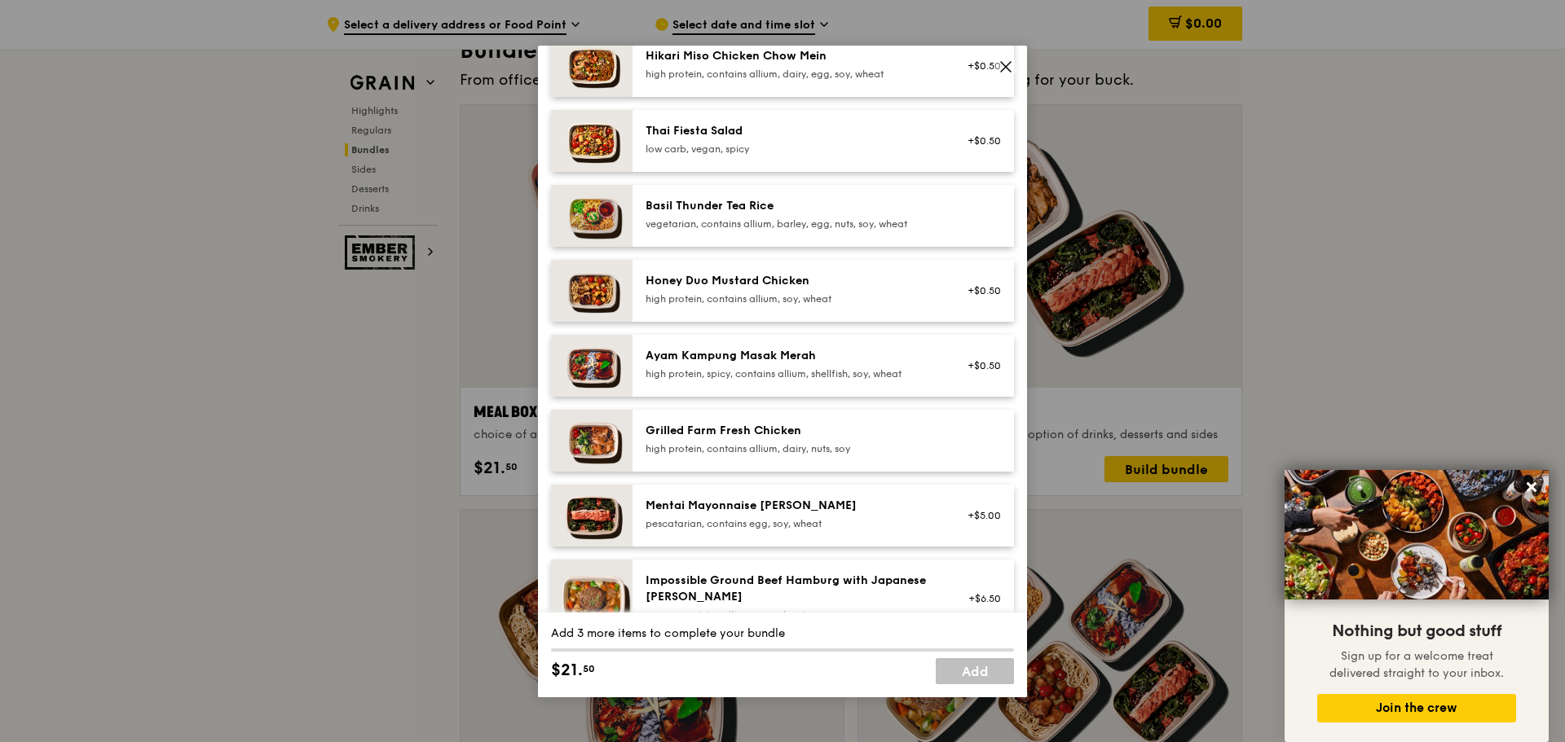
scroll to position [326, 0]
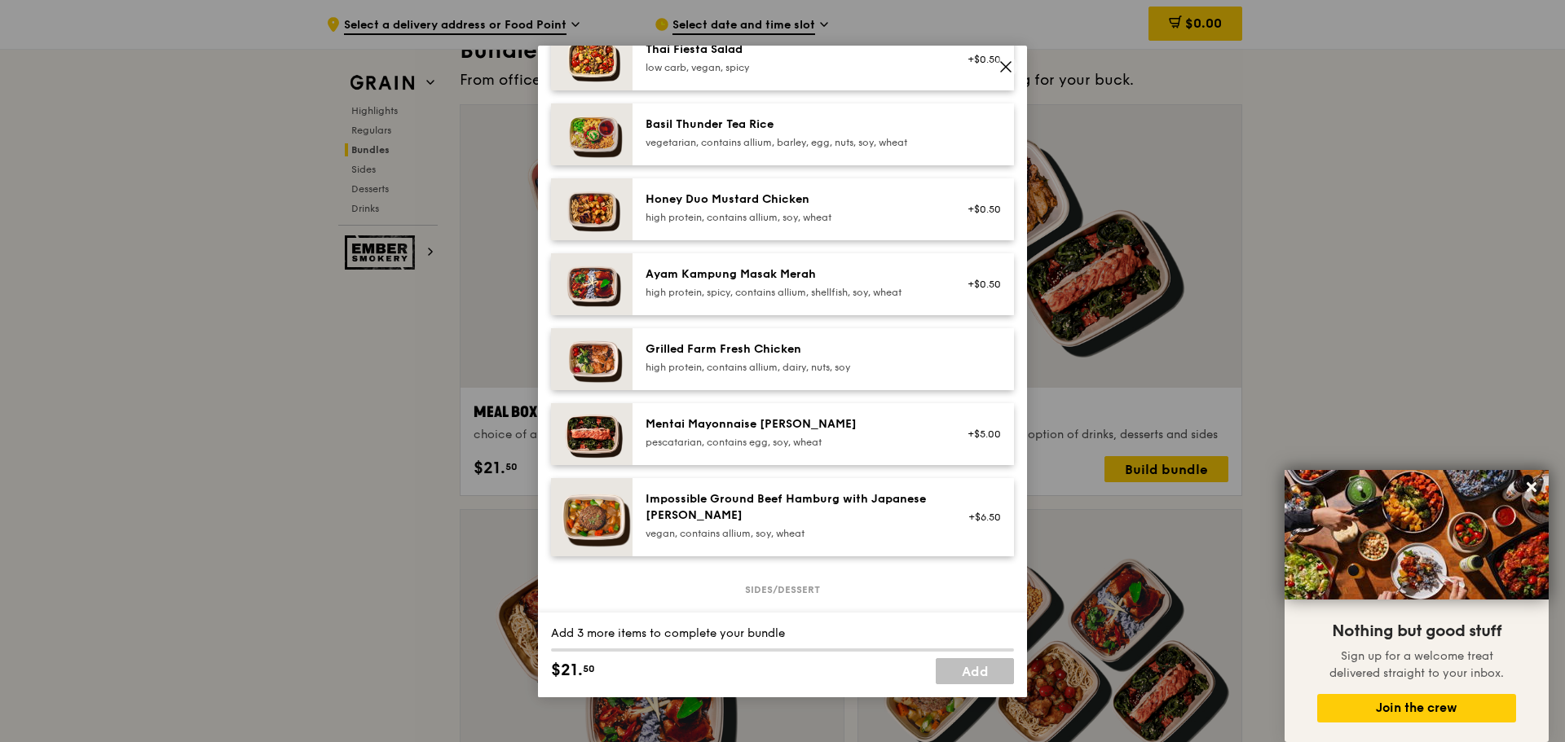
click at [846, 449] on div "pescatarian, contains egg, soy, wheat" at bounding box center [791, 442] width 293 height 13
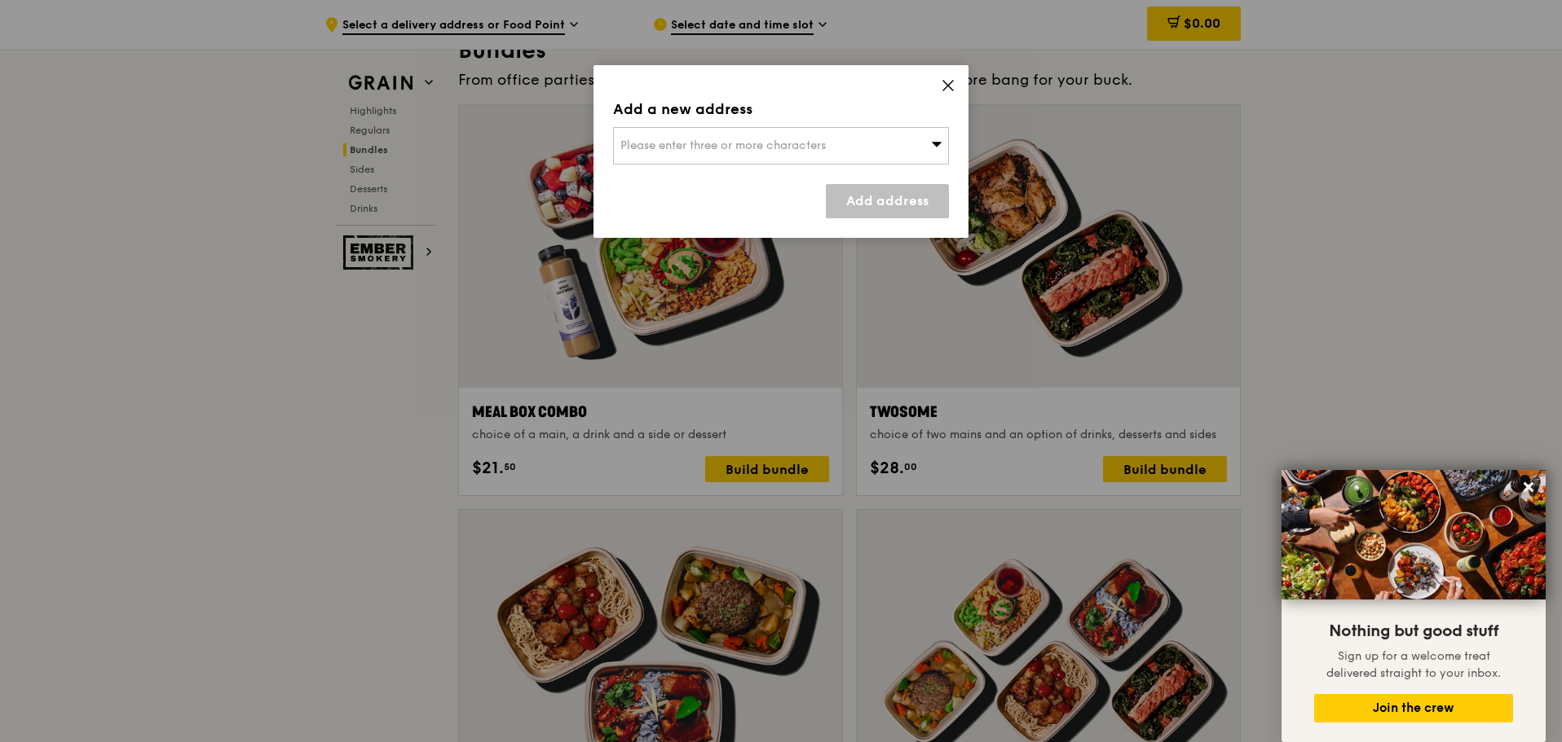
click at [883, 155] on div "Please enter three or more characters" at bounding box center [781, 145] width 336 height 37
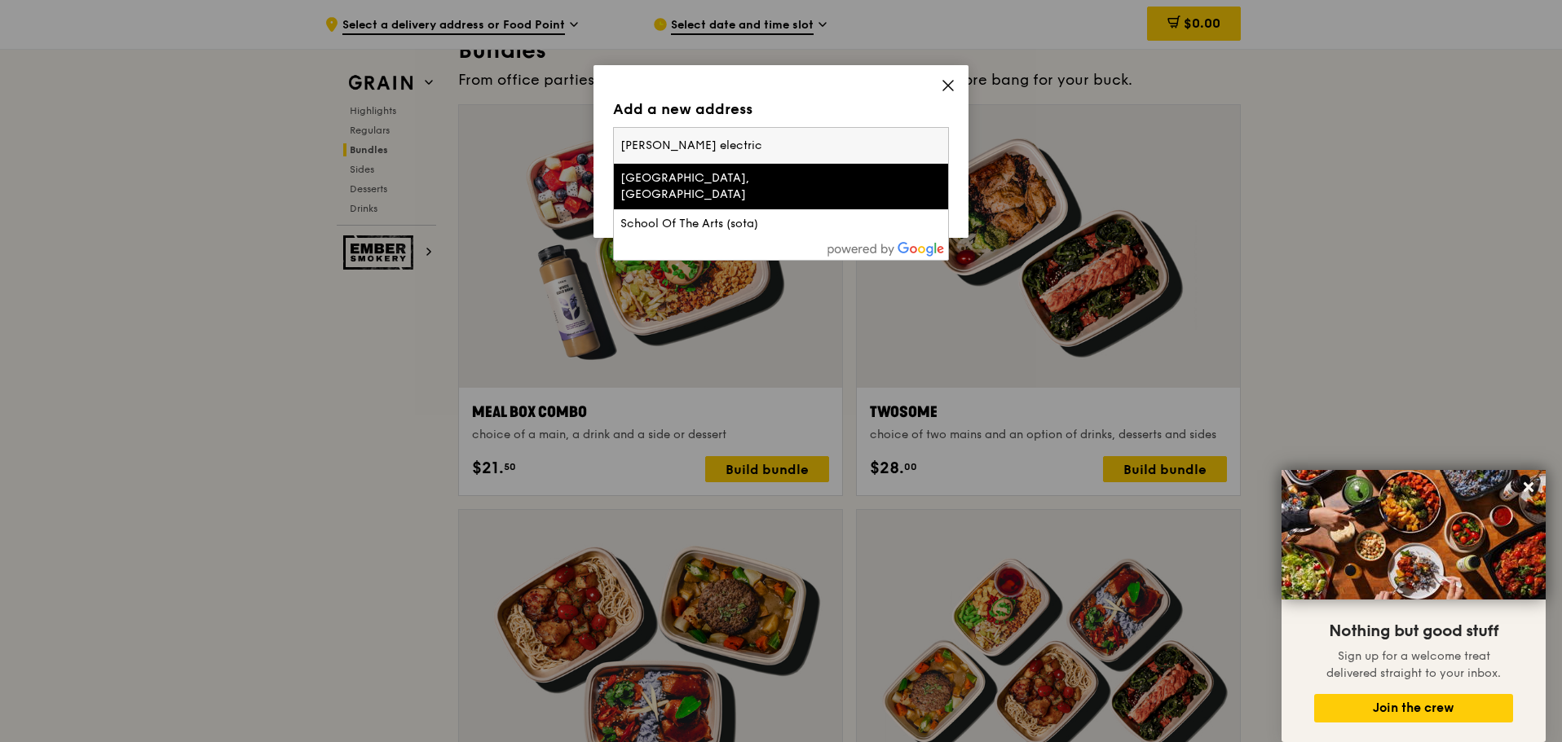
type input "schneider electric"
click at [930, 143] on input "schneider electric" at bounding box center [781, 146] width 334 height 36
click at [938, 143] on input "schneider electric" at bounding box center [781, 146] width 334 height 36
paste input "50 Kallang Ave, Singapore 339505"
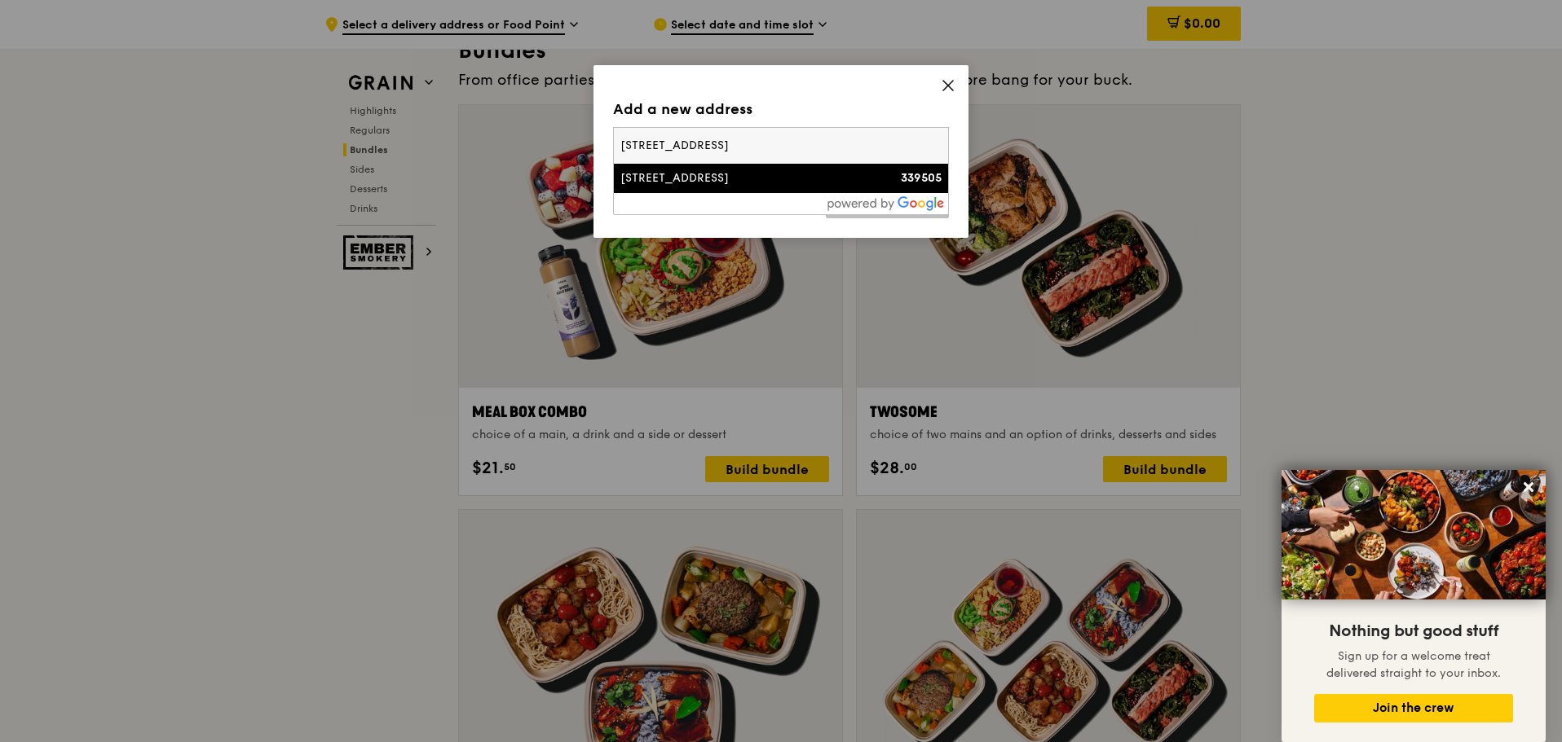
type input "50 Kallang Ave, Singapore 339505"
click at [832, 178] on div "50 Kallang Avenue" at bounding box center [740, 178] width 241 height 16
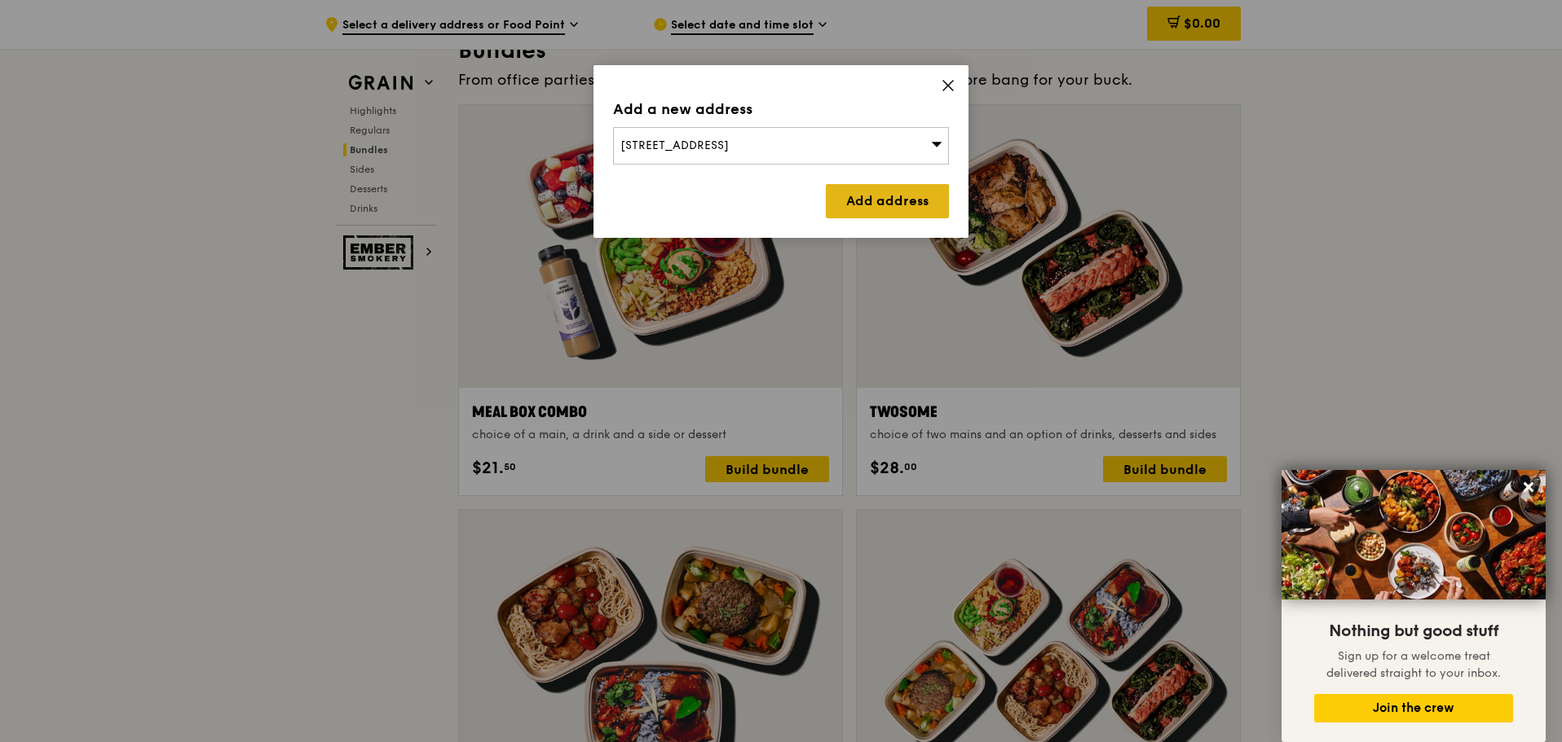
click at [886, 209] on link "Add address" at bounding box center [887, 201] width 123 height 34
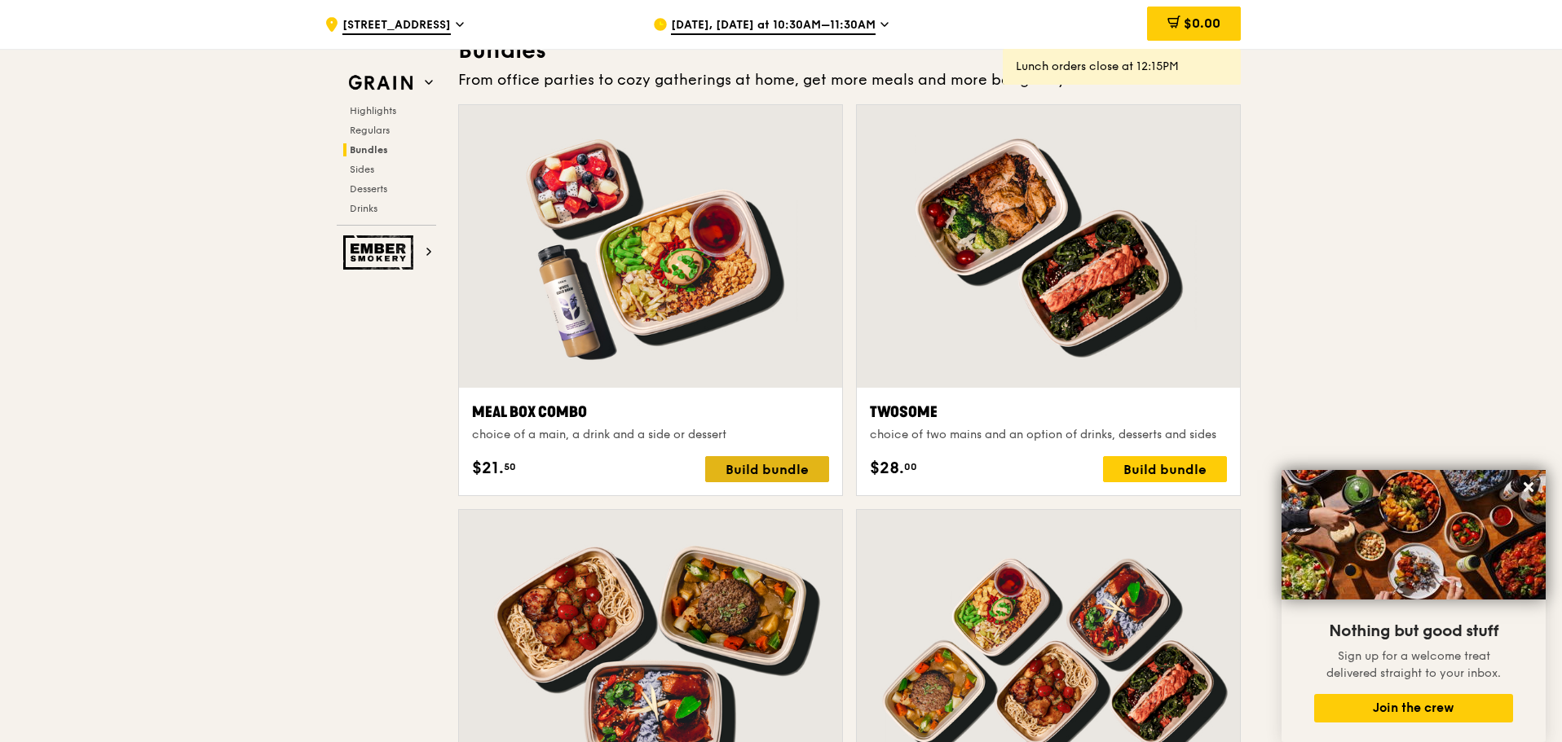
click at [809, 475] on div "Build bundle" at bounding box center [767, 469] width 124 height 26
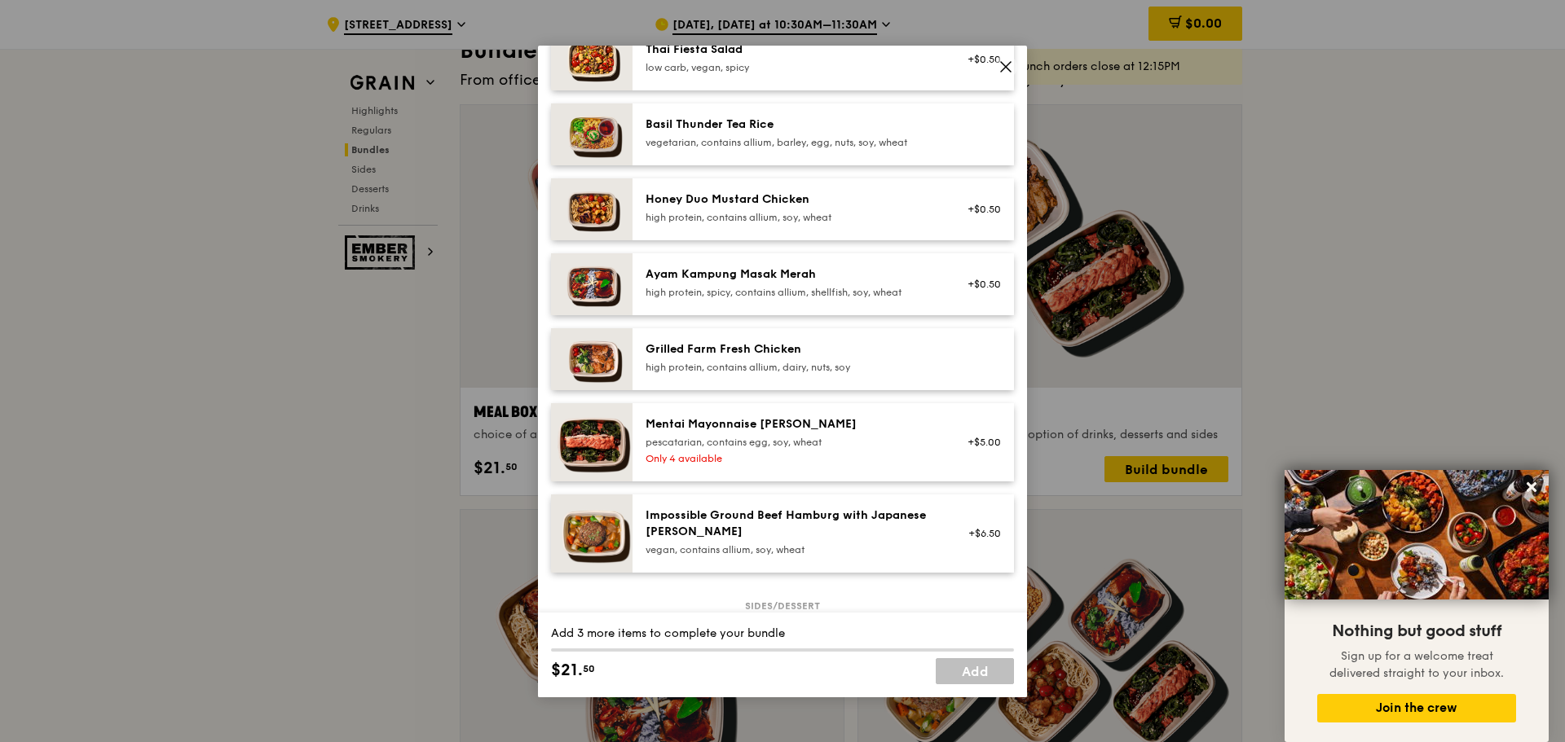
click at [770, 433] on div "Mentai Mayonnaise Aburi Salmon" at bounding box center [791, 424] width 293 height 16
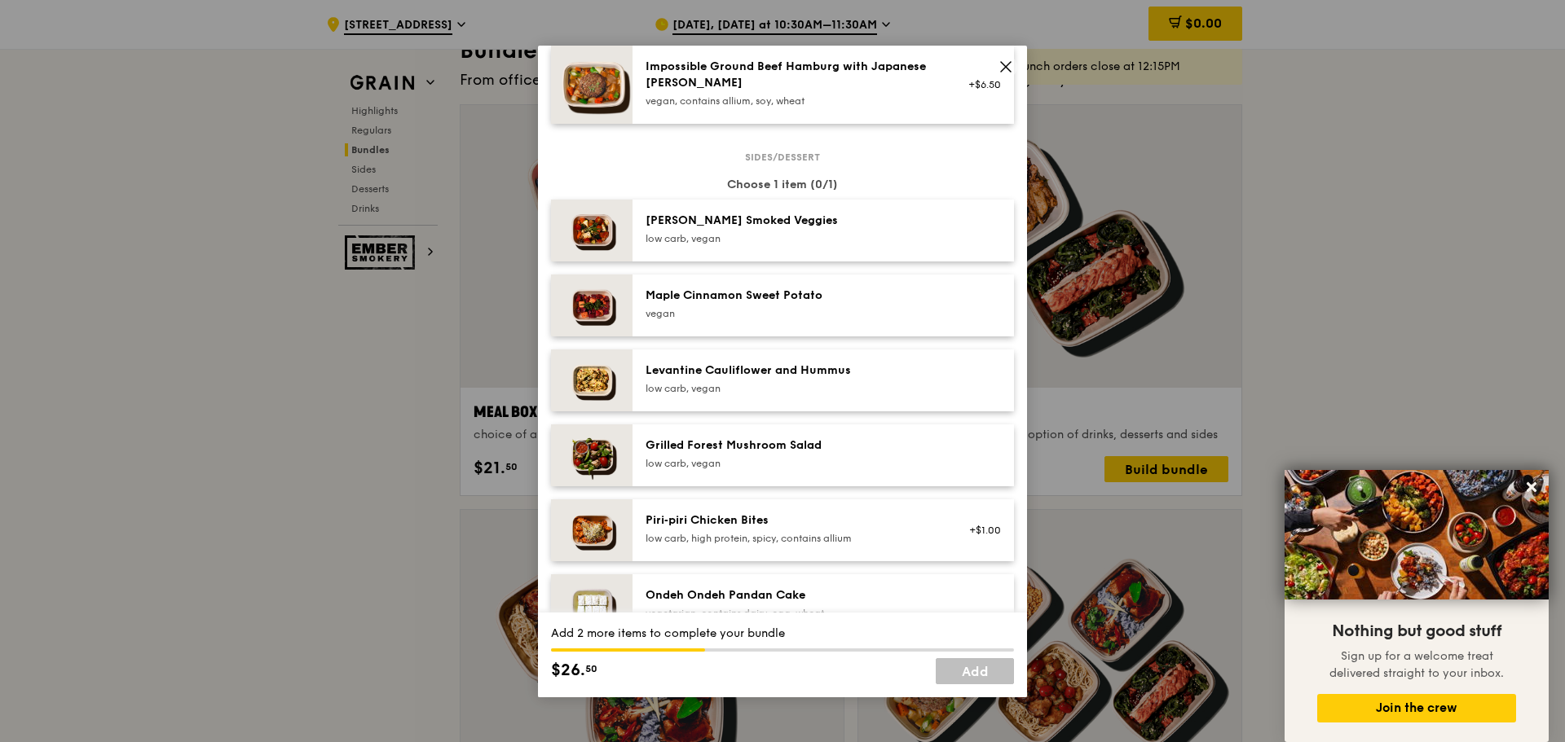
scroll to position [815, 0]
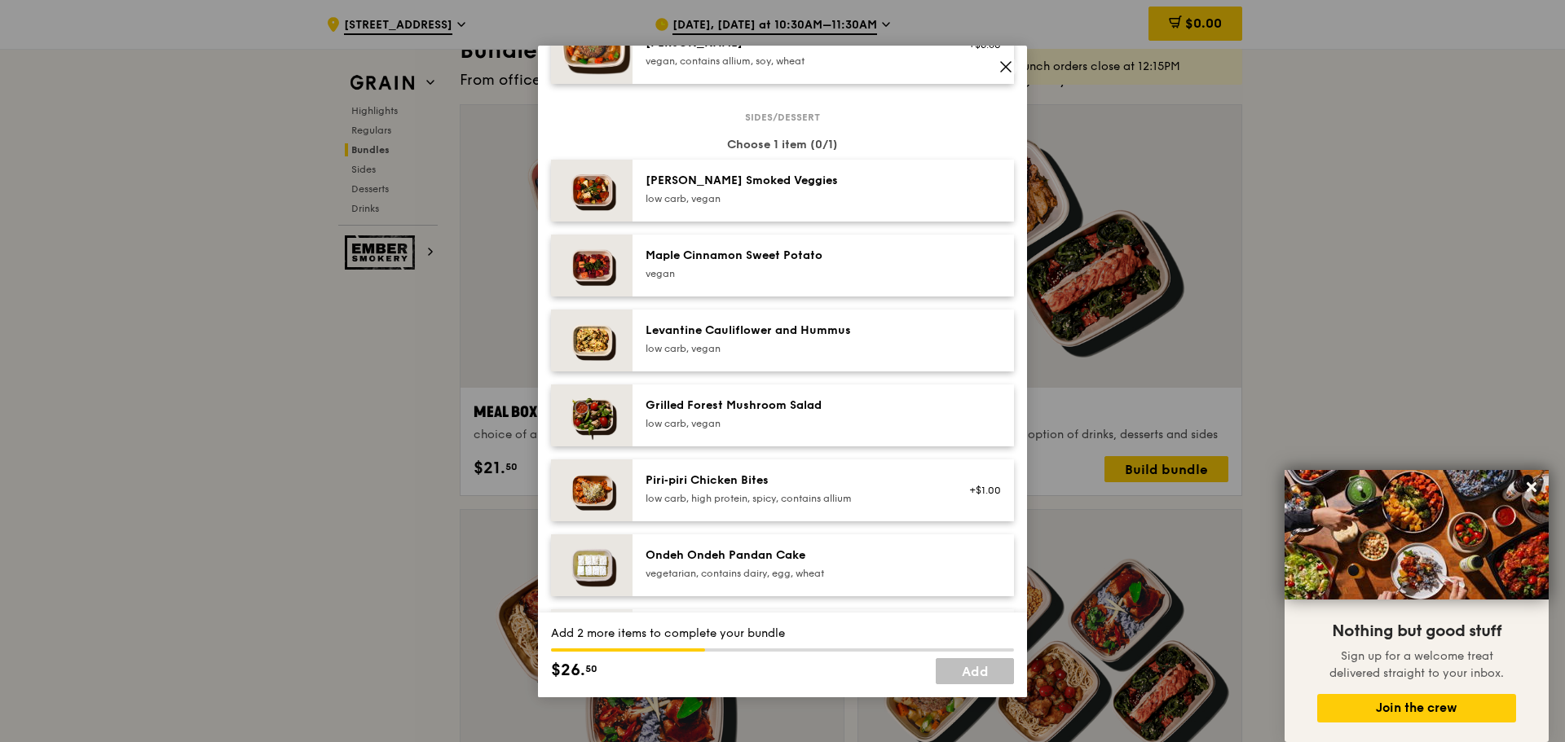
click at [858, 427] on div "Grilled Forest Mushroom Salad low carb, vegan" at bounding box center [791, 414] width 293 height 33
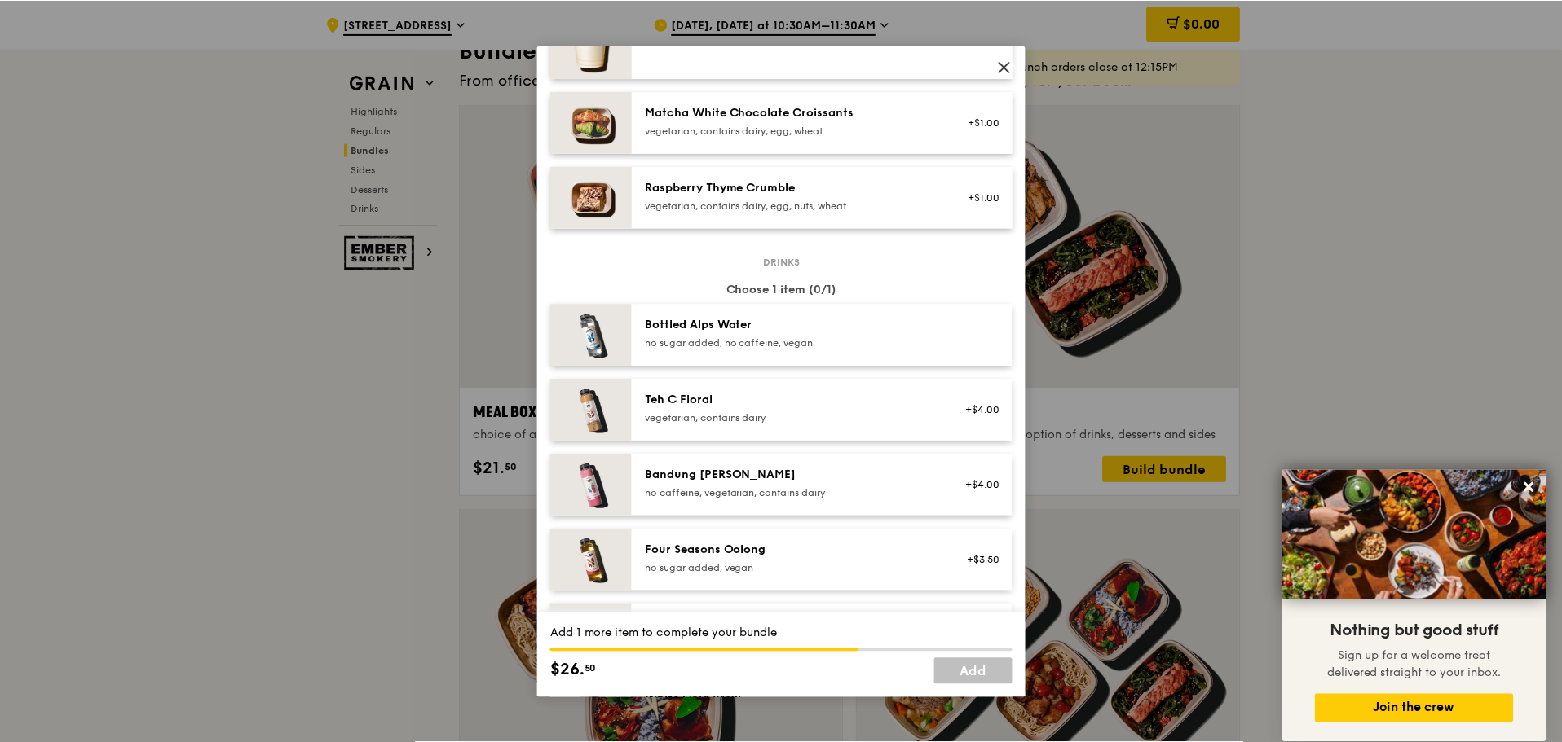
scroll to position [1474, 0]
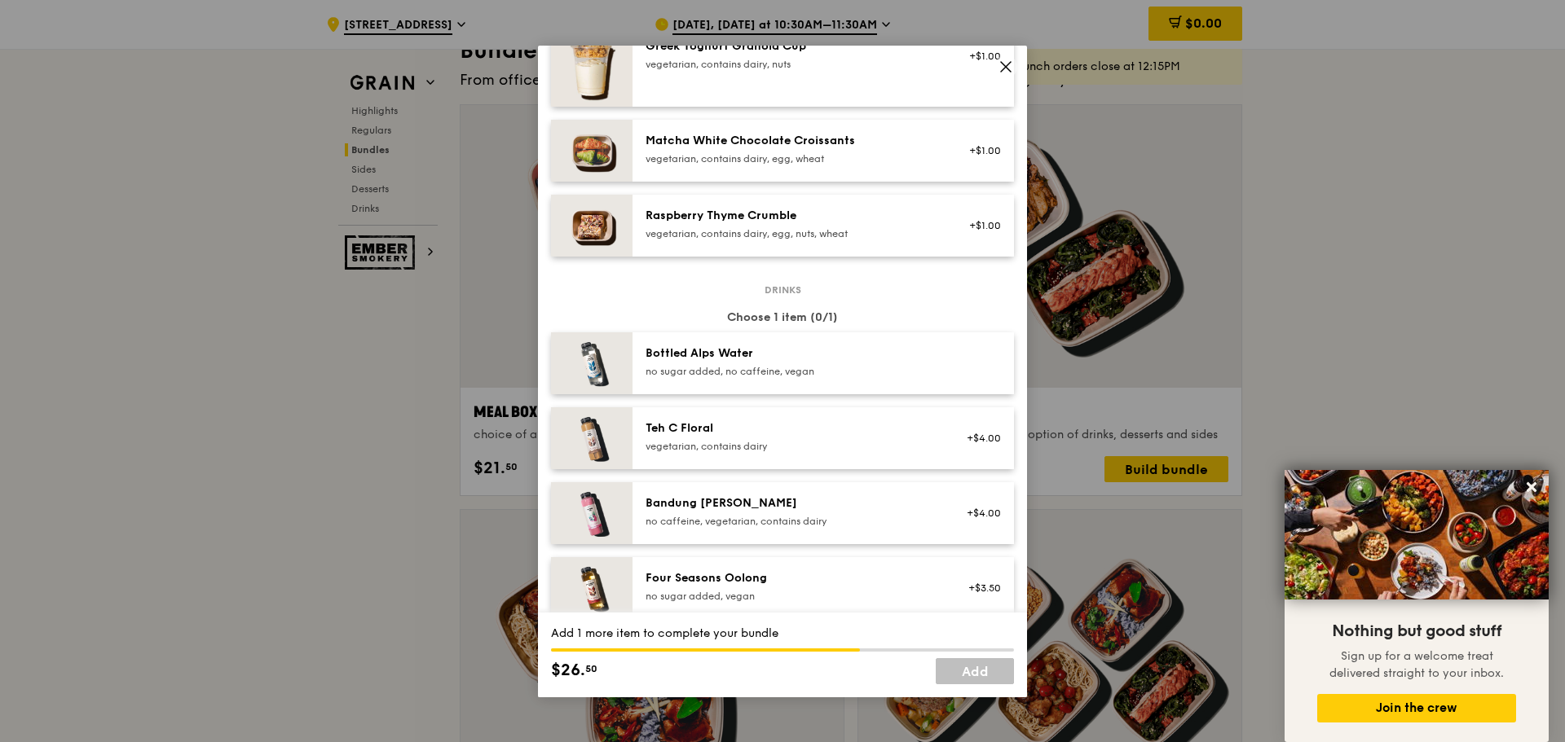
click at [882, 377] on div "no sugar added, no caffeine, vegan" at bounding box center [791, 371] width 293 height 13
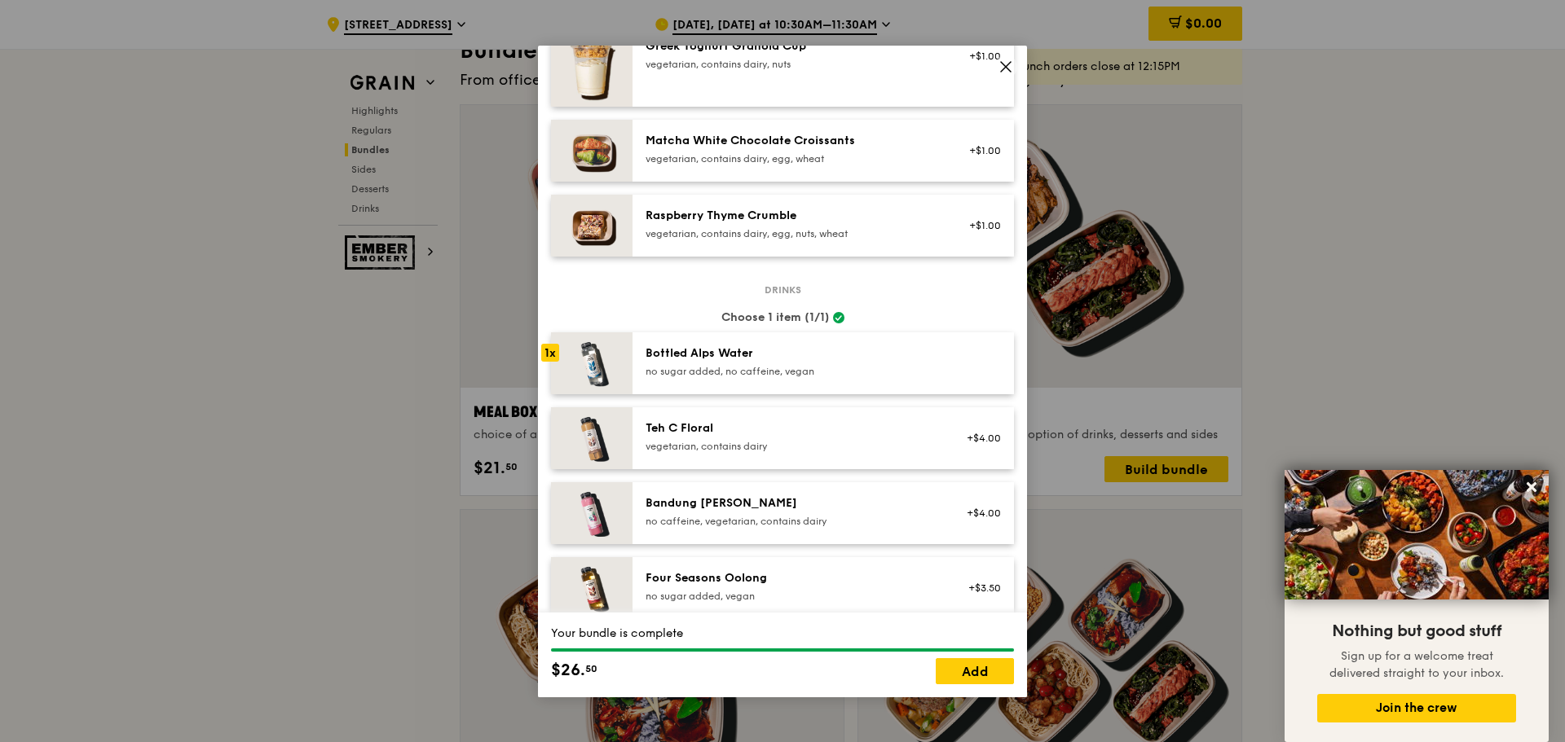
click at [1002, 62] on icon at bounding box center [1005, 66] width 15 height 15
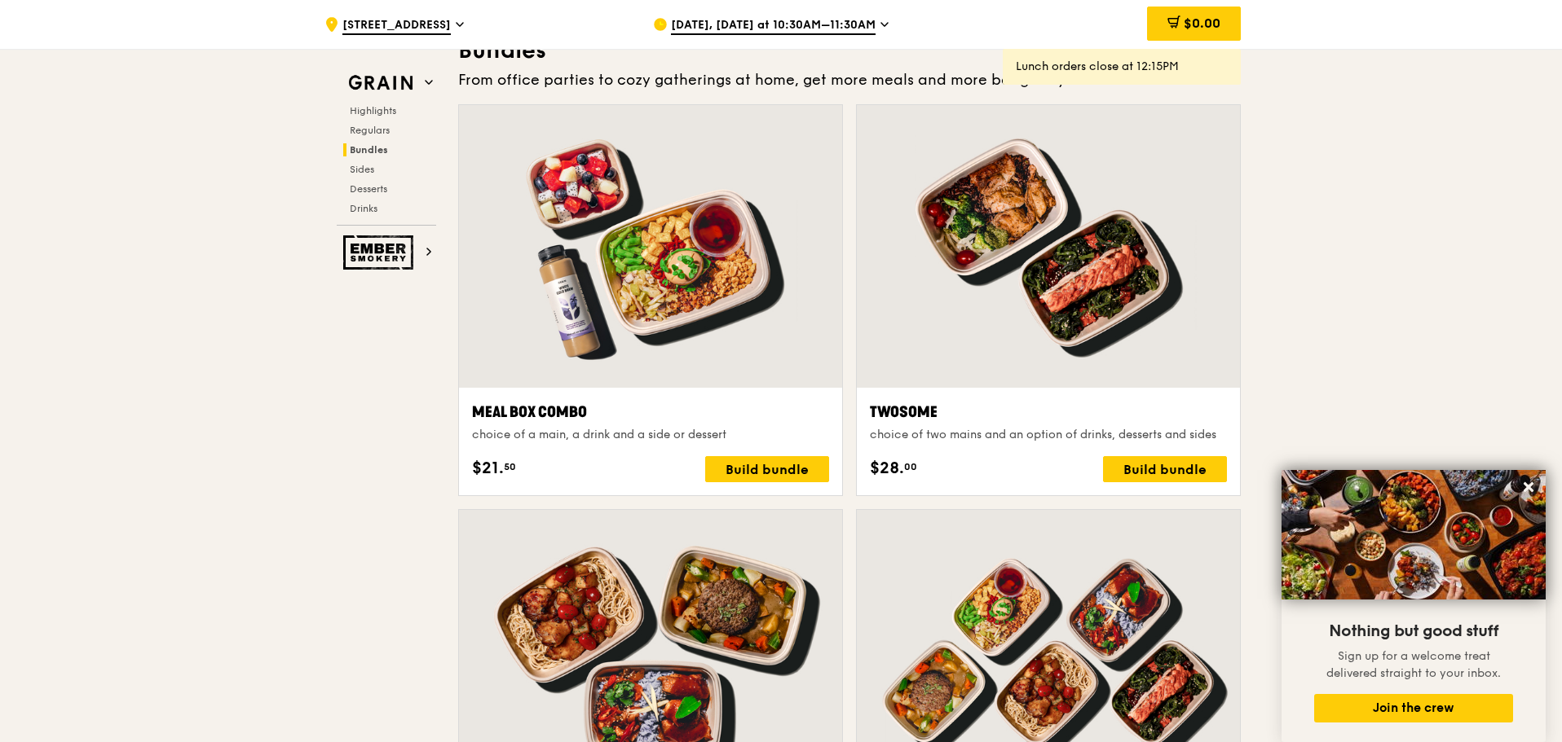
click at [812, 25] on span "Aug 13, Today at 10:30AM–11:30AM" at bounding box center [773, 26] width 205 height 18
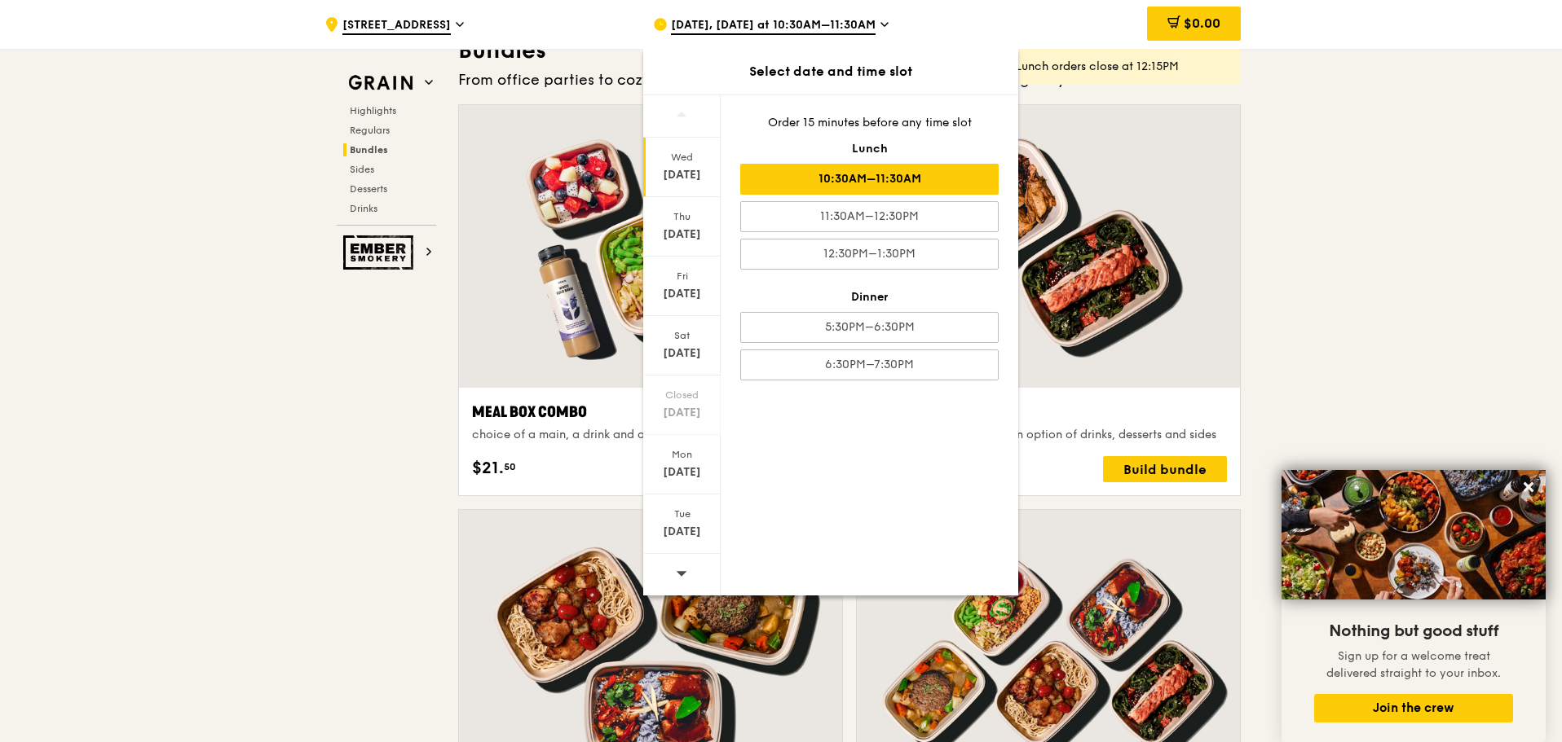
click at [812, 25] on span "Aug 13, Today at 10:30AM–11:30AM" at bounding box center [773, 26] width 205 height 18
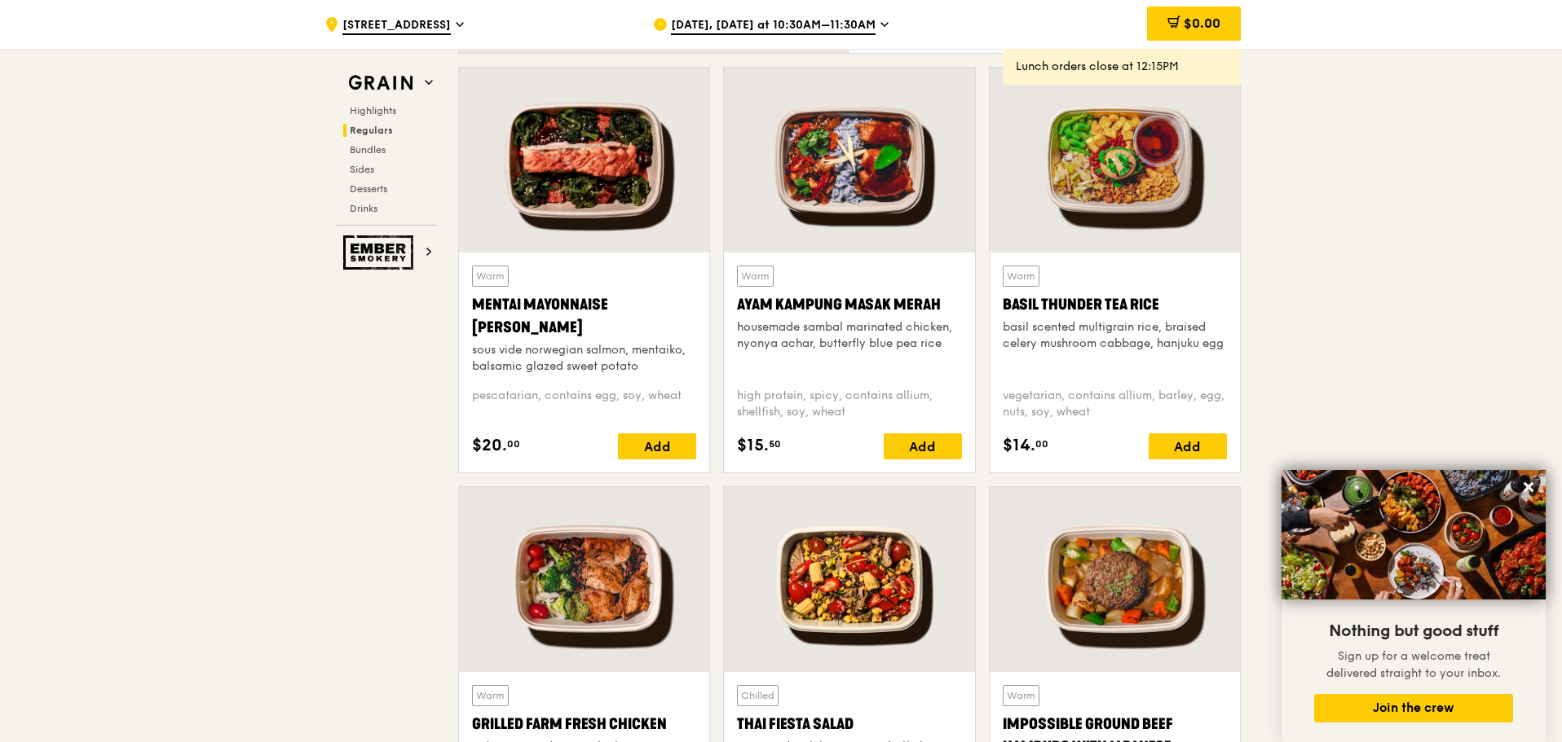
scroll to position [1382, 0]
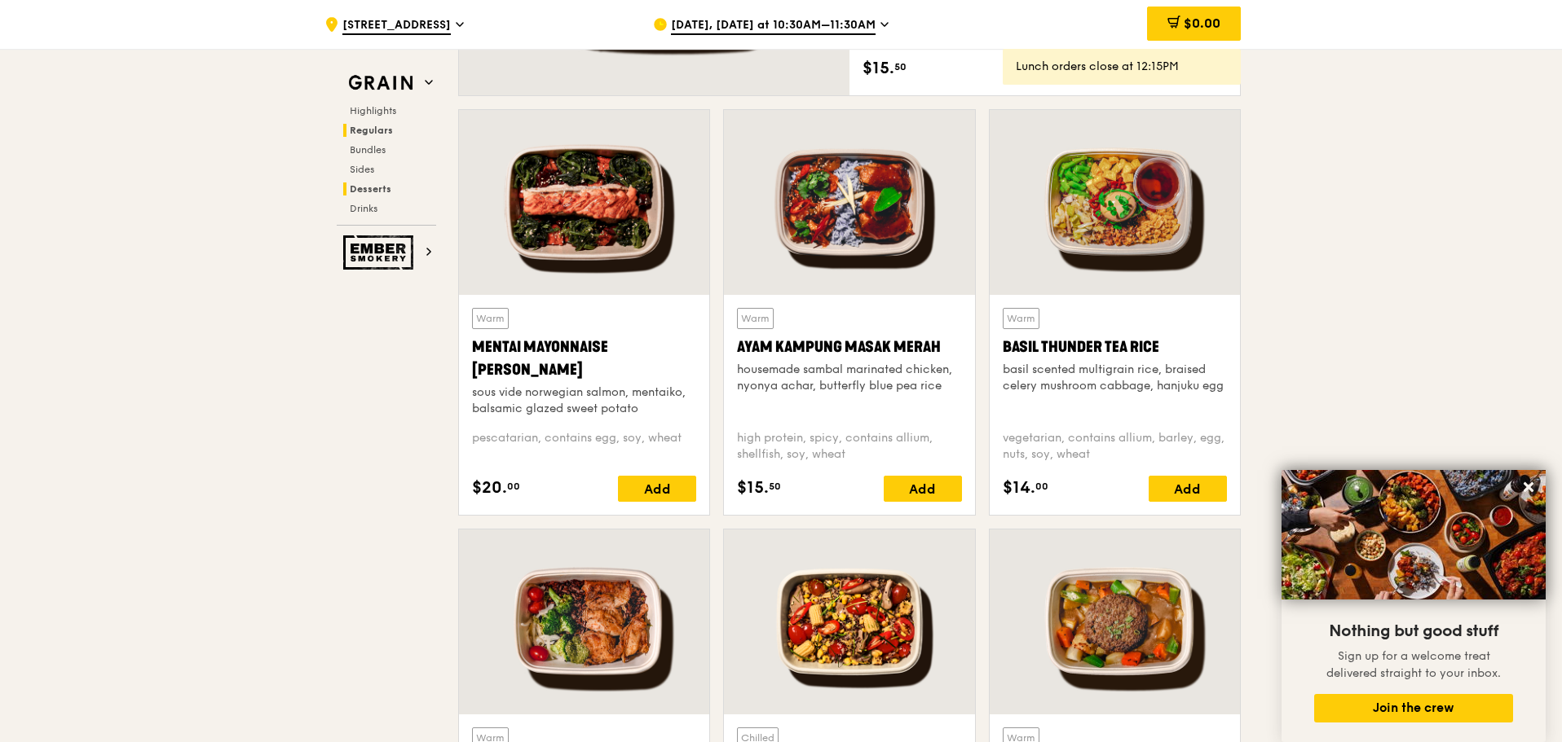
click at [359, 190] on span "Desserts" at bounding box center [371, 188] width 42 height 11
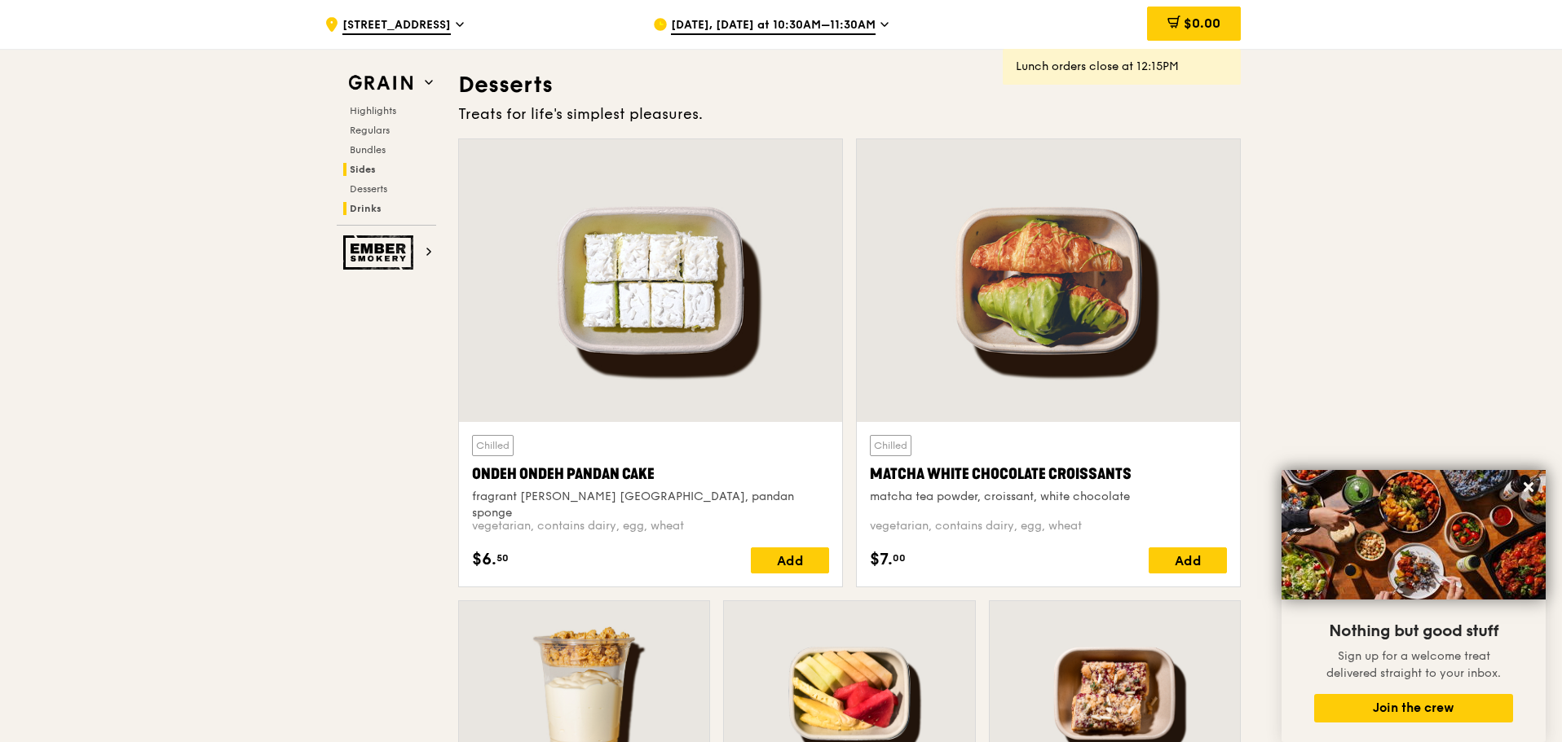
click at [371, 212] on span "Drinks" at bounding box center [366, 208] width 32 height 11
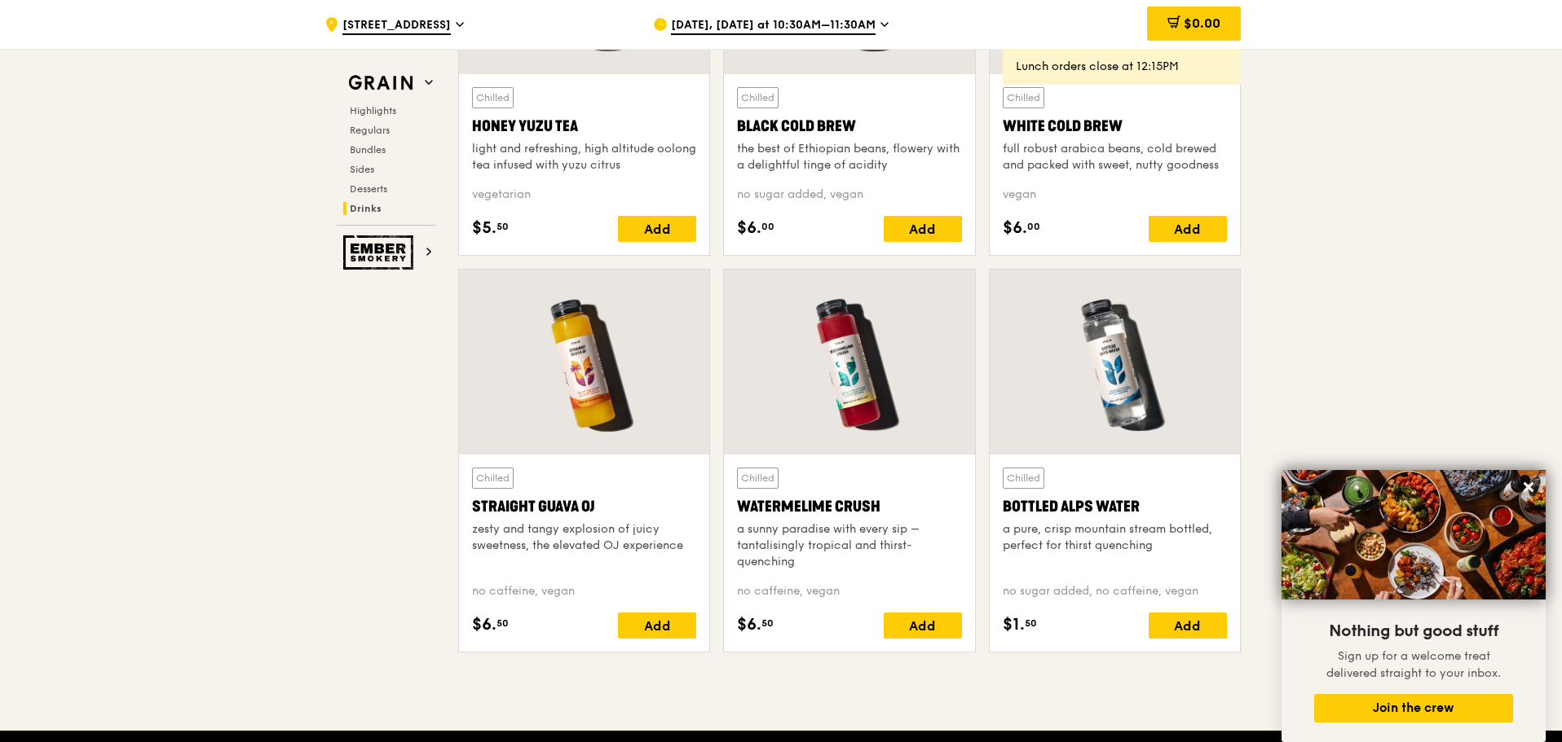
scroll to position [6275, 0]
